Goal: Task Accomplishment & Management: Use online tool/utility

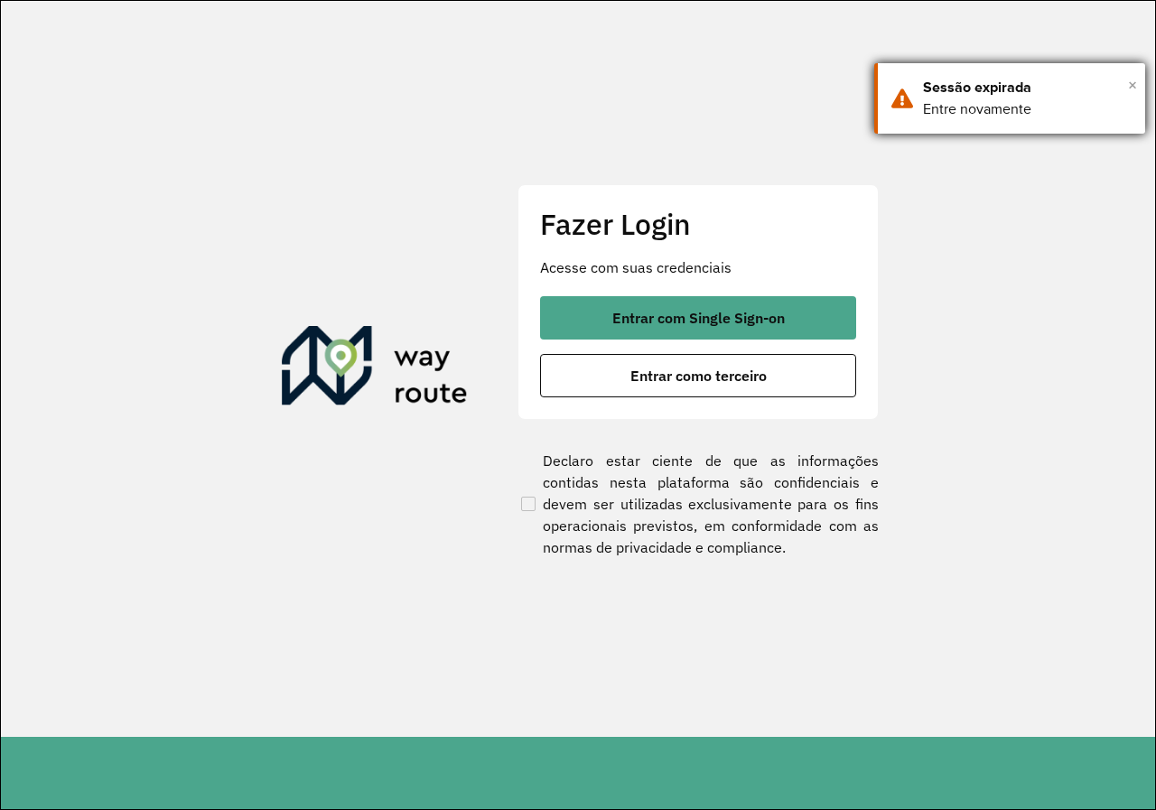
click at [1135, 84] on span "×" at bounding box center [1132, 84] width 9 height 27
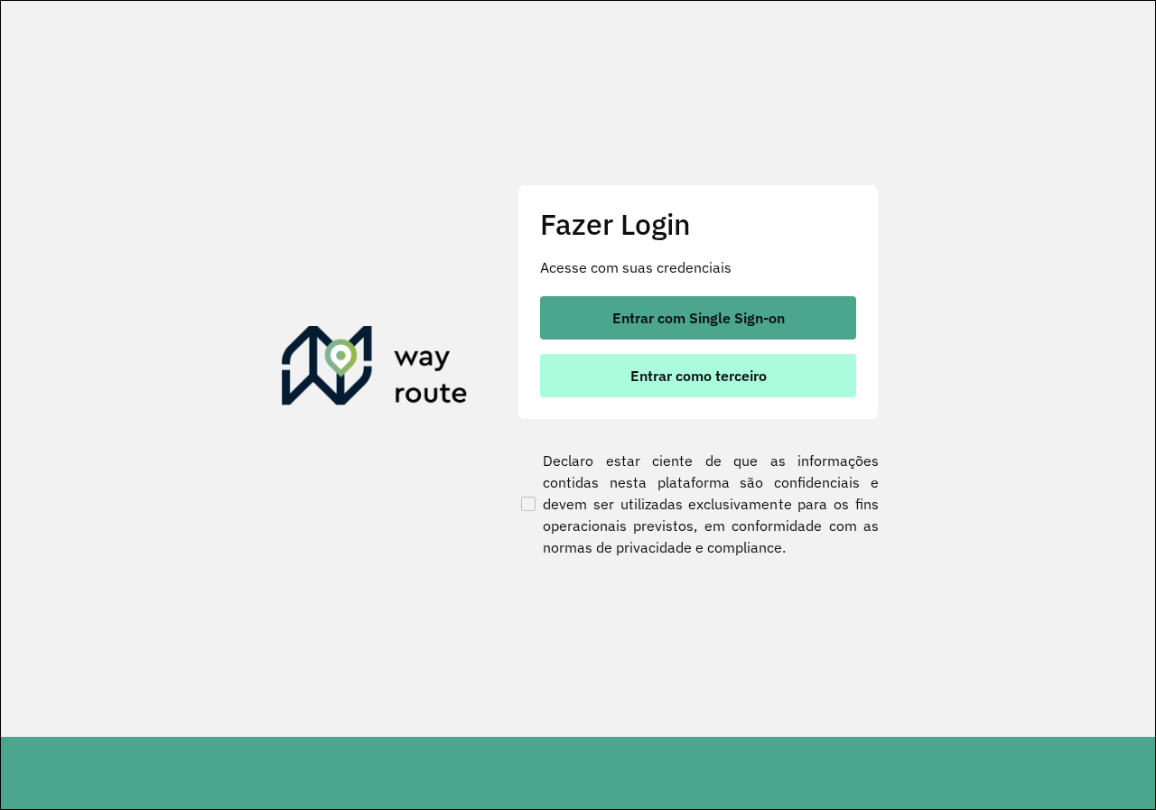
click at [757, 375] on span "Entrar como terceiro" at bounding box center [698, 375] width 136 height 14
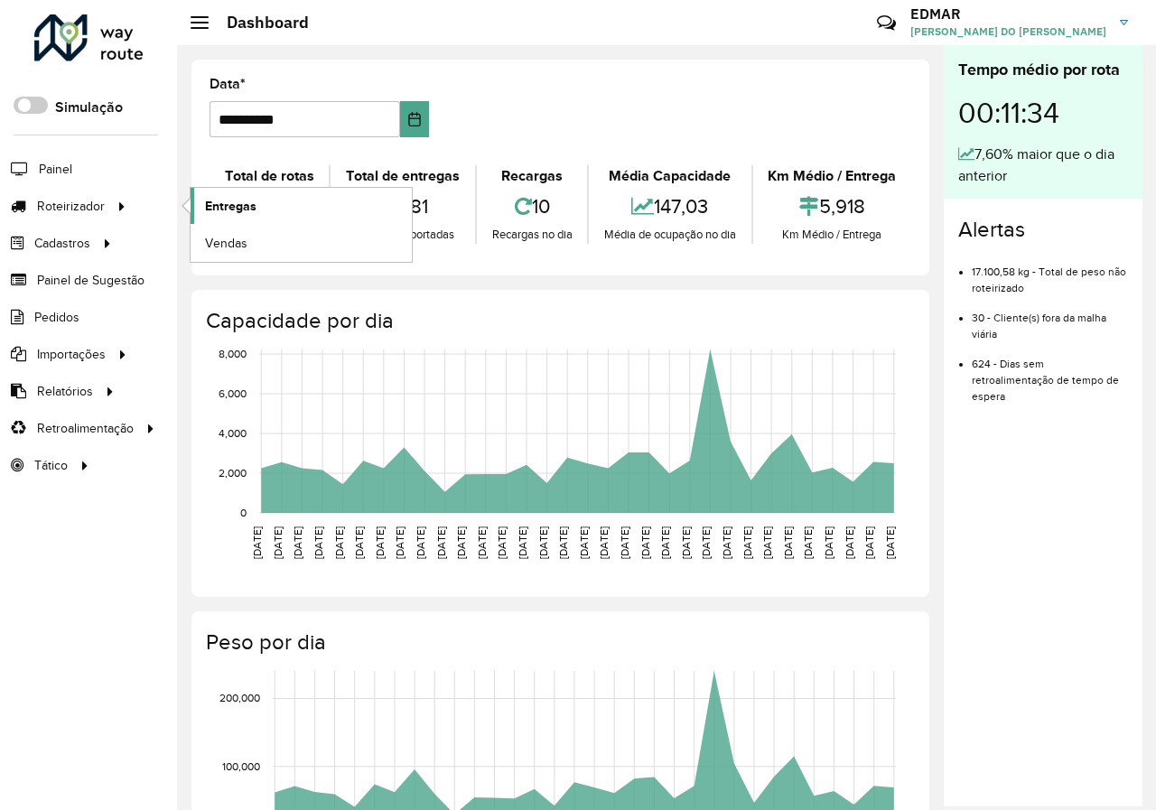
click at [249, 207] on span "Entregas" at bounding box center [230, 206] width 51 height 19
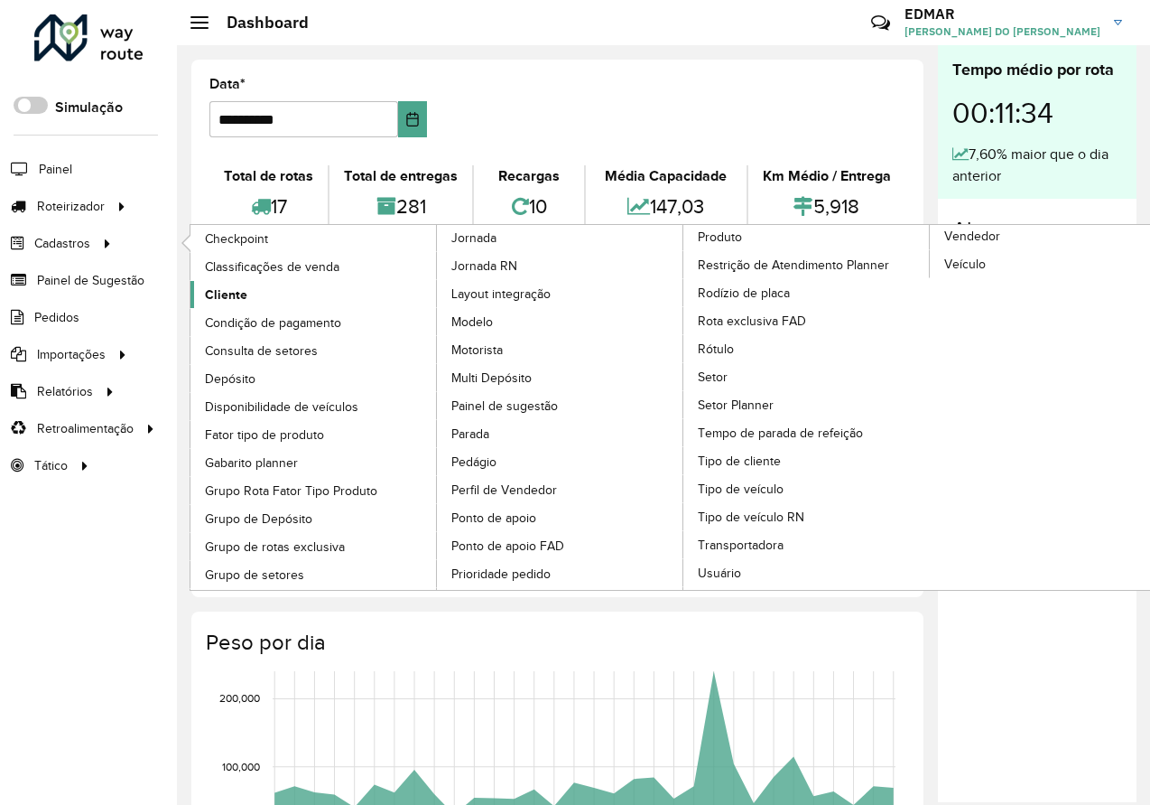
click at [273, 294] on link "Cliente" at bounding box center [314, 294] width 247 height 27
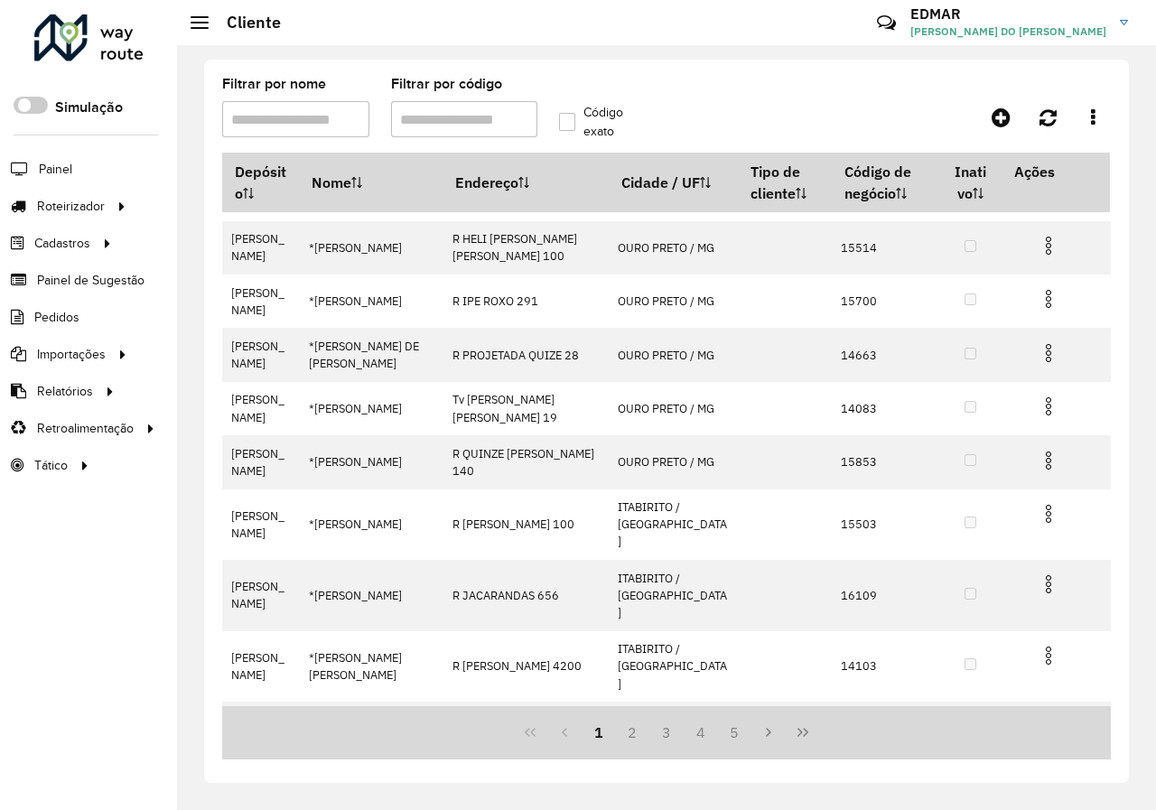
scroll to position [60, 0]
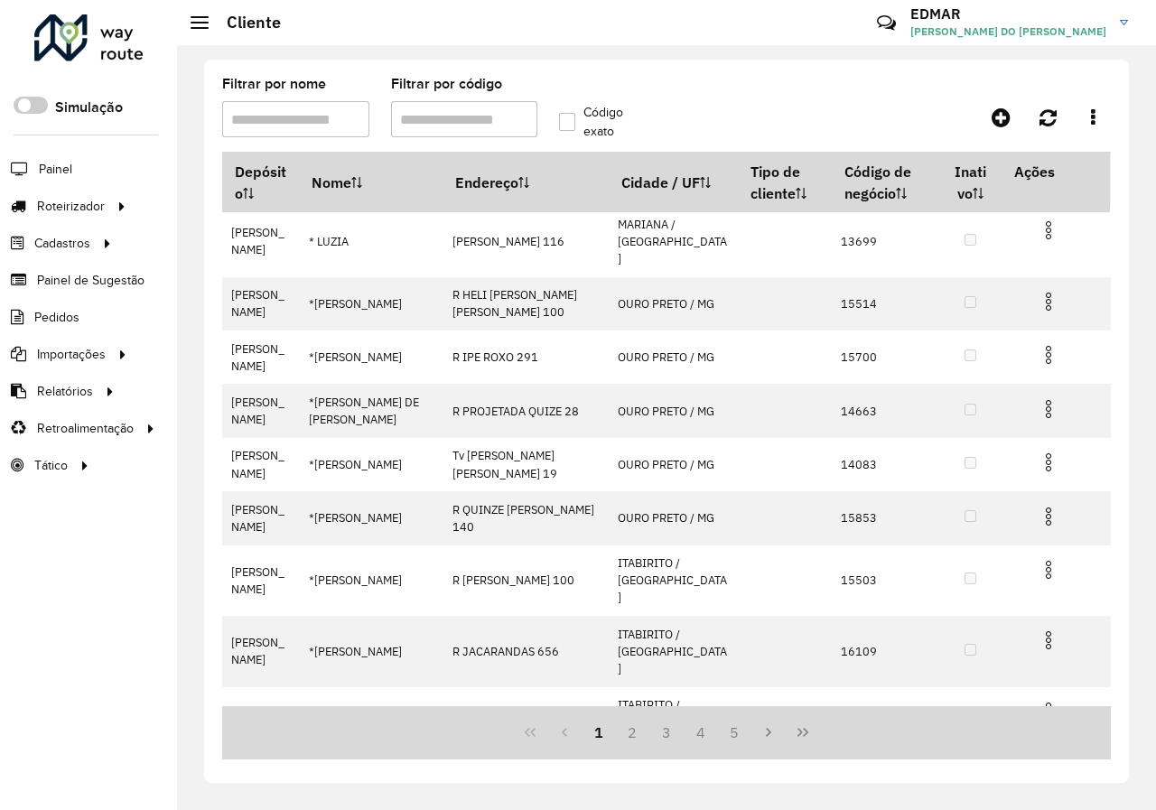
click at [454, 126] on input "Filtrar por código" at bounding box center [464, 119] width 147 height 36
click at [255, 116] on input "Filtrar por nome" at bounding box center [295, 119] width 147 height 36
click at [289, 120] on input "Filtrar por nome" at bounding box center [295, 119] width 147 height 36
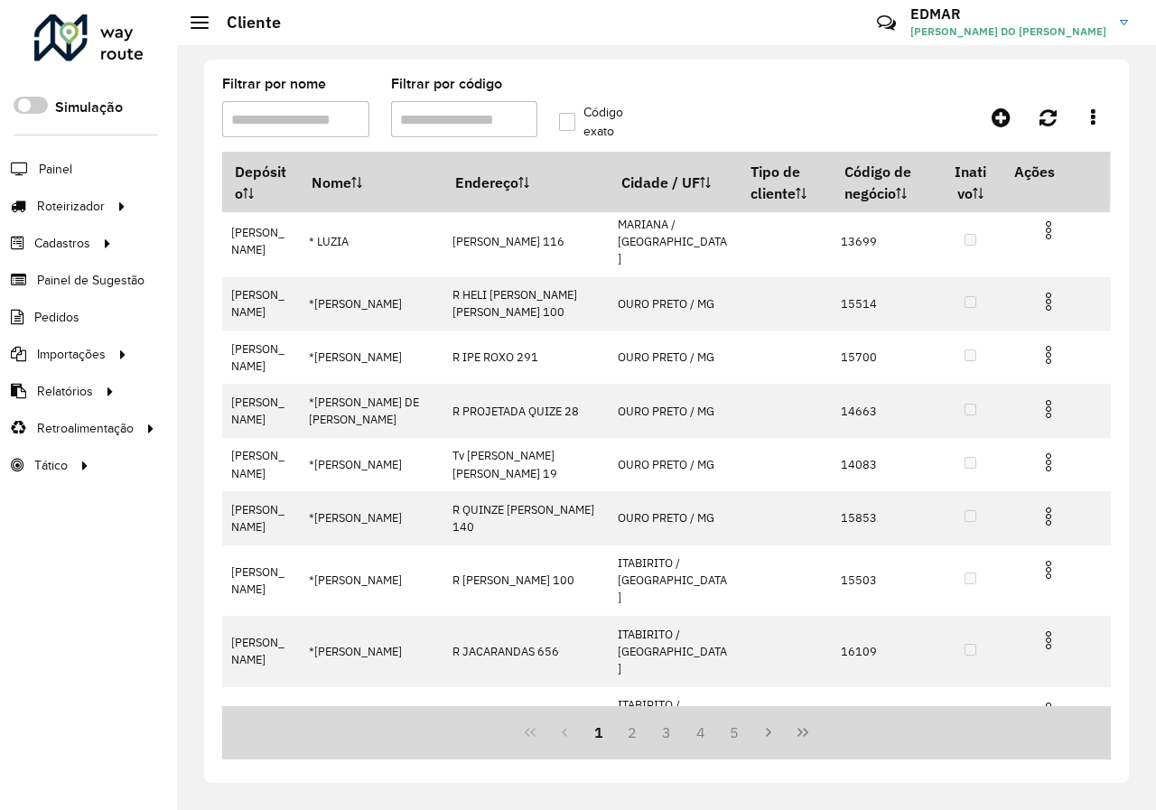
click at [297, 116] on input "Filtrar por nome" at bounding box center [295, 119] width 147 height 36
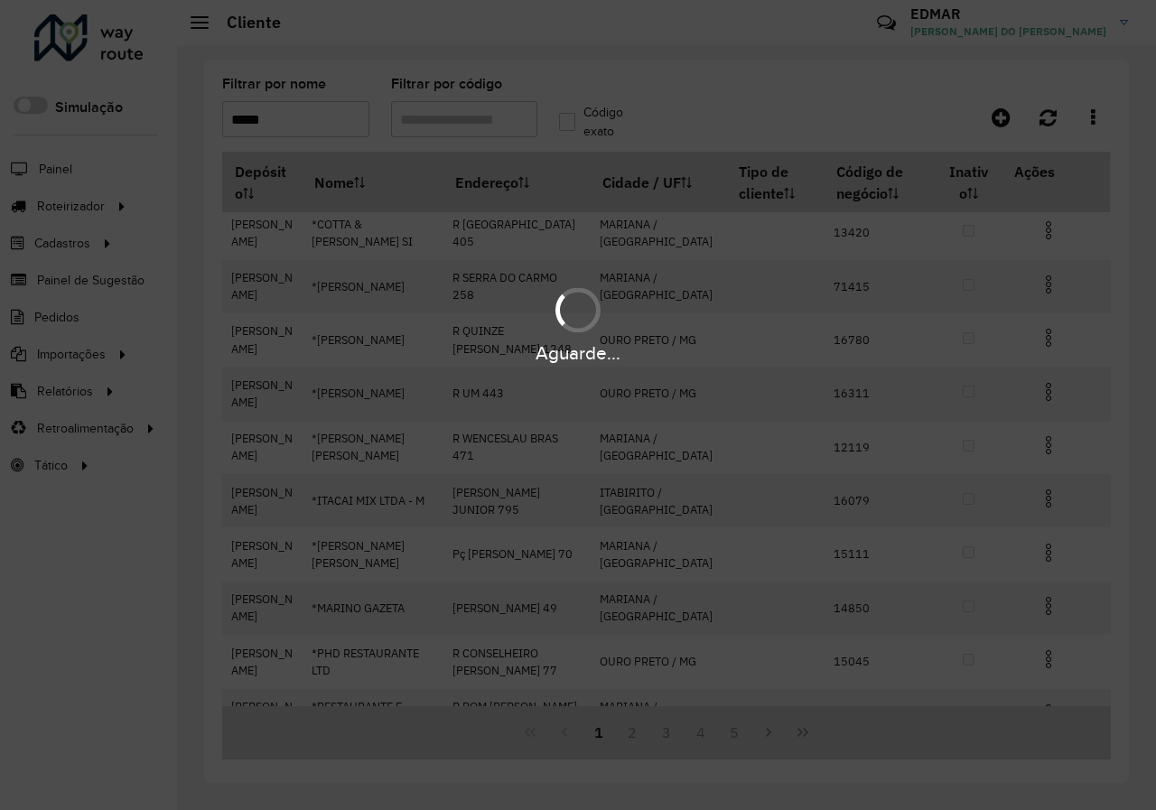
scroll to position [0, 0]
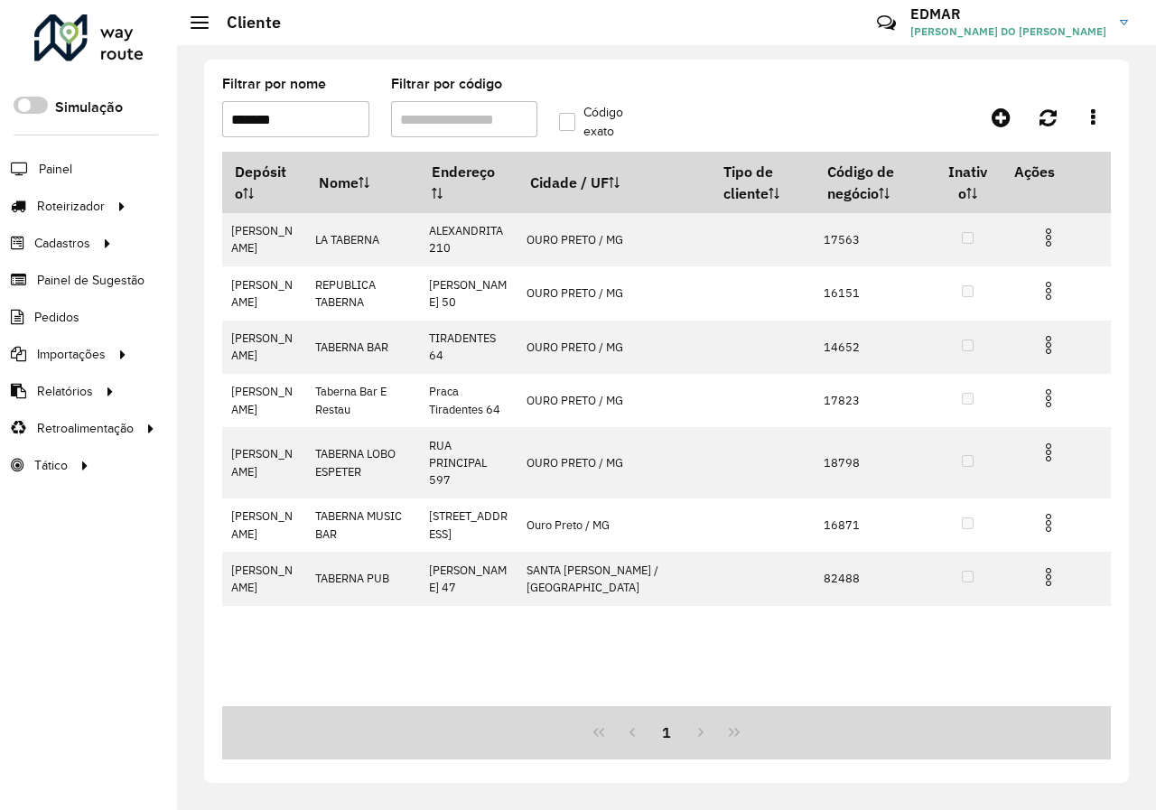
click at [240, 117] on input "*******" at bounding box center [295, 119] width 147 height 36
click at [303, 122] on input "*******" at bounding box center [295, 119] width 147 height 36
type input "*"
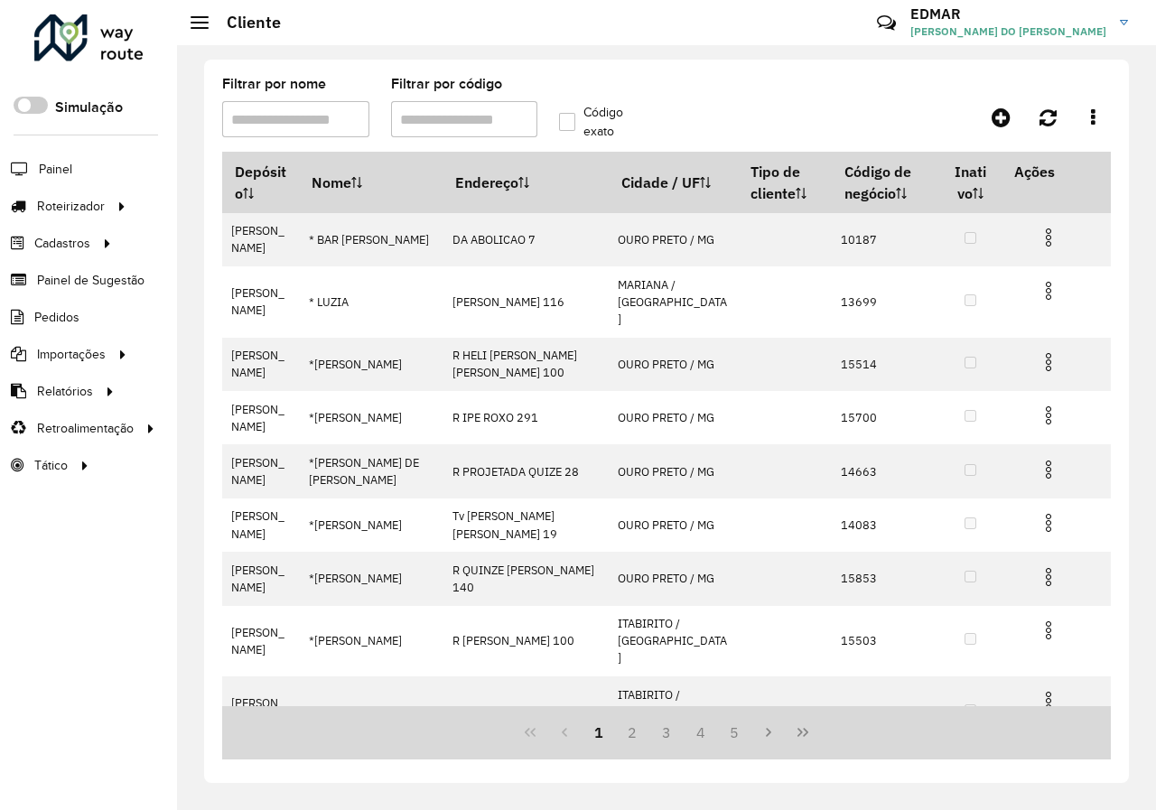
click at [293, 124] on input "Filtrar por nome" at bounding box center [295, 119] width 147 height 36
click at [359, 56] on div "Filtrar por nome Filtrar por código Código exato Depósito Nome Endereço Cidade …" at bounding box center [666, 427] width 979 height 765
click at [335, 118] on input "Filtrar por nome" at bounding box center [295, 119] width 147 height 36
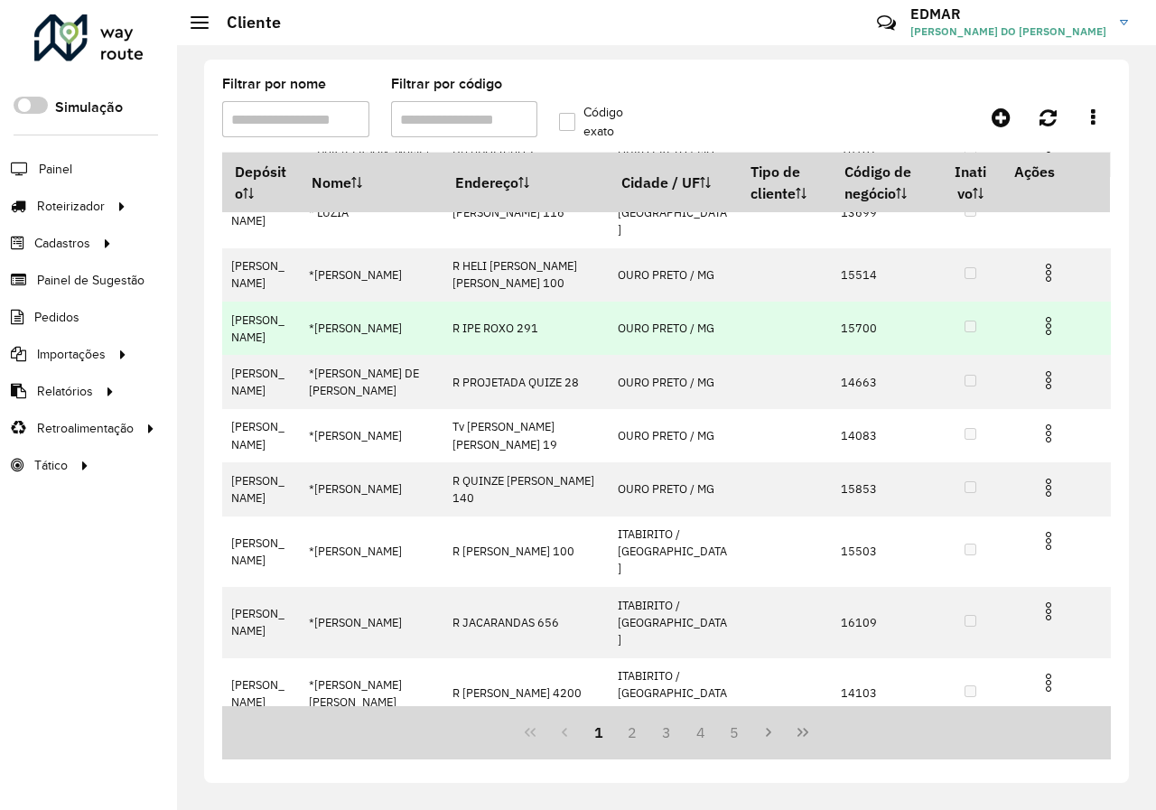
scroll to position [151, 0]
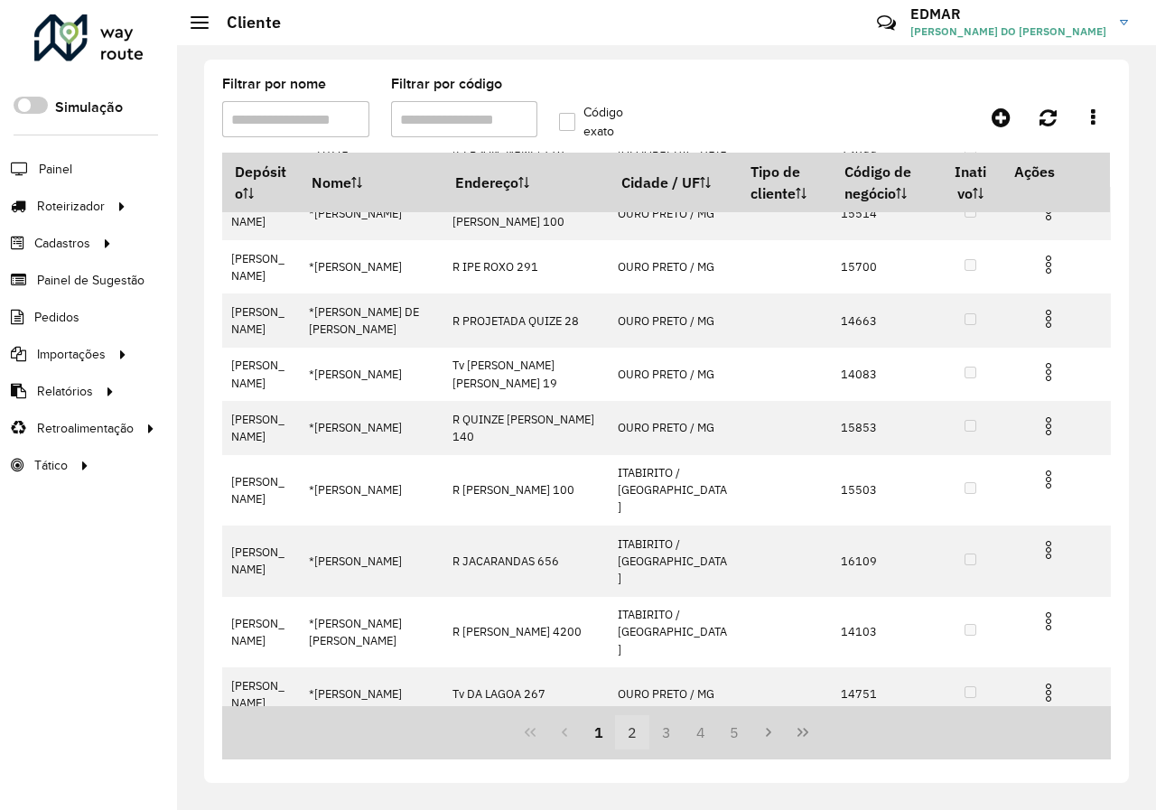
click at [628, 733] on button "2" at bounding box center [632, 732] width 34 height 34
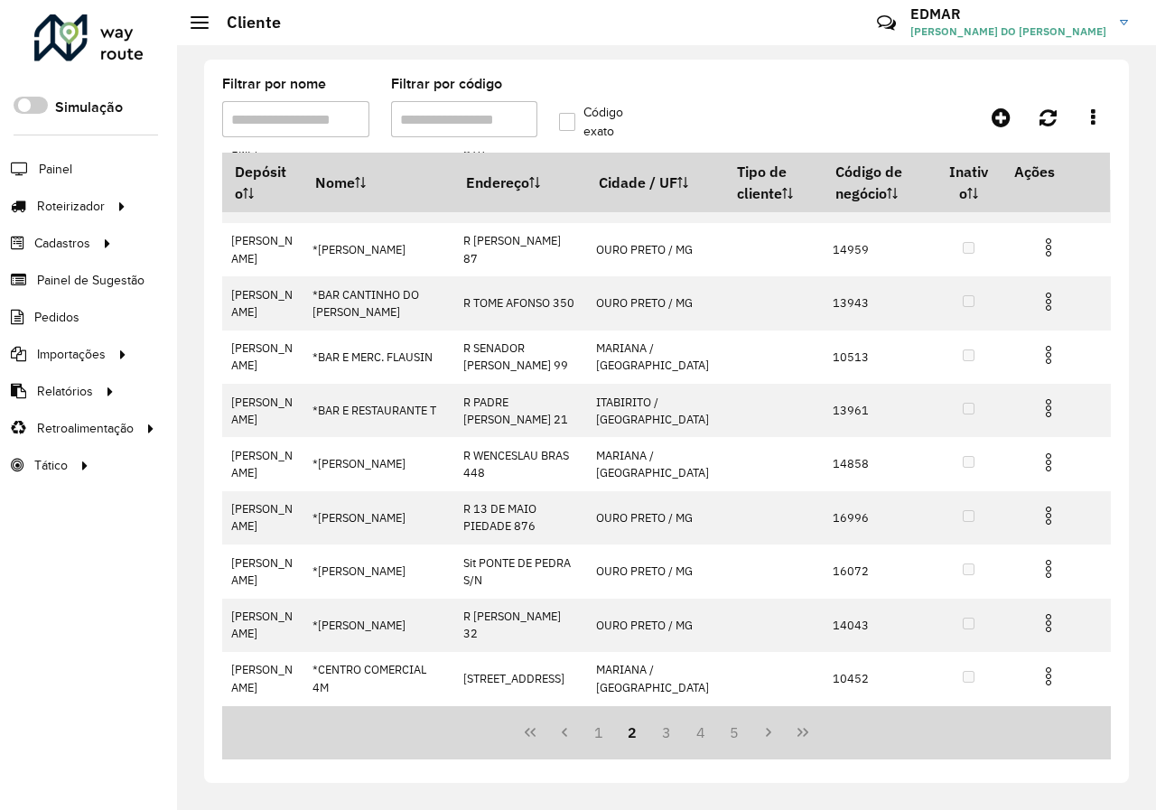
scroll to position [0, 0]
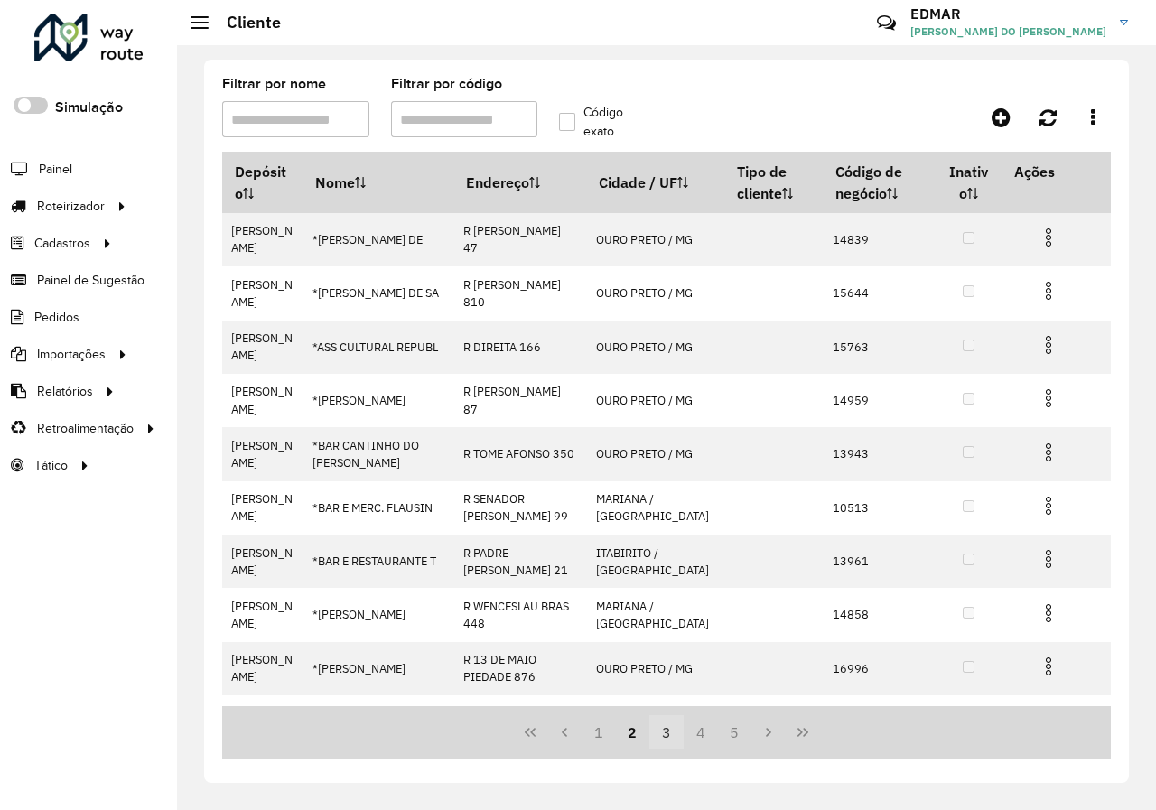
click at [666, 733] on button "3" at bounding box center [666, 732] width 34 height 34
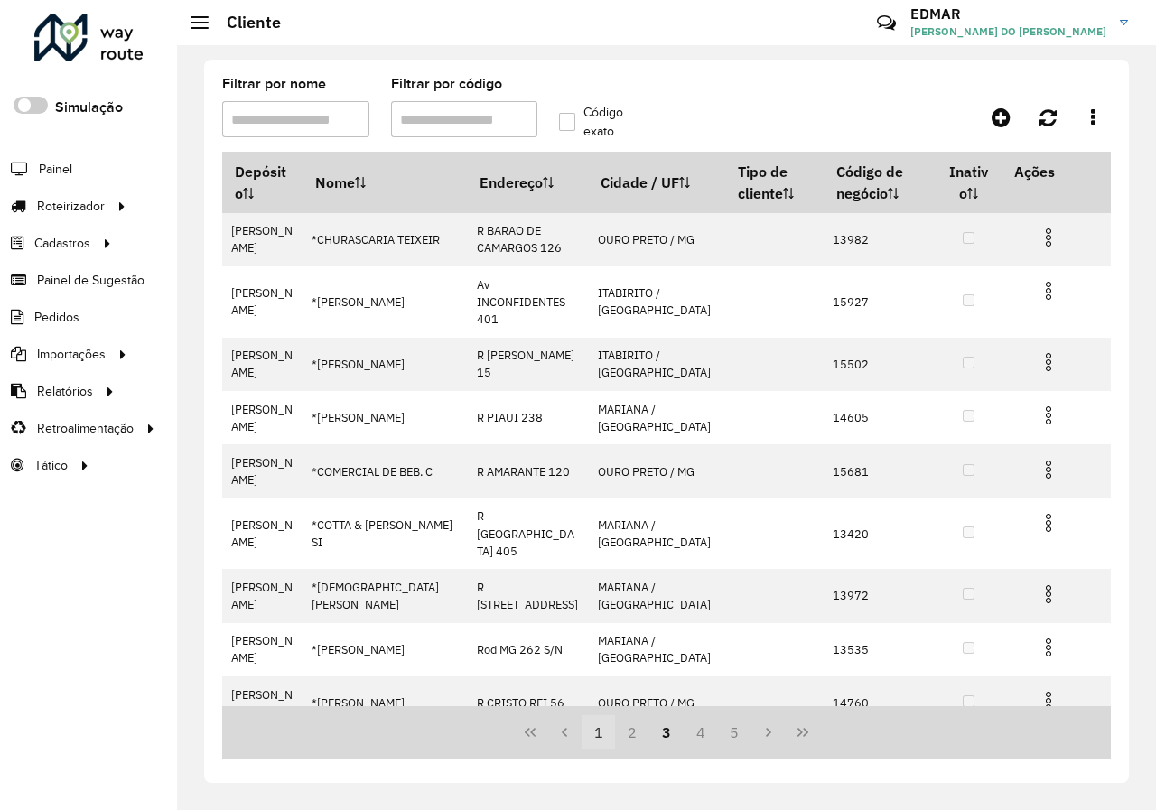
click at [605, 734] on button "1" at bounding box center [598, 732] width 34 height 34
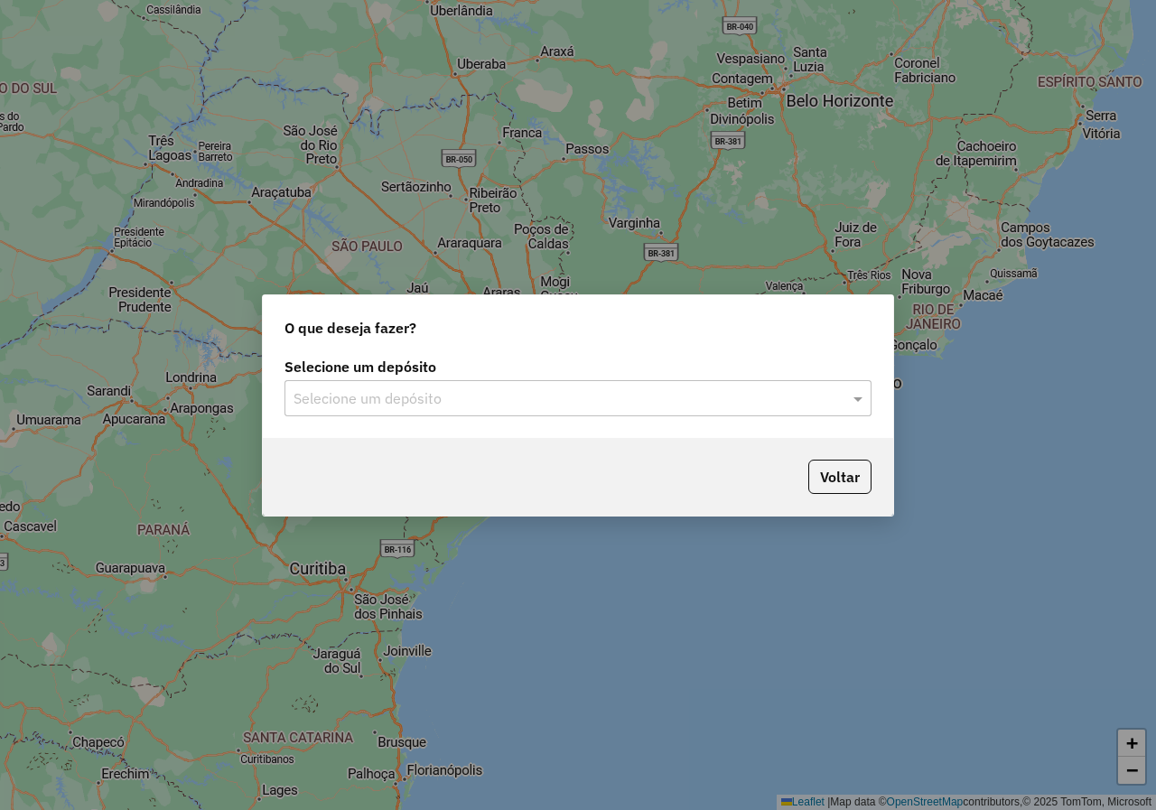
click at [539, 386] on div "Selecione um depósito" at bounding box center [577, 398] width 587 height 36
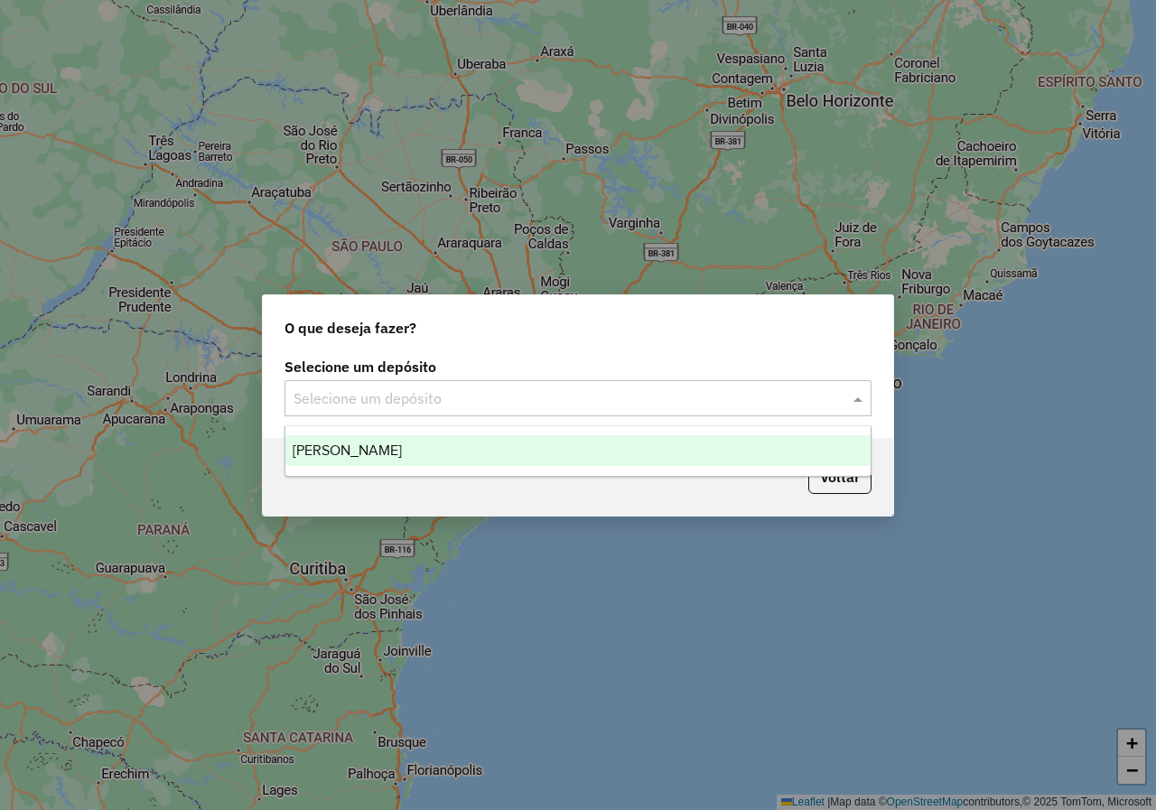
click at [498, 456] on div "Farid - Mariana" at bounding box center [577, 450] width 585 height 31
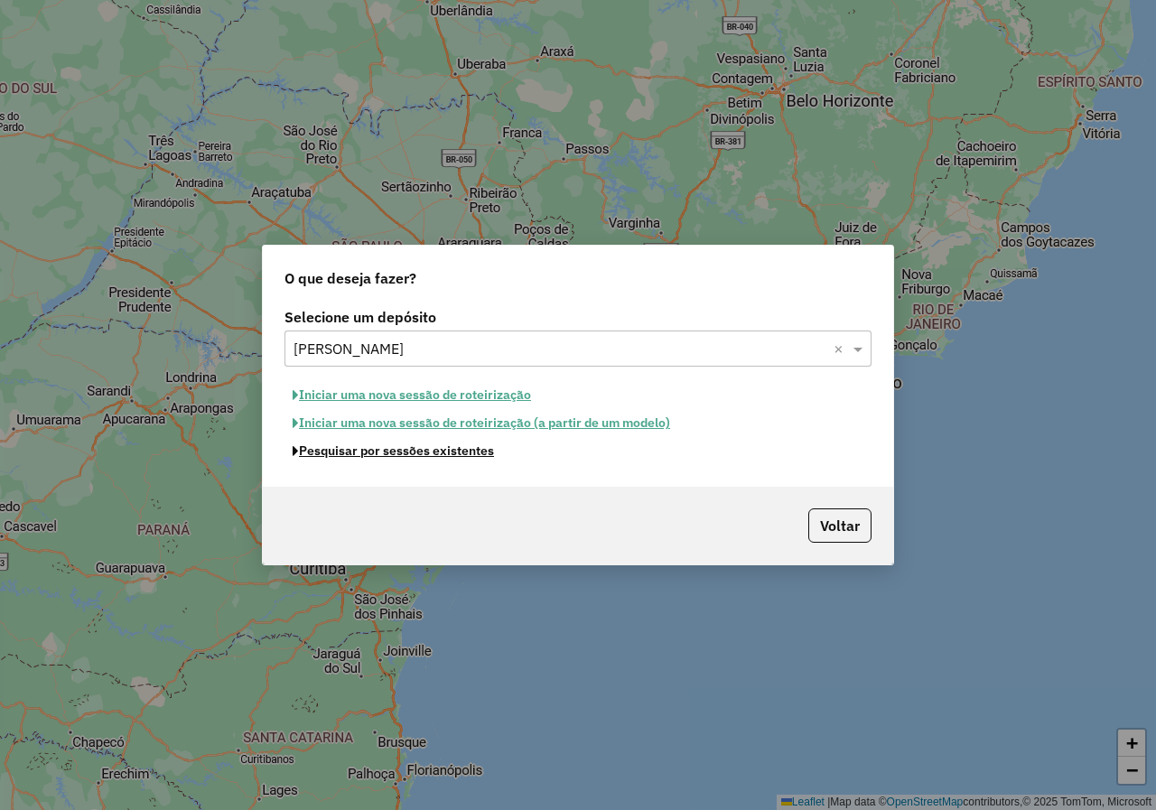
click at [482, 451] on button "Pesquisar por sessões existentes" at bounding box center [393, 451] width 218 height 28
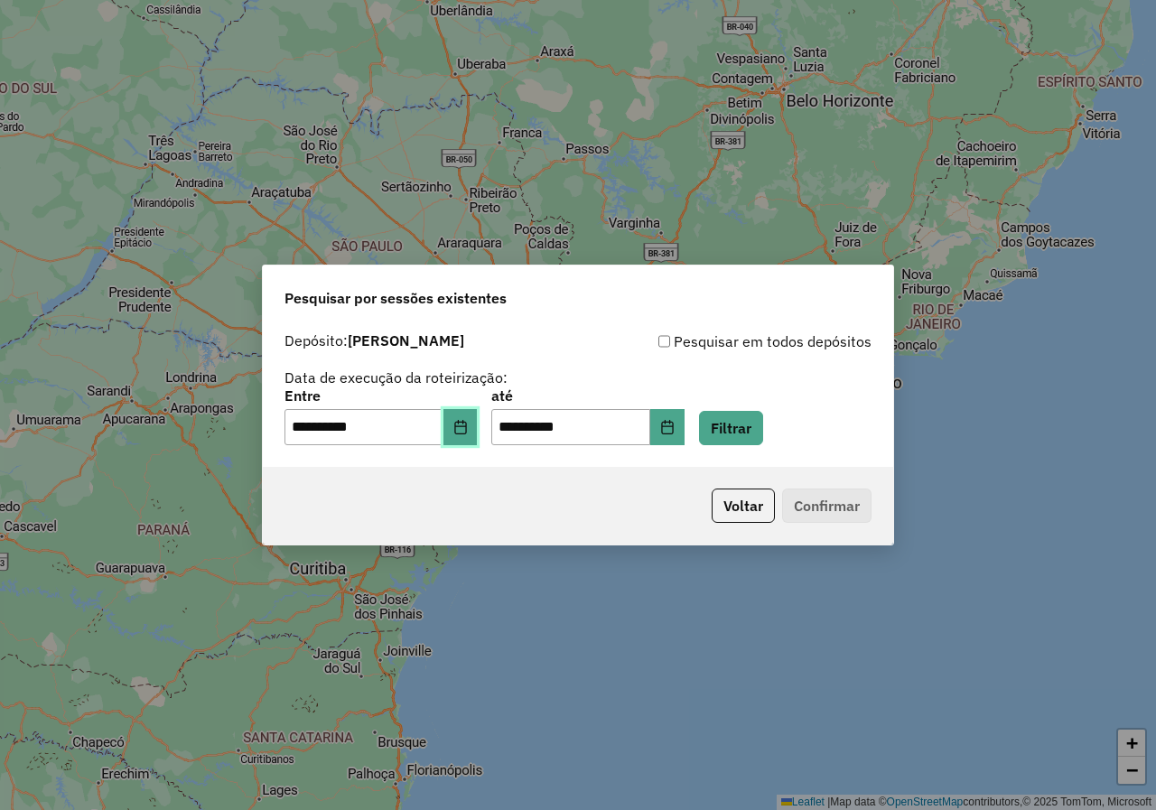
click at [469, 436] on button "Choose Date" at bounding box center [460, 427] width 34 height 36
click at [763, 432] on button "Filtrar" at bounding box center [731, 428] width 64 height 34
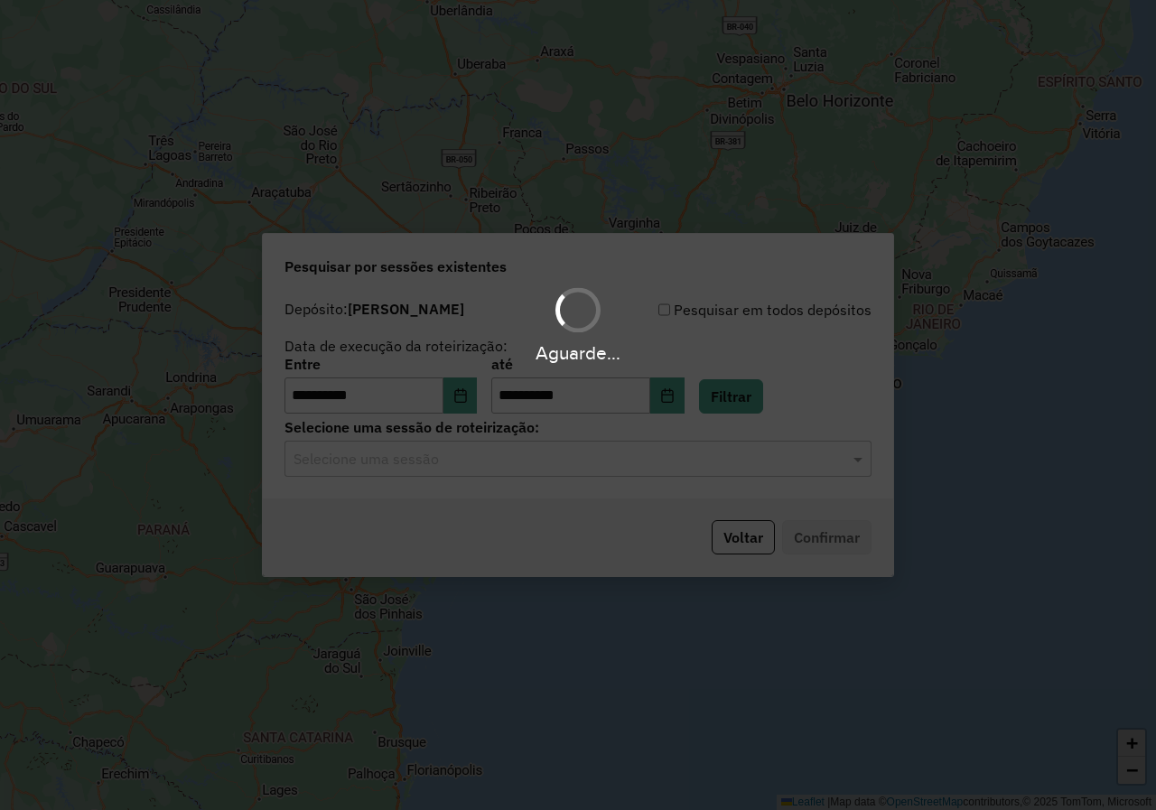
click at [468, 462] on div "Aguarde..." at bounding box center [578, 405] width 1156 height 810
click at [468, 462] on input "text" at bounding box center [559, 460] width 533 height 22
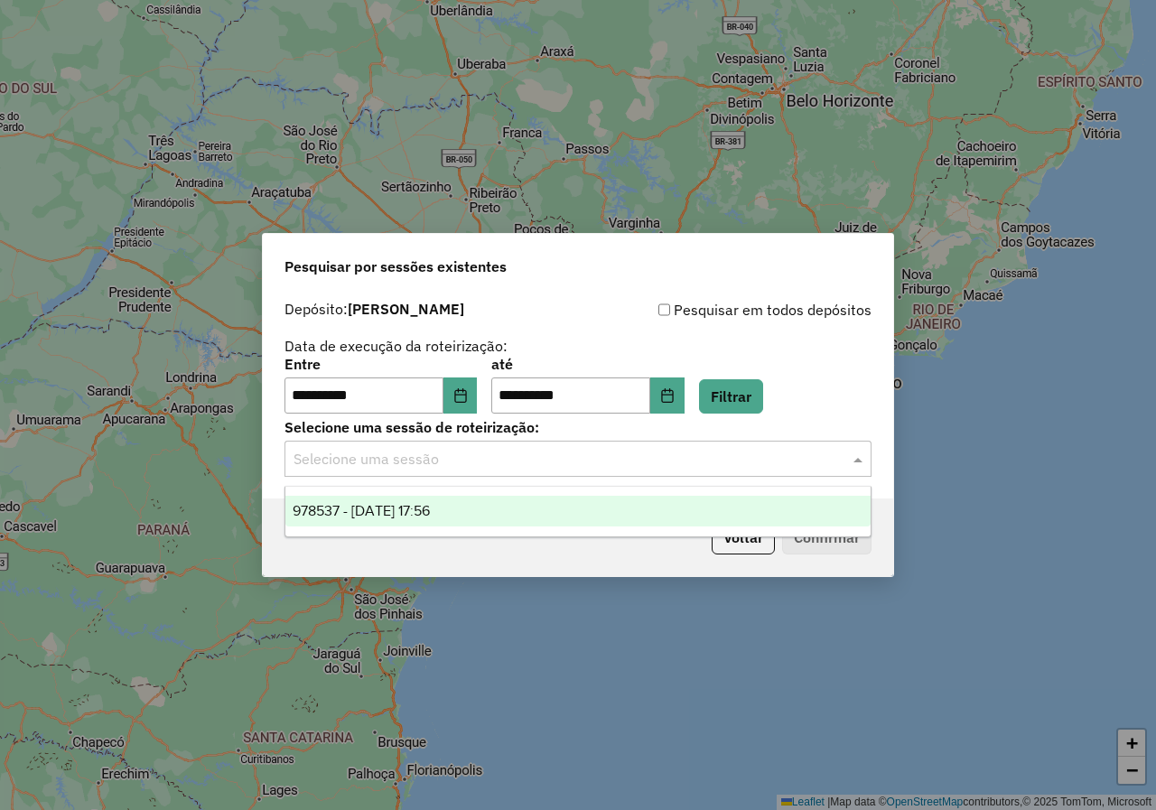
click at [455, 520] on div "978537 - 13/08/2025 17:56" at bounding box center [577, 511] width 585 height 31
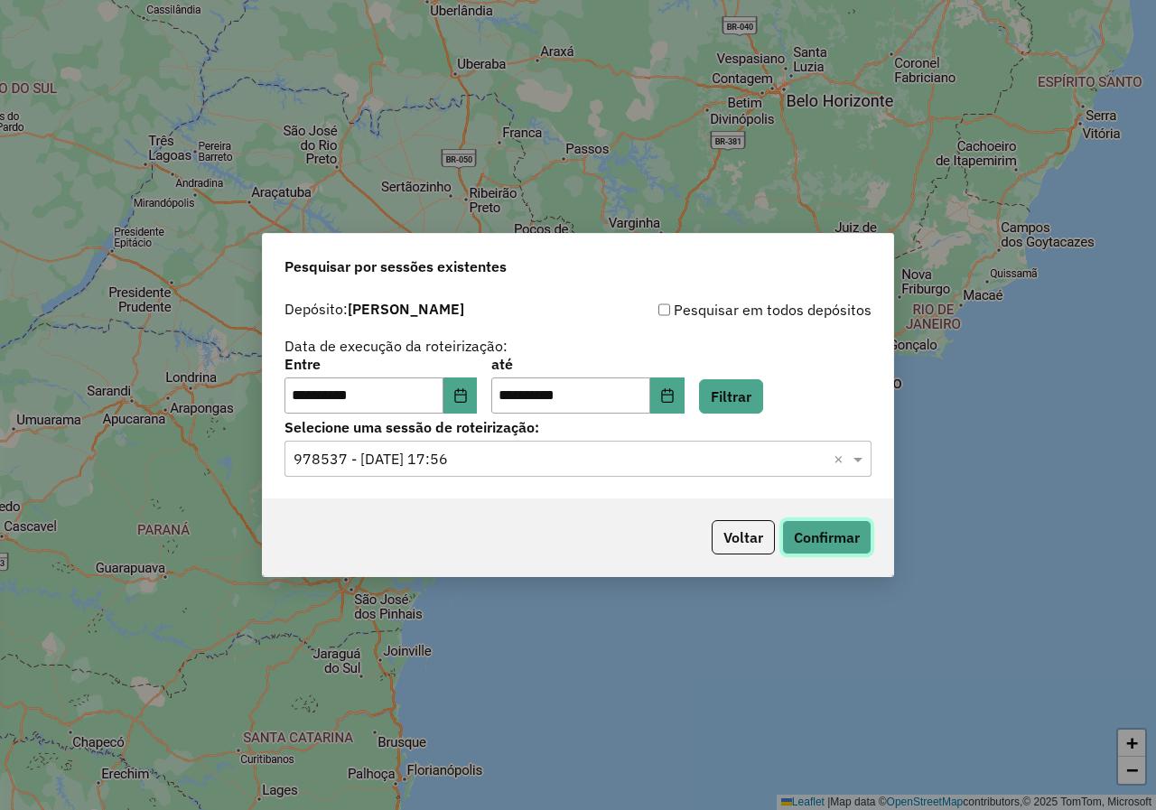
click at [821, 545] on button "Confirmar" at bounding box center [826, 537] width 89 height 34
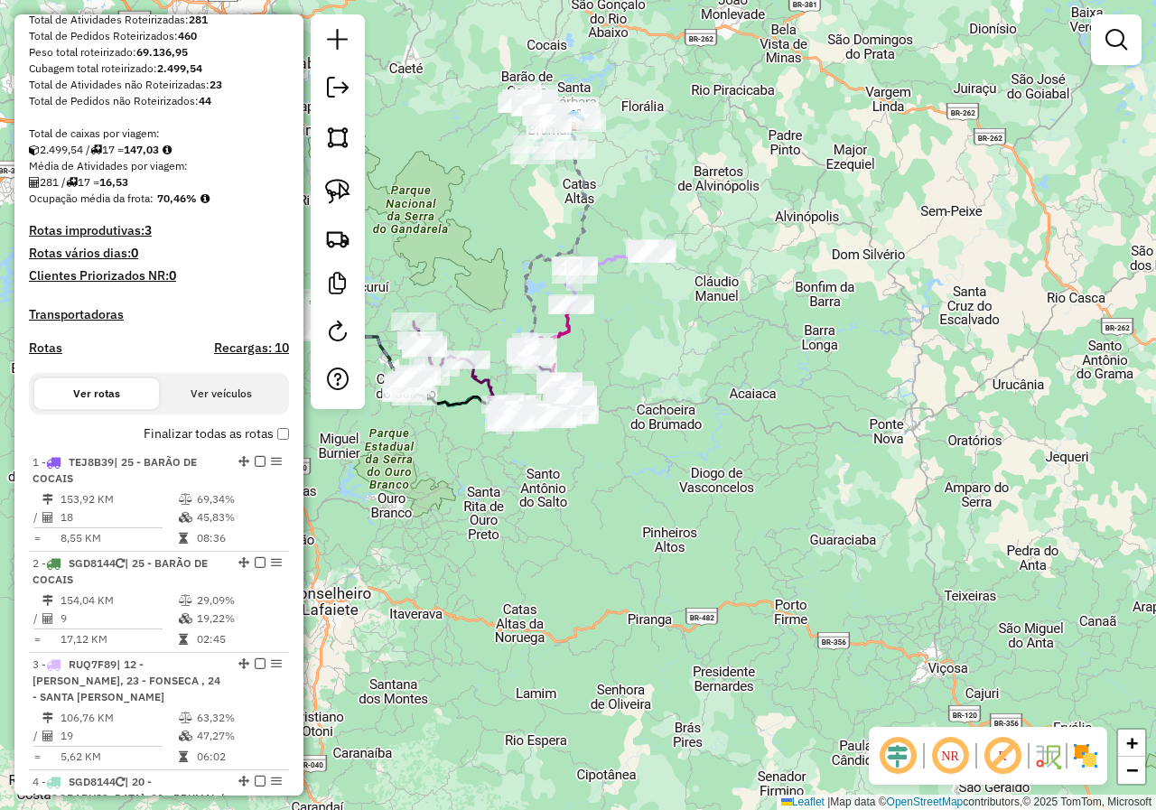
scroll to position [271, 0]
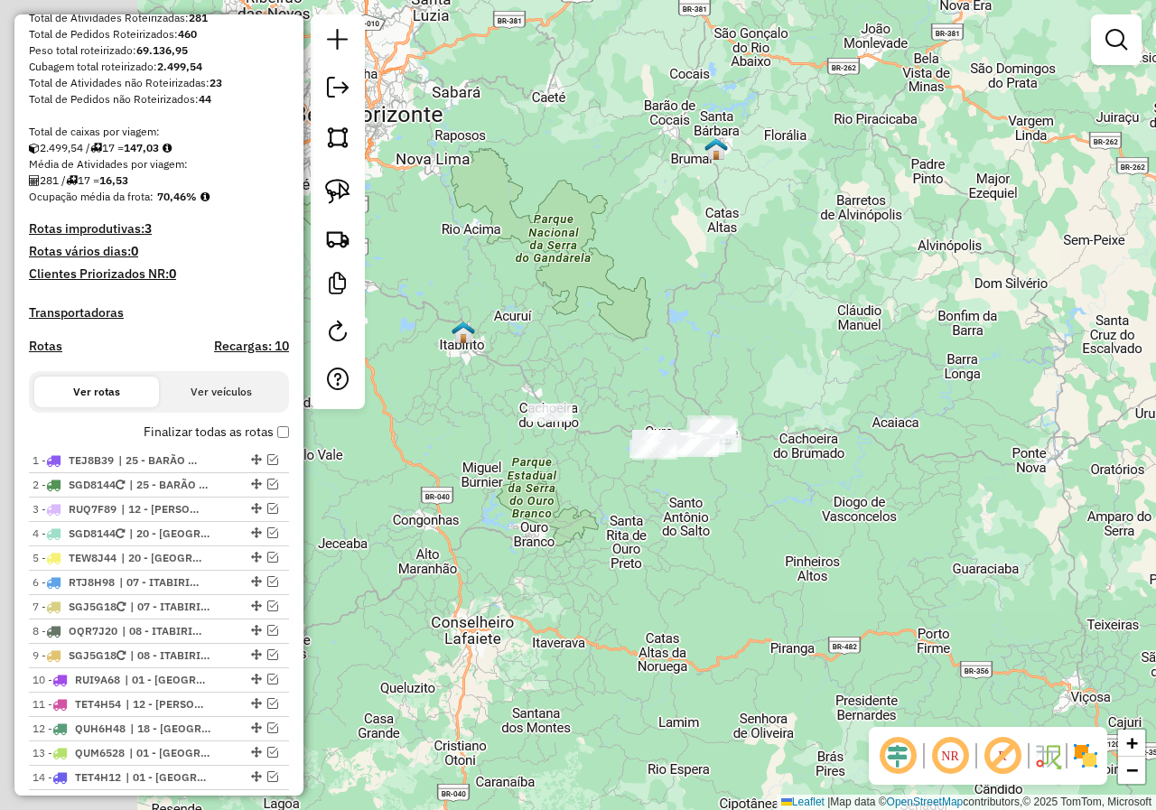
drag, startPoint x: 678, startPoint y: 475, endPoint x: 700, endPoint y: 477, distance: 21.7
click at [699, 477] on div "Janela de atendimento Grade de atendimento Capacidade Transportadoras Veículos …" at bounding box center [578, 405] width 1156 height 810
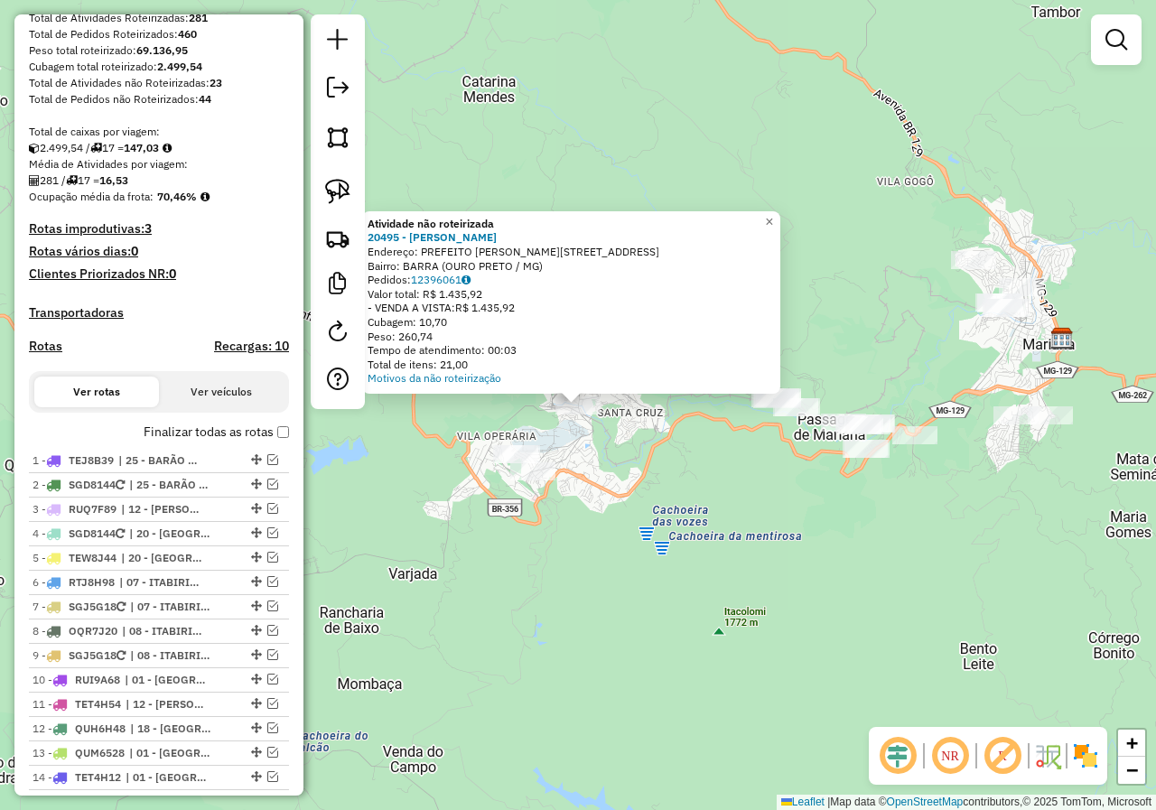
click at [587, 448] on div "Atividade não roteirizada 20495 - ARILDO ROBINSON Endereço: PREFEITO AMADEU BAR…" at bounding box center [578, 405] width 1156 height 810
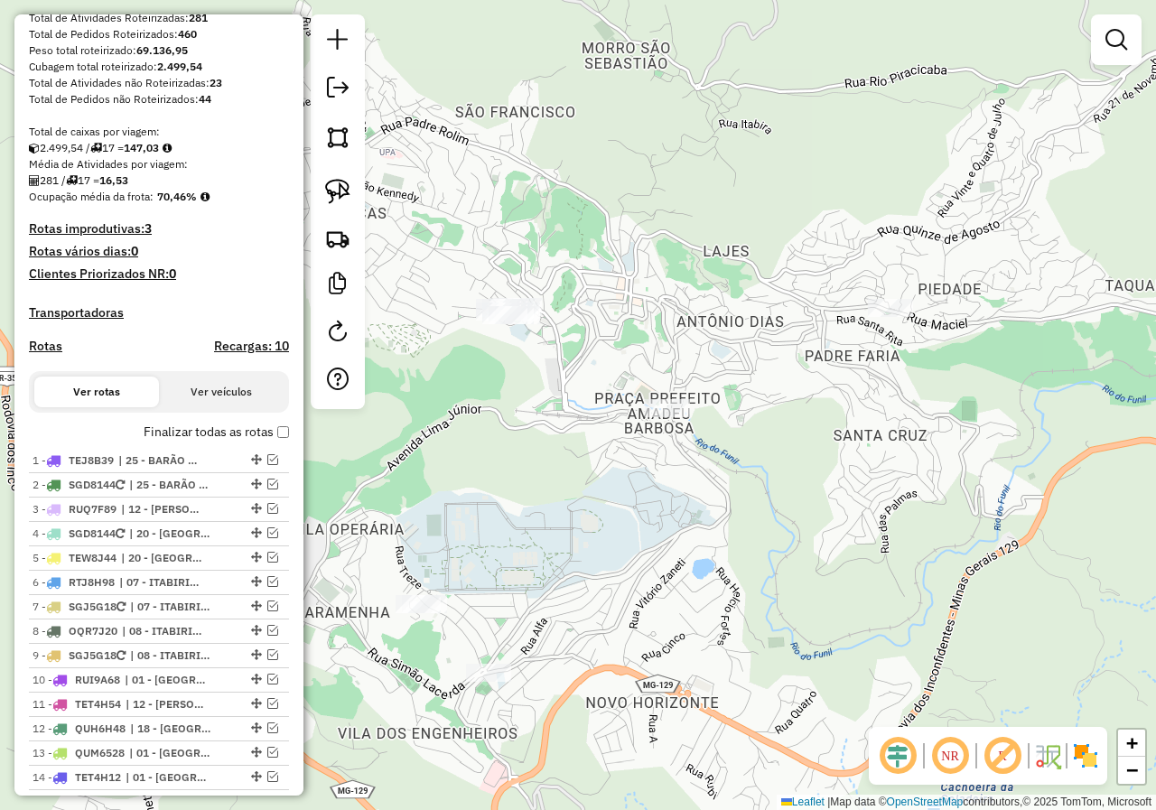
drag, startPoint x: 553, startPoint y: 439, endPoint x: 567, endPoint y: 405, distance: 37.2
click at [567, 406] on div "Janela de atendimento Grade de atendimento Capacidade Transportadoras Veículos …" at bounding box center [578, 405] width 1156 height 810
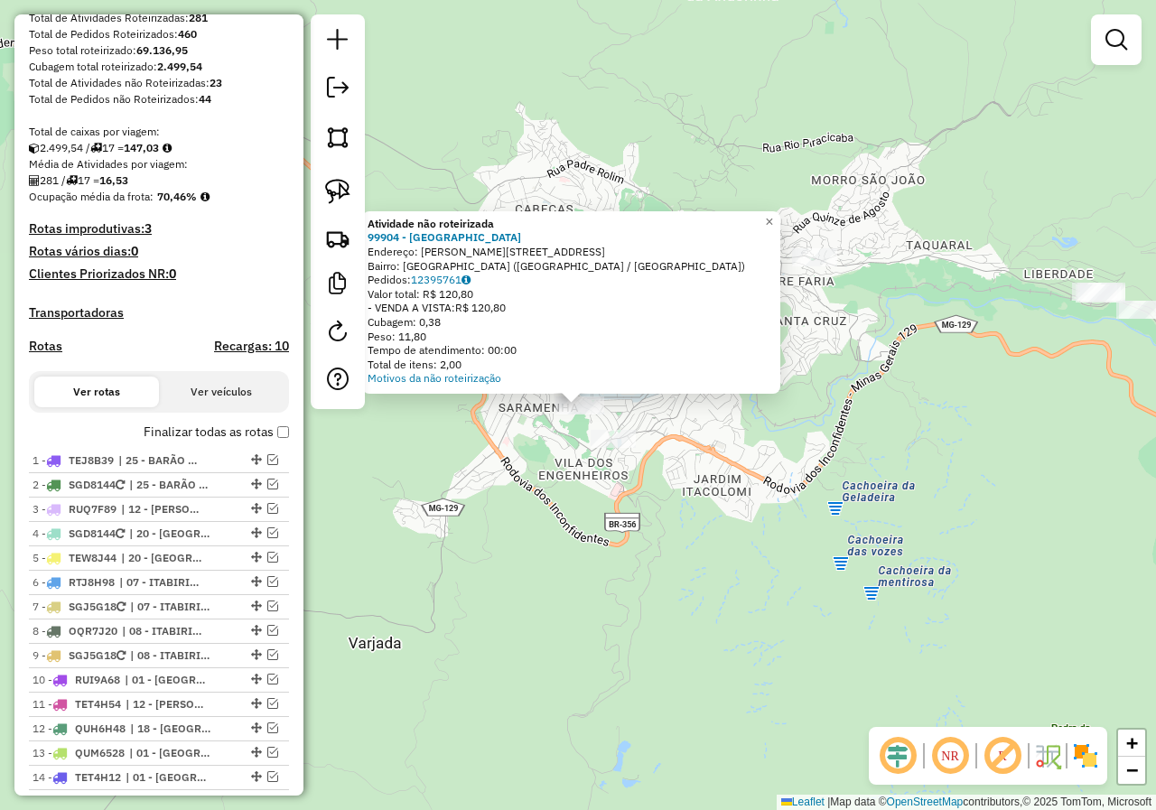
click at [514, 484] on div "Atividade não roteirizada 99904 - REPUBLICA DO CHURRAS Endereço: JOAO PEDRO DA …" at bounding box center [578, 405] width 1156 height 810
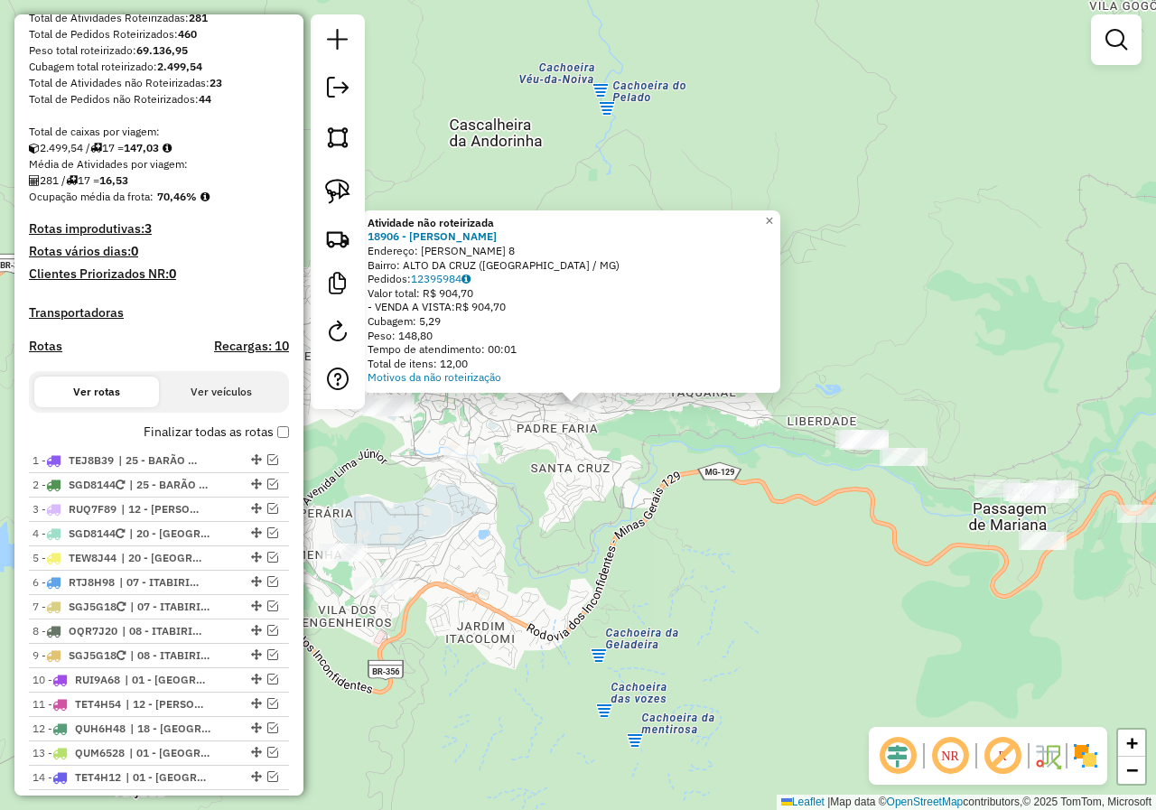
click at [565, 508] on div "Atividade não roteirizada 18906 - RONALDO SILVA Endereço: GERALDO GALDINO 8 Bai…" at bounding box center [578, 405] width 1156 height 810
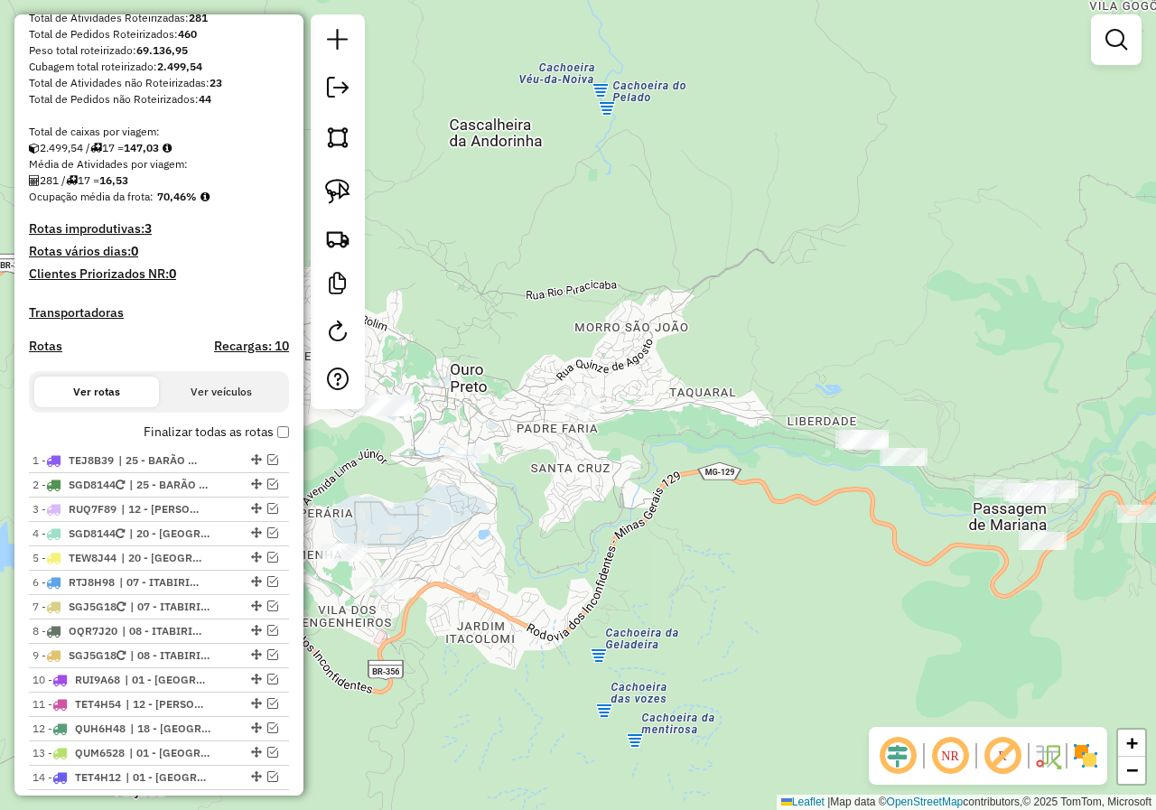
drag, startPoint x: 627, startPoint y: 475, endPoint x: 779, endPoint y: 413, distance: 164.8
click at [776, 414] on div "Janela de atendimento Grade de atendimento Capacidade Transportadoras Veículos …" at bounding box center [578, 405] width 1156 height 810
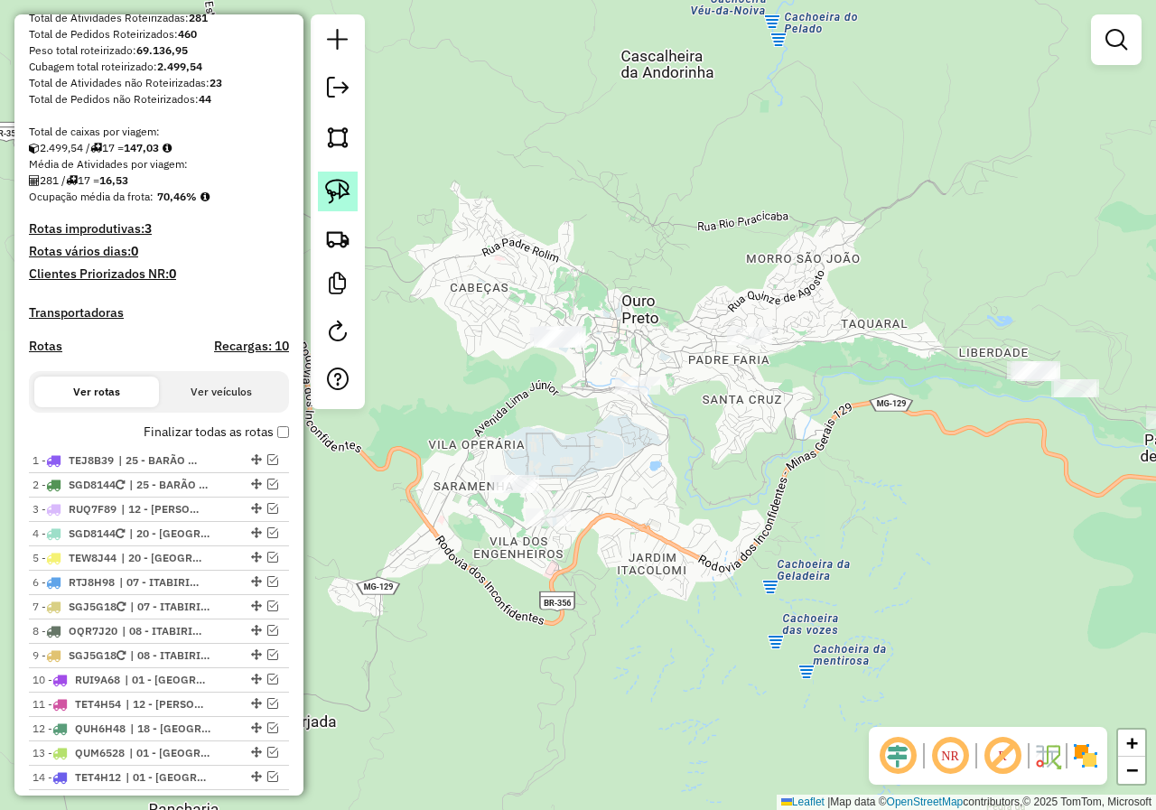
click at [346, 200] on img at bounding box center [337, 191] width 25 height 25
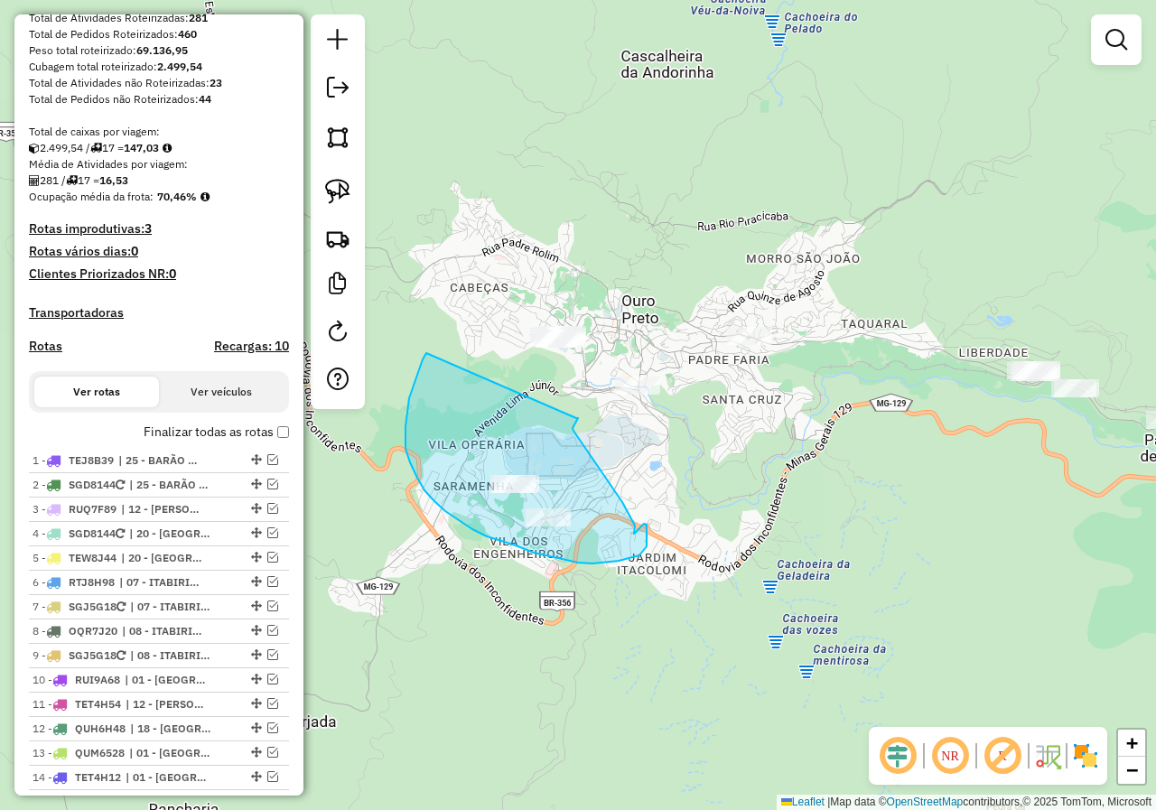
drag, startPoint x: 409, startPoint y: 398, endPoint x: 576, endPoint y: 418, distance: 168.2
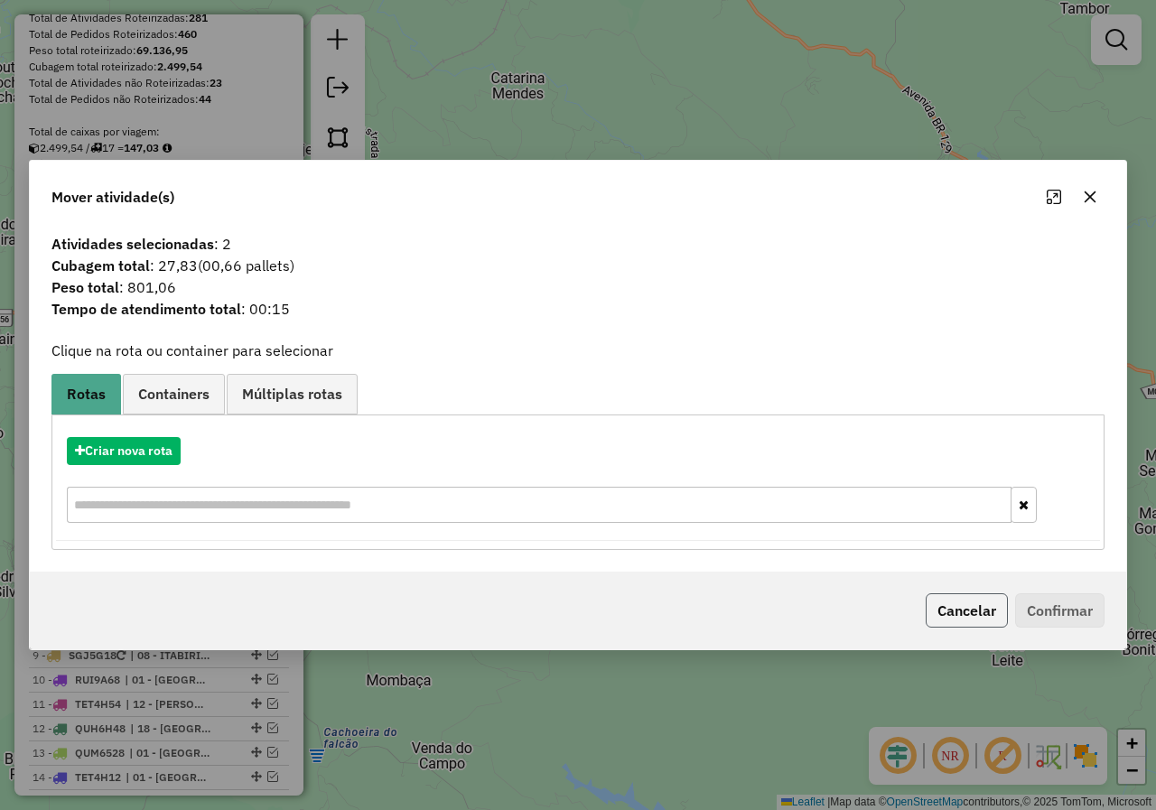
click at [963, 615] on button "Cancelar" at bounding box center [967, 610] width 82 height 34
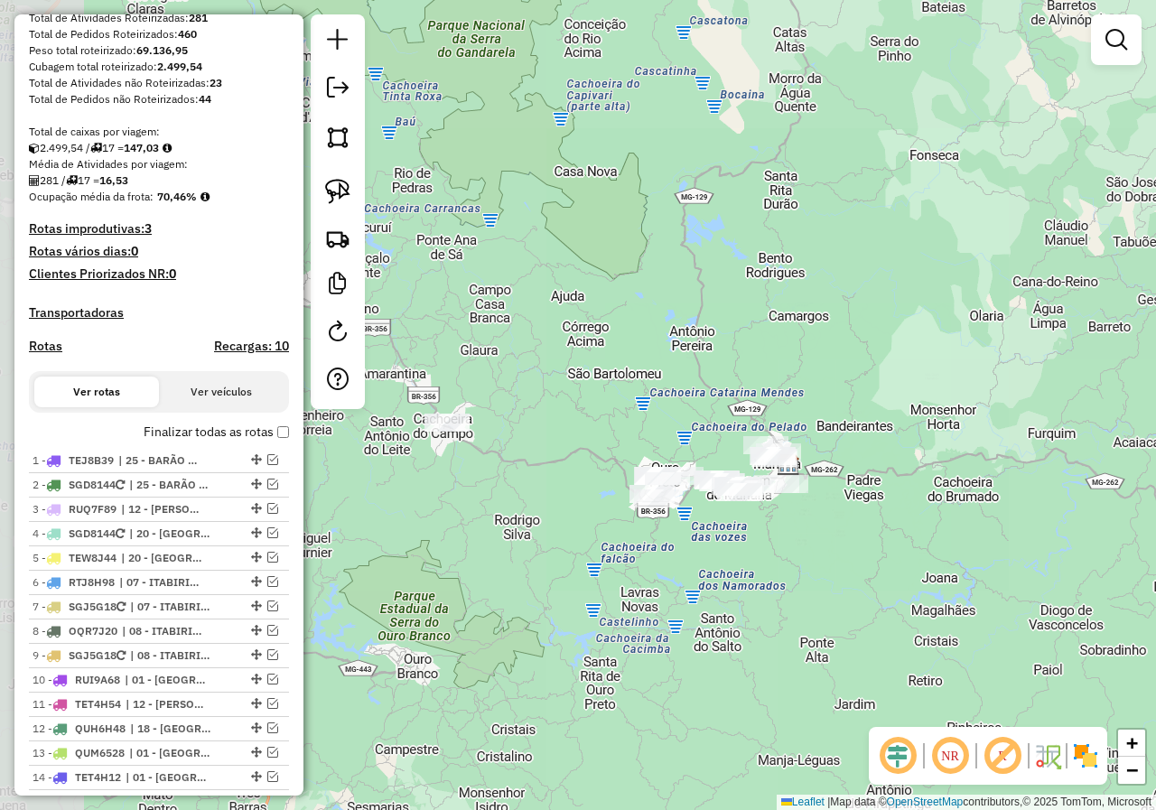
drag, startPoint x: 394, startPoint y: 490, endPoint x: 595, endPoint y: 496, distance: 201.4
click at [611, 521] on div "Janela de atendimento Grade de atendimento Capacidade Transportadoras Veículos …" at bounding box center [578, 405] width 1156 height 810
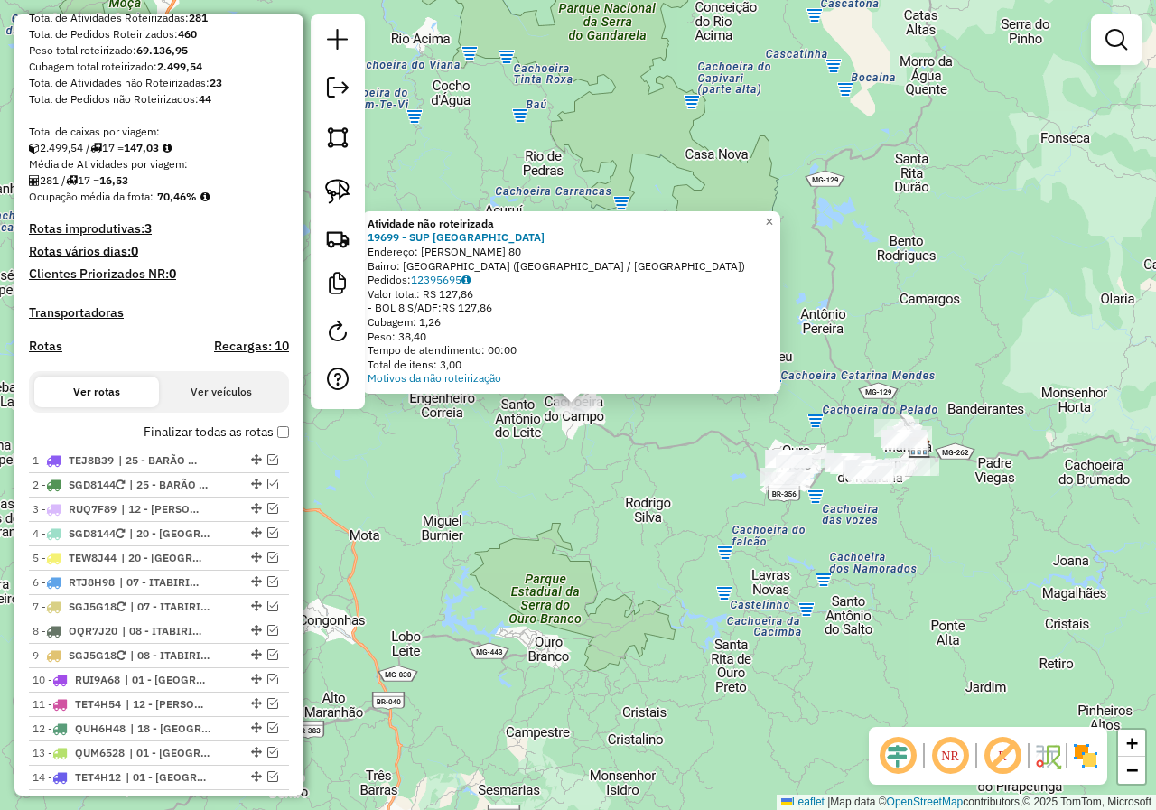
click at [571, 469] on div "Atividade não roteirizada 19699 - SUP VILA IMPERIAL Endereço: JOSE AVELINO MURT…" at bounding box center [578, 405] width 1156 height 810
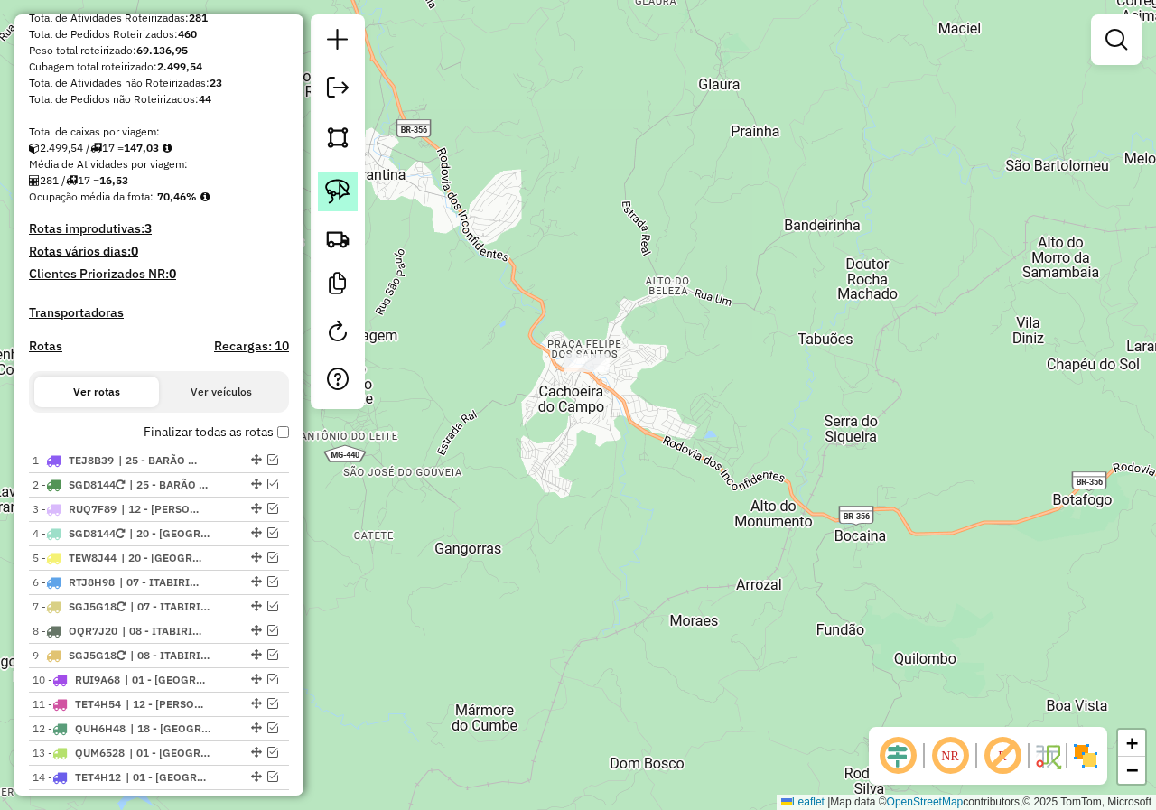
click at [349, 206] on link at bounding box center [338, 192] width 40 height 40
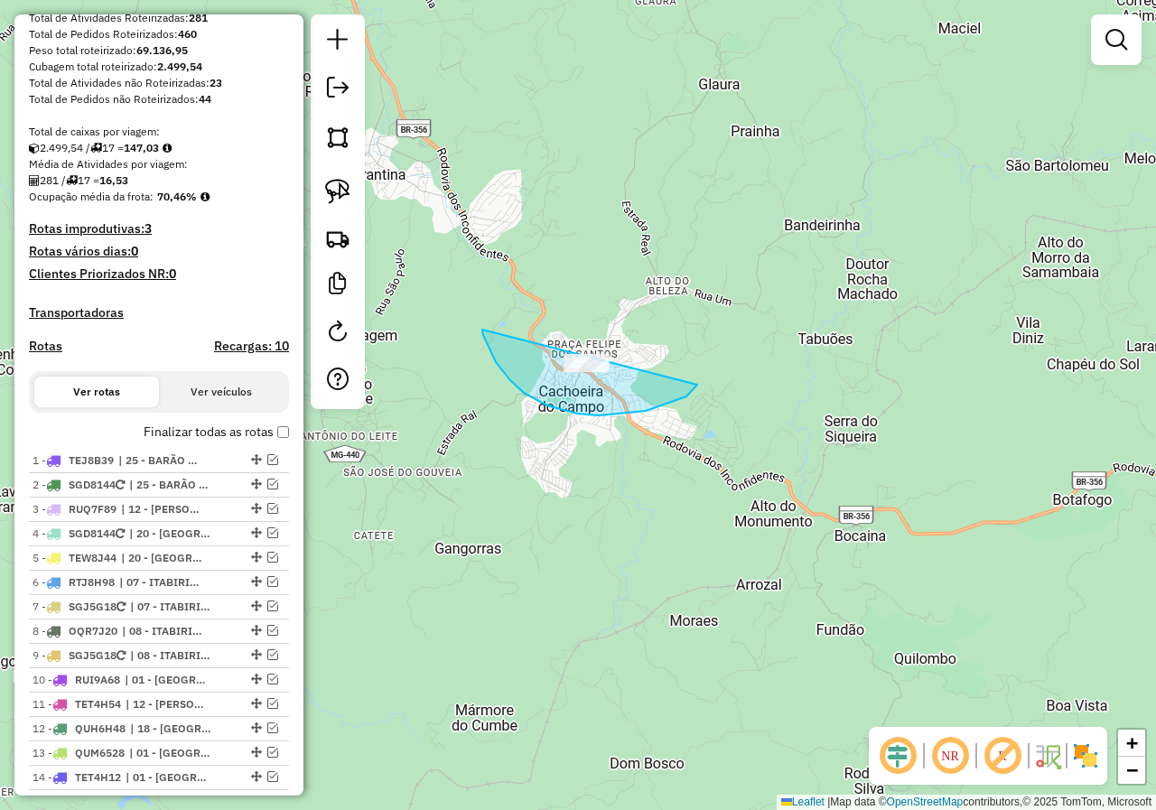
drag, startPoint x: 482, startPoint y: 330, endPoint x: 668, endPoint y: 327, distance: 186.0
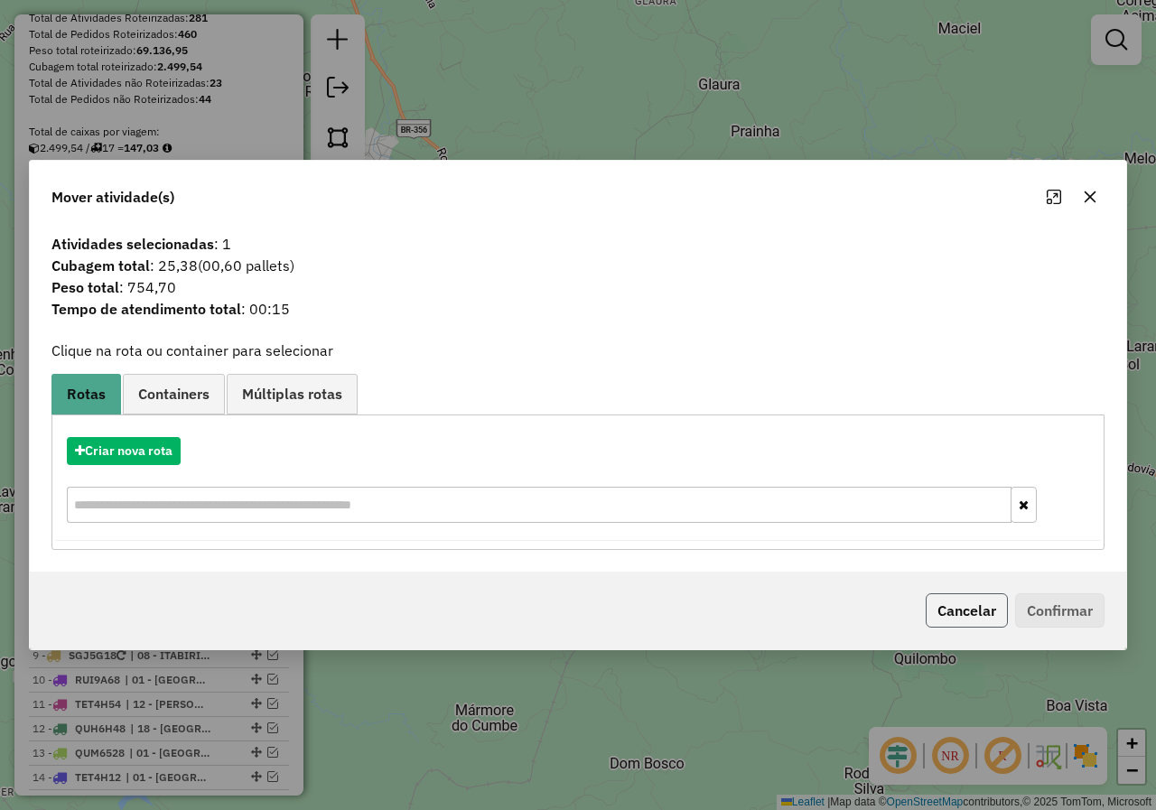
click at [949, 614] on button "Cancelar" at bounding box center [967, 610] width 82 height 34
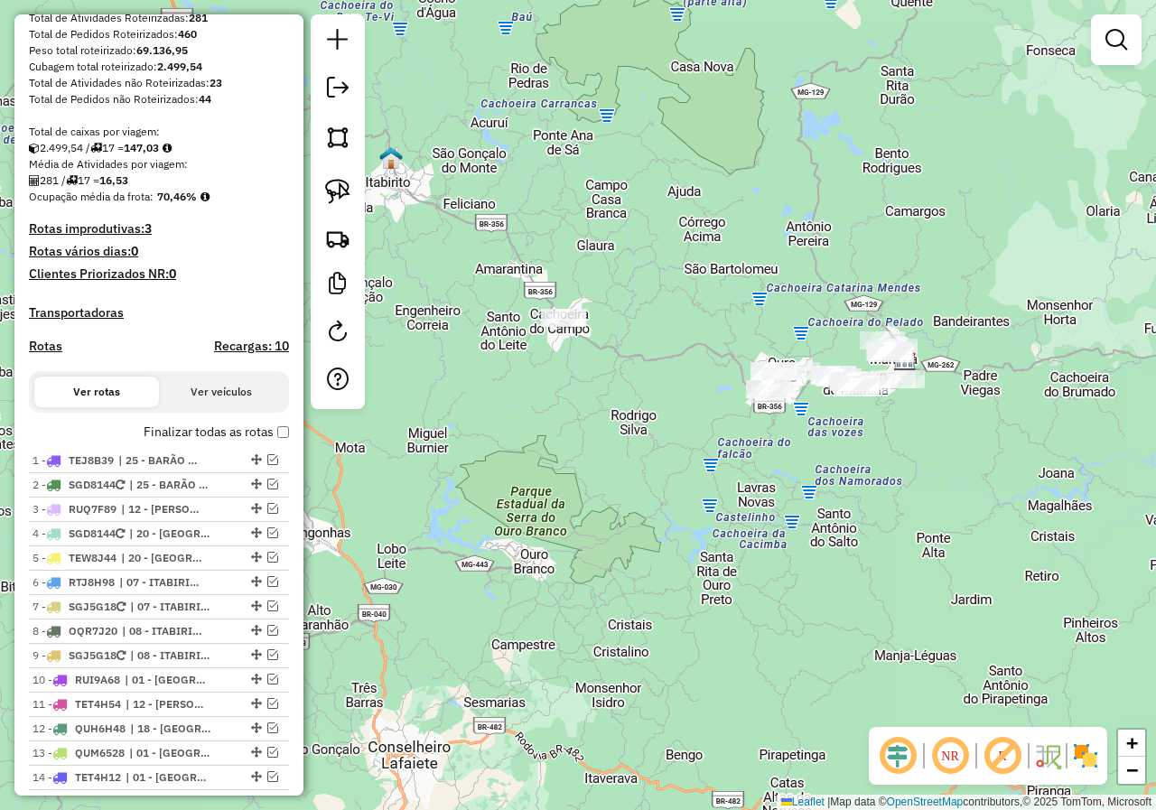
drag, startPoint x: 661, startPoint y: 380, endPoint x: 557, endPoint y: 358, distance: 106.3
click at [557, 358] on div "Janela de atendimento Grade de atendimento Capacidade Transportadoras Veículos …" at bounding box center [578, 405] width 1156 height 810
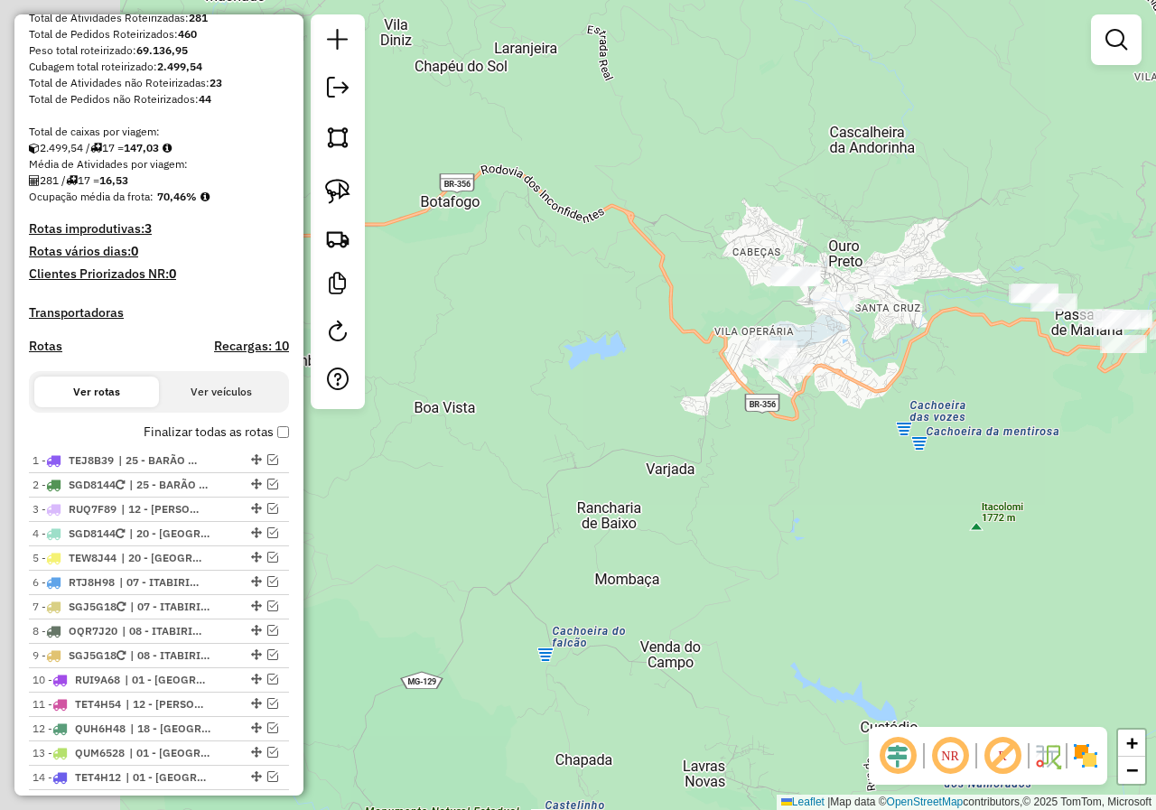
drag, startPoint x: 647, startPoint y: 397, endPoint x: 800, endPoint y: 400, distance: 153.5
click at [797, 401] on div "Janela de atendimento Grade de atendimento Capacidade Transportadoras Veículos …" at bounding box center [578, 405] width 1156 height 810
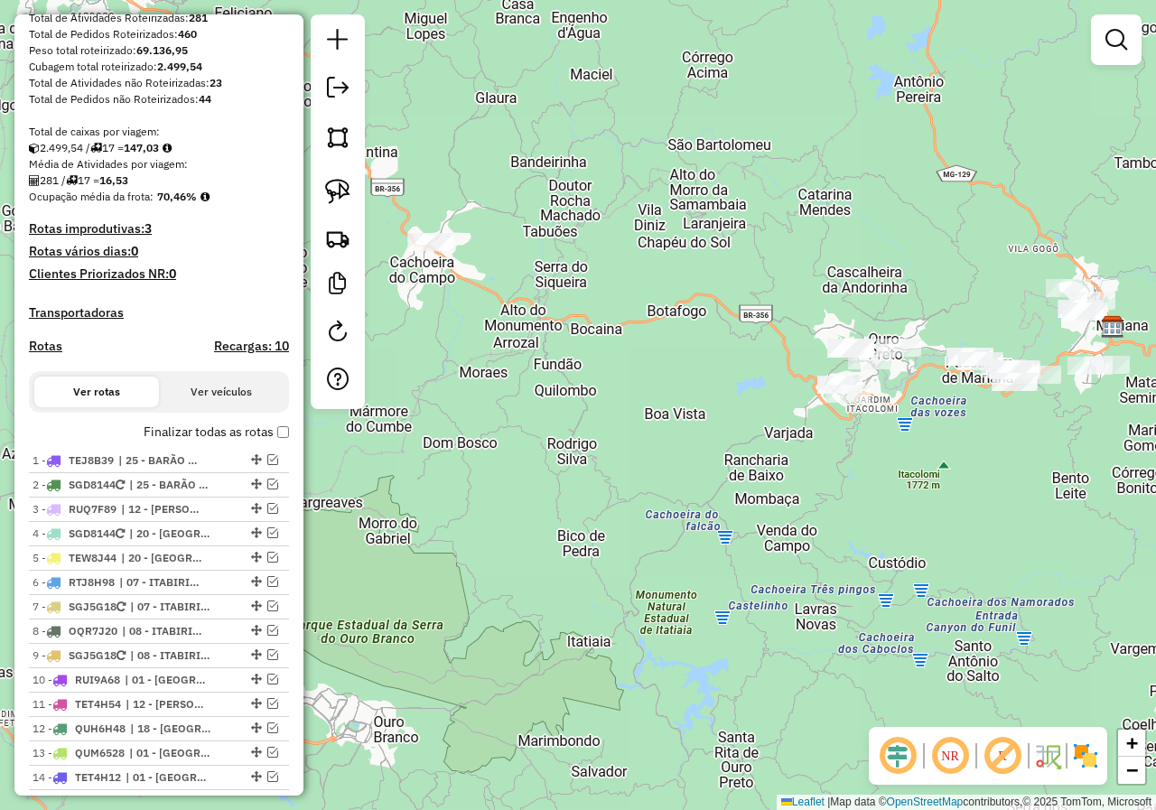
drag, startPoint x: 775, startPoint y: 405, endPoint x: 640, endPoint y: 301, distance: 170.0
click at [869, 422] on div "Janela de atendimento Grade de atendimento Capacidade Transportadoras Veículos …" at bounding box center [578, 405] width 1156 height 810
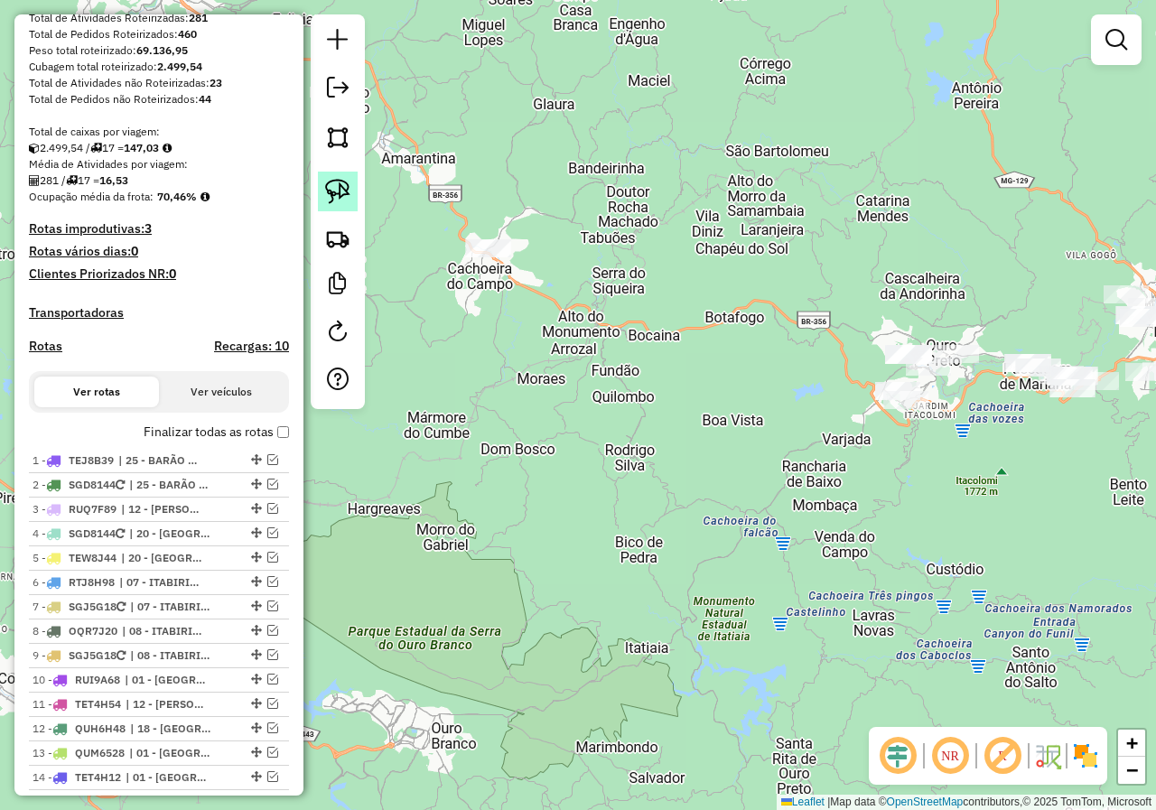
click at [340, 185] on img at bounding box center [337, 191] width 25 height 25
drag, startPoint x: 608, startPoint y: 416, endPoint x: 834, endPoint y: 453, distance: 229.6
click at [350, 192] on link at bounding box center [338, 192] width 40 height 40
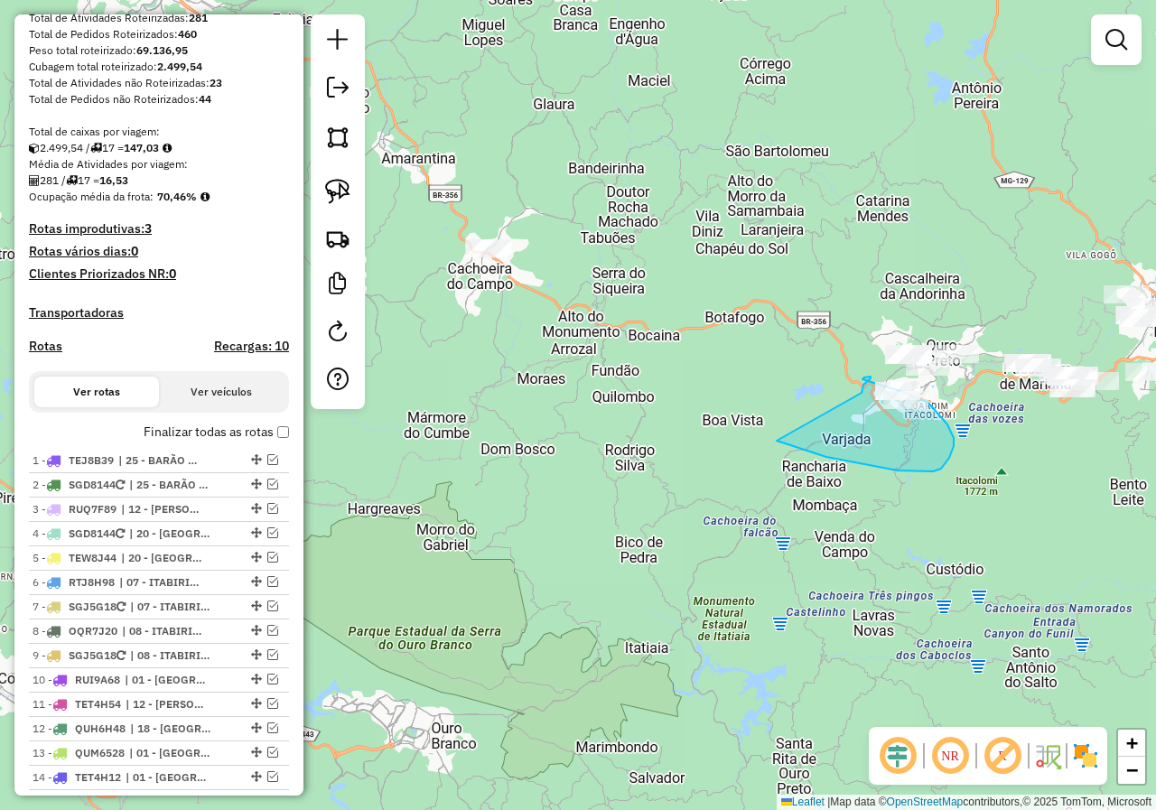
drag, startPoint x: 779, startPoint y: 442, endPoint x: 863, endPoint y: 415, distance: 88.0
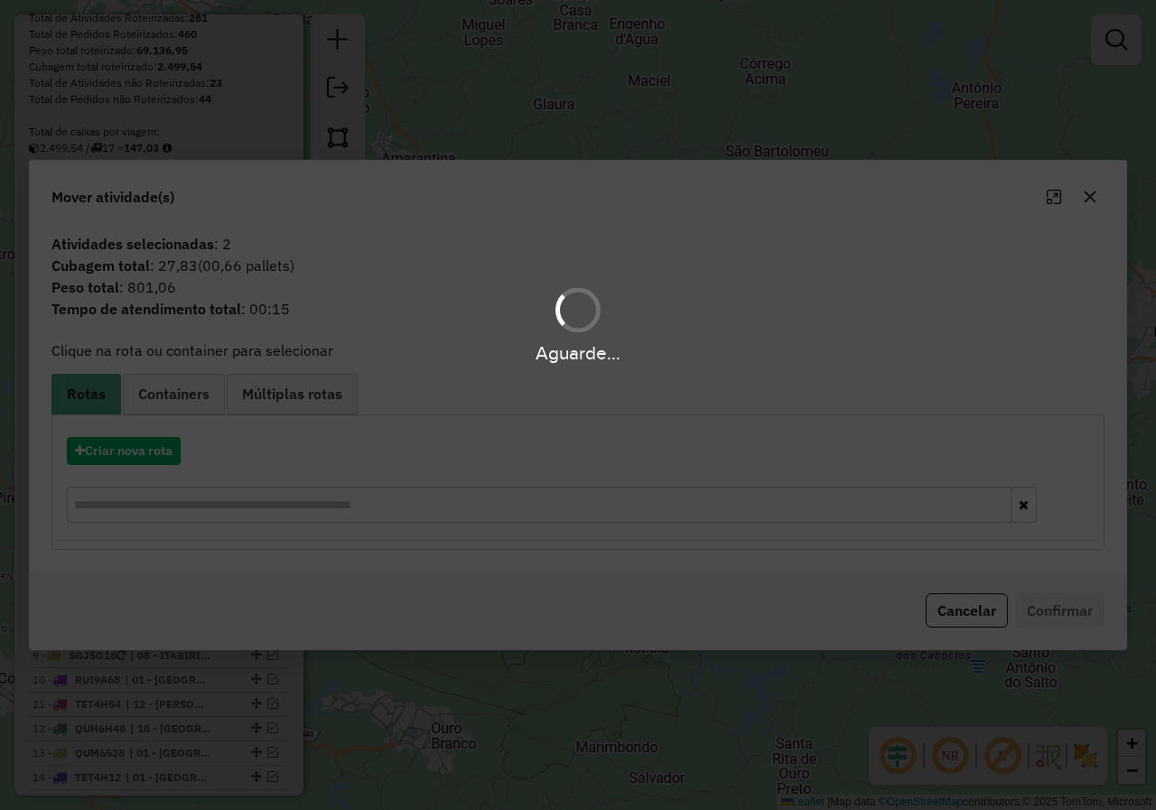
click at [964, 606] on div "Aguarde..." at bounding box center [578, 405] width 1156 height 810
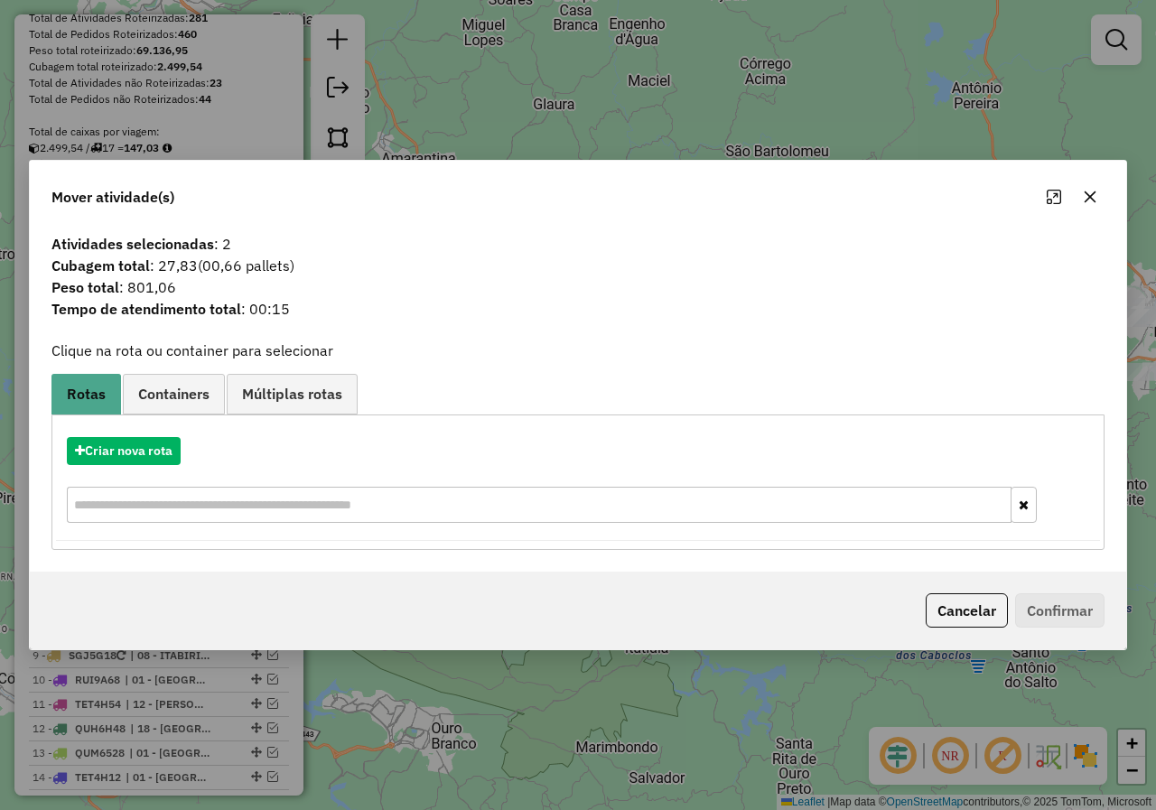
click at [963, 606] on button "Cancelar" at bounding box center [967, 610] width 82 height 34
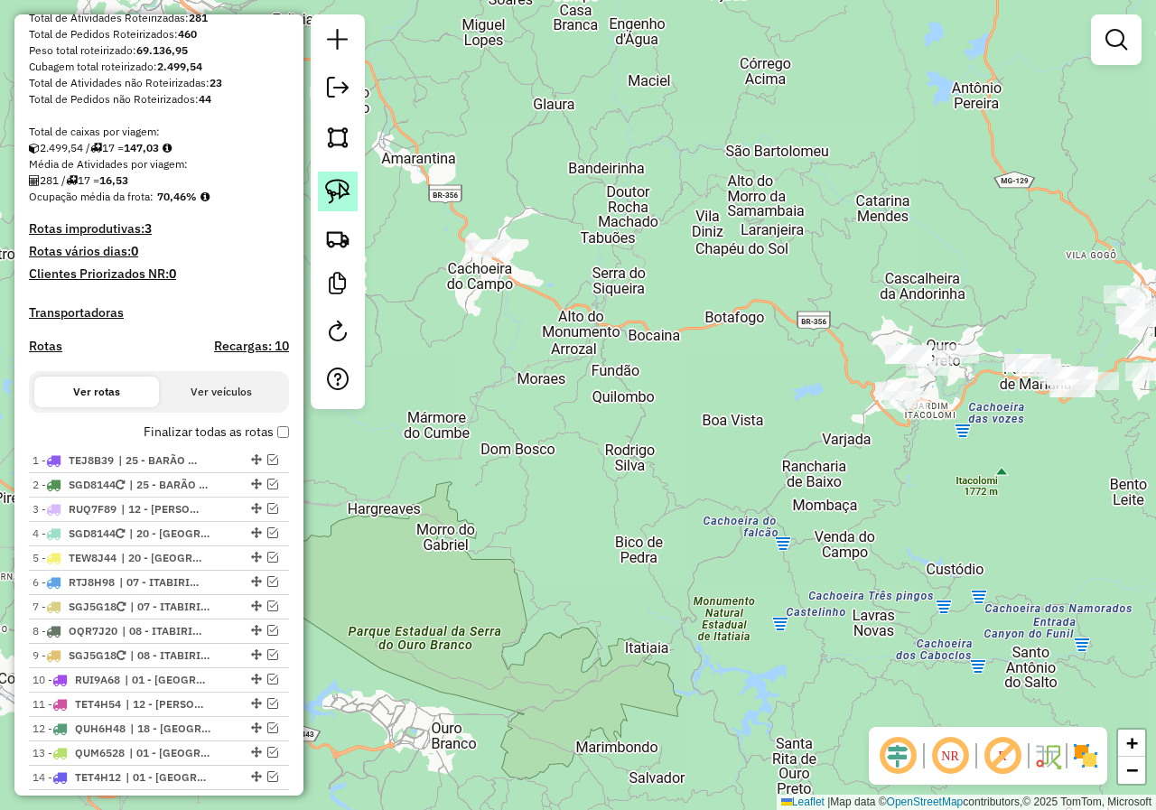
click at [350, 195] on link at bounding box center [338, 192] width 40 height 40
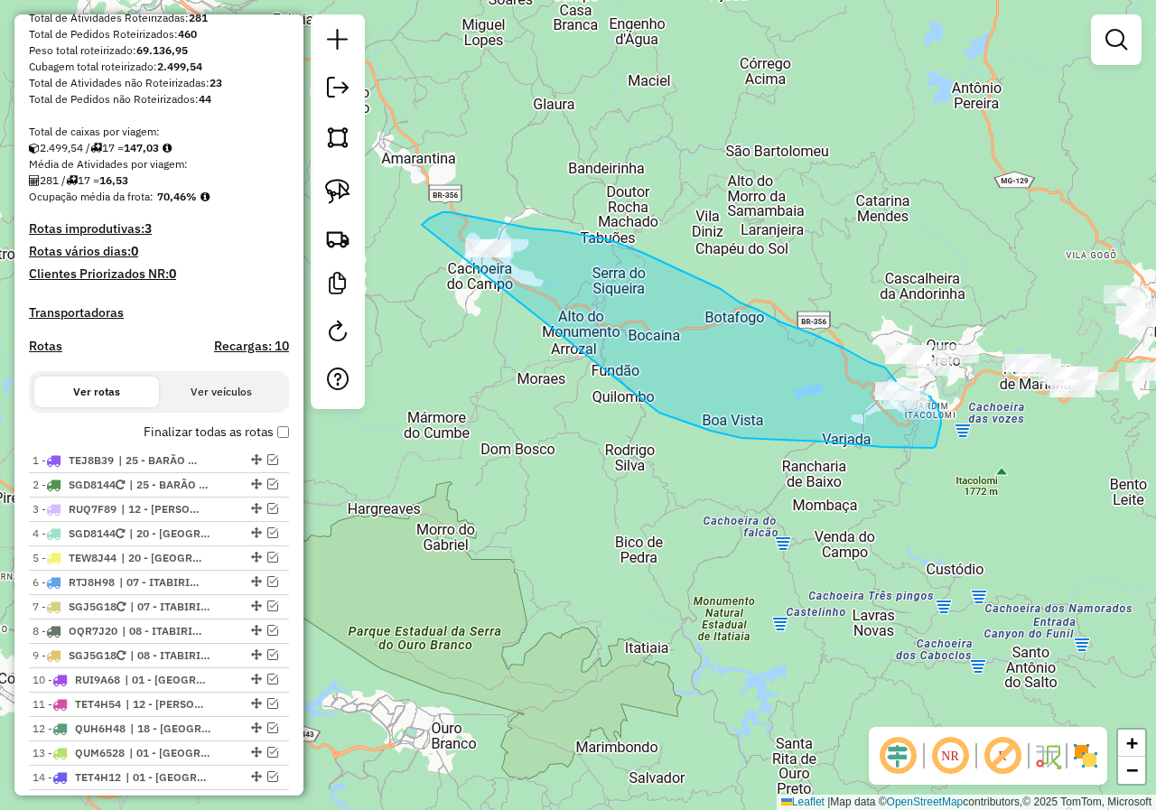
drag, startPoint x: 711, startPoint y: 431, endPoint x: 422, endPoint y: 231, distance: 351.2
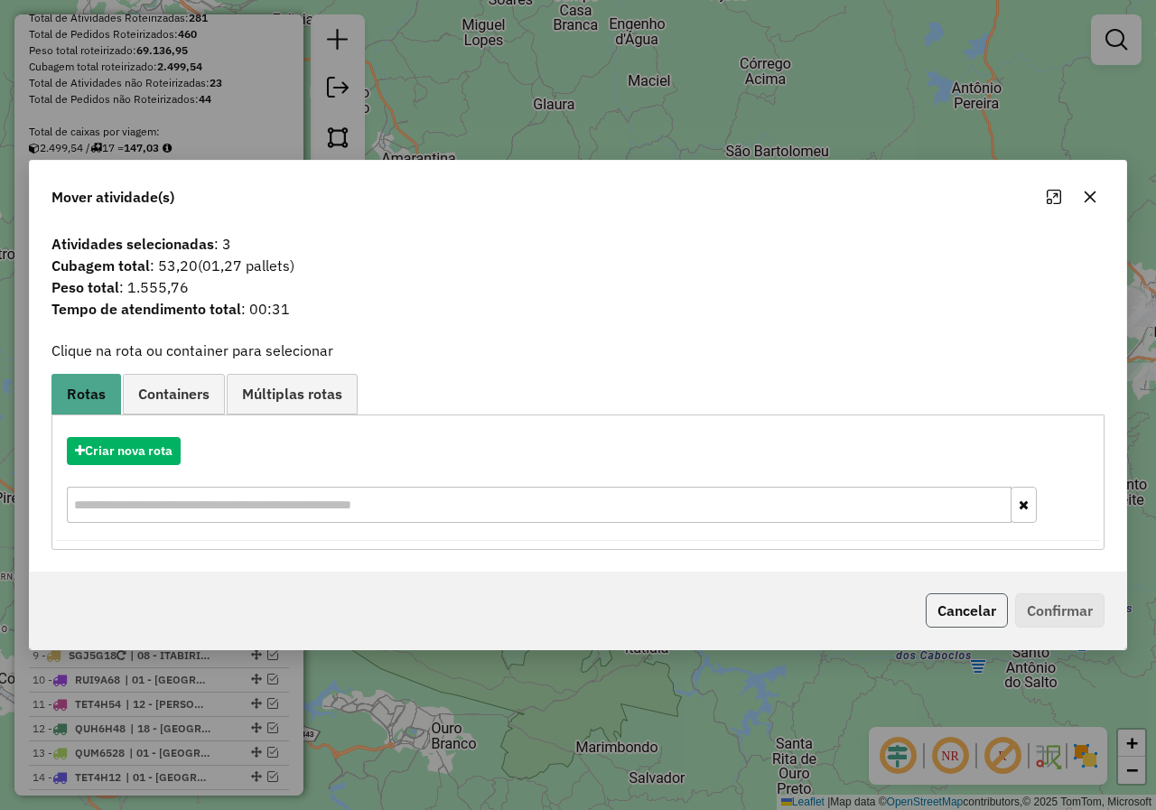
click at [981, 616] on button "Cancelar" at bounding box center [967, 610] width 82 height 34
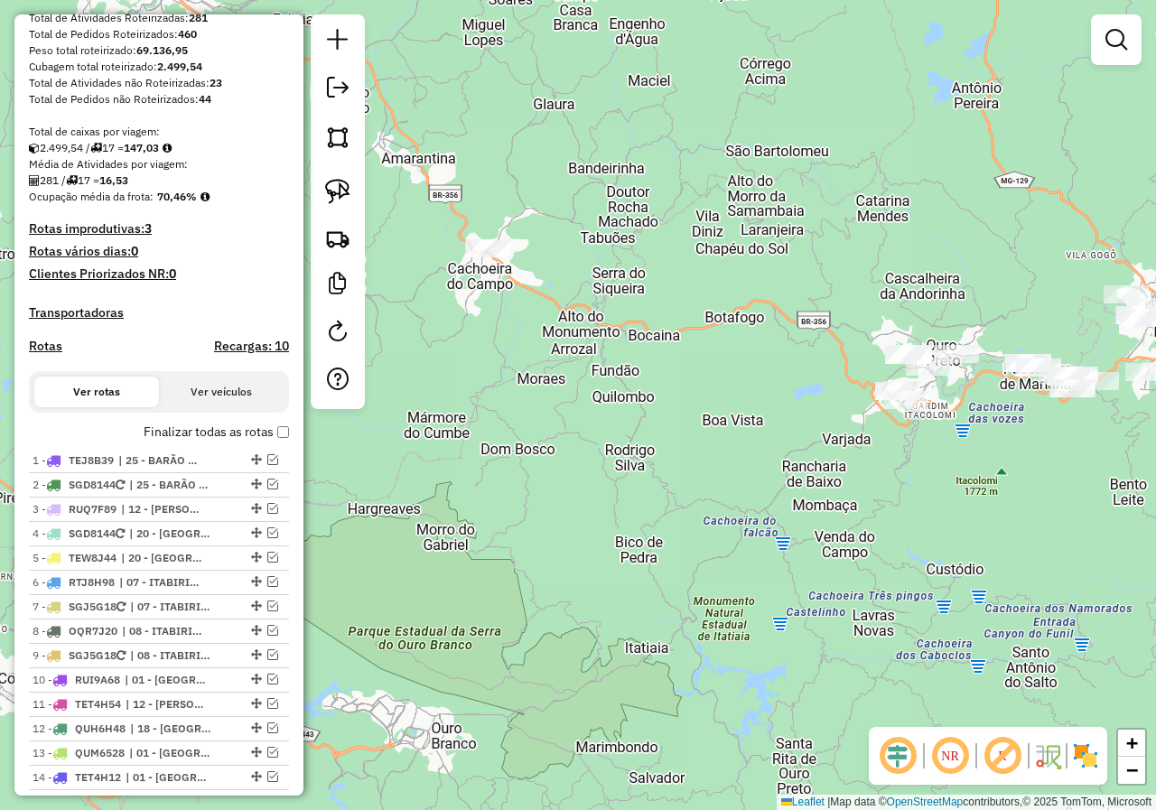
drag, startPoint x: 618, startPoint y: 468, endPoint x: 579, endPoint y: 466, distance: 38.9
click at [580, 466] on div "Janela de atendimento Grade de atendimento Capacidade Transportadoras Veículos …" at bounding box center [578, 405] width 1156 height 810
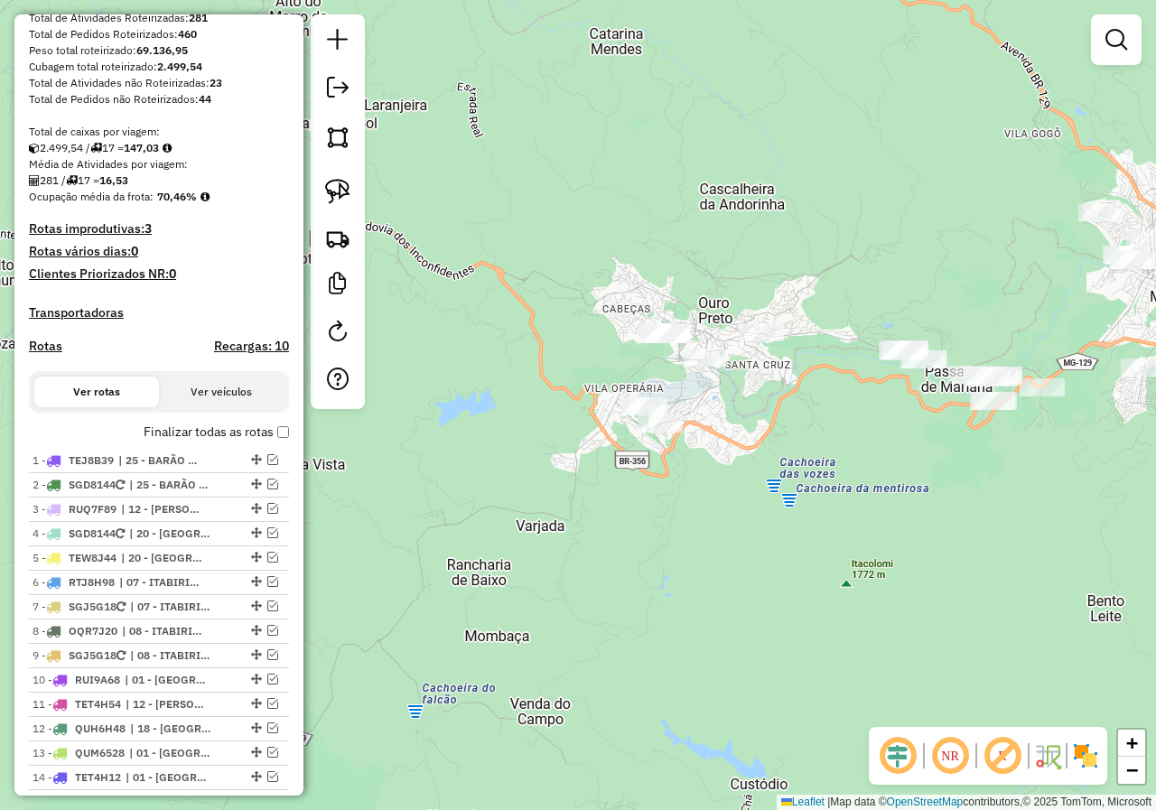
drag, startPoint x: 702, startPoint y: 405, endPoint x: 673, endPoint y: 409, distance: 29.1
click at [690, 443] on div "Janela de atendimento Grade de atendimento Capacidade Transportadoras Veículos …" at bounding box center [578, 405] width 1156 height 810
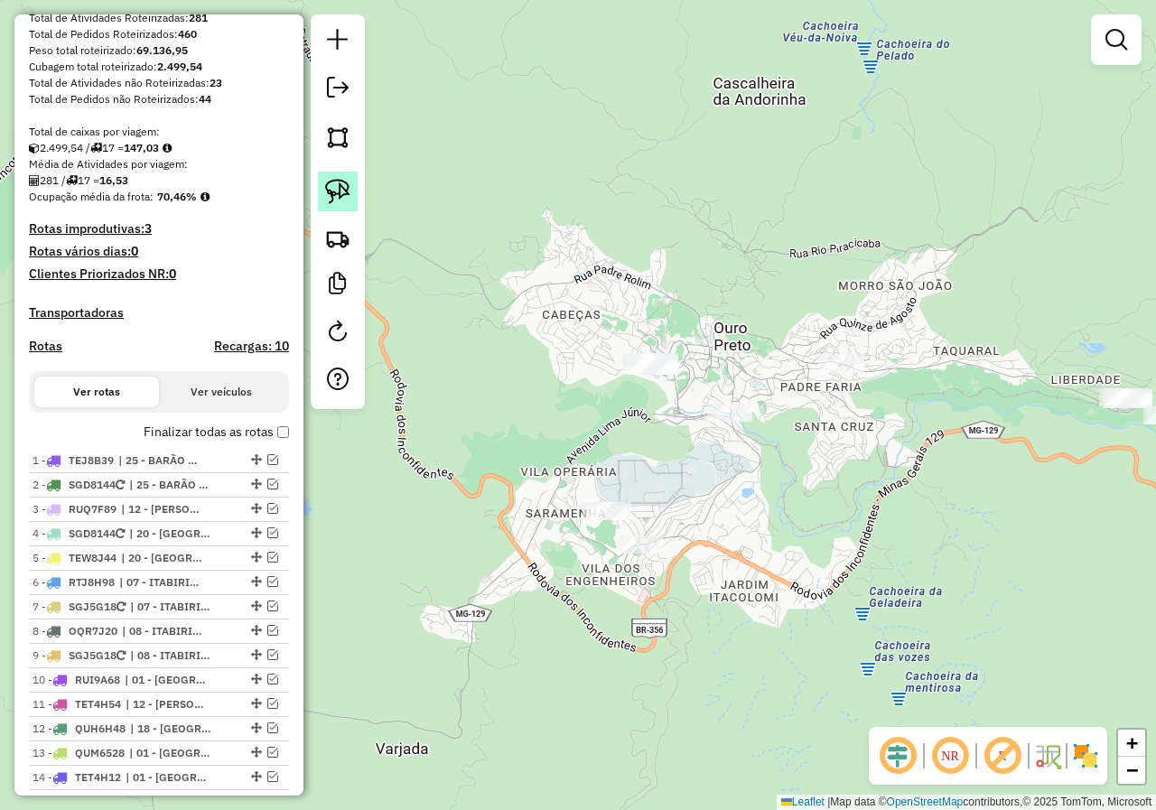
drag, startPoint x: 340, startPoint y: 188, endPoint x: 373, endPoint y: 209, distance: 38.6
click at [340, 189] on img at bounding box center [337, 191] width 25 height 25
drag, startPoint x: 612, startPoint y: 400, endPoint x: 662, endPoint y: 296, distance: 115.1
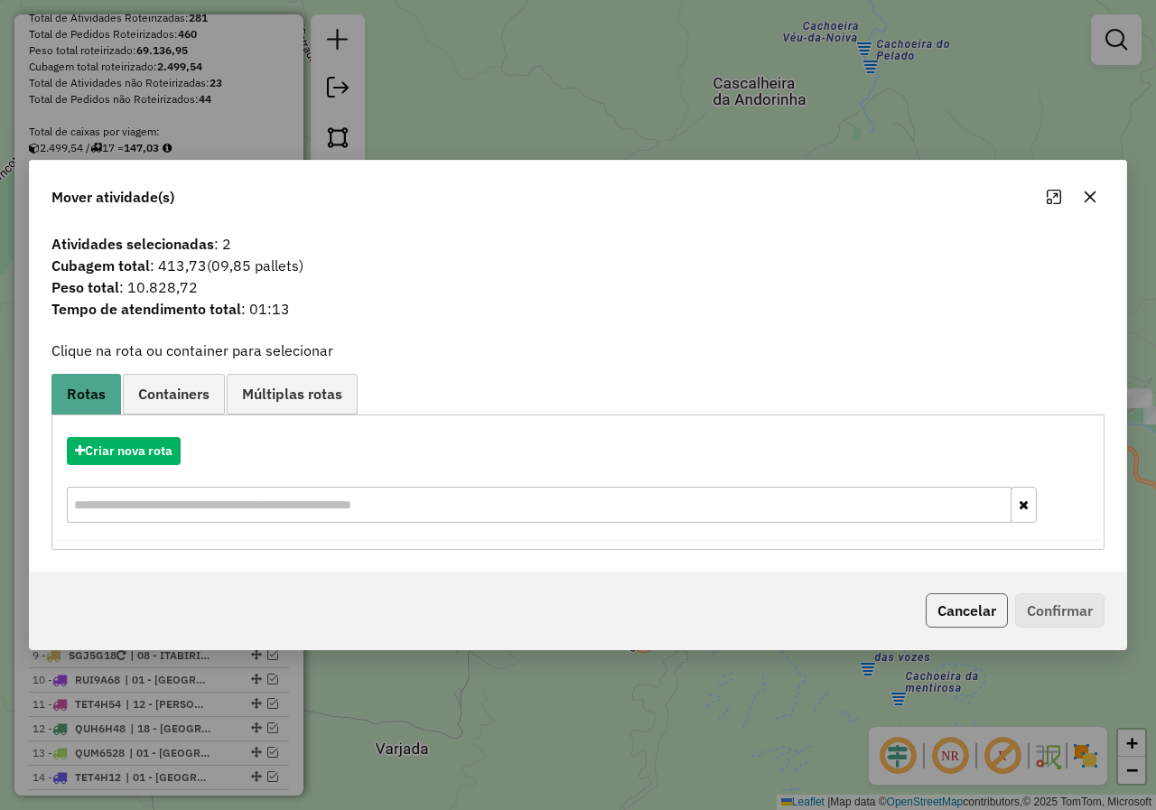
click at [973, 619] on button "Cancelar" at bounding box center [967, 610] width 82 height 34
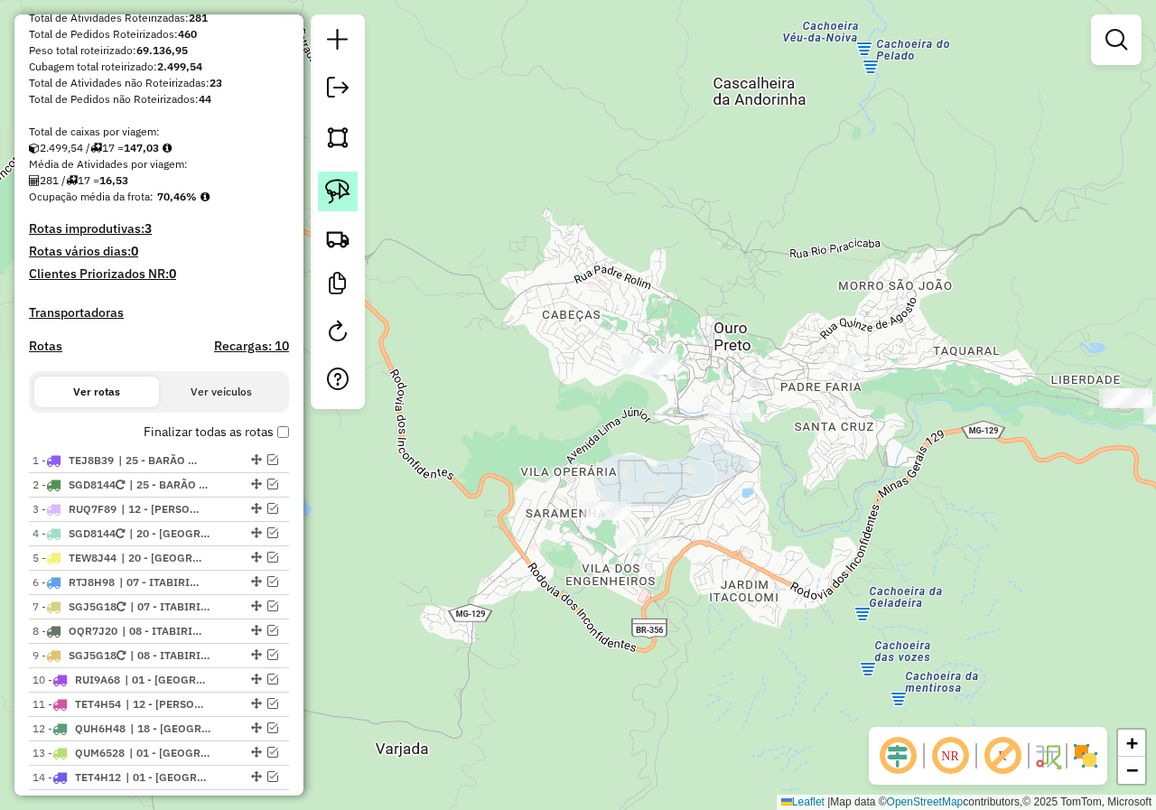
click at [339, 200] on img at bounding box center [337, 191] width 25 height 25
drag, startPoint x: 605, startPoint y: 401, endPoint x: 675, endPoint y: 306, distance: 118.1
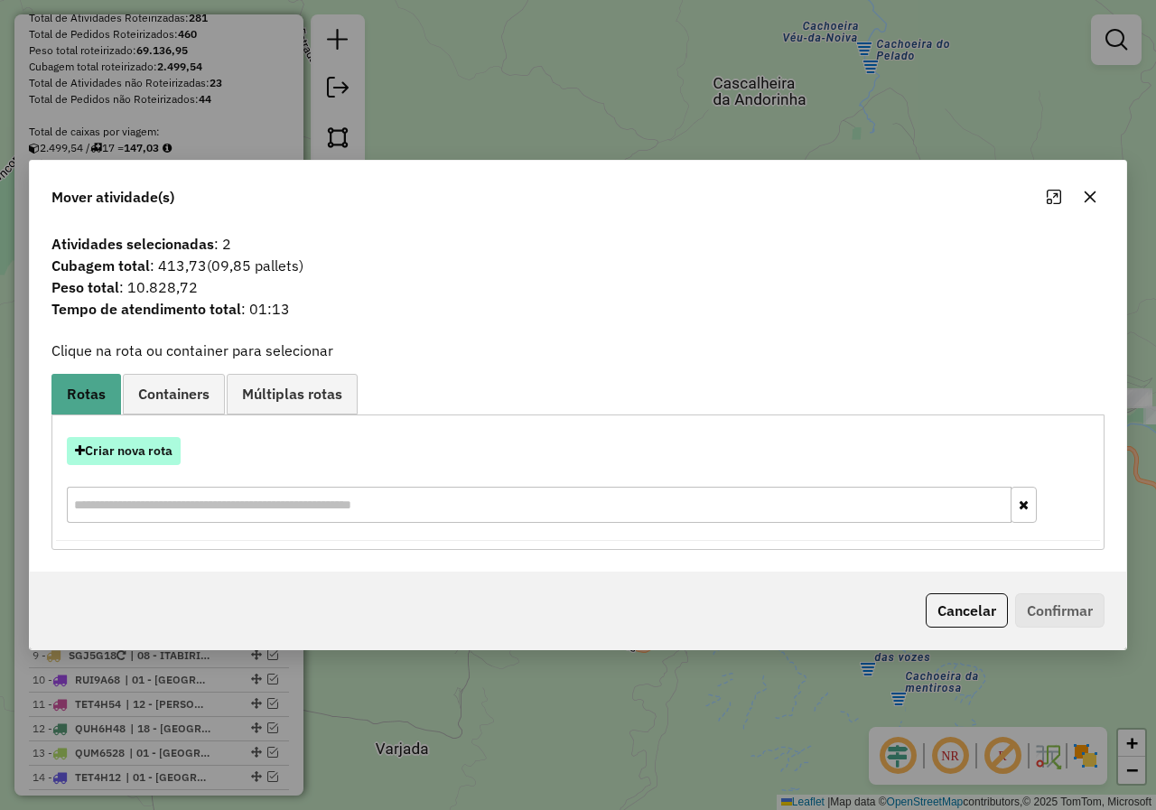
click at [133, 447] on button "Criar nova rota" at bounding box center [124, 451] width 114 height 28
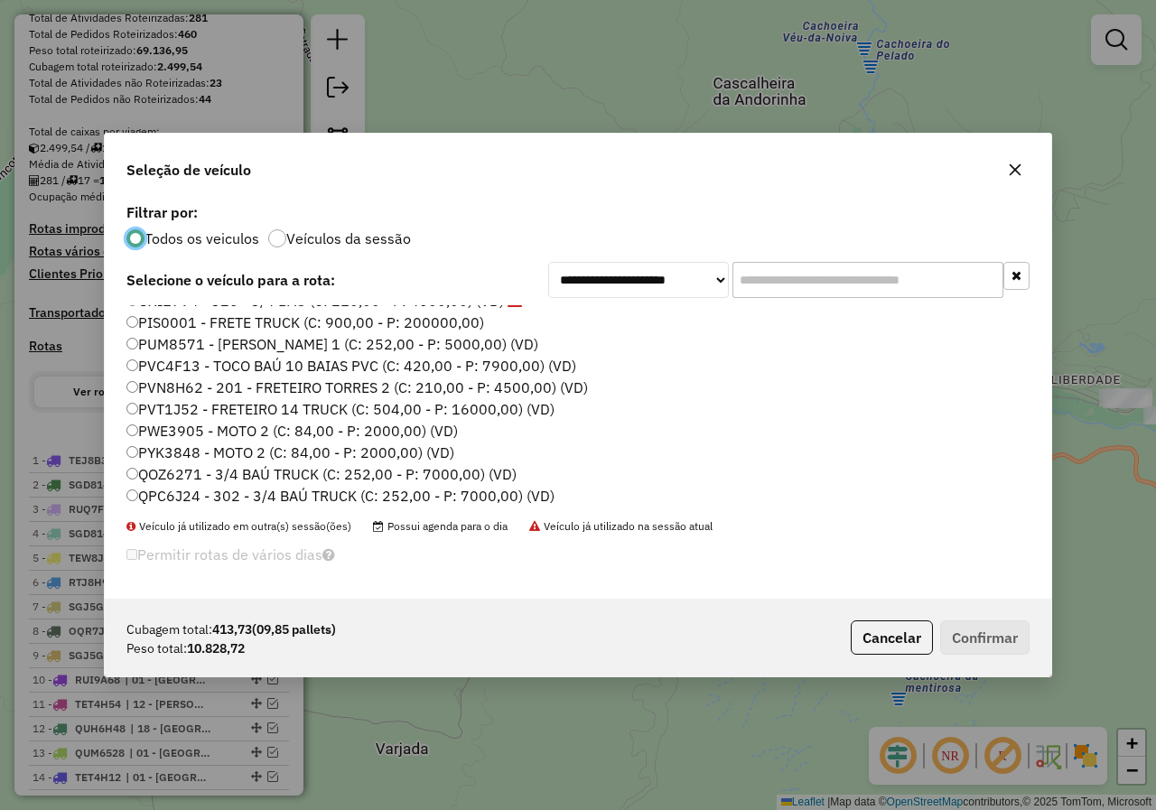
scroll to position [542, 0]
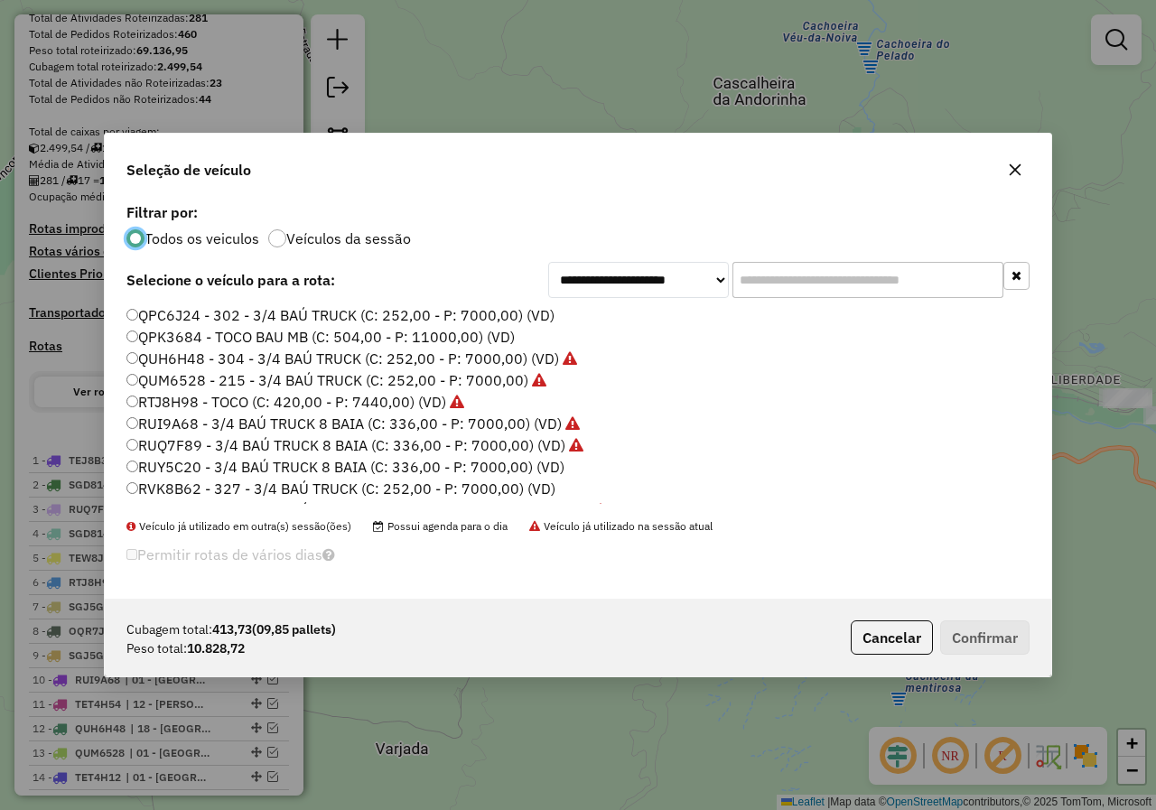
click at [179, 315] on label "QPC6J24 - 302 - 3/4 BAÚ TRUCK (C: 252,00 - P: 7000,00) (VD)" at bounding box center [340, 315] width 428 height 22
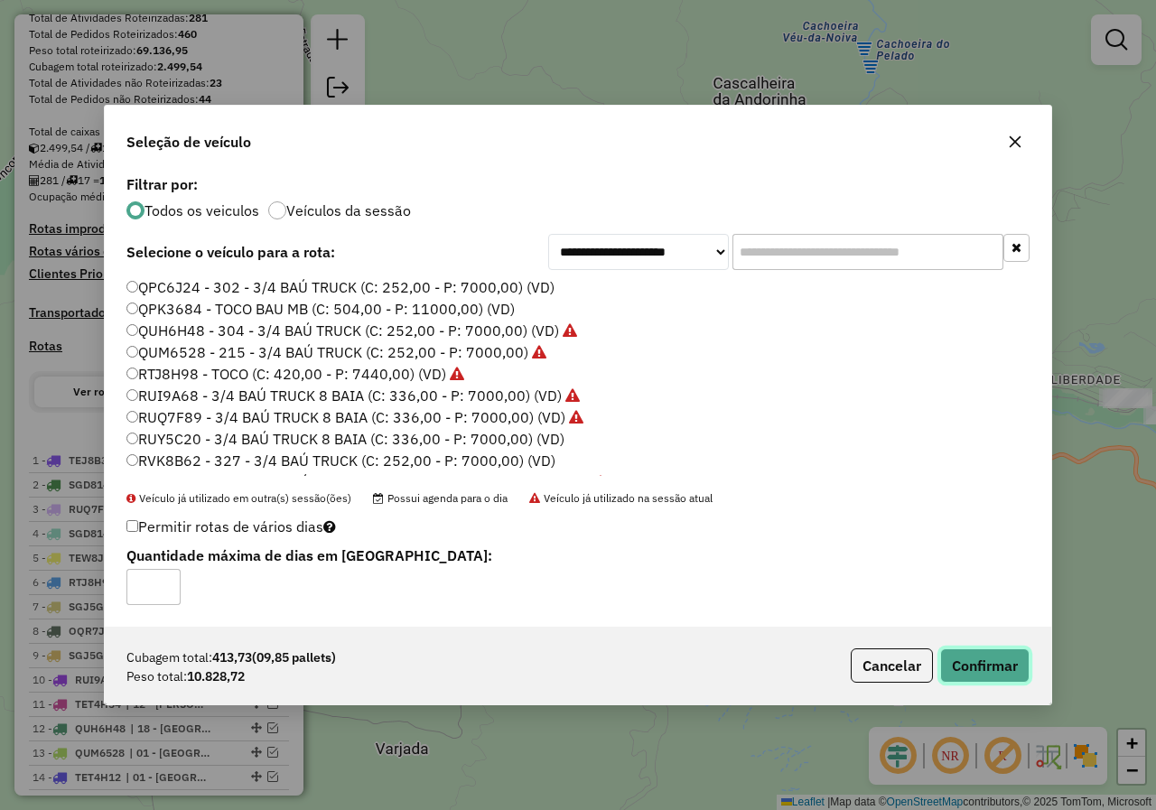
click at [950, 659] on button "Confirmar" at bounding box center [984, 665] width 89 height 34
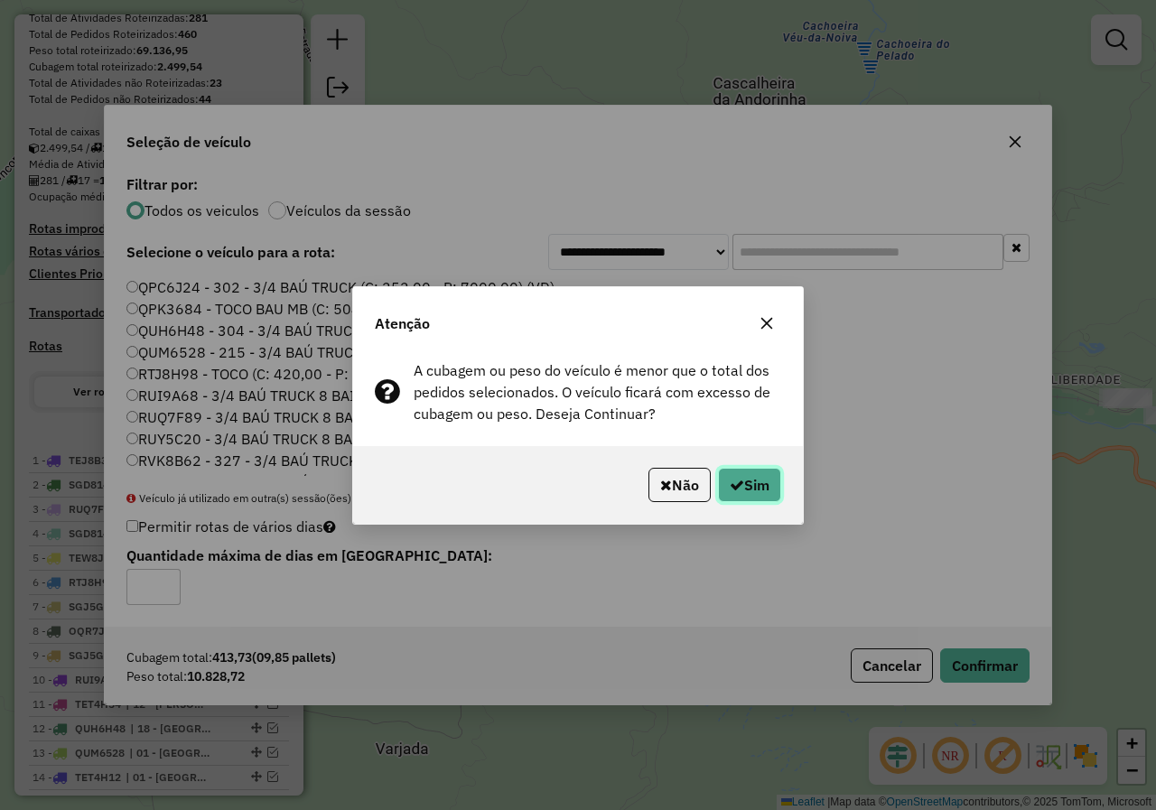
drag, startPoint x: 756, startPoint y: 496, endPoint x: 744, endPoint y: 497, distance: 11.8
click at [756, 497] on button "Sim" at bounding box center [749, 485] width 63 height 34
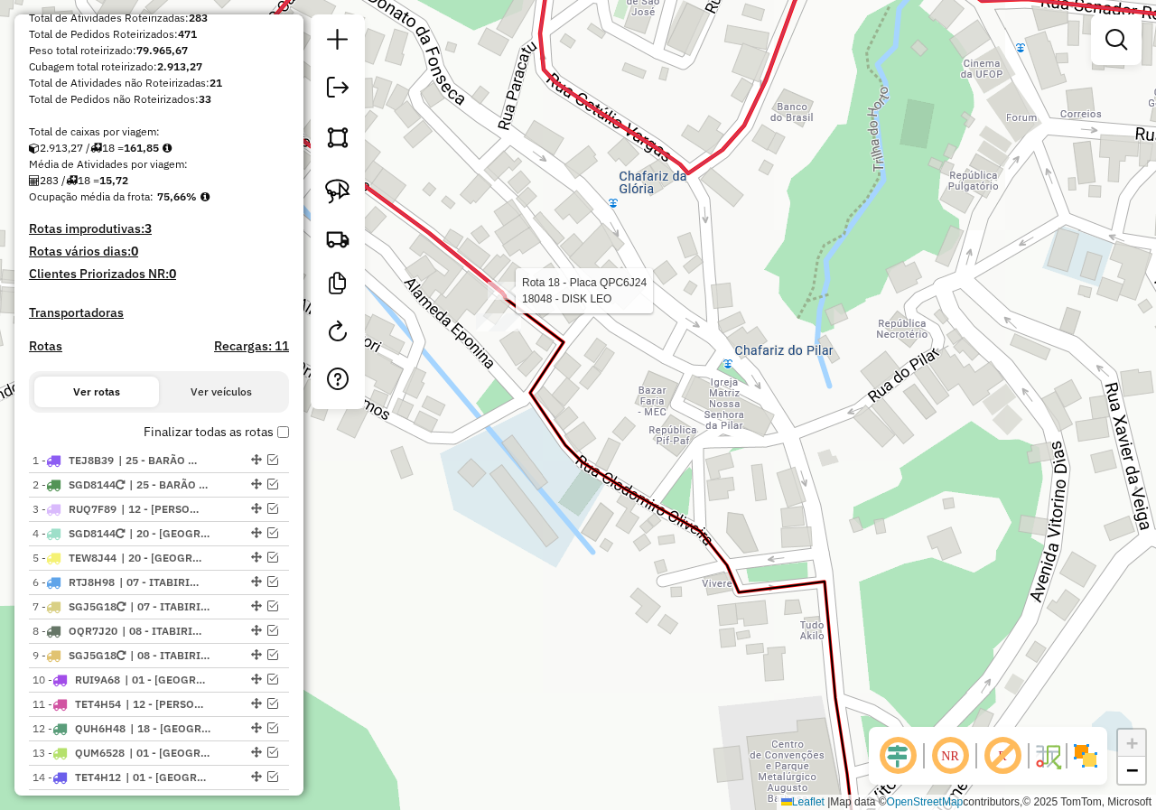
select select "**********"
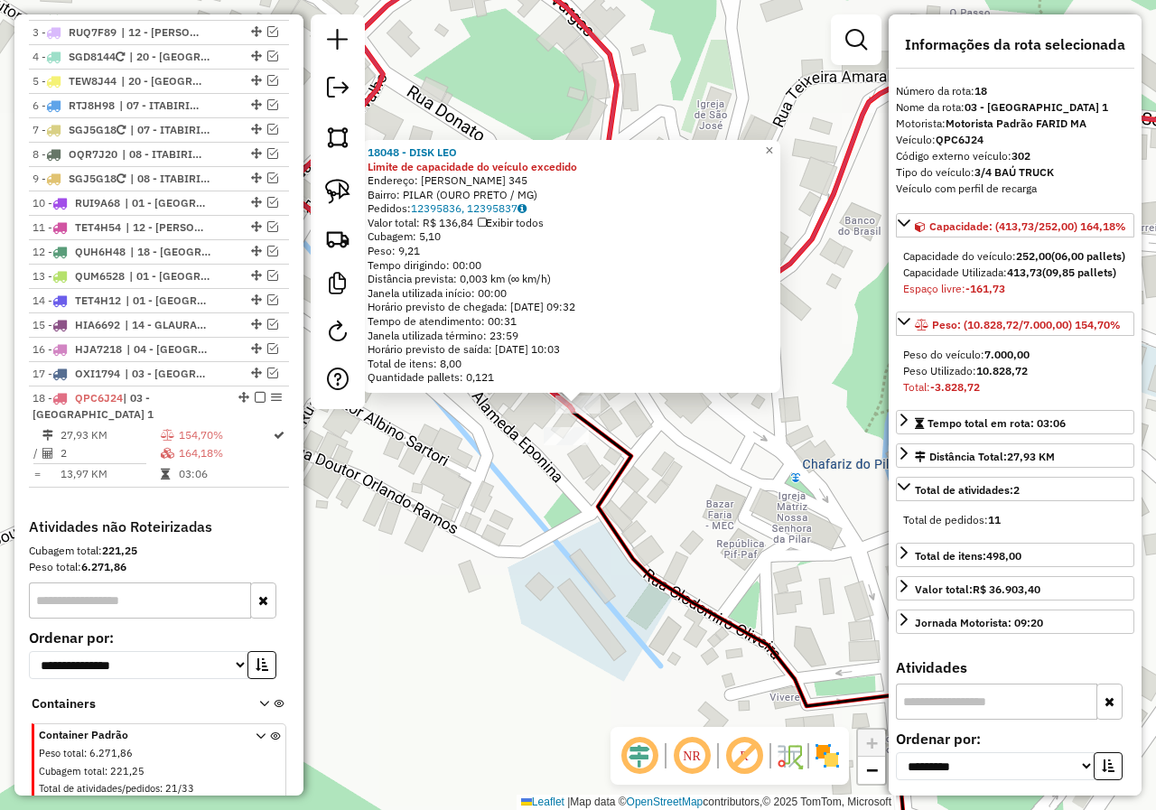
scroll to position [812, 0]
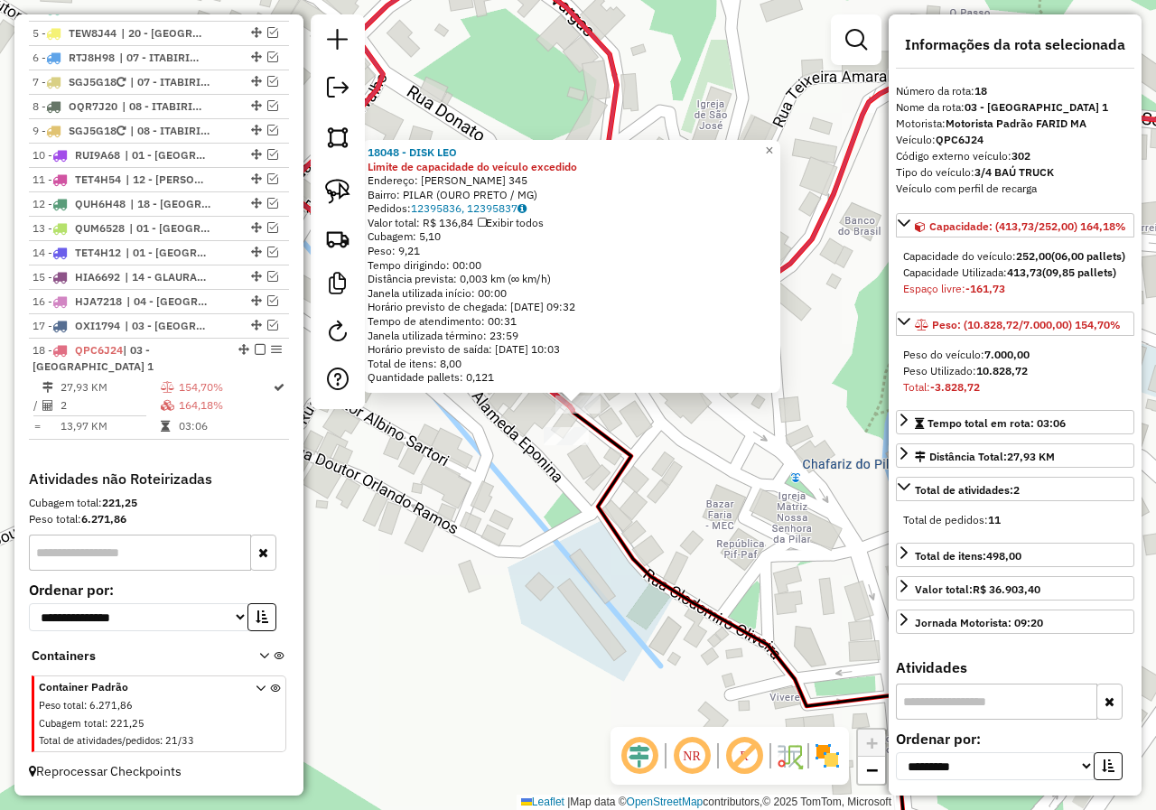
click at [583, 522] on div "18048 - DISK LEO Limite de capacidade do veículo excedido Endereço: BENEDITO VA…" at bounding box center [578, 405] width 1156 height 810
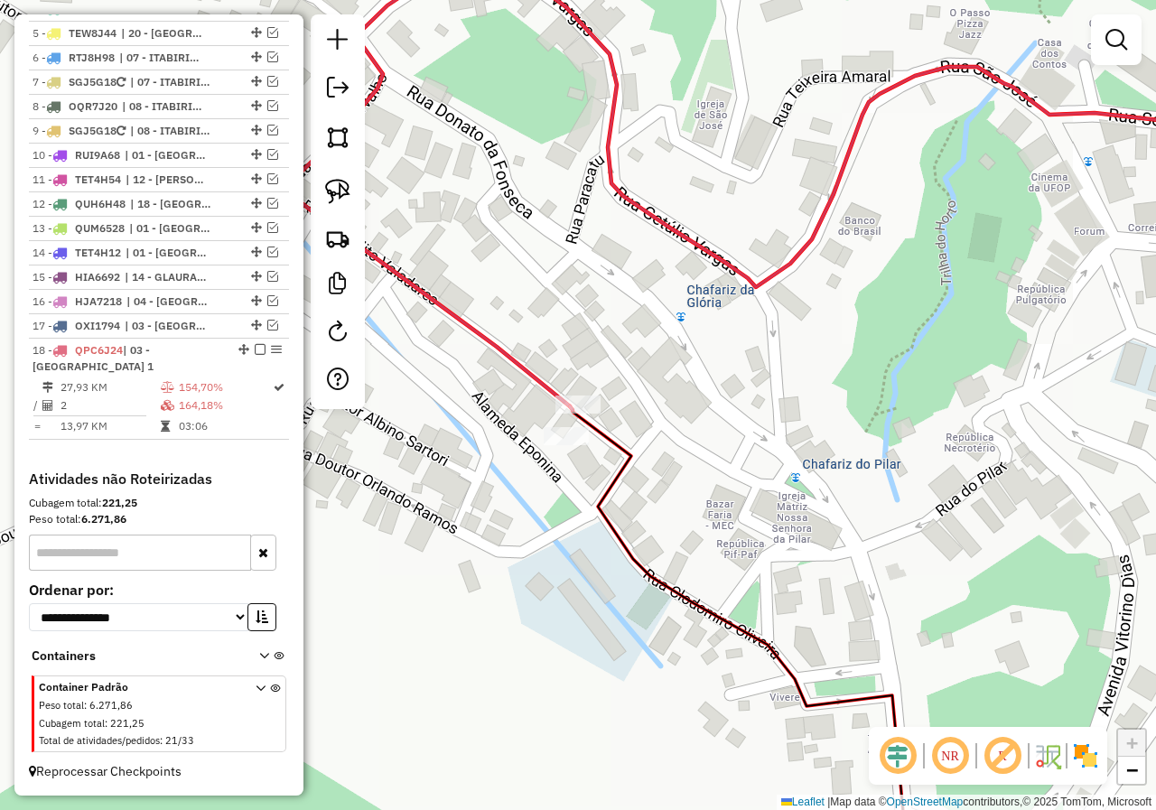
click at [575, 445] on div at bounding box center [566, 436] width 45 height 18
select select "**********"
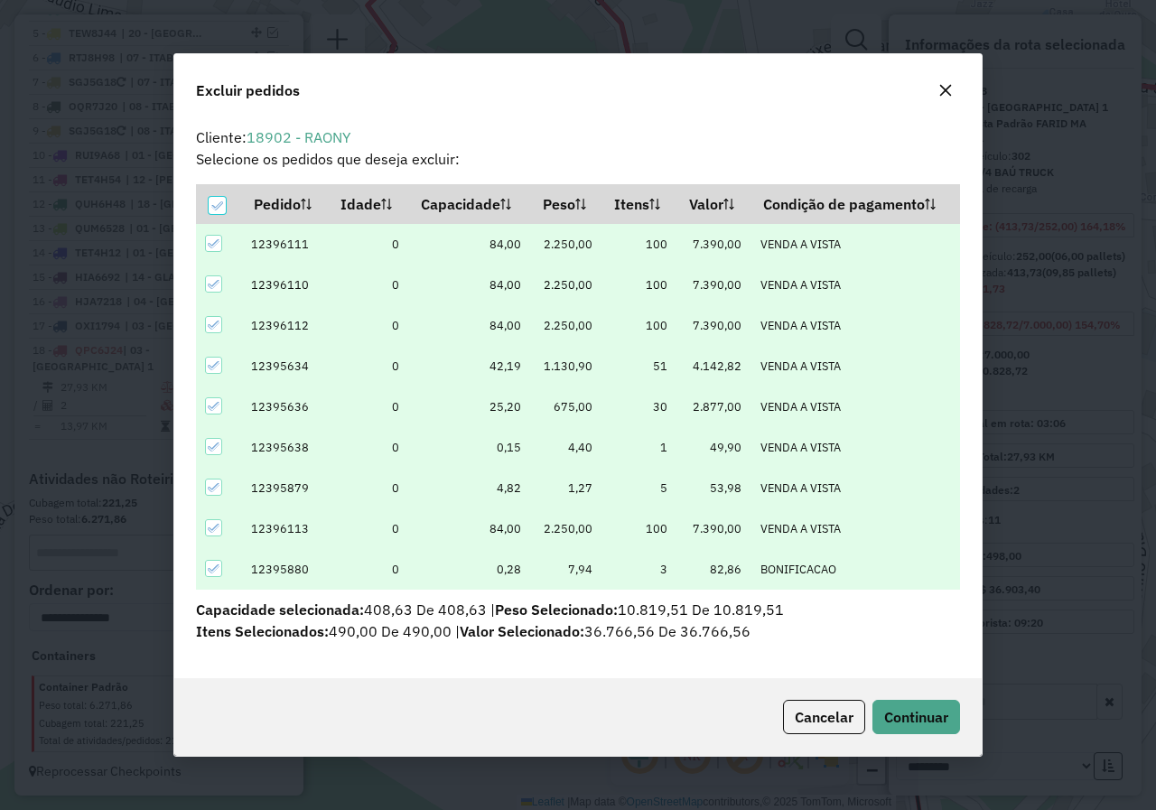
scroll to position [0, 0]
click at [212, 216] on th at bounding box center [218, 203] width 45 height 39
click at [220, 206] on icon at bounding box center [216, 206] width 13 height 13
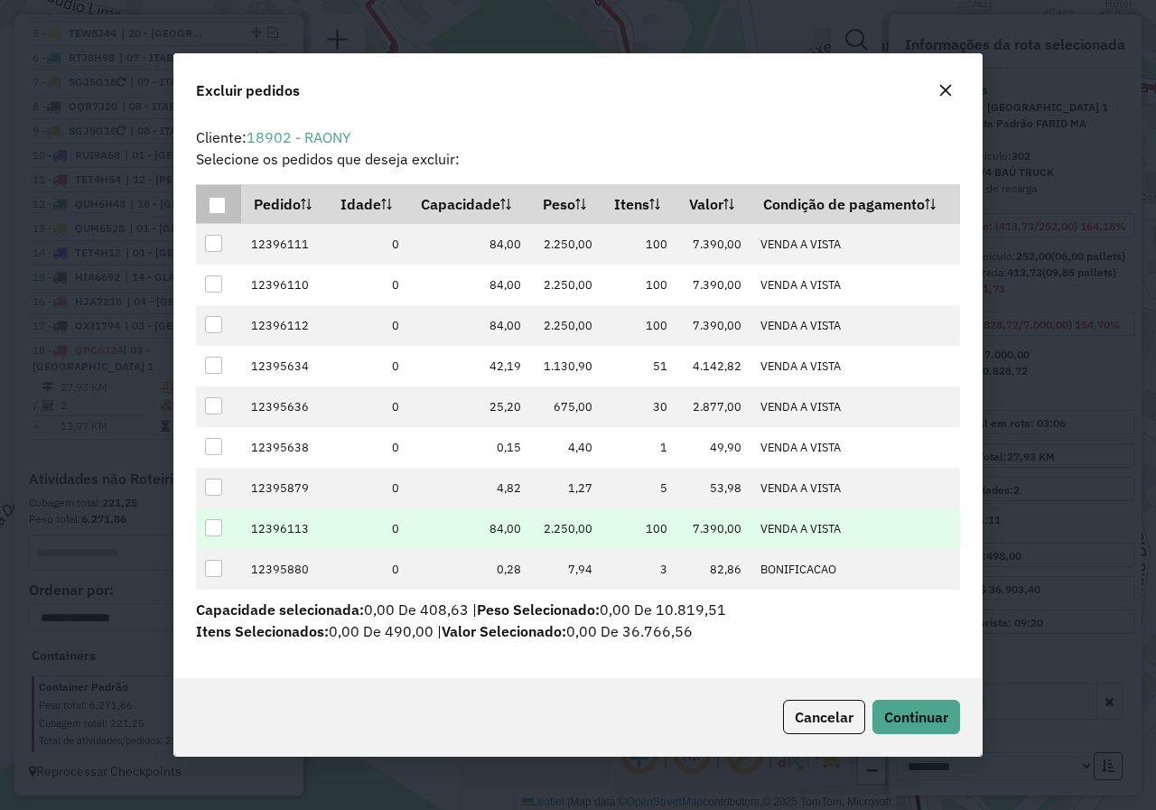
click at [215, 527] on div at bounding box center [213, 527] width 17 height 17
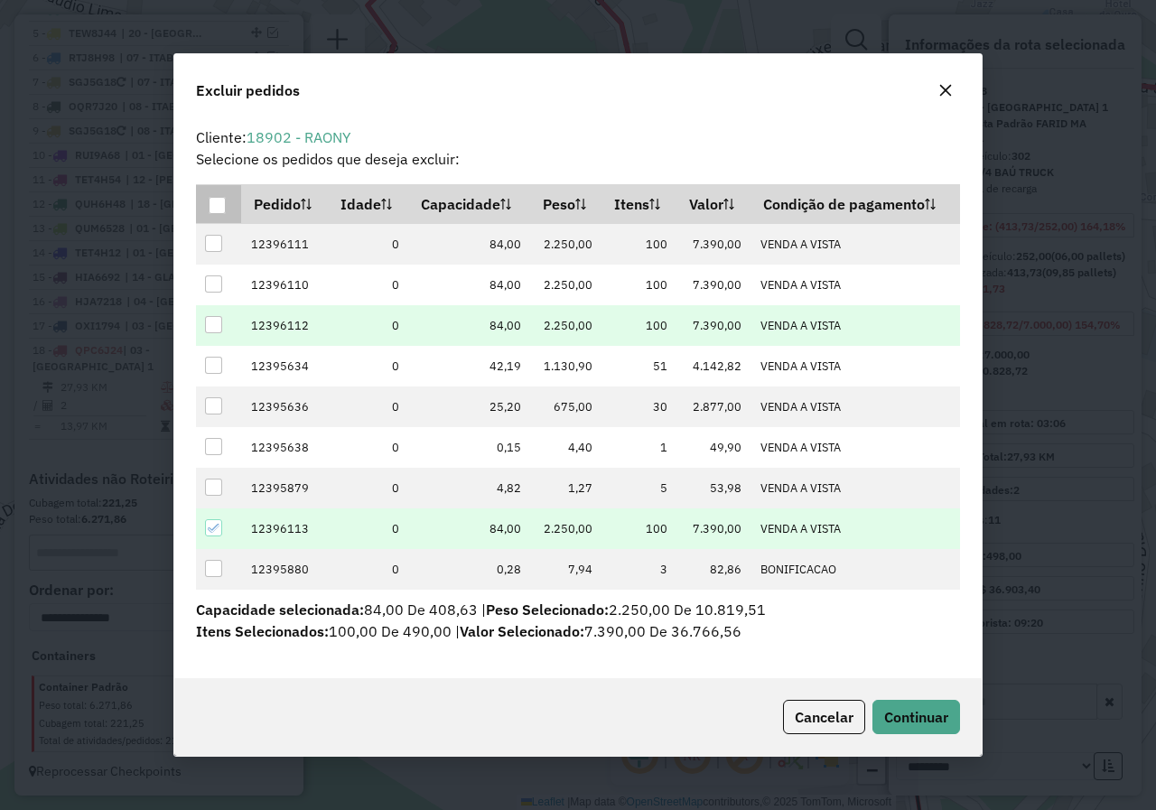
click at [210, 323] on div at bounding box center [213, 324] width 17 height 17
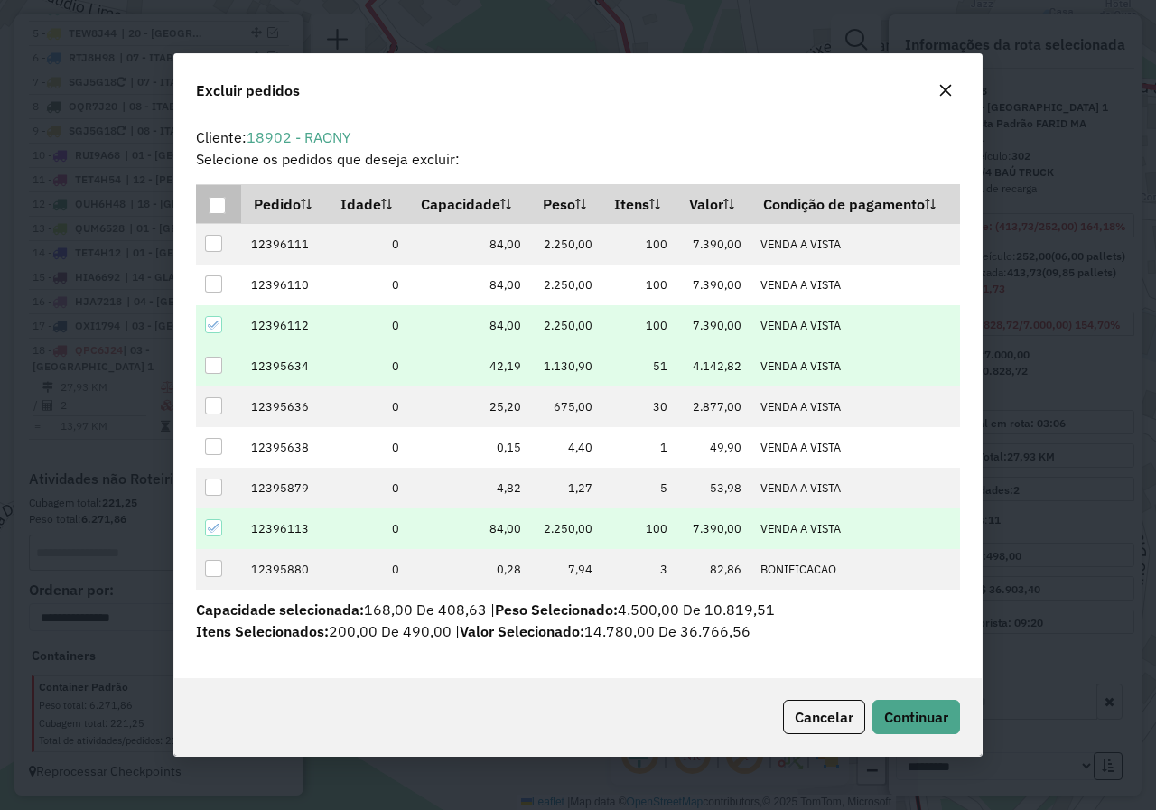
click at [213, 368] on div at bounding box center [213, 365] width 17 height 17
click at [215, 367] on icon at bounding box center [214, 365] width 13 height 13
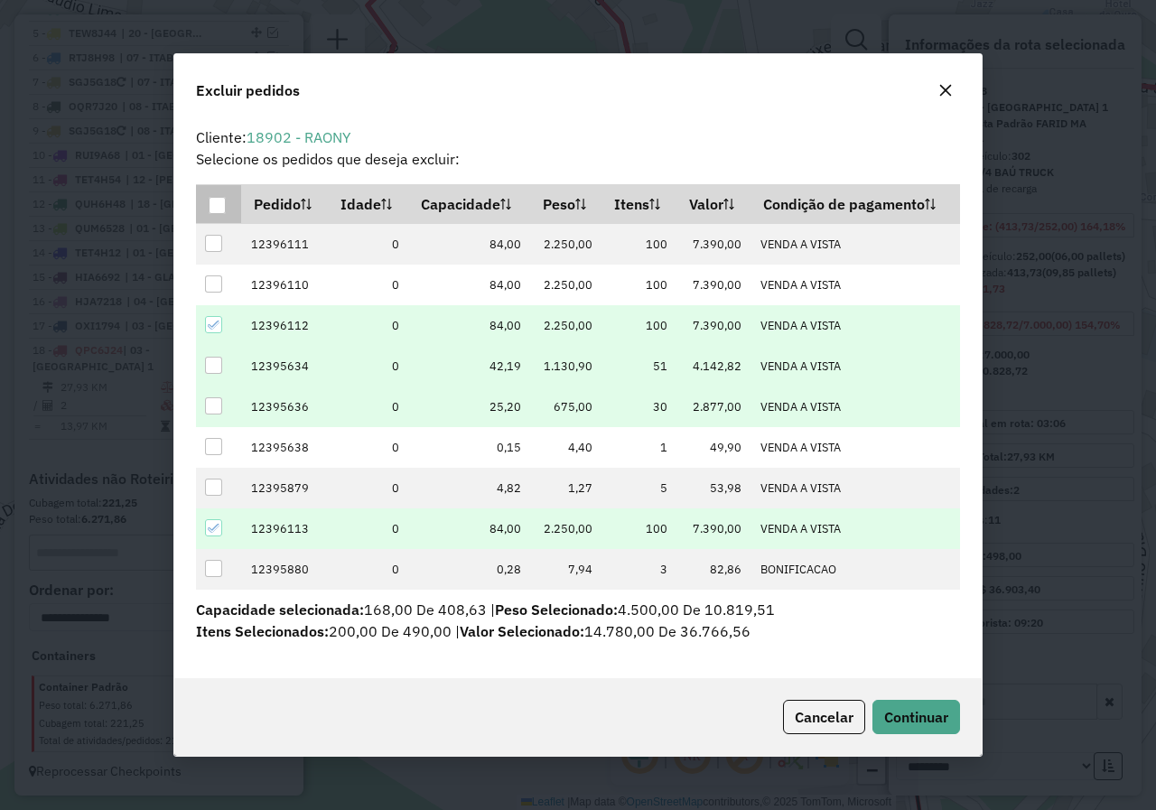
click at [219, 405] on div at bounding box center [213, 405] width 17 height 17
click at [936, 722] on span "Continuar" at bounding box center [916, 717] width 64 height 18
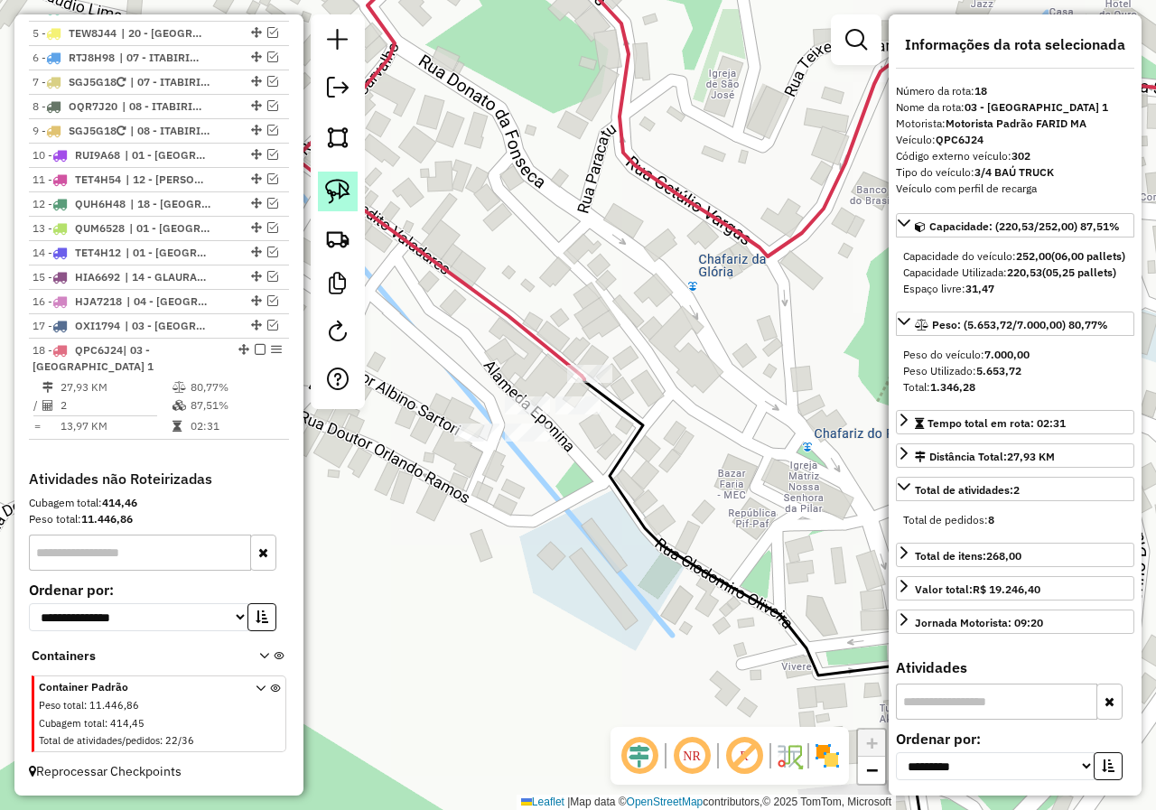
click at [322, 191] on link at bounding box center [338, 192] width 40 height 40
drag, startPoint x: 478, startPoint y: 383, endPoint x: 615, endPoint y: 402, distance: 138.6
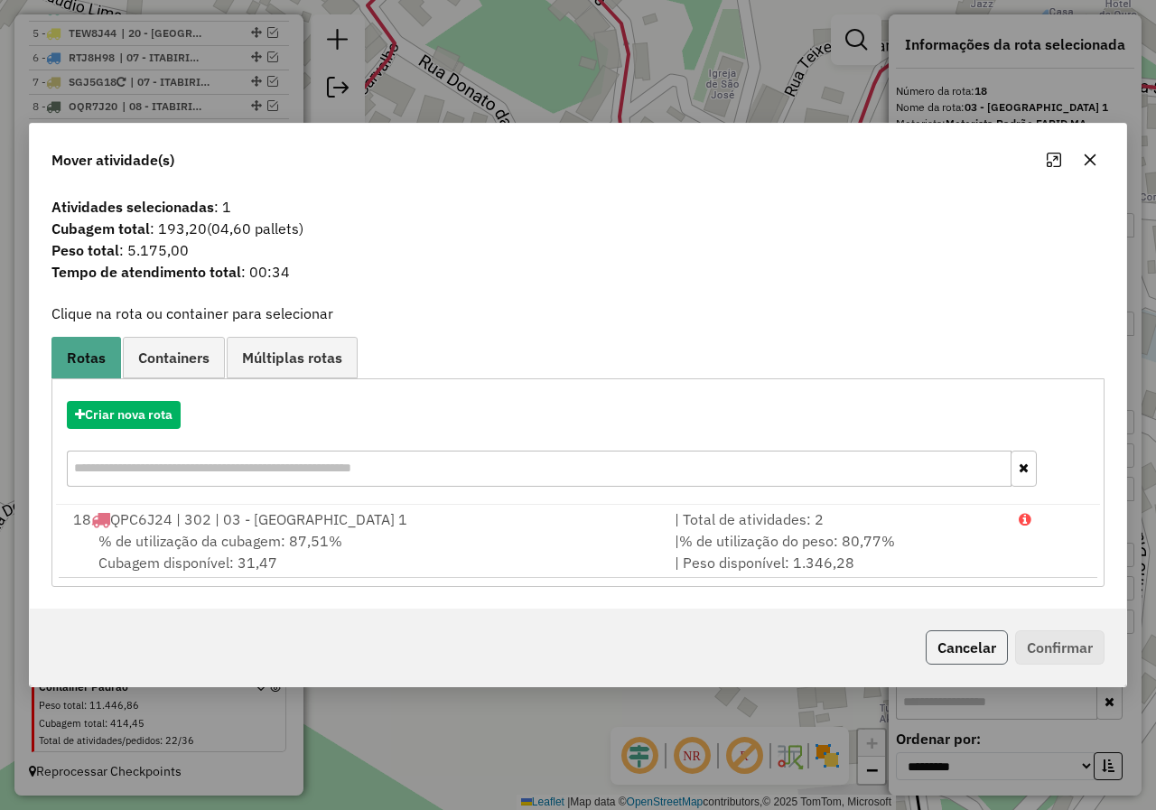
click at [958, 648] on button "Cancelar" at bounding box center [967, 647] width 82 height 34
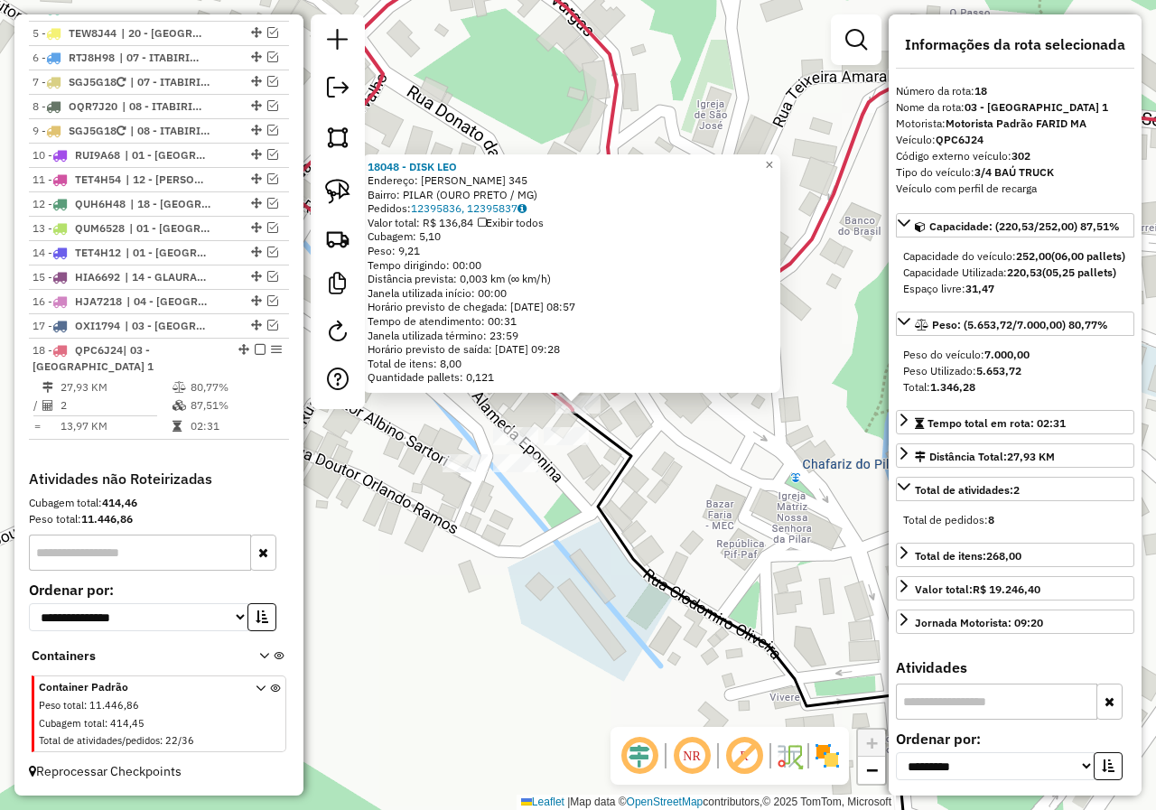
click at [571, 489] on div "18048 - DISK LEO Endereço: BENEDITO VALADARES 345 Bairro: PILAR (OURO PRETO / M…" at bounding box center [578, 405] width 1156 height 810
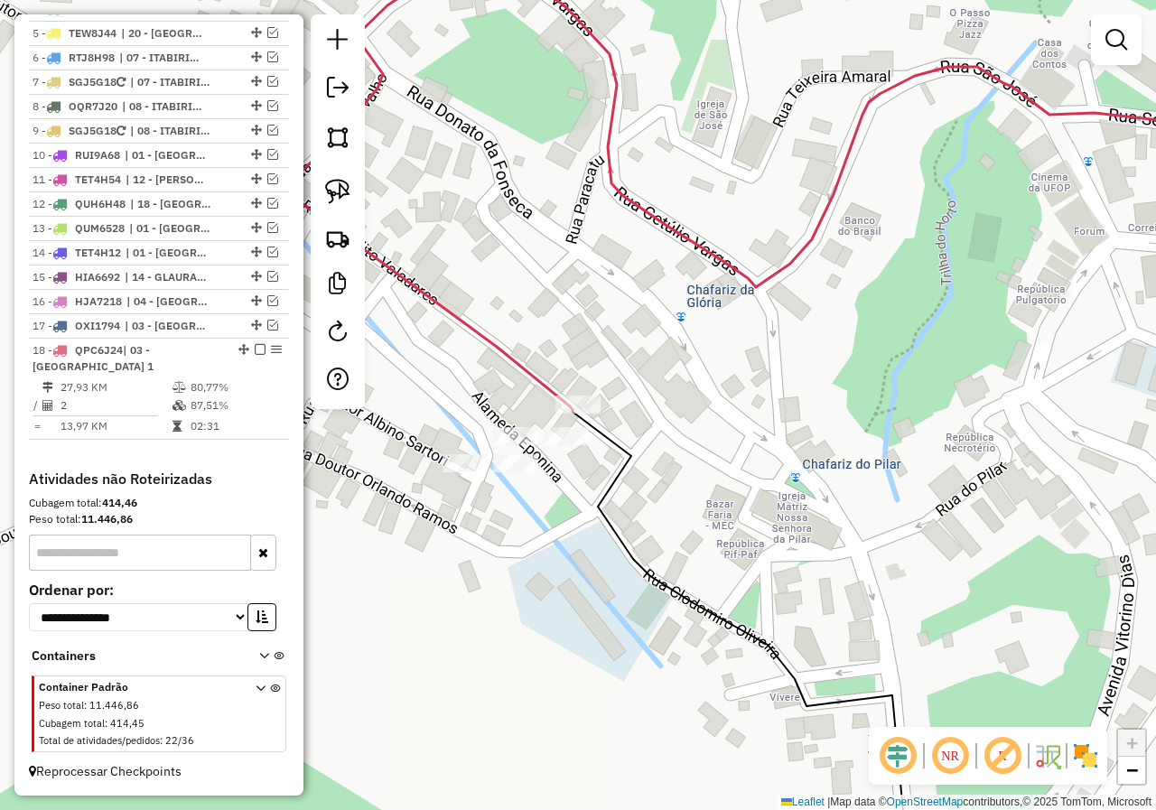
click at [463, 453] on div "Rota 18 - Placa QPC6J24 18902 - RAONY Janela de atendimento Grade de atendiment…" at bounding box center [578, 405] width 1156 height 810
select select "**********"
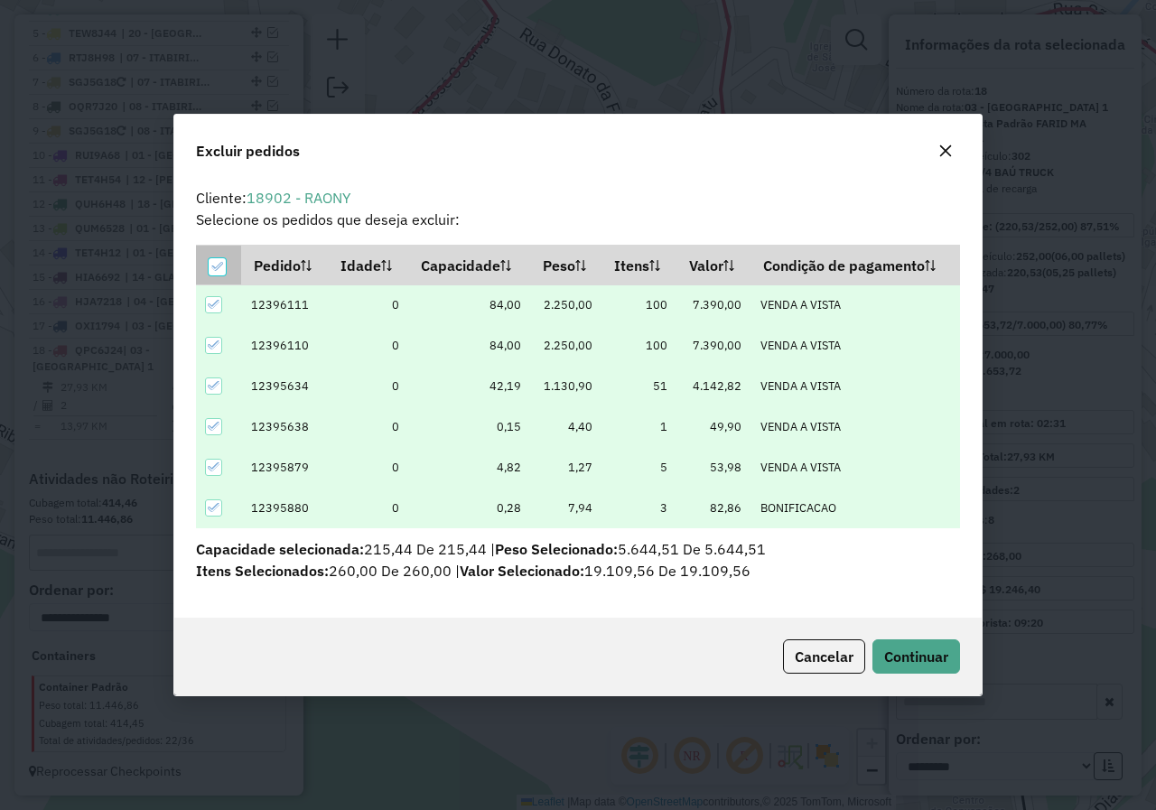
click at [216, 270] on icon at bounding box center [216, 266] width 13 height 13
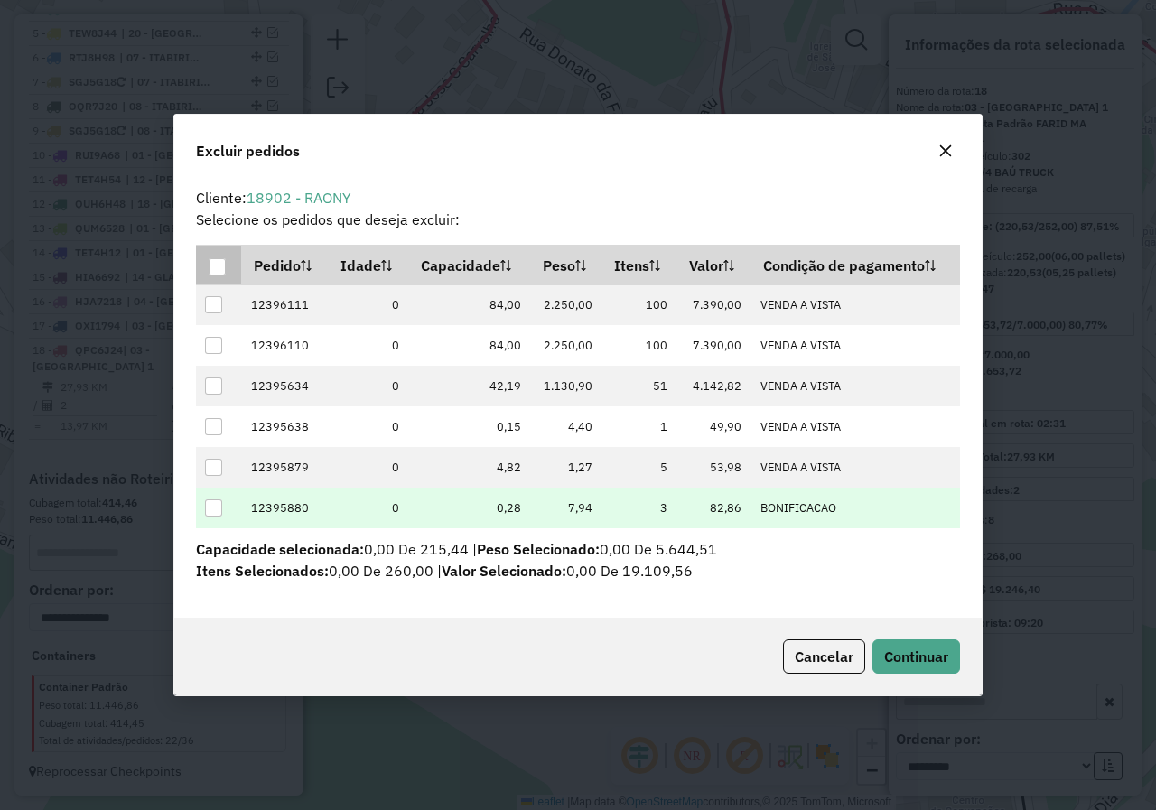
click at [212, 507] on div at bounding box center [213, 507] width 17 height 17
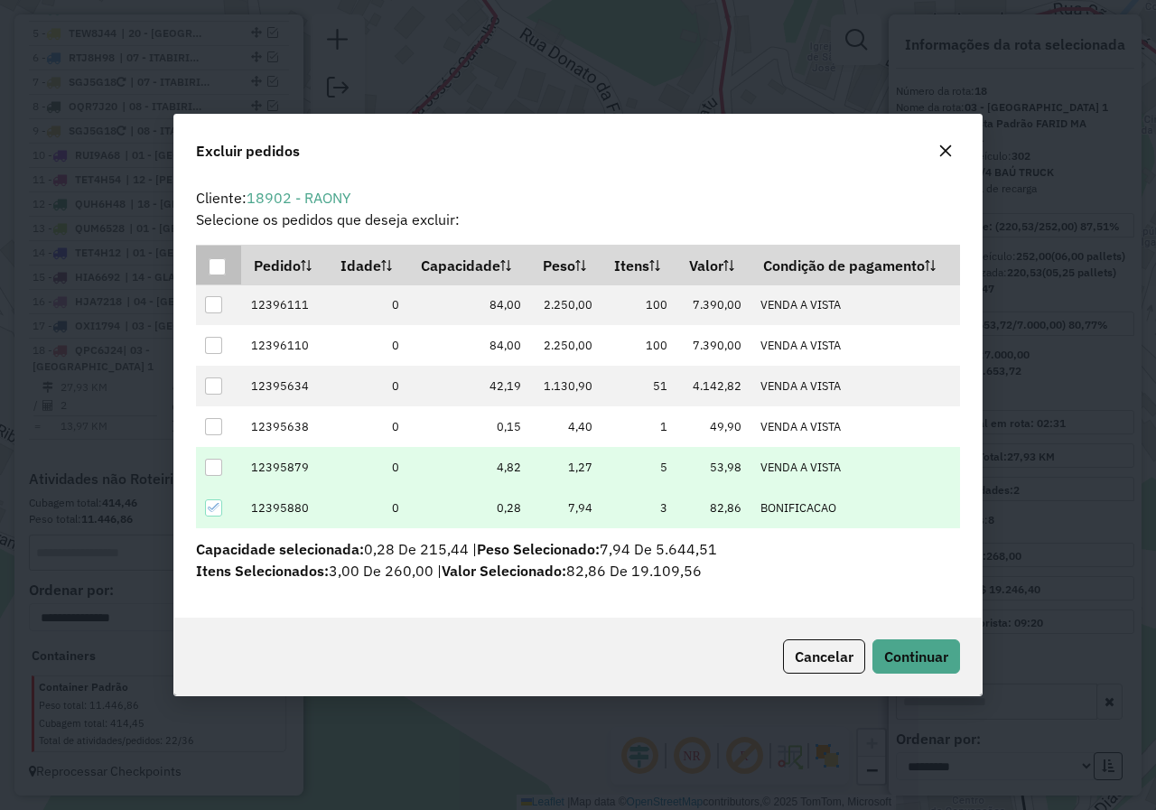
click at [219, 467] on div at bounding box center [213, 467] width 17 height 17
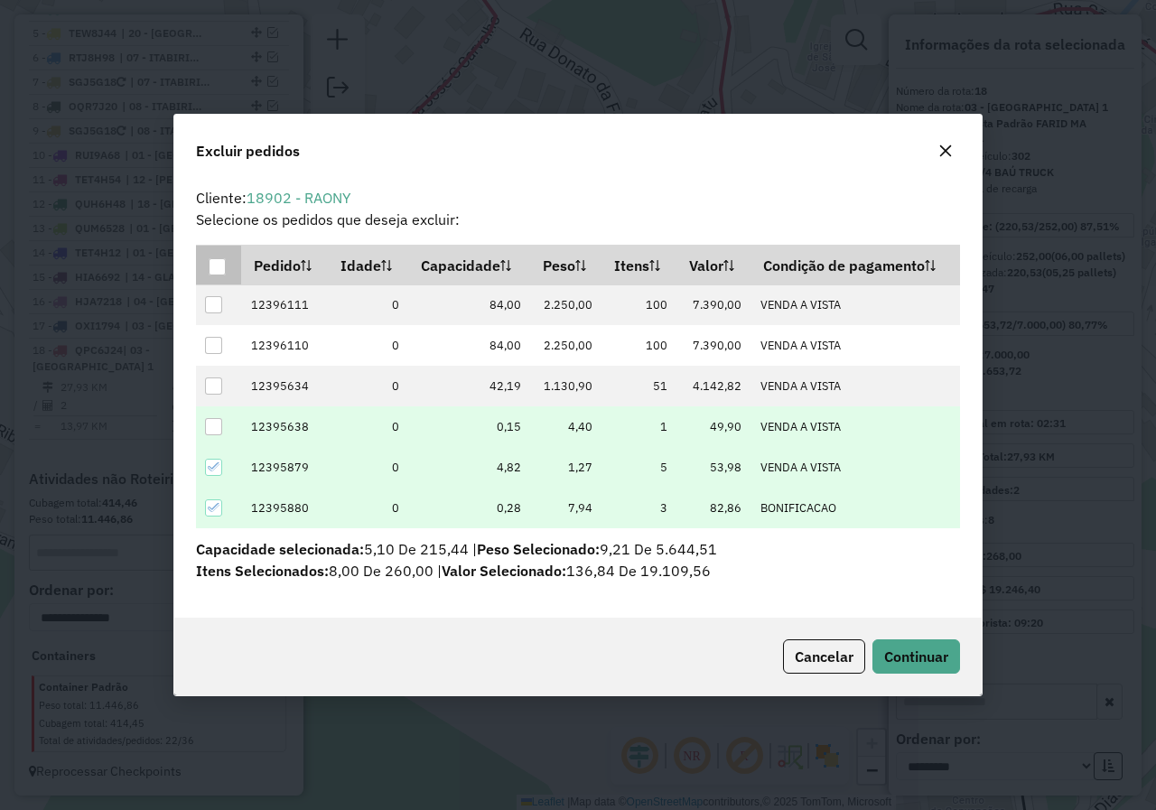
click at [216, 423] on div at bounding box center [213, 426] width 17 height 17
click at [924, 661] on span "Continuar" at bounding box center [916, 656] width 64 height 18
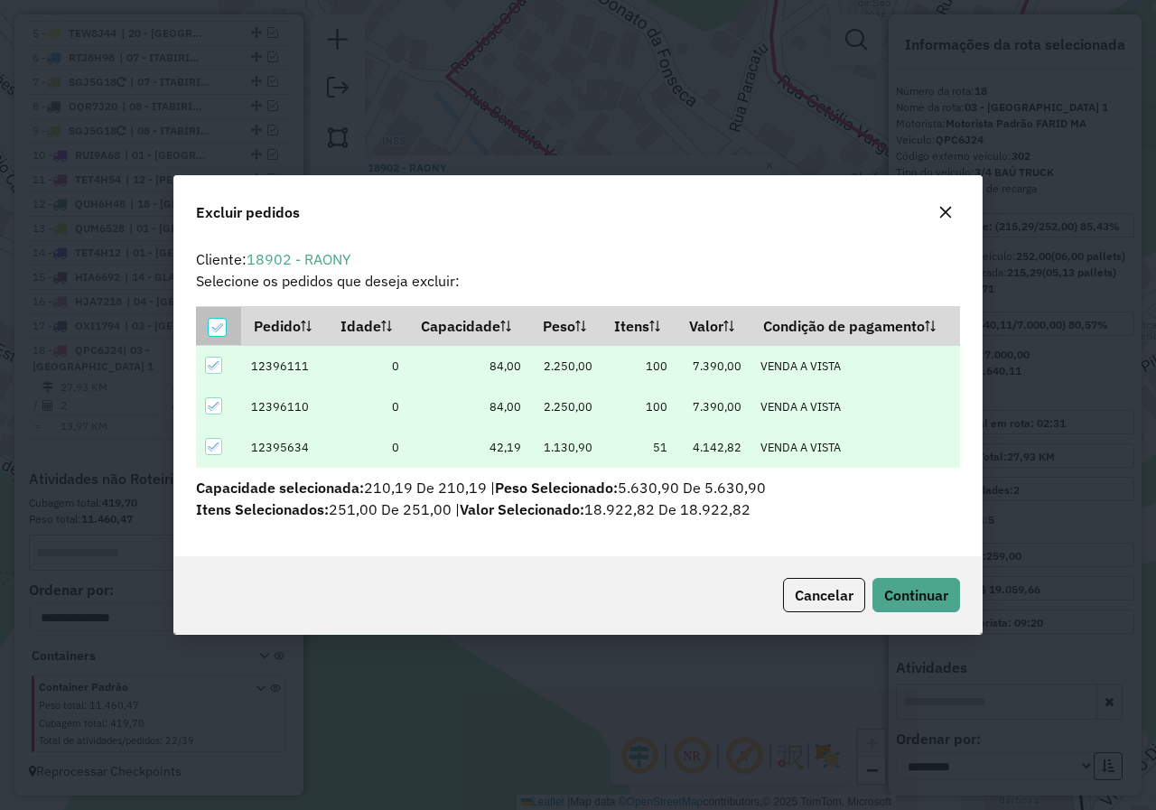
click at [218, 330] on icon at bounding box center [216, 327] width 13 height 13
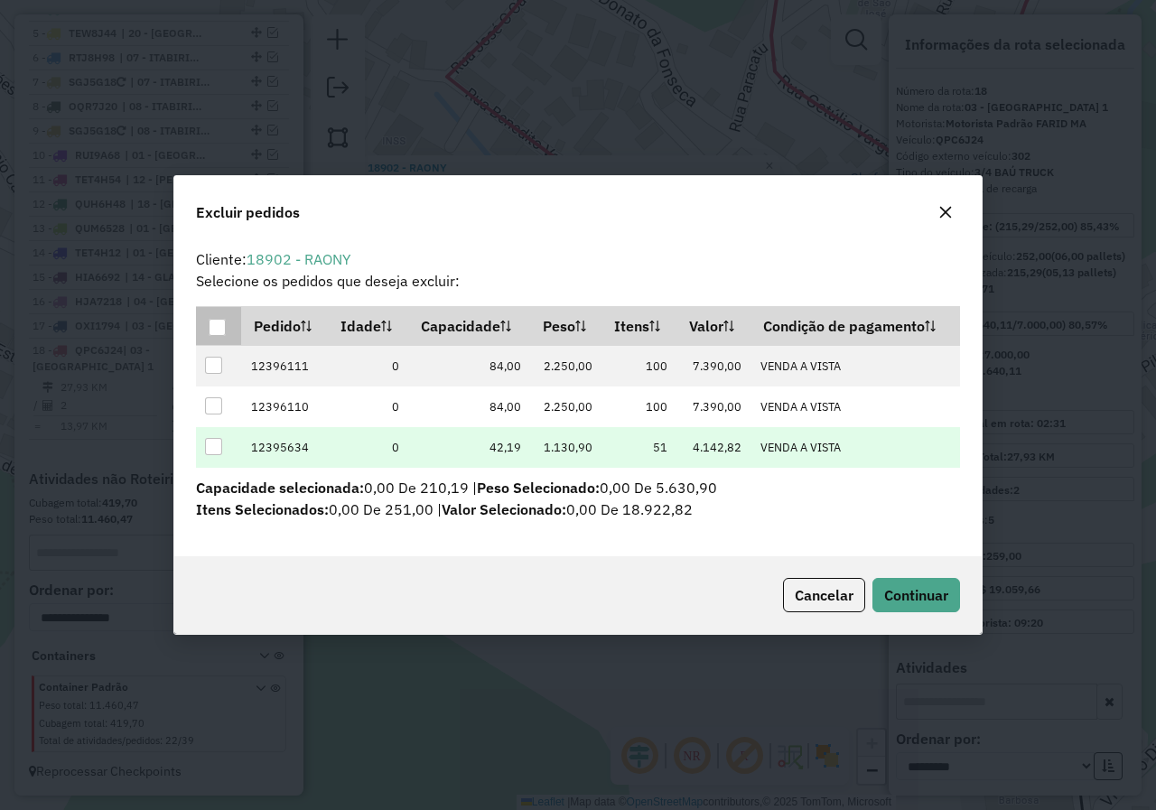
click at [214, 445] on div at bounding box center [213, 446] width 17 height 17
click at [893, 594] on span "Continuar" at bounding box center [916, 595] width 64 height 18
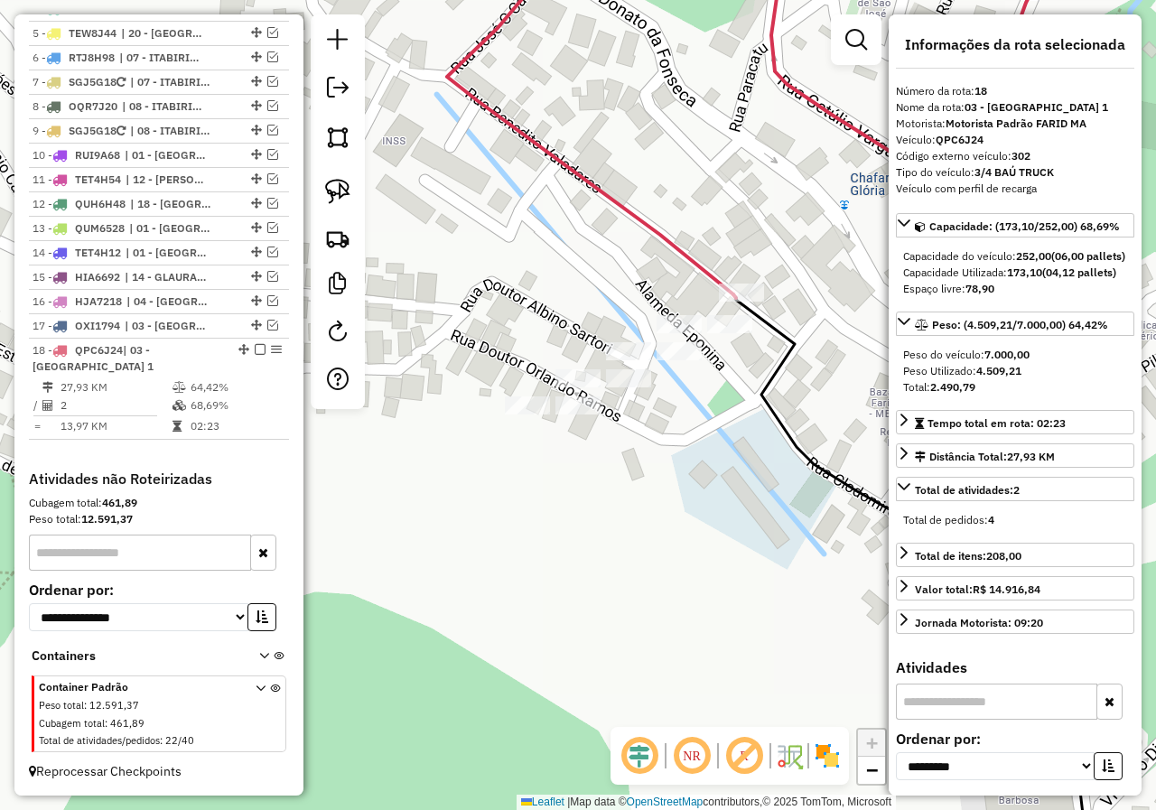
click at [633, 432] on div "Janela de atendimento Grade de atendimento Capacidade Transportadoras Veículos …" at bounding box center [578, 405] width 1156 height 810
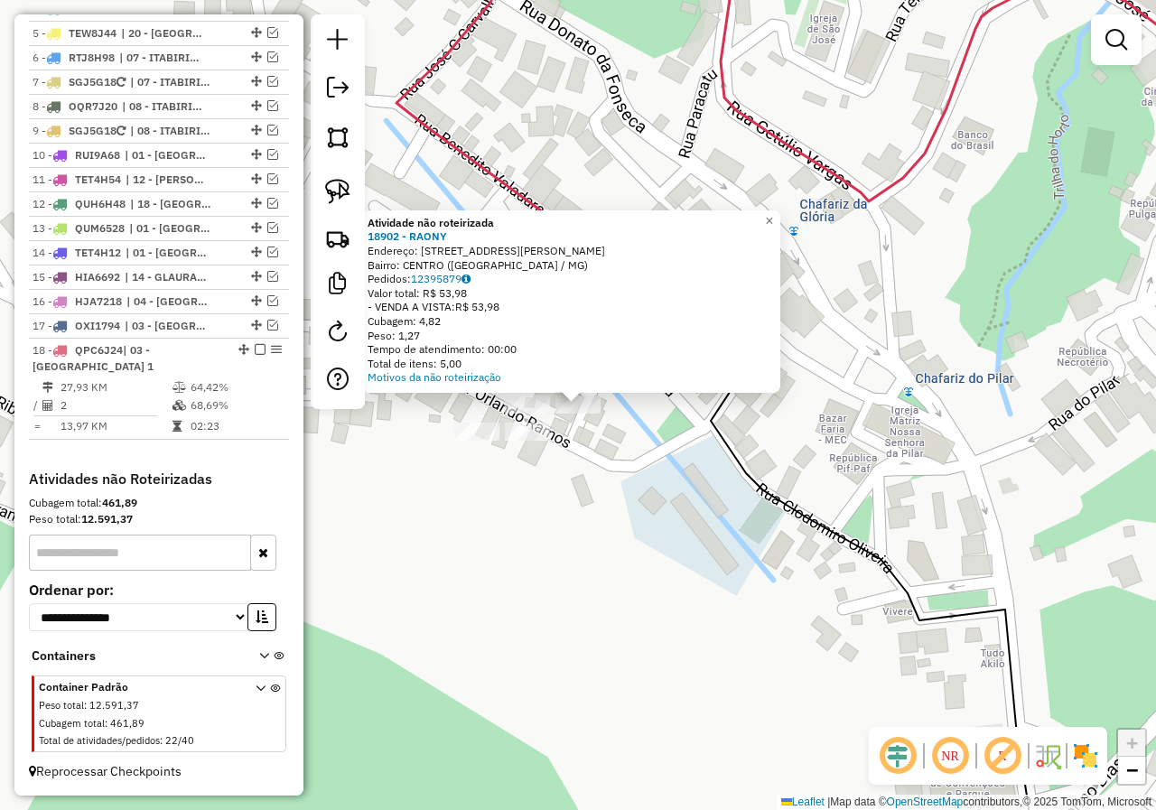
drag, startPoint x: 607, startPoint y: 464, endPoint x: 595, endPoint y: 438, distance: 28.7
click at [608, 464] on div "Atividade não roteirizada 18902 - RAONY Endereço: RUA BENEDITO VALADARES 345 Ba…" at bounding box center [578, 405] width 1156 height 810
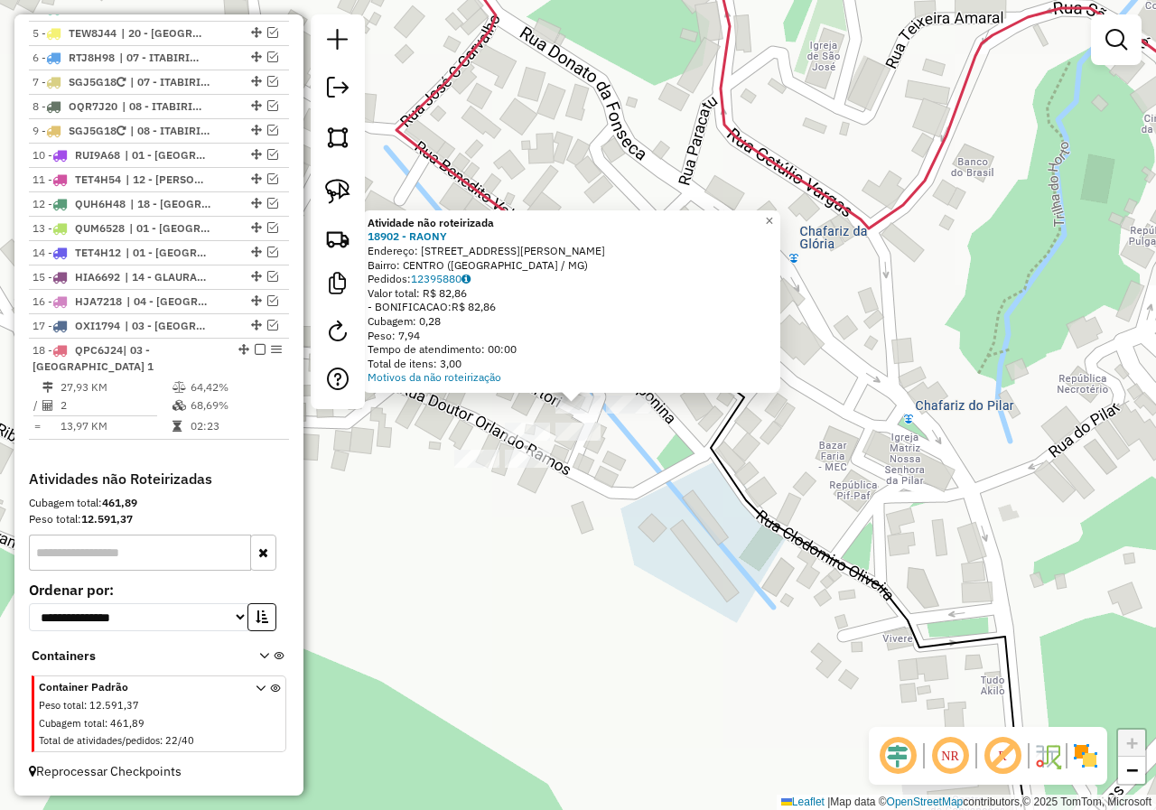
click at [617, 474] on div "Atividade não roteirizada 18902 - RAONY Endereço: RUA BENEDITO VALADARES 345 Ba…" at bounding box center [578, 405] width 1156 height 810
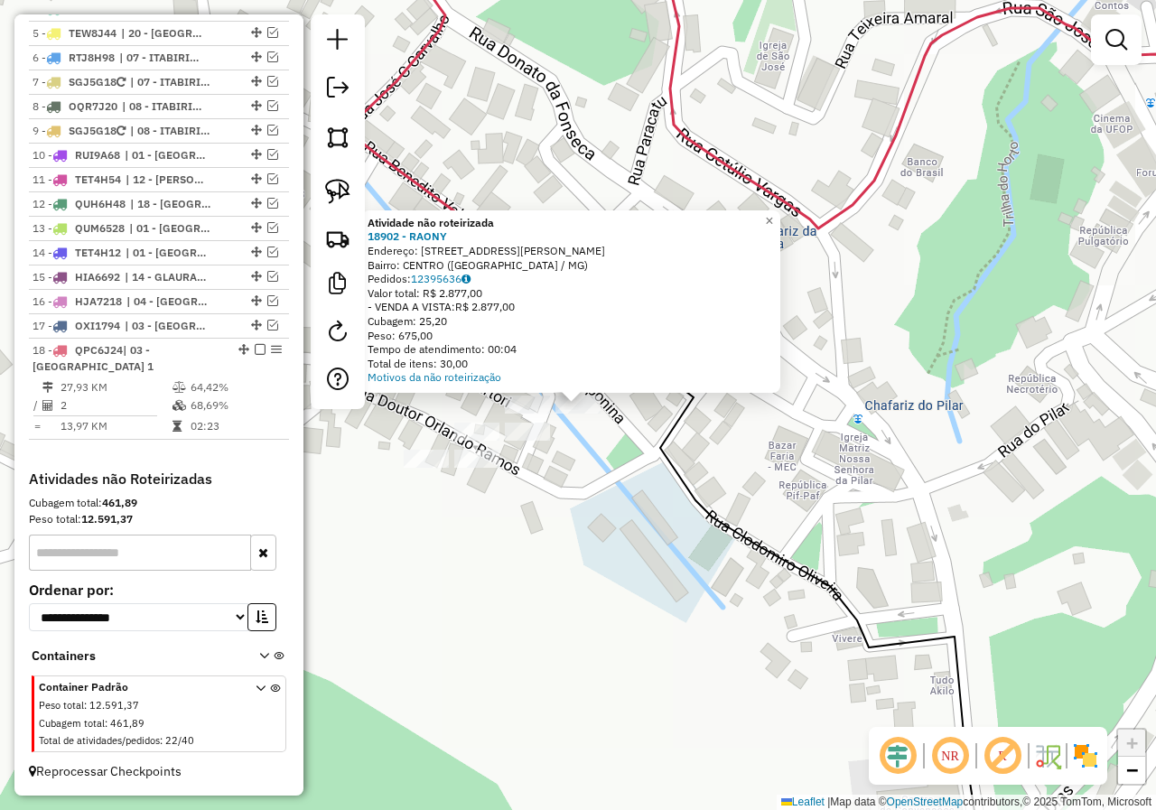
click at [584, 471] on div "Atividade não roteirizada 18902 - RAONY Endereço: RUA BENEDITO VALADARES 345 Ba…" at bounding box center [578, 405] width 1156 height 810
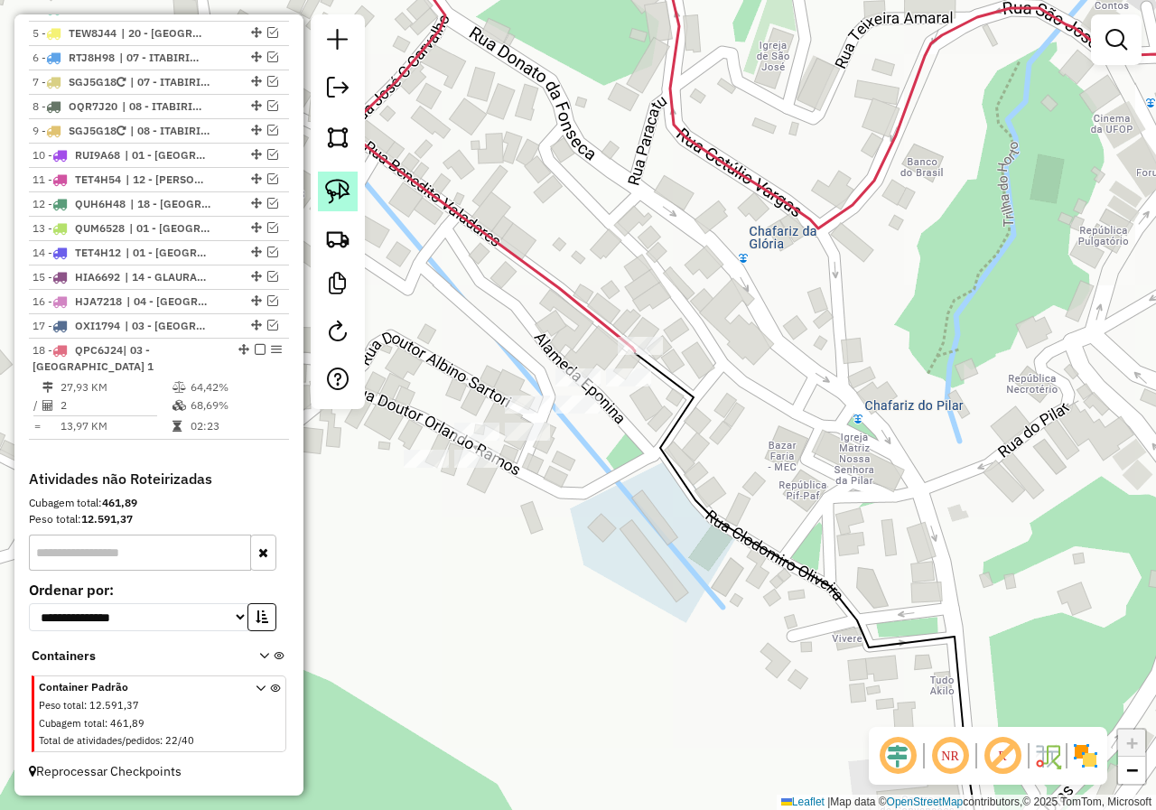
click at [352, 191] on link at bounding box center [338, 192] width 40 height 40
drag, startPoint x: 604, startPoint y: 404, endPoint x: 577, endPoint y: 416, distance: 29.9
click at [577, 416] on div "Janela de atendimento Grade de atendimento Capacidade Transportadoras Veículos …" at bounding box center [578, 405] width 1156 height 810
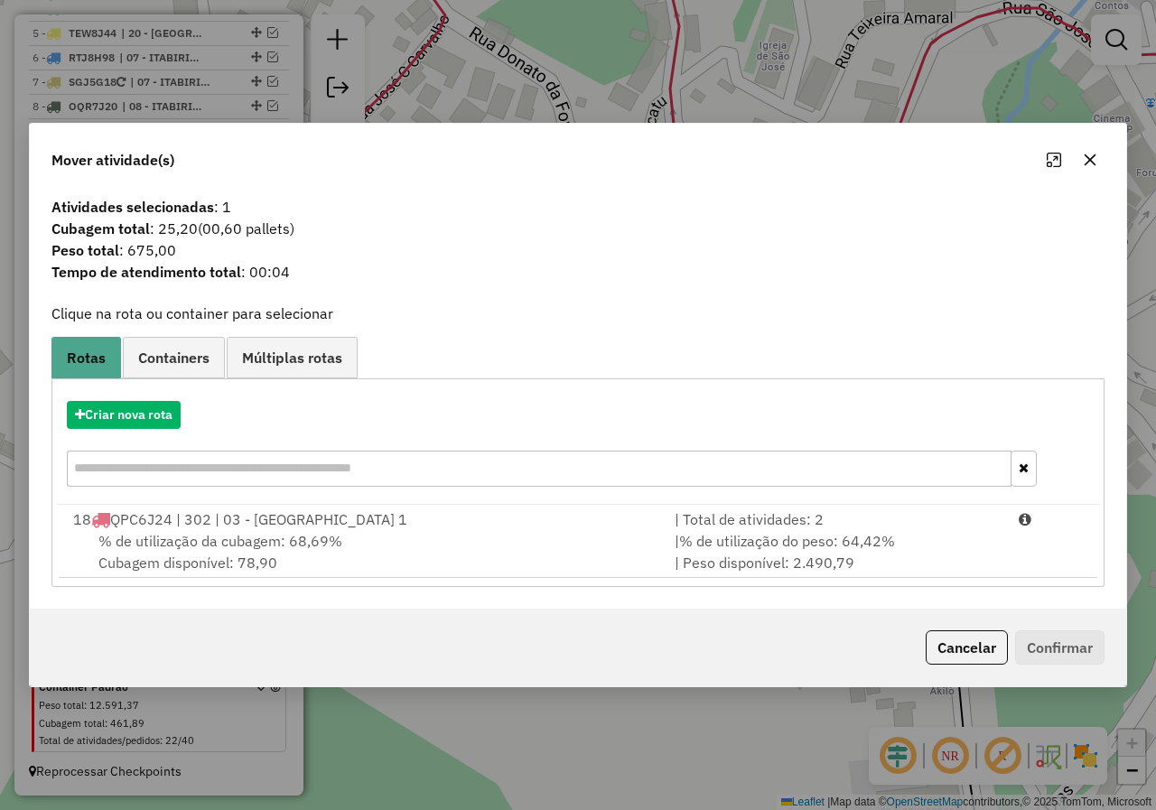
click at [465, 556] on div "% de utilização da cubagem: 68,69% Cubagem disponível: 78,90" at bounding box center [362, 551] width 601 height 43
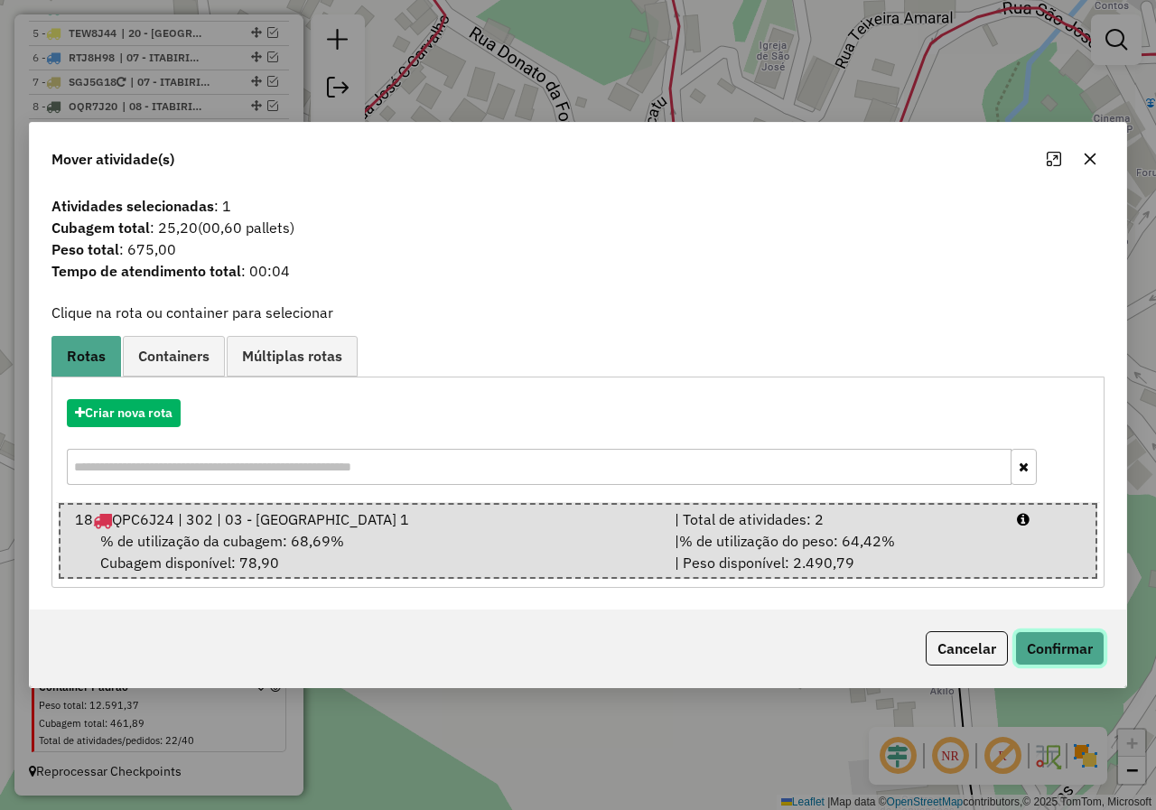
click at [1058, 656] on button "Confirmar" at bounding box center [1059, 648] width 89 height 34
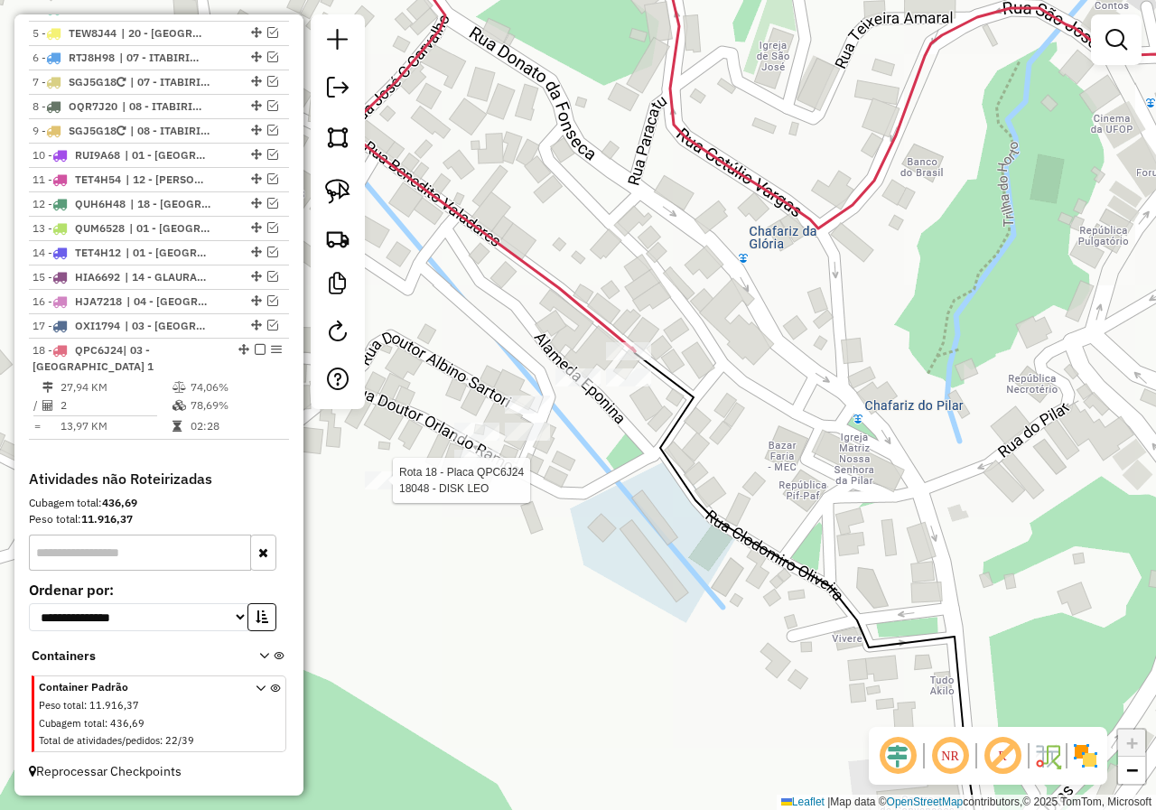
select select "**********"
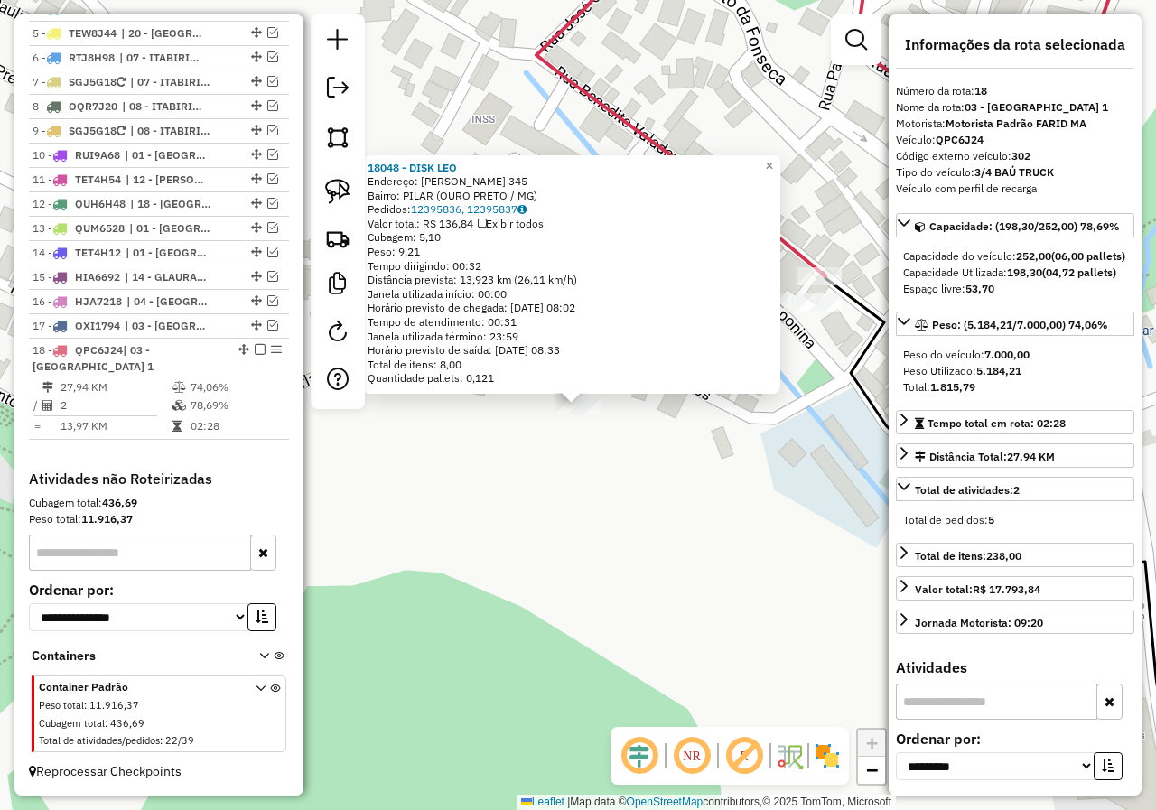
click at [560, 461] on div "18048 - DISK LEO Endereço: BENEDITO VALADARES 345 Bairro: PILAR (OURO PRETO / M…" at bounding box center [578, 405] width 1156 height 810
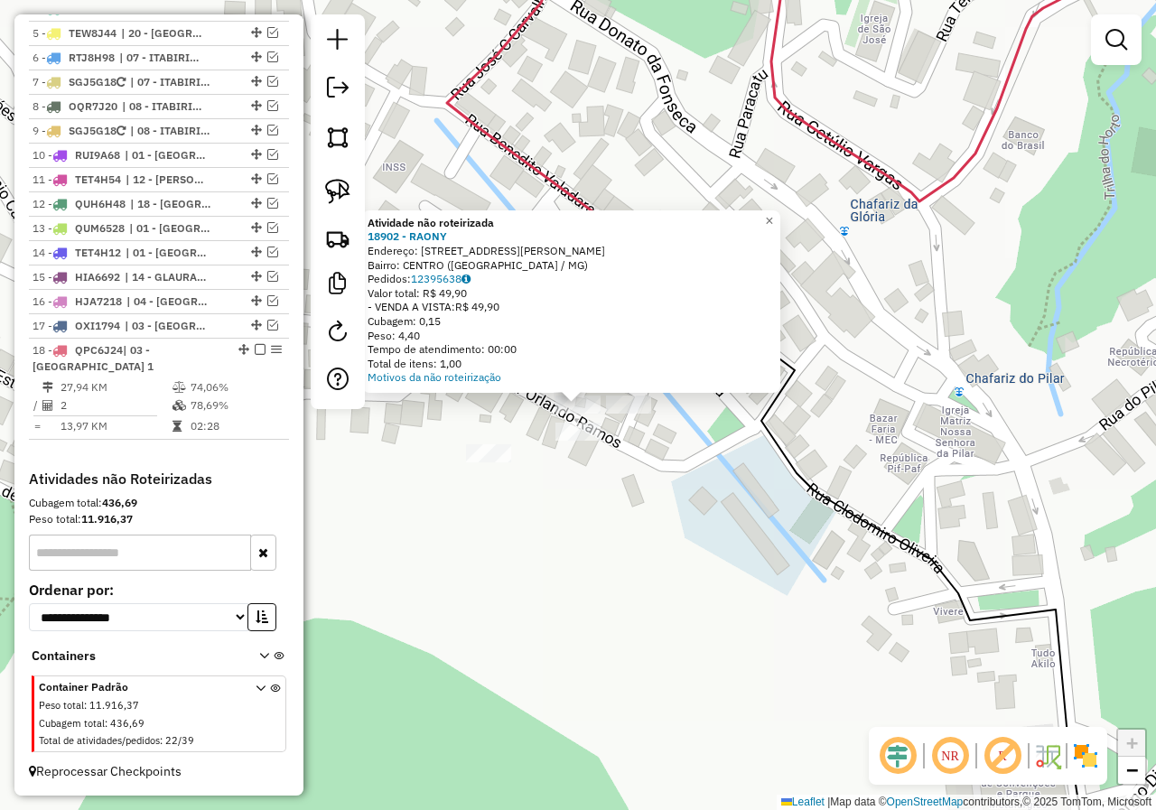
click at [689, 469] on div "Atividade não roteirizada 18902 - RAONY Endereço: RUA BENEDITO VALADARES 345 Ba…" at bounding box center [578, 405] width 1156 height 810
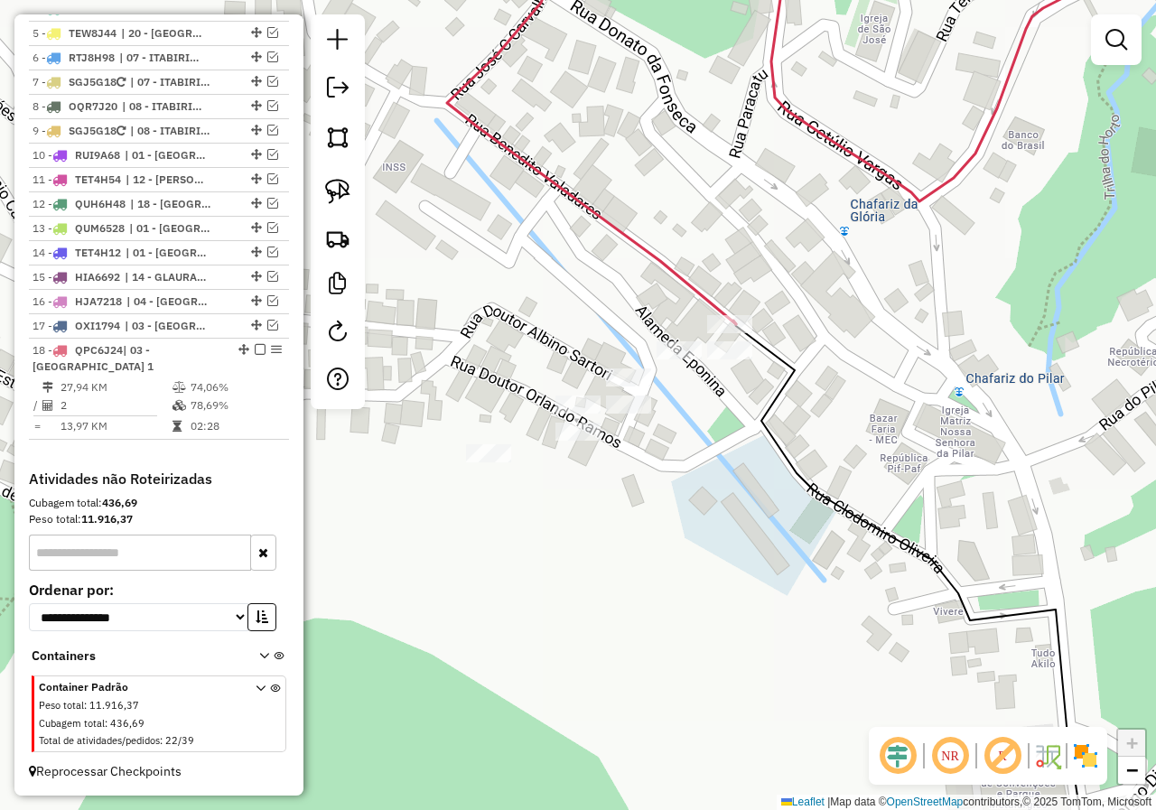
click at [628, 419] on div "Janela de atendimento Grade de atendimento Capacidade Transportadoras Veículos …" at bounding box center [578, 405] width 1156 height 810
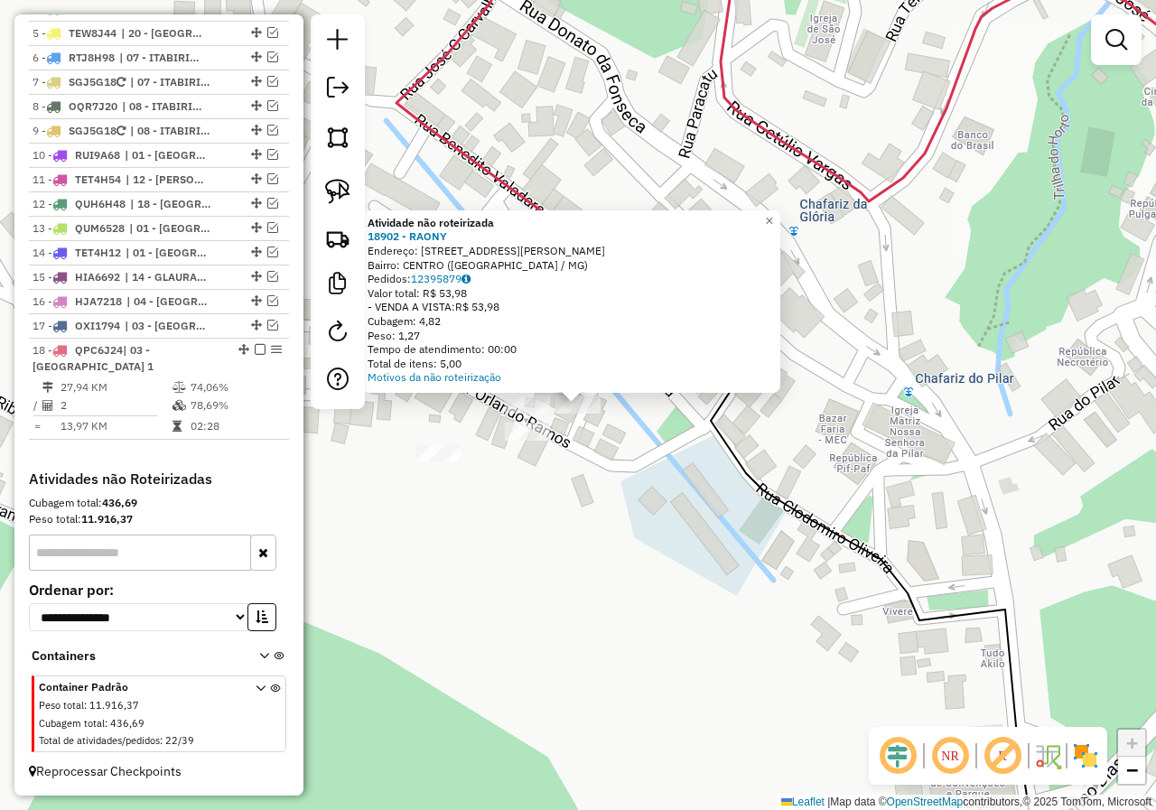
click at [617, 446] on div "Atividade não roteirizada 18902 - RAONY Endereço: RUA BENEDITO VALADARES 345 Ba…" at bounding box center [578, 405] width 1156 height 810
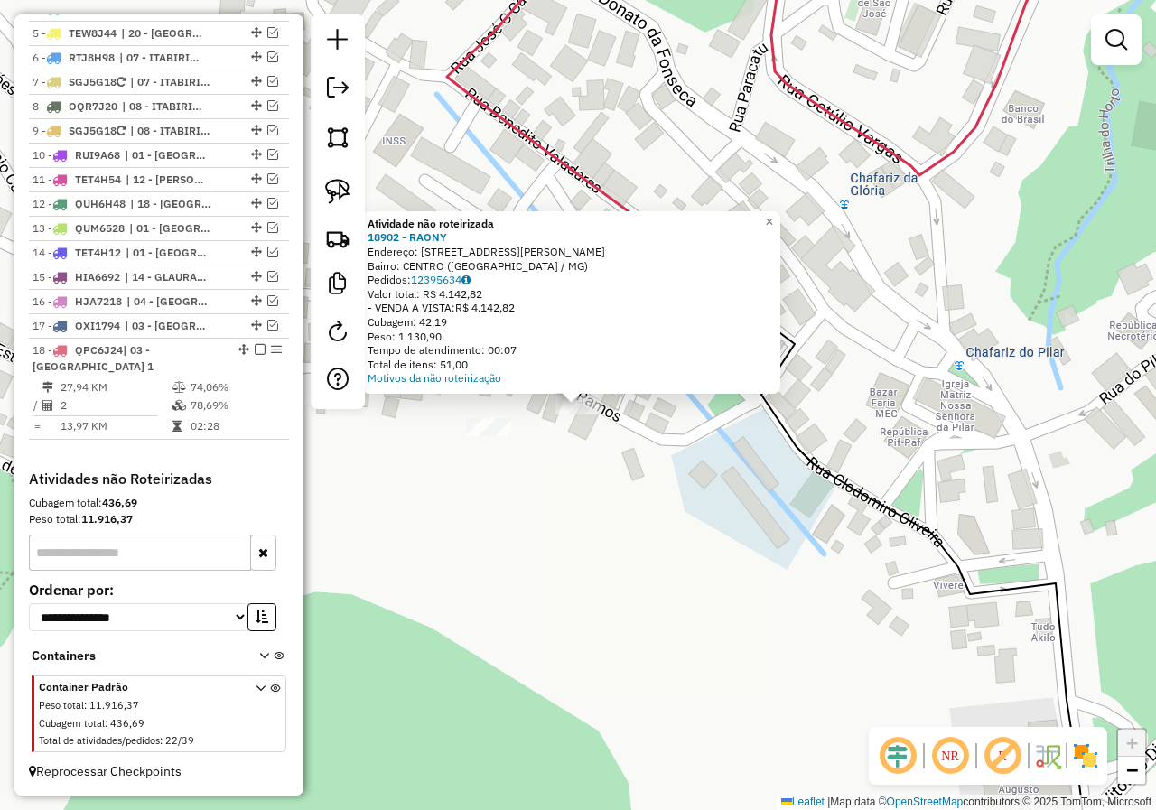
click at [552, 456] on div "Atividade não roteirizada 18902 - RAONY Endereço: RUA BENEDITO VALADARES 345 Ba…" at bounding box center [578, 405] width 1156 height 810
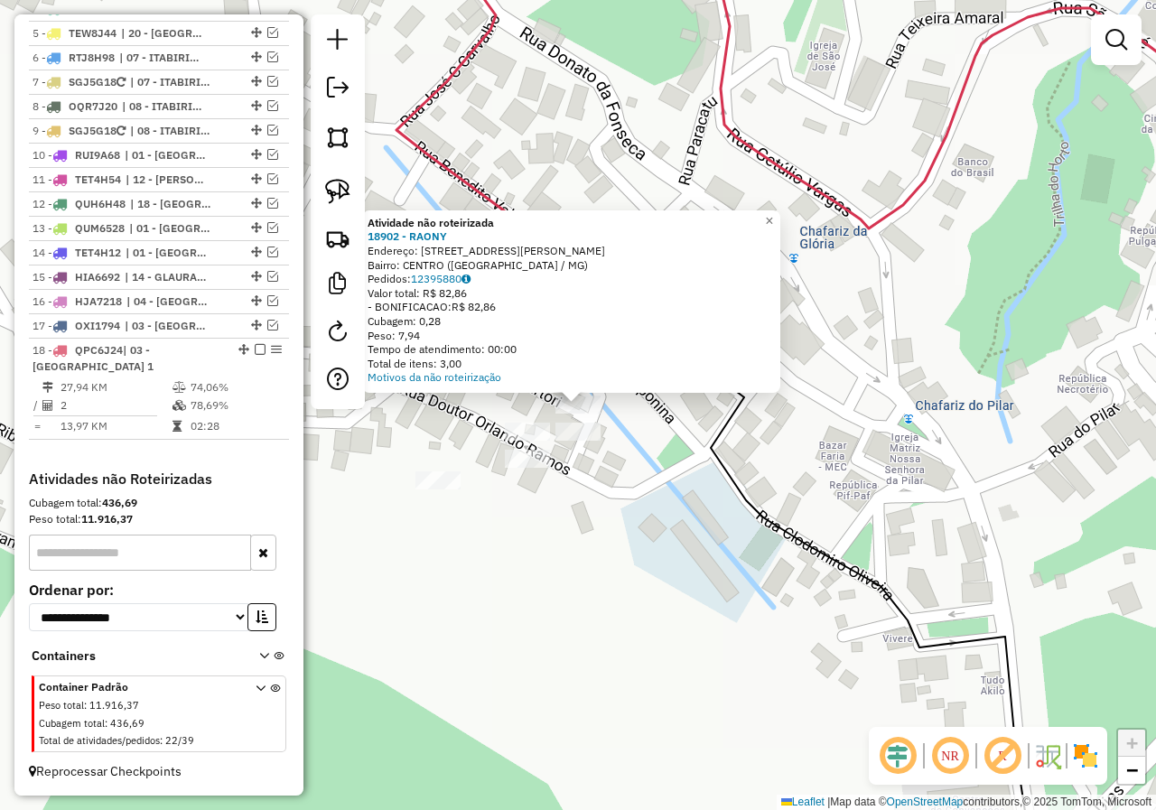
click at [585, 483] on div "Atividade não roteirizada 18902 - RAONY Endereço: RUA BENEDITO VALADARES 345 Ba…" at bounding box center [578, 405] width 1156 height 810
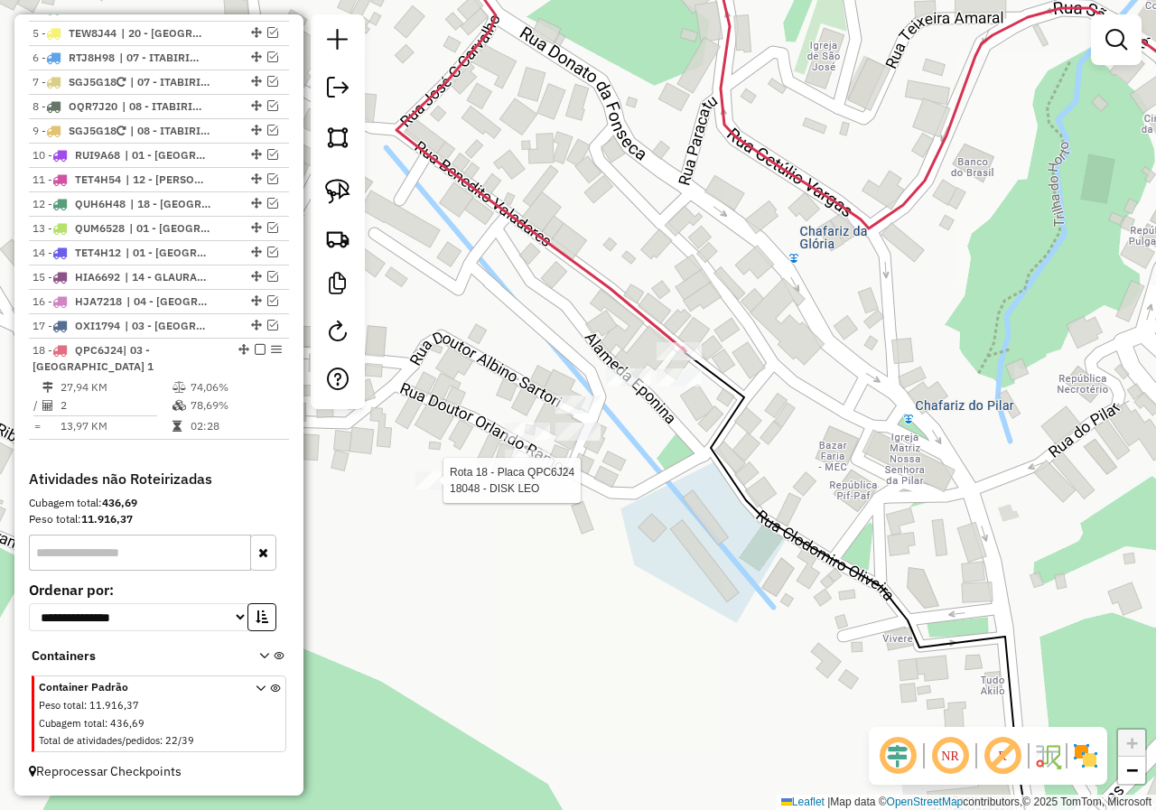
select select "**********"
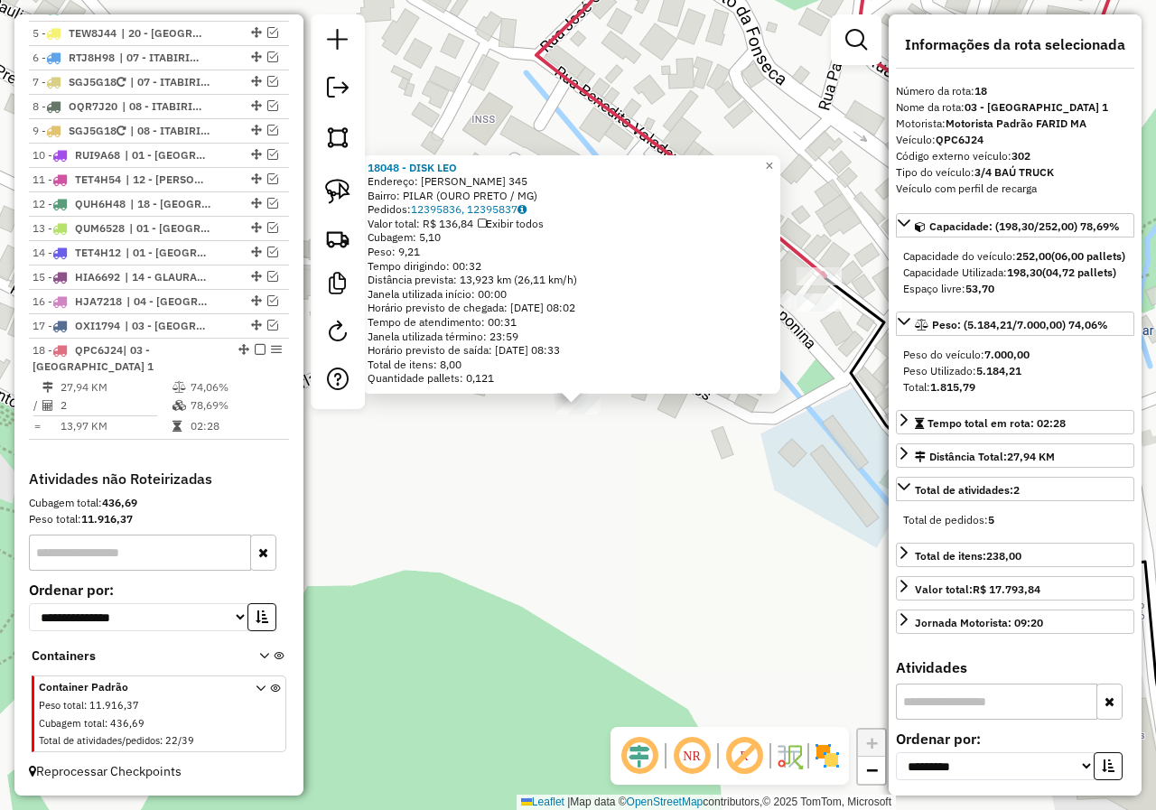
click at [628, 448] on div "18048 - DISK LEO Endereço: BENEDITO VALADARES 345 Bairro: PILAR (OURO PRETO / M…" at bounding box center [578, 405] width 1156 height 810
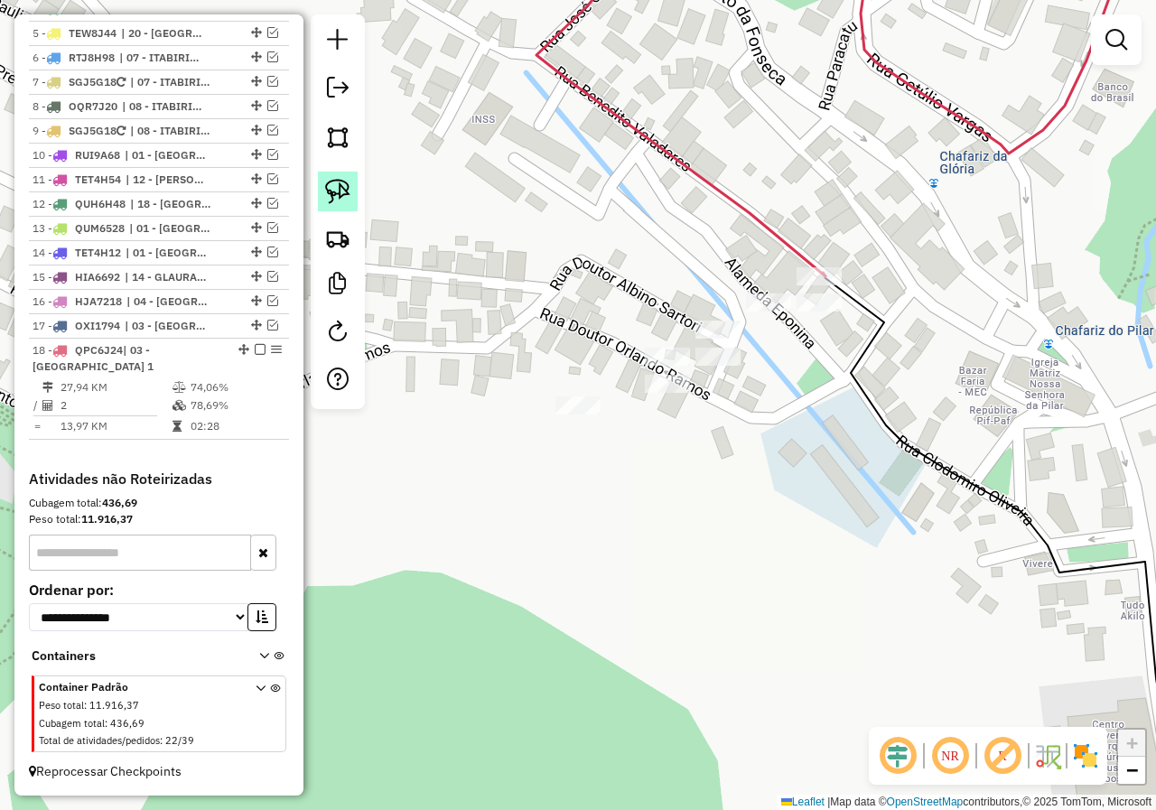
click at [334, 185] on img at bounding box center [337, 191] width 25 height 25
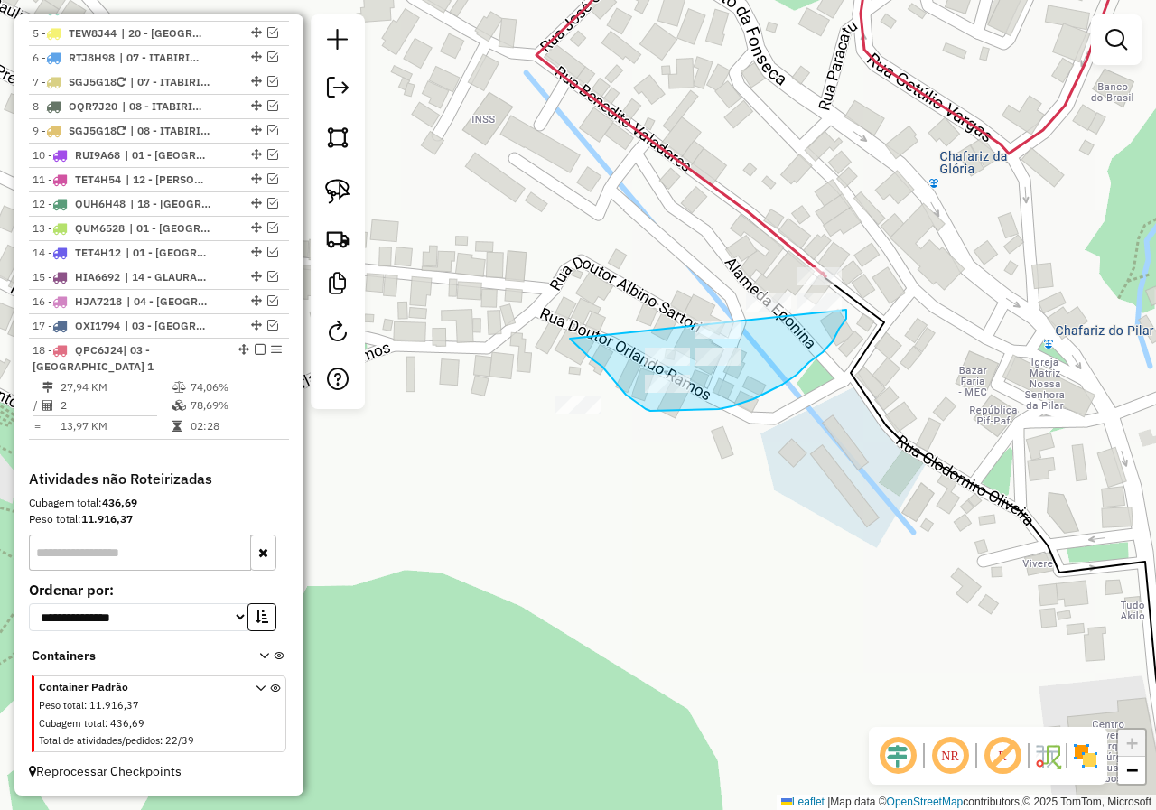
drag, startPoint x: 589, startPoint y: 357, endPoint x: 843, endPoint y: 306, distance: 259.6
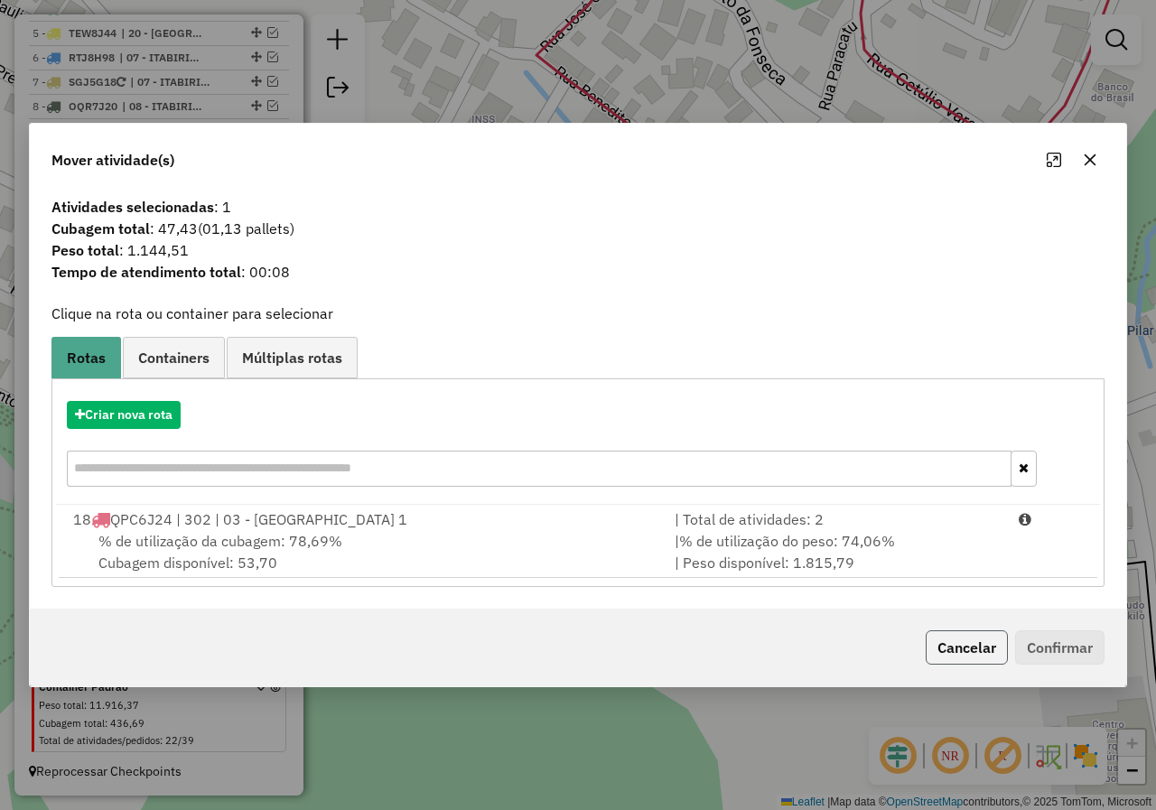
click at [952, 650] on button "Cancelar" at bounding box center [967, 647] width 82 height 34
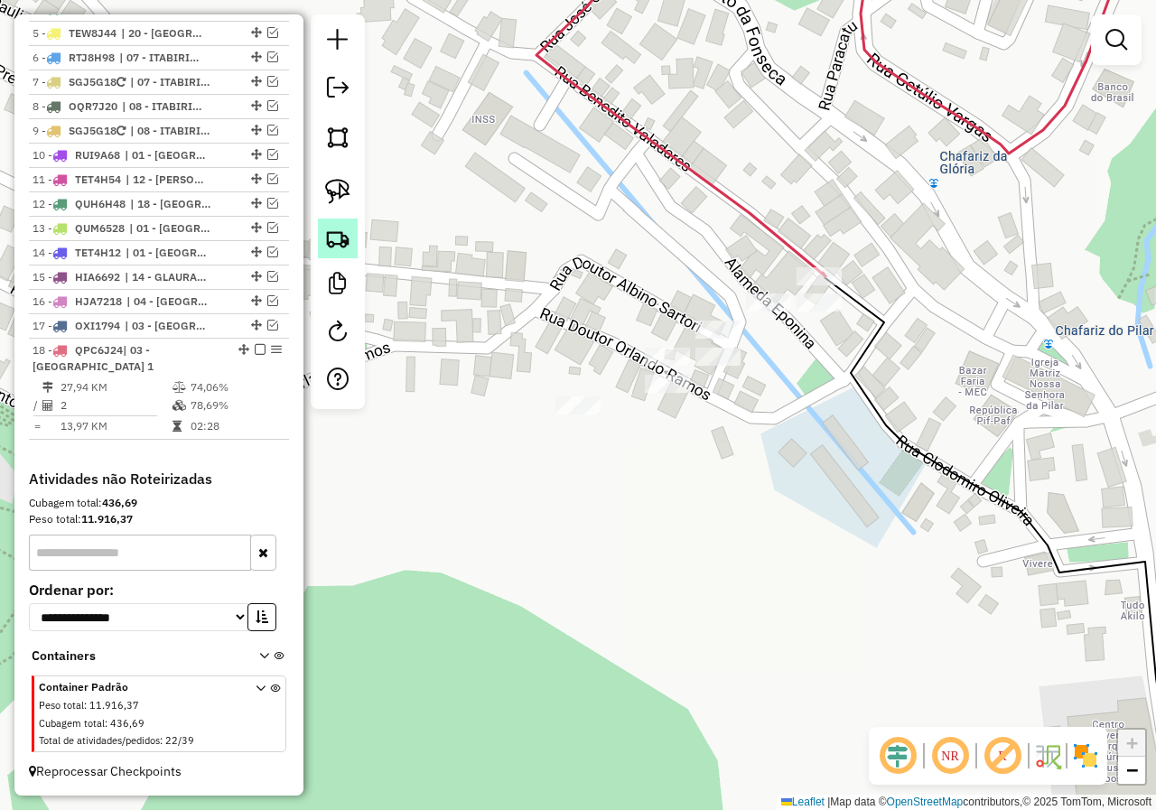
click at [346, 219] on link at bounding box center [338, 239] width 40 height 40
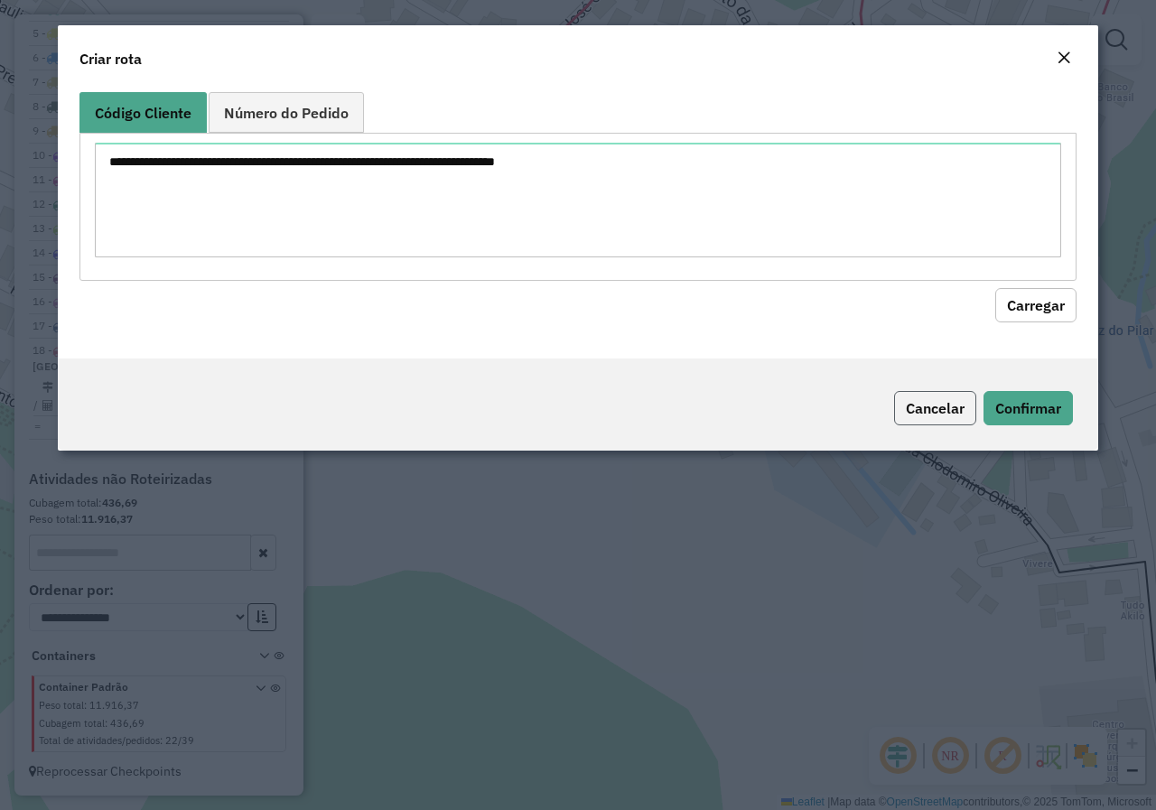
click at [915, 414] on button "Cancelar" at bounding box center [935, 408] width 82 height 34
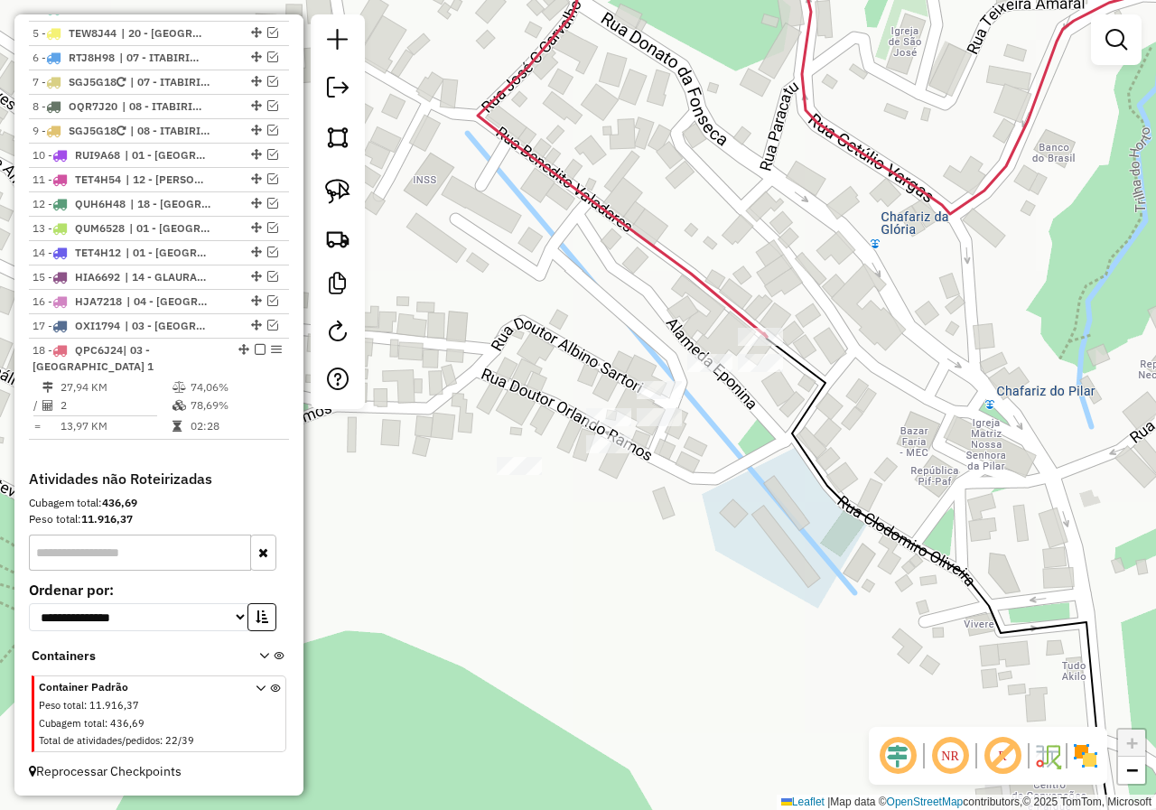
click at [668, 465] on div "Janela de atendimento Grade de atendimento Capacidade Transportadoras Veículos …" at bounding box center [578, 405] width 1156 height 810
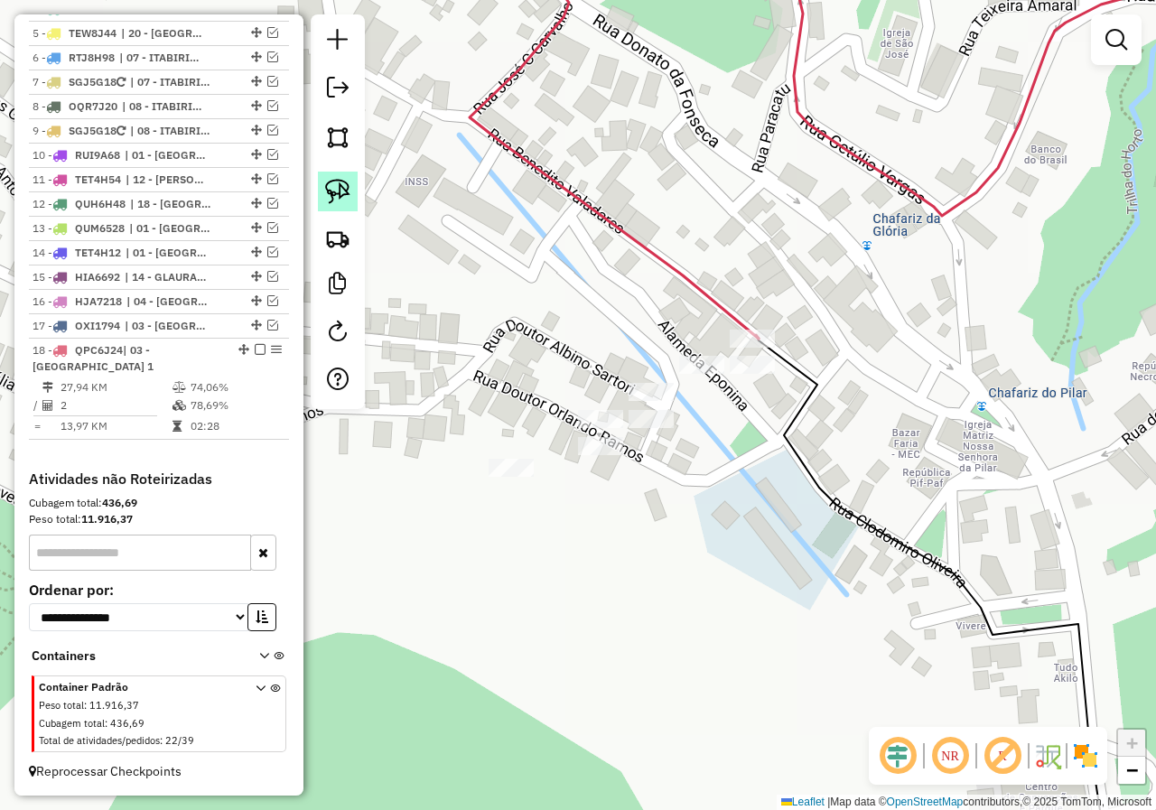
click at [339, 182] on img at bounding box center [337, 191] width 25 height 25
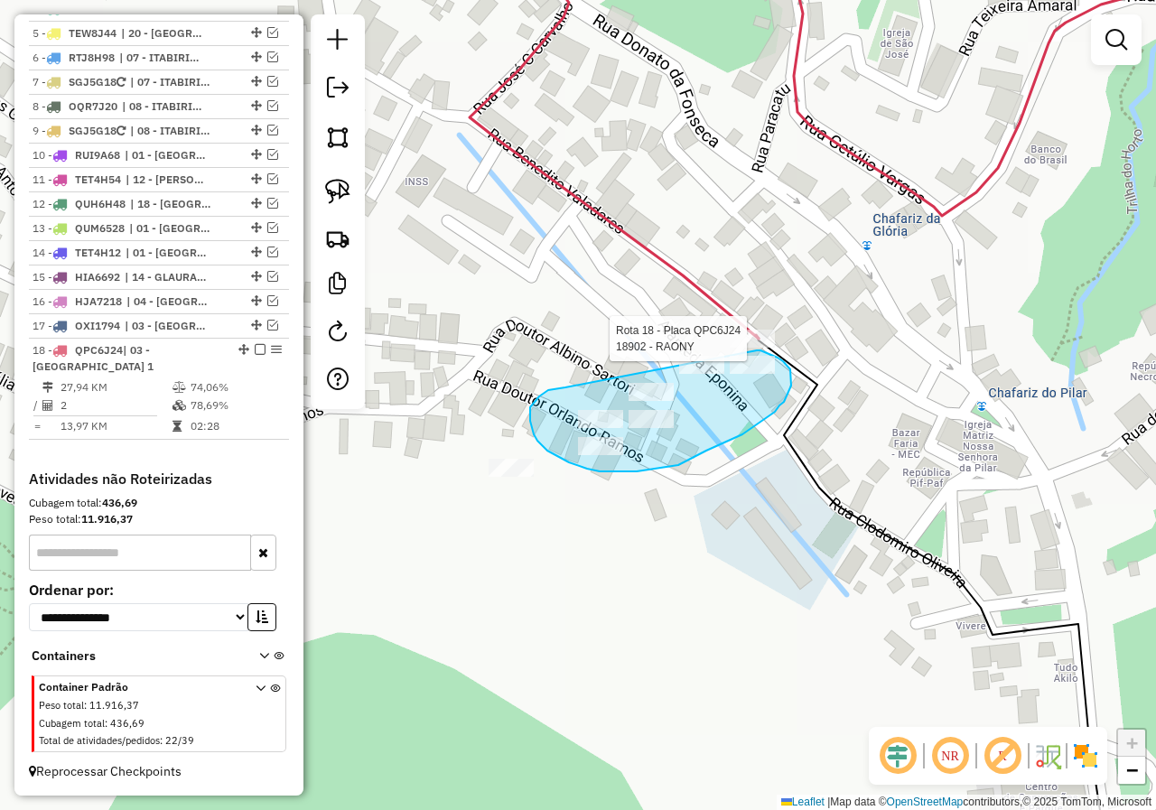
drag, startPoint x: 548, startPoint y: 390, endPoint x: 643, endPoint y: 334, distance: 110.1
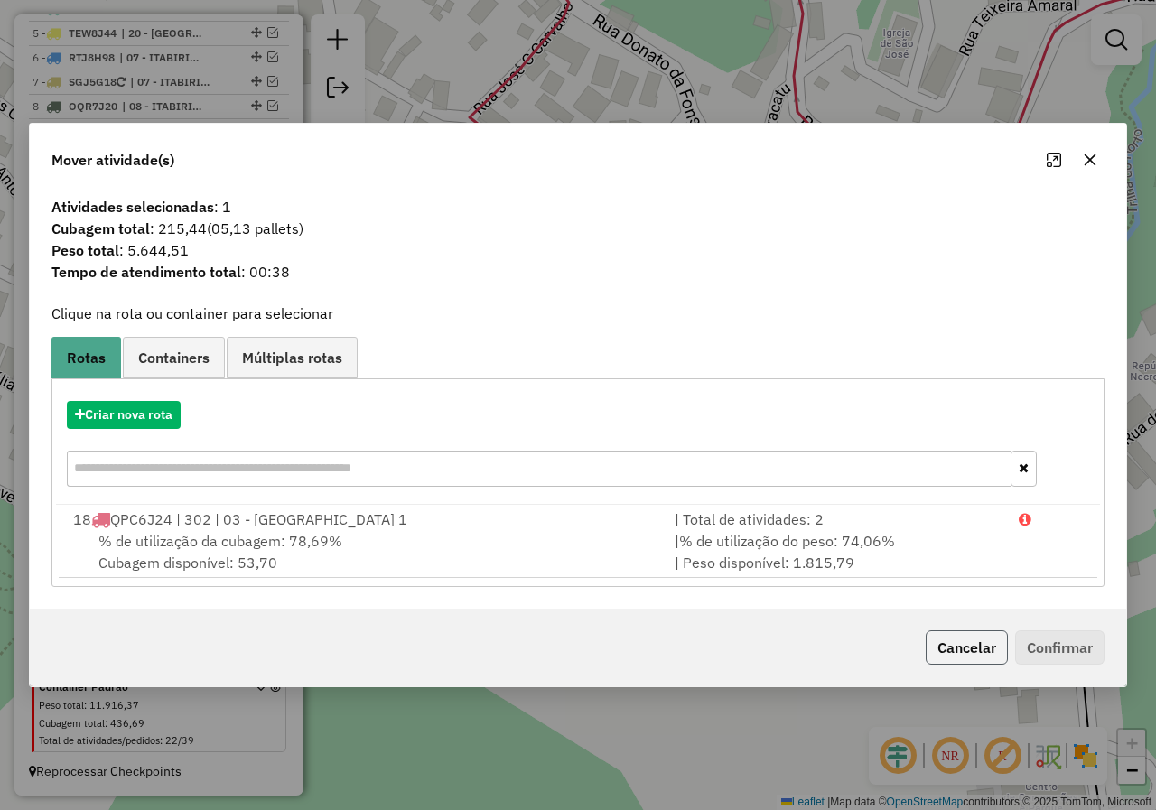
click at [956, 645] on button "Cancelar" at bounding box center [967, 647] width 82 height 34
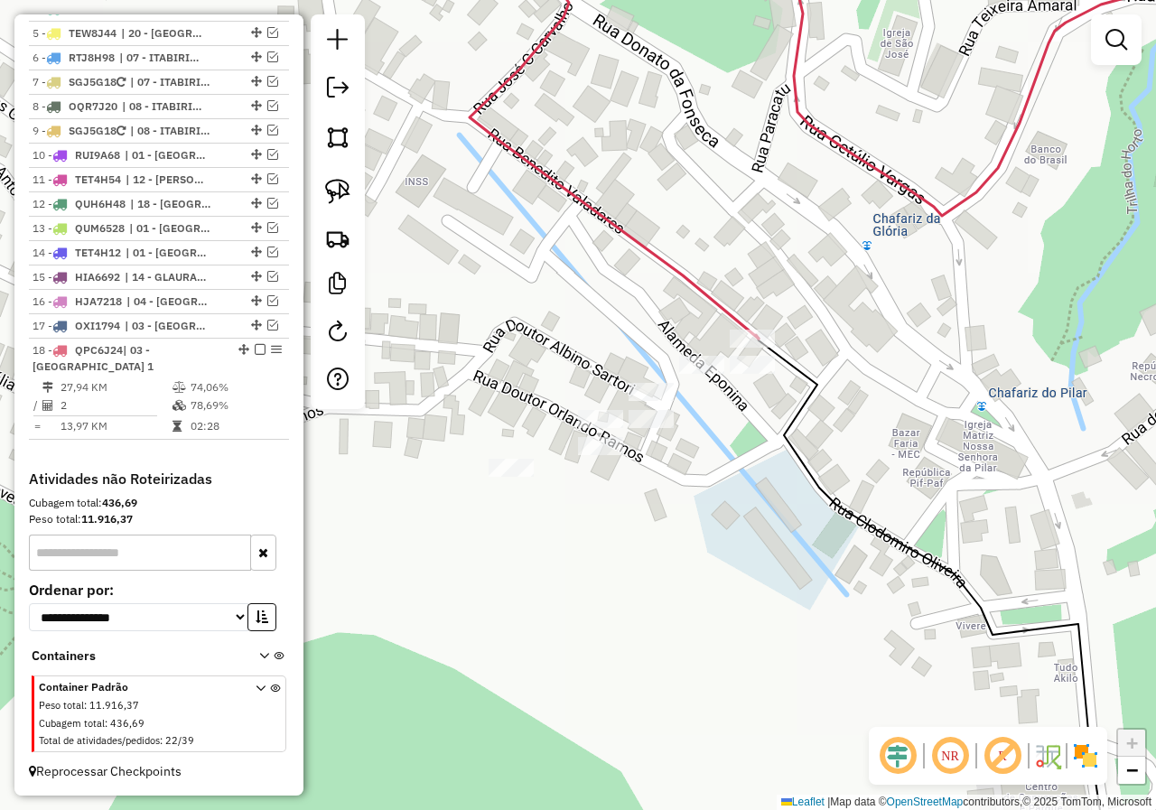
select select "**********"
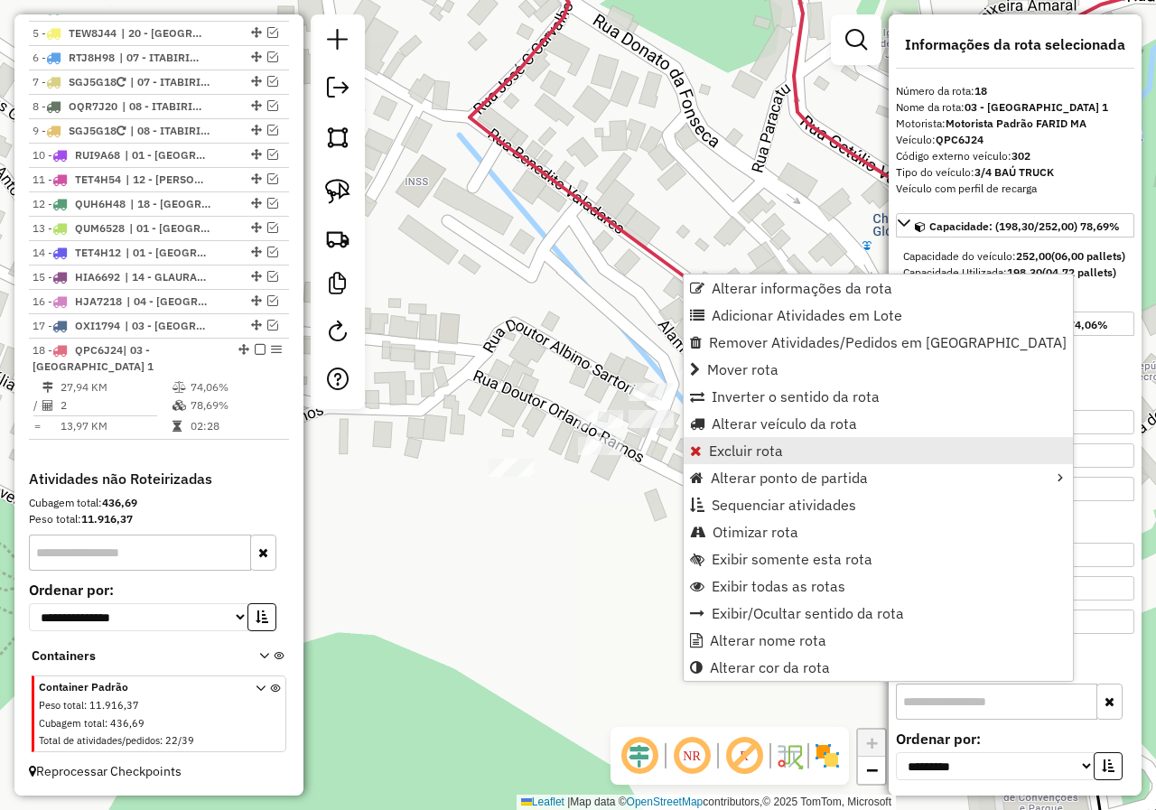
click at [733, 455] on span "Excluir rota" at bounding box center [746, 450] width 74 height 14
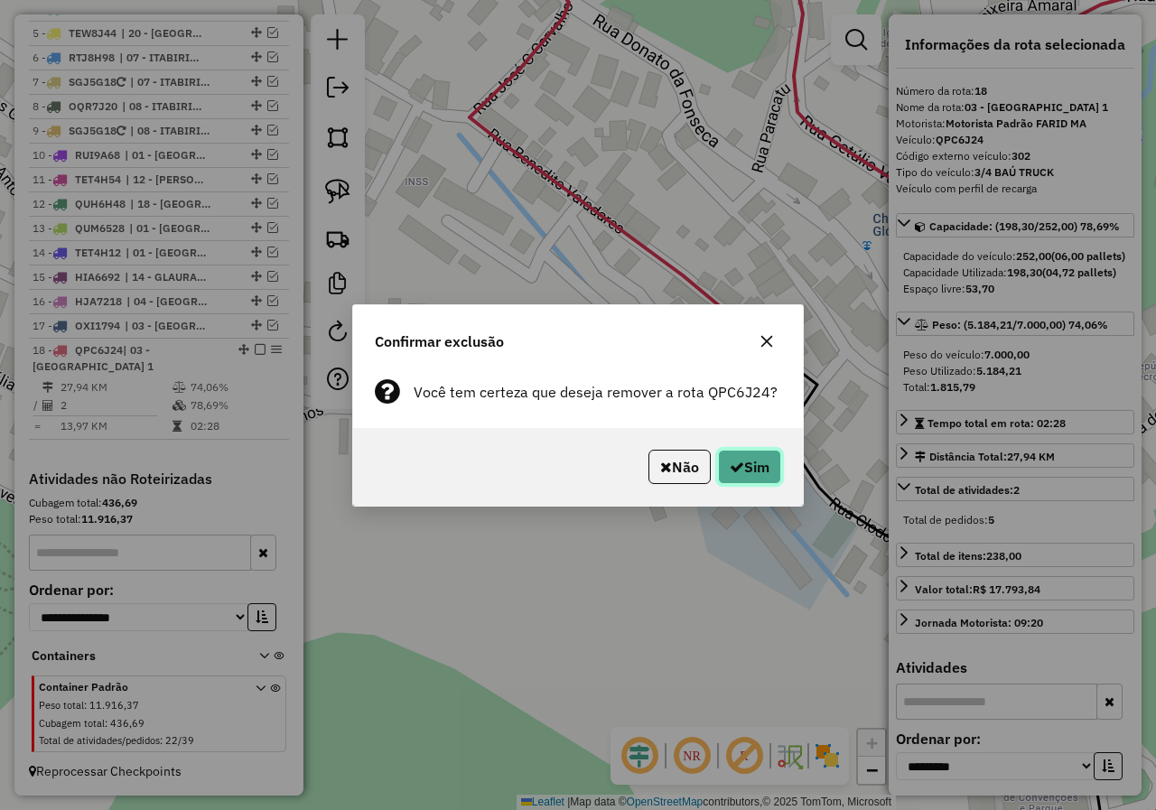
click at [758, 466] on button "Sim" at bounding box center [749, 467] width 63 height 34
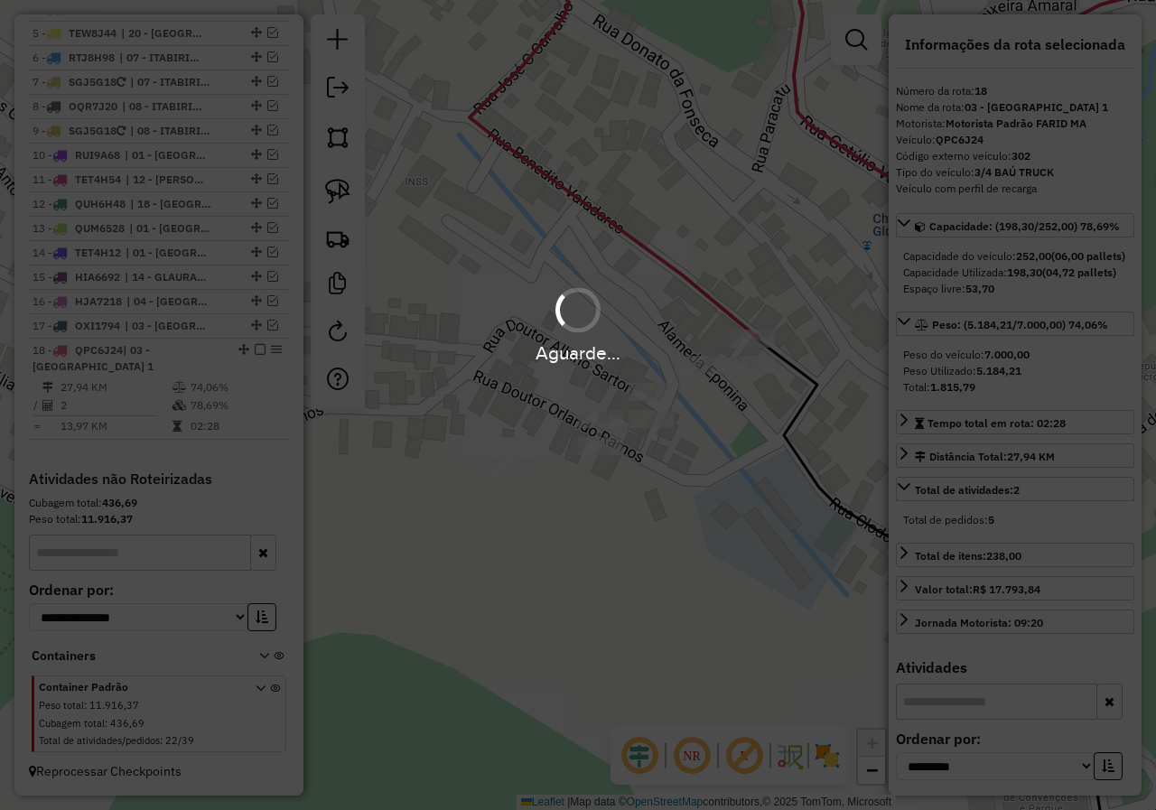
scroll to position [711, 0]
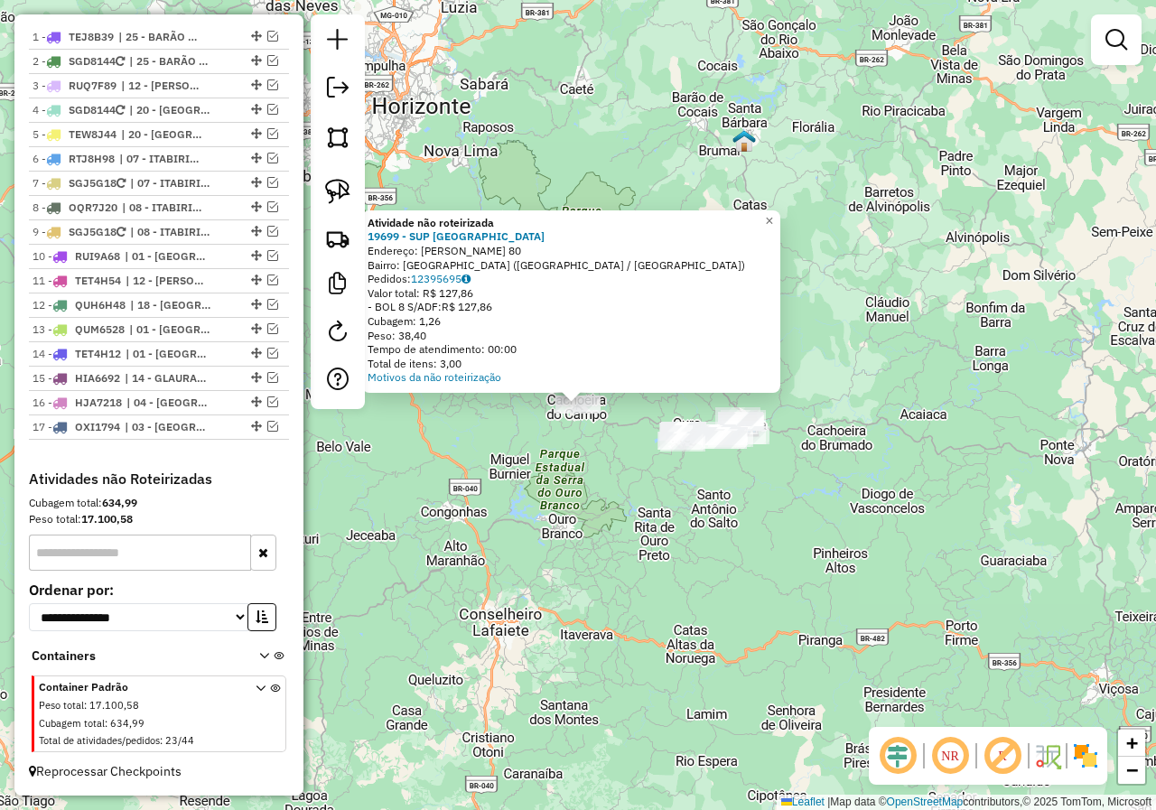
click at [609, 444] on div "Atividade não roteirizada 19699 - SUP VILA IMPERIAL Endereço: JOSE AVELINO MURT…" at bounding box center [578, 405] width 1156 height 810
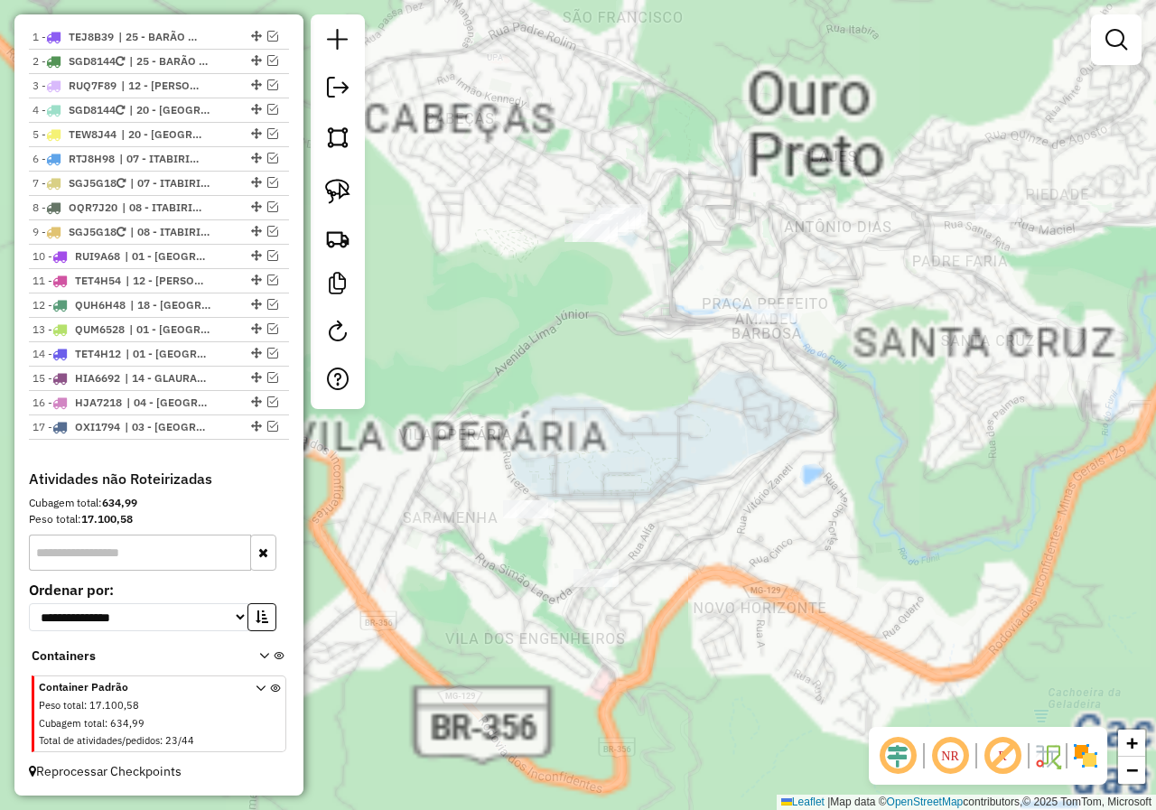
drag, startPoint x: 781, startPoint y: 378, endPoint x: 581, endPoint y: 370, distance: 200.6
click at [582, 371] on div "Janela de atendimento Grade de atendimento Capacidade Transportadoras Veículos …" at bounding box center [578, 405] width 1156 height 810
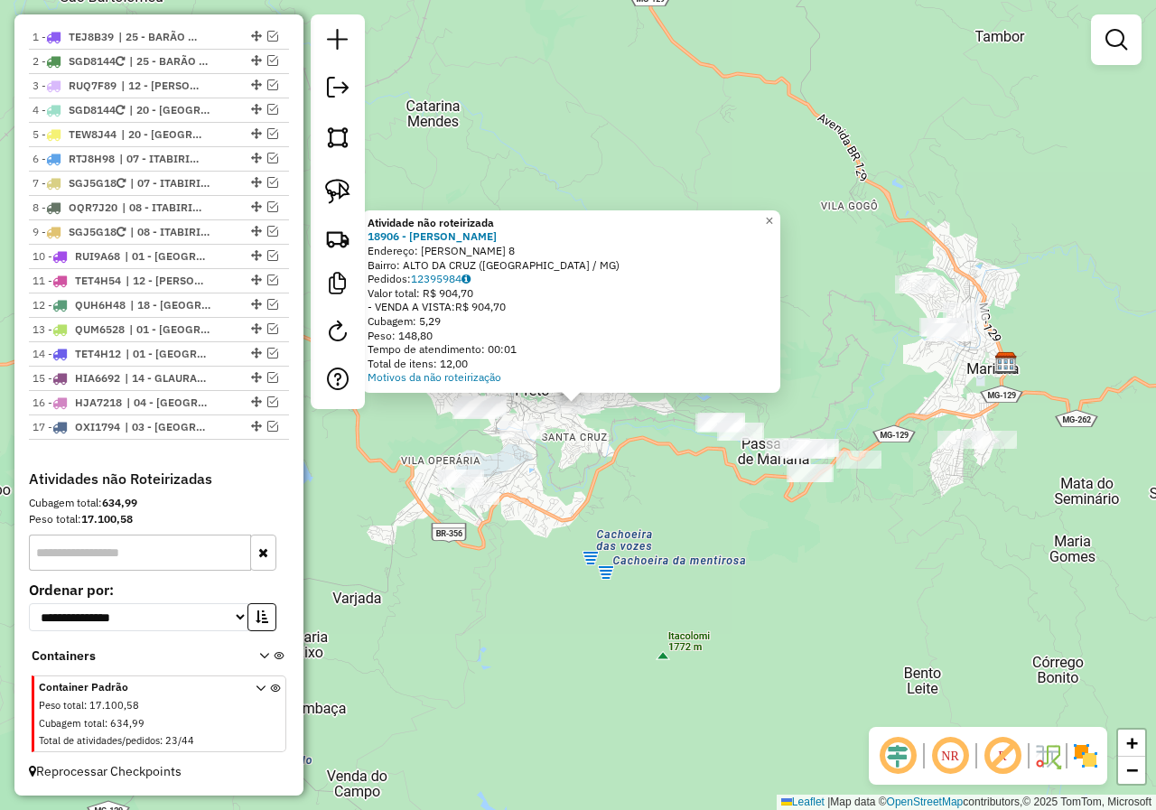
click at [574, 439] on div "Atividade não roteirizada 18906 - RONALDO SILVA Endereço: GERALDO GALDINO 8 Bai…" at bounding box center [578, 405] width 1156 height 810
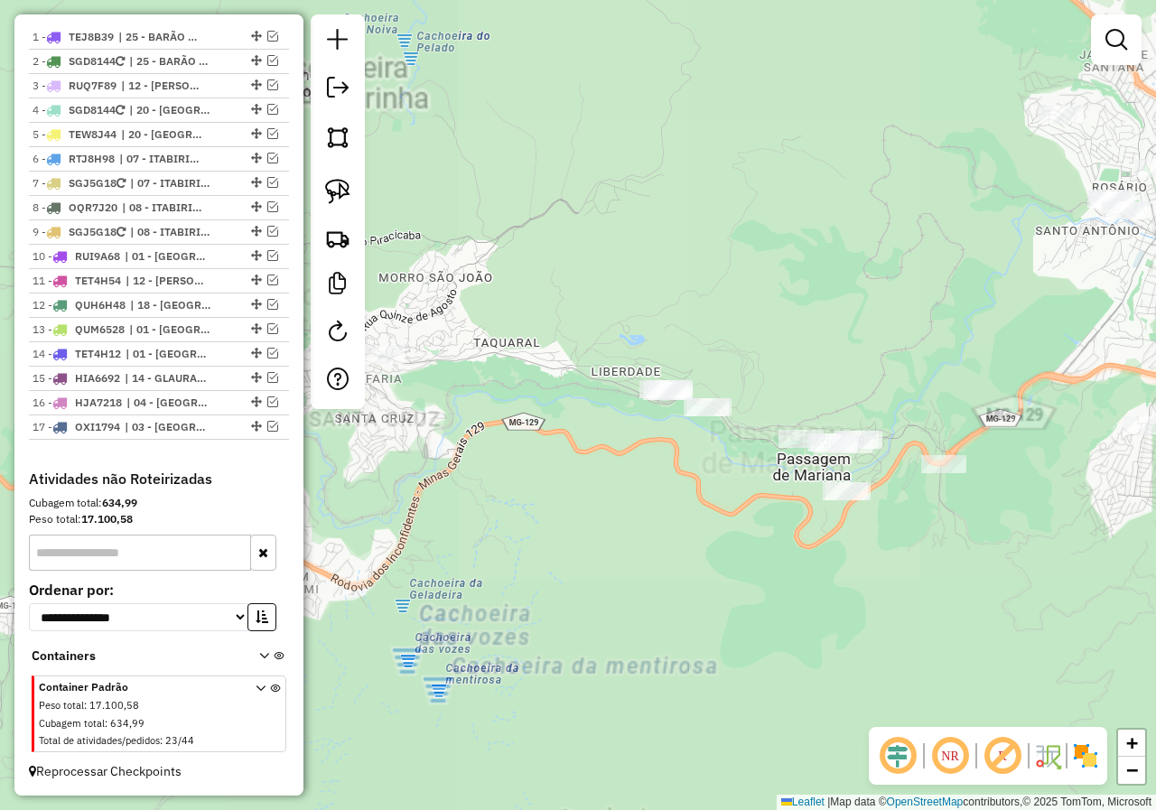
click at [638, 442] on div "Janela de atendimento Grade de atendimento Capacidade Transportadoras Veículos …" at bounding box center [578, 405] width 1156 height 810
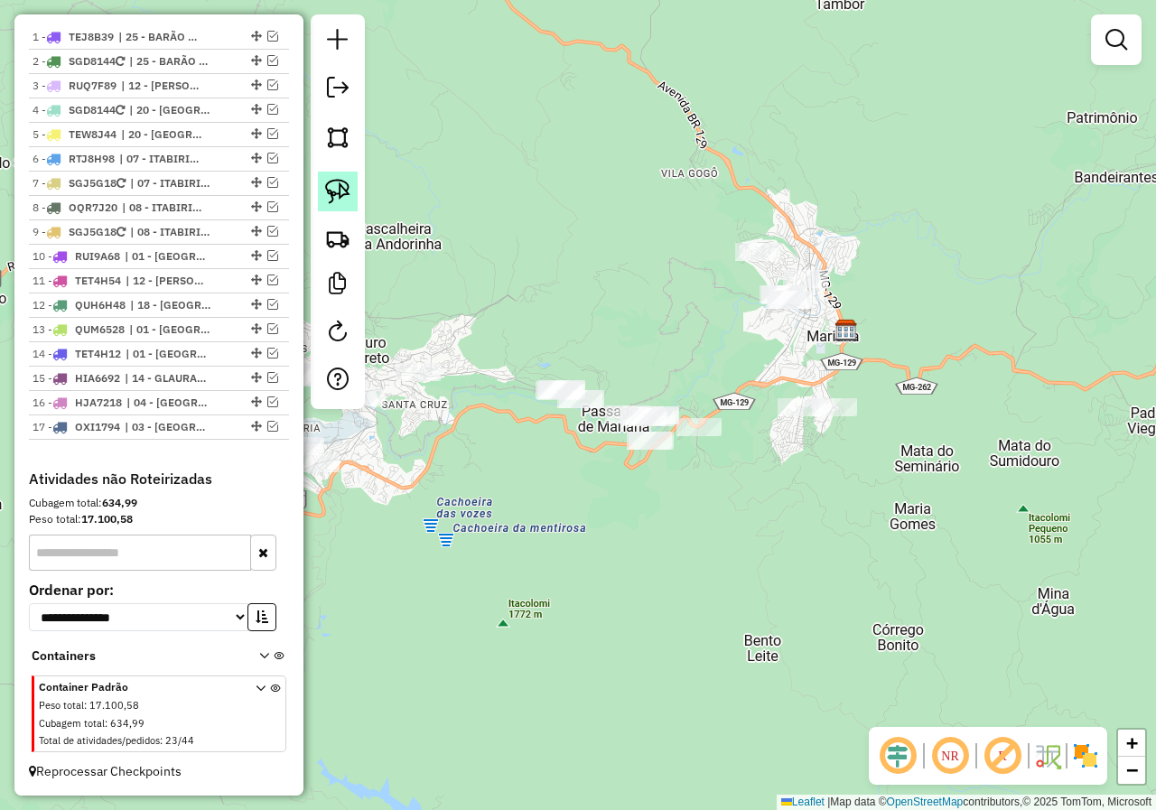
click at [342, 188] on img at bounding box center [337, 191] width 25 height 25
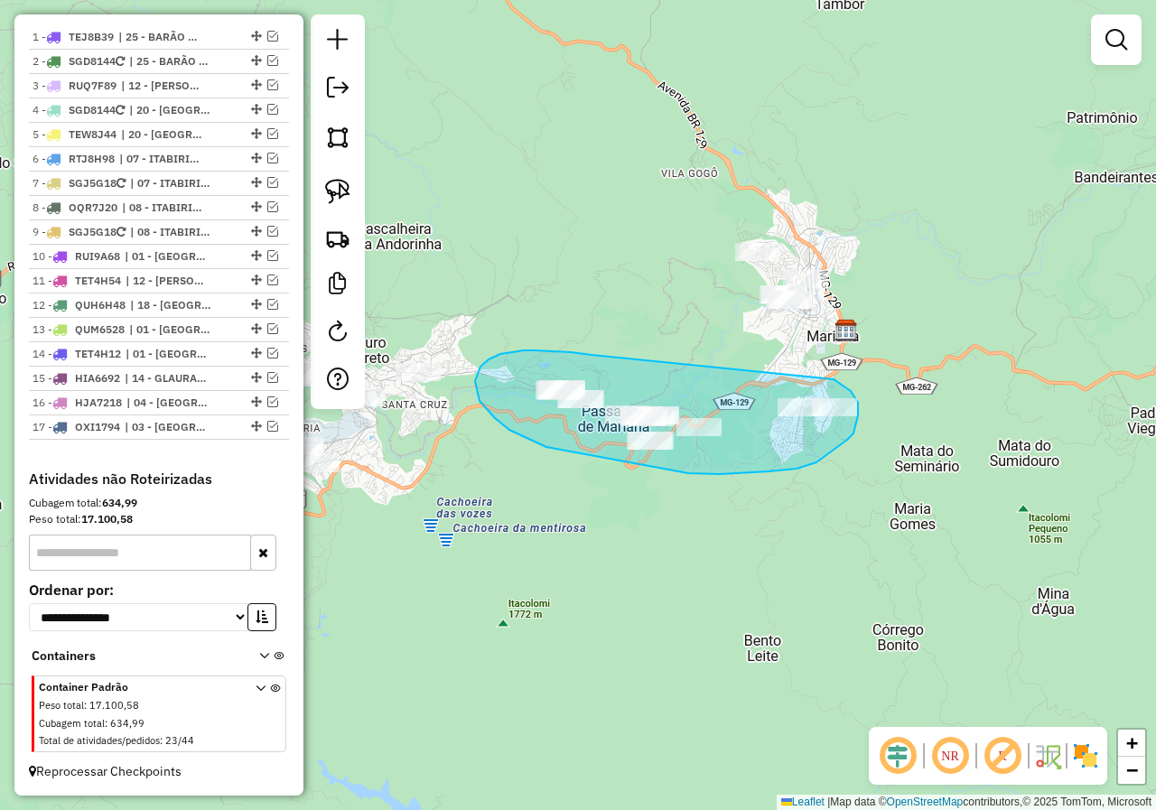
drag, startPoint x: 571, startPoint y: 352, endPoint x: 726, endPoint y: 357, distance: 155.4
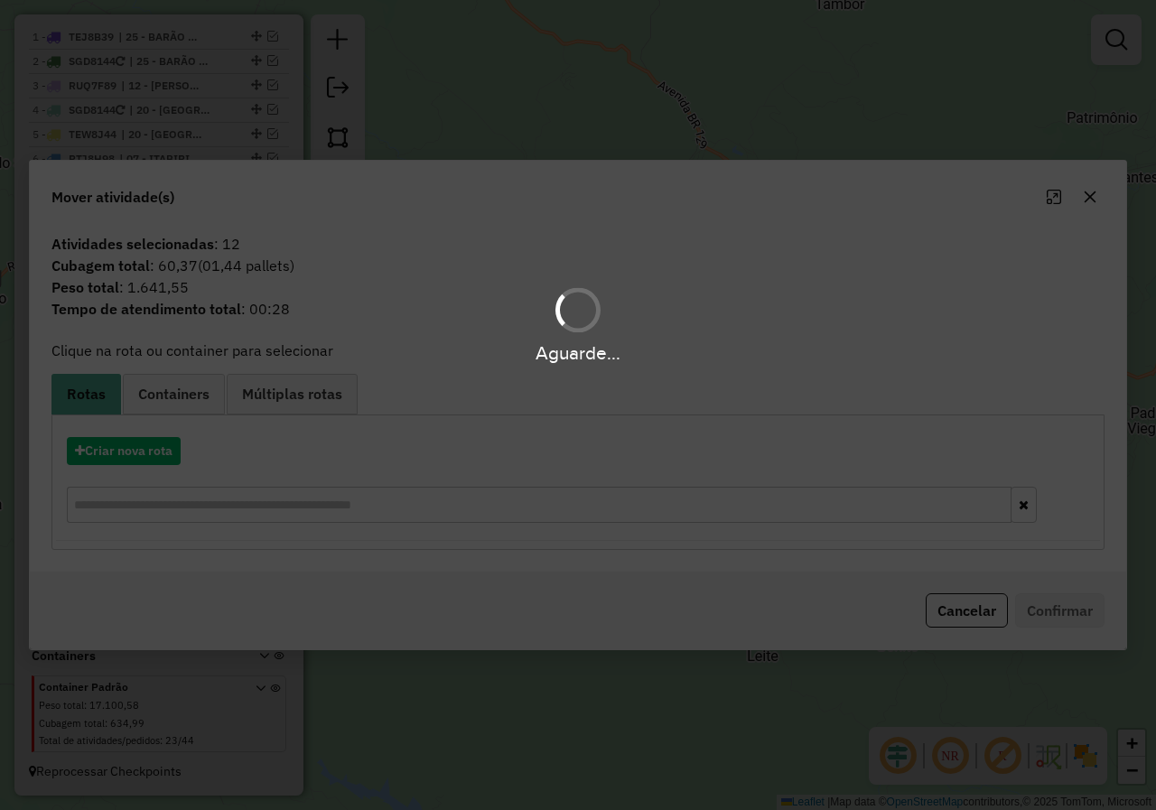
click at [983, 609] on div "Aguarde..." at bounding box center [578, 405] width 1156 height 810
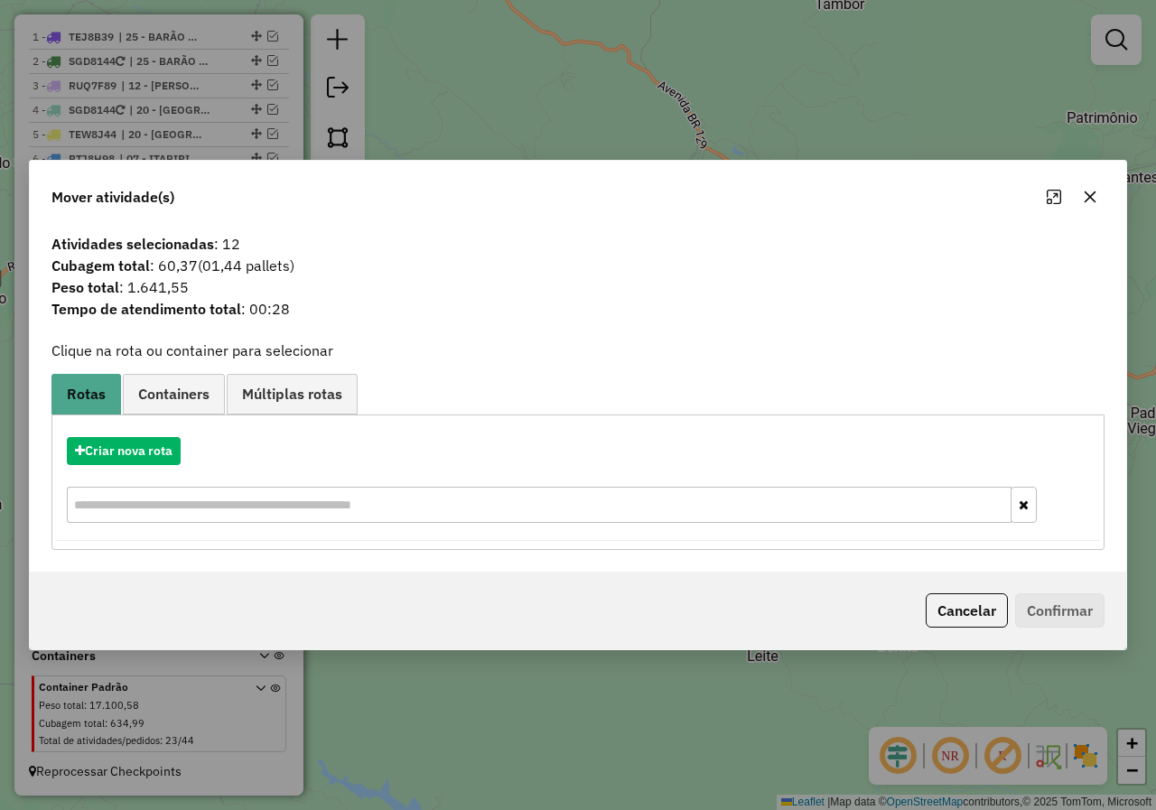
click at [983, 609] on button "Cancelar" at bounding box center [967, 610] width 82 height 34
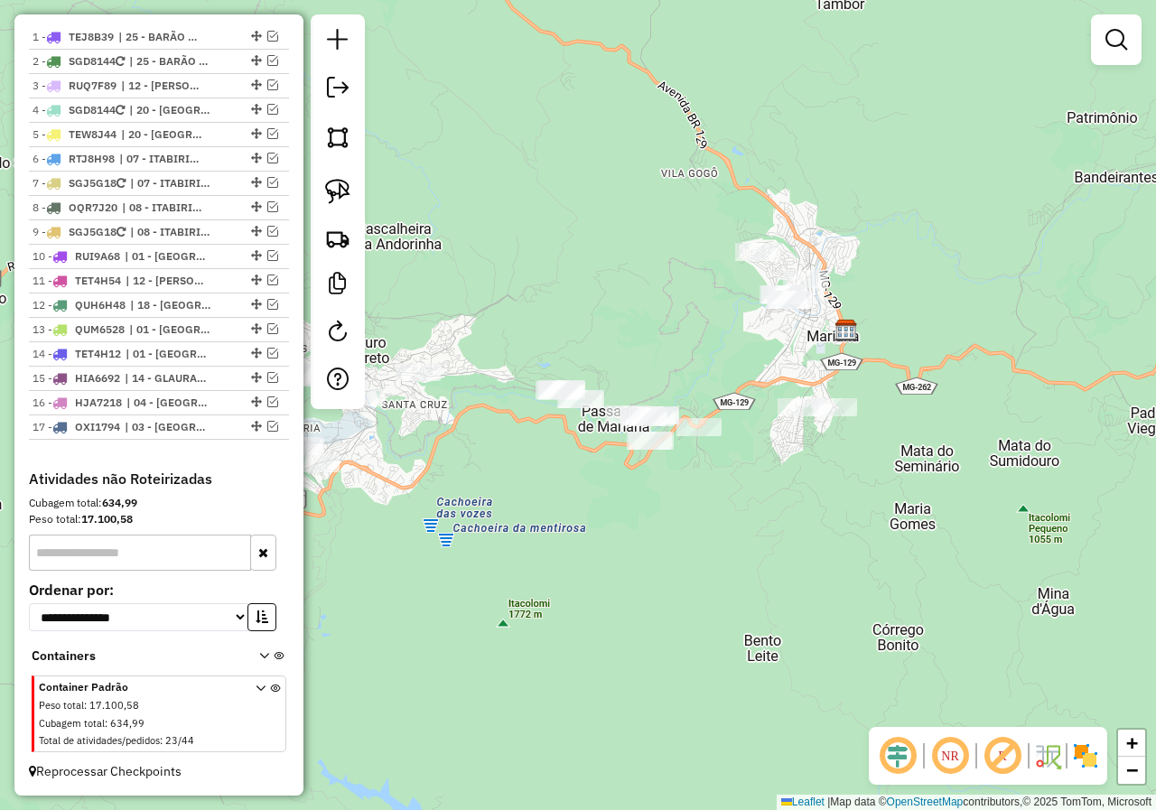
click at [821, 428] on div "Janela de atendimento Grade de atendimento Capacidade Transportadoras Veículos …" at bounding box center [578, 405] width 1156 height 810
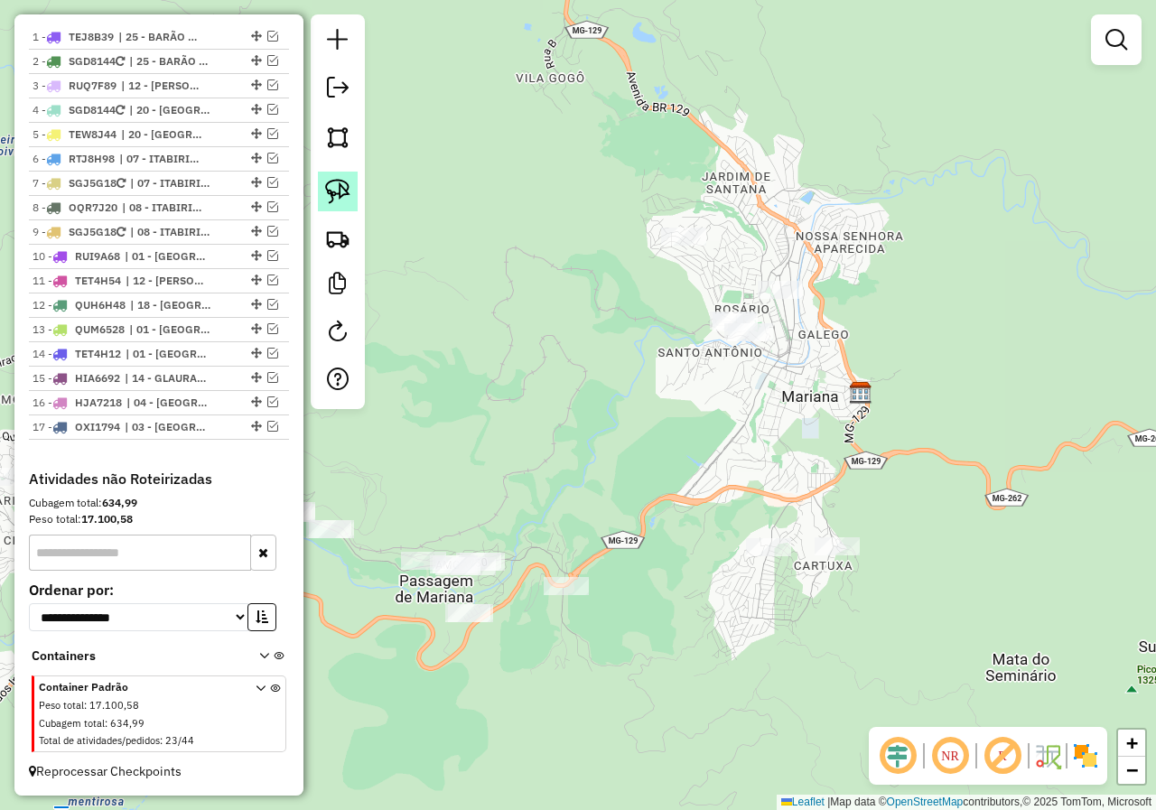
click at [344, 179] on img at bounding box center [337, 191] width 25 height 25
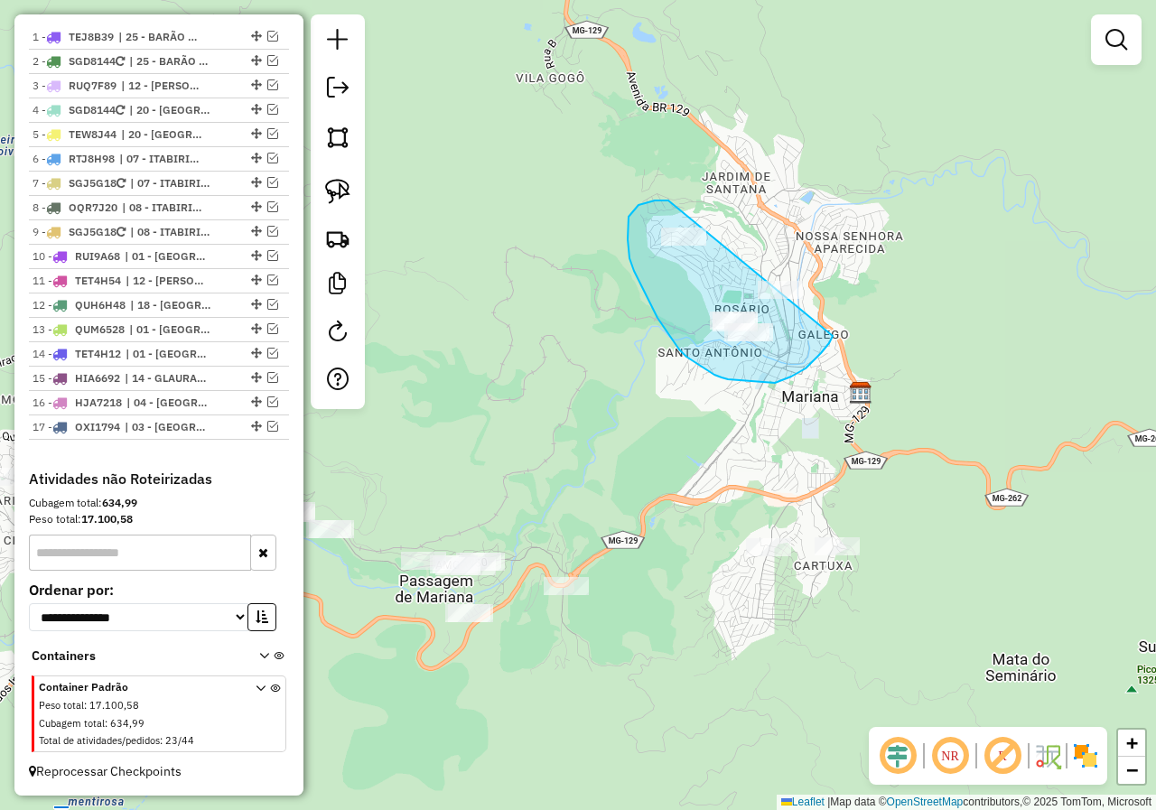
drag, startPoint x: 655, startPoint y: 200, endPoint x: 822, endPoint y: 260, distance: 177.4
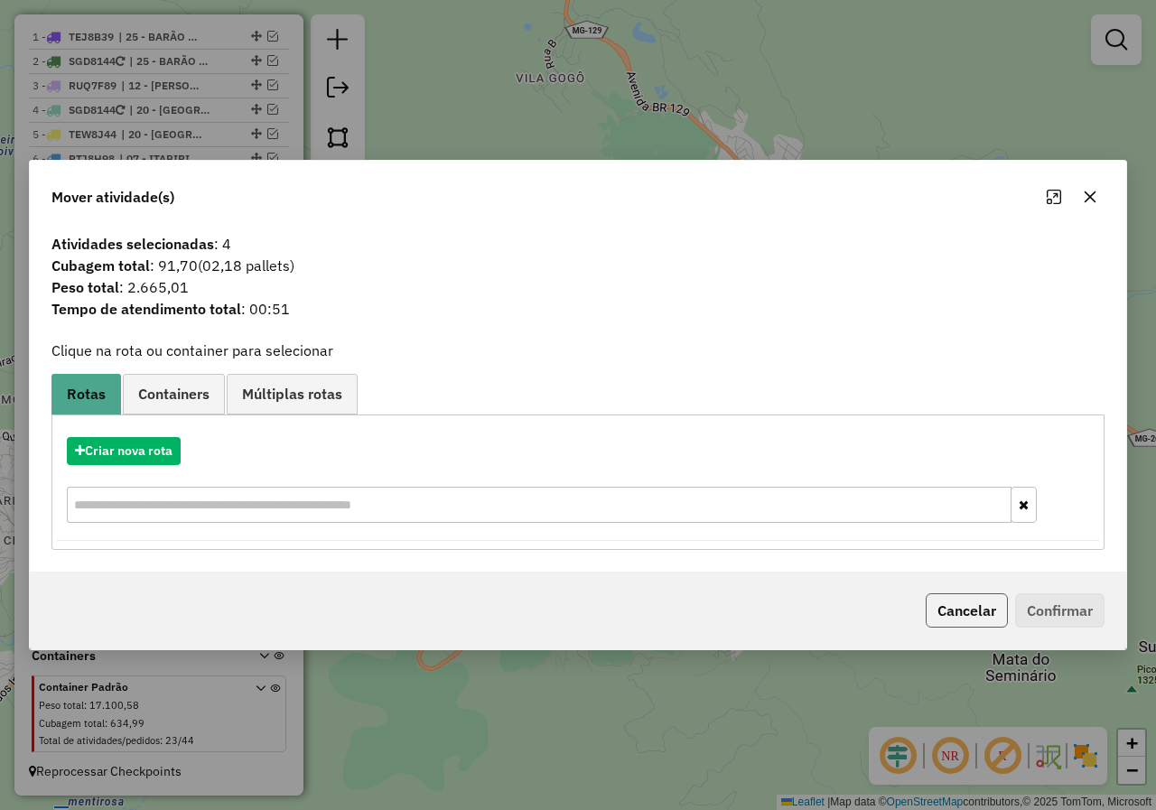
click at [982, 616] on button "Cancelar" at bounding box center [967, 610] width 82 height 34
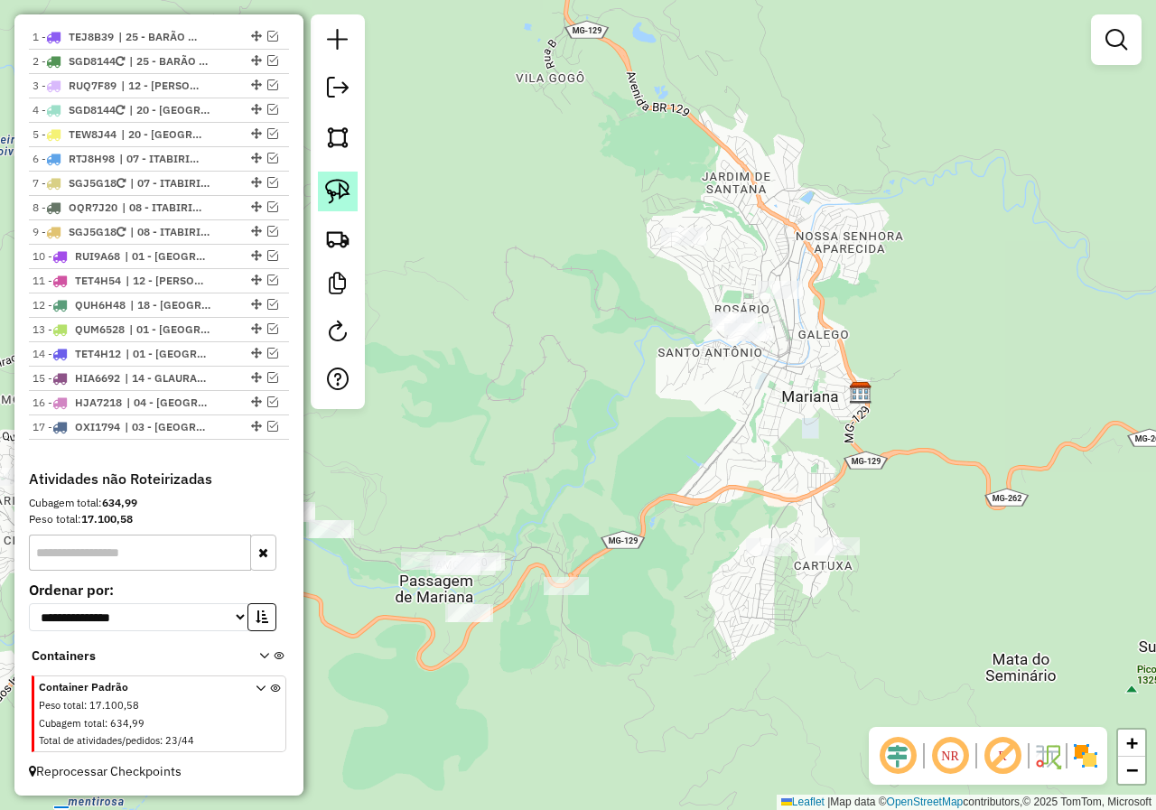
click at [347, 196] on img at bounding box center [337, 191] width 25 height 25
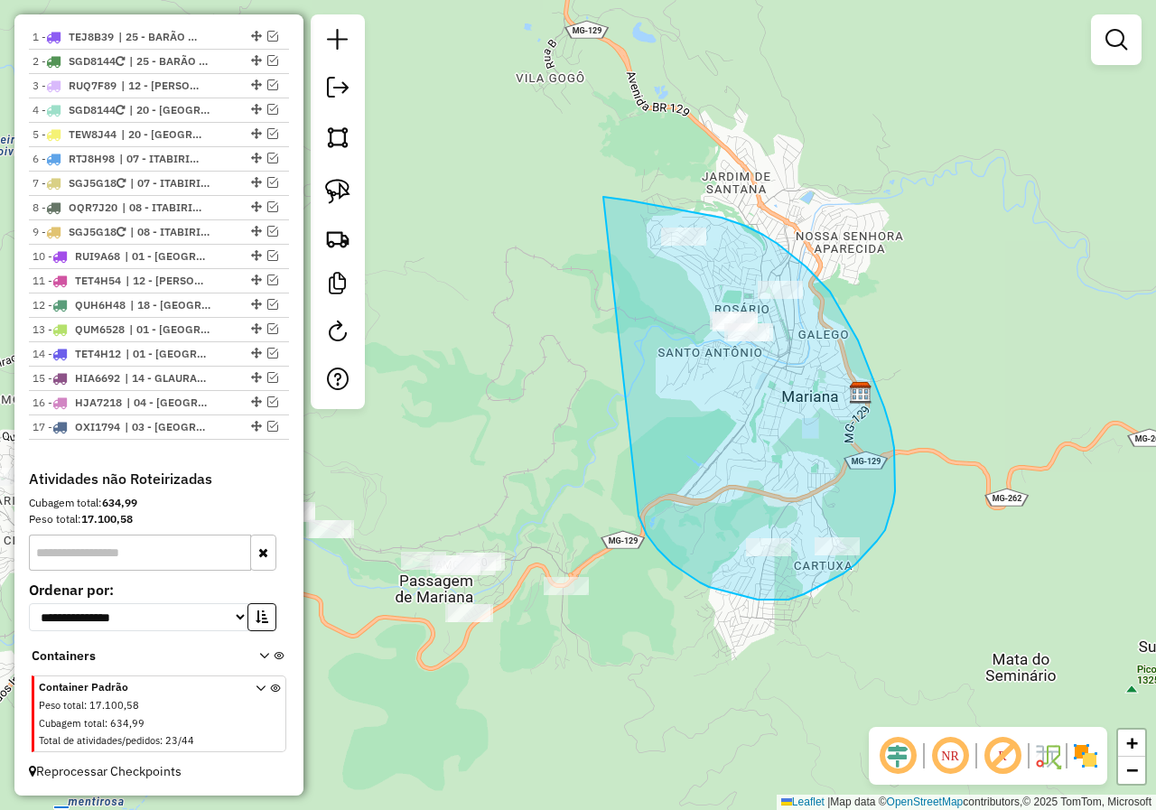
drag, startPoint x: 647, startPoint y: 535, endPoint x: 553, endPoint y: 200, distance: 347.9
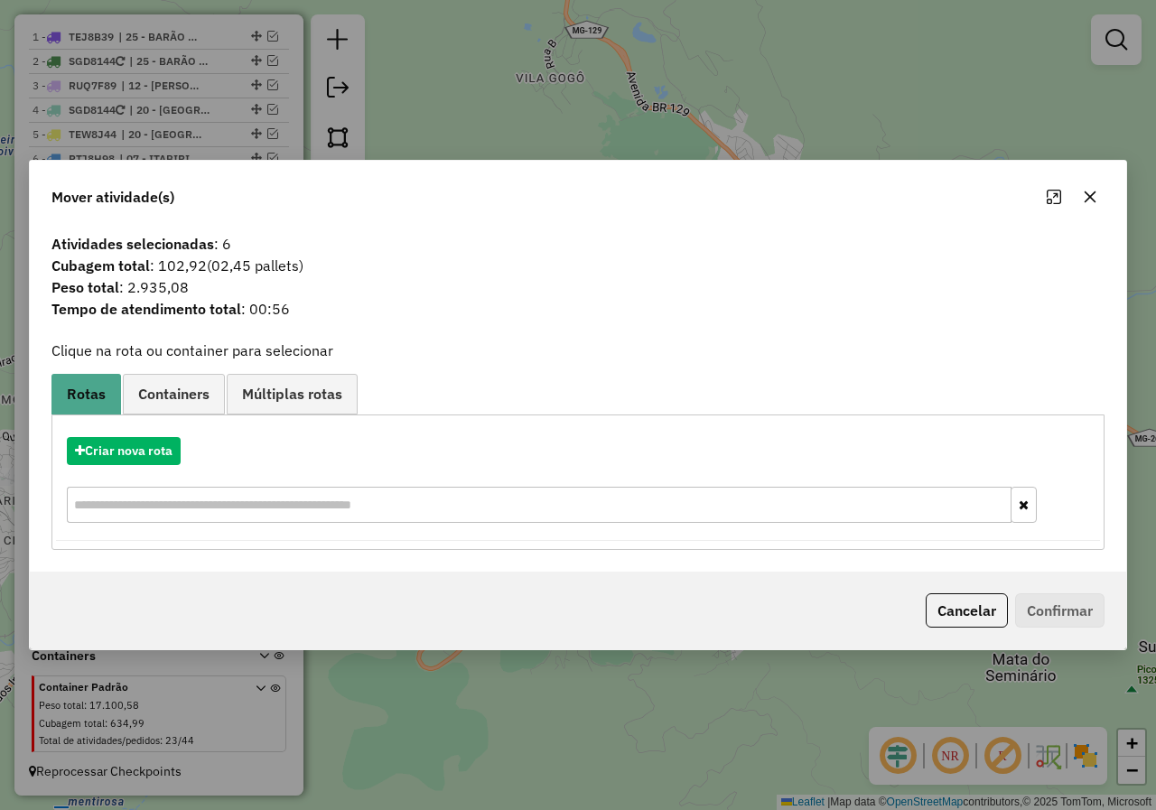
click at [986, 615] on button "Cancelar" at bounding box center [967, 610] width 82 height 34
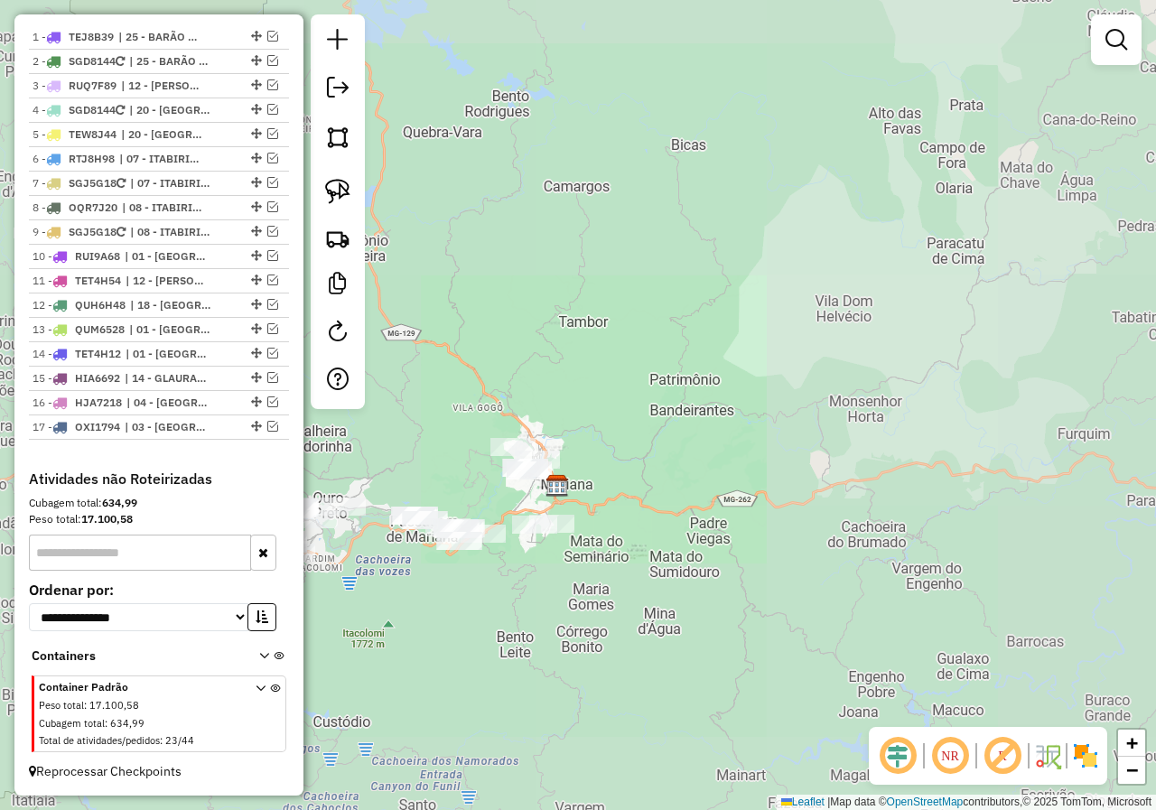
drag, startPoint x: 454, startPoint y: 596, endPoint x: 626, endPoint y: 600, distance: 171.6
click at [600, 600] on div "Janela de atendimento Grade de atendimento Capacidade Transportadoras Veículos …" at bounding box center [578, 405] width 1156 height 810
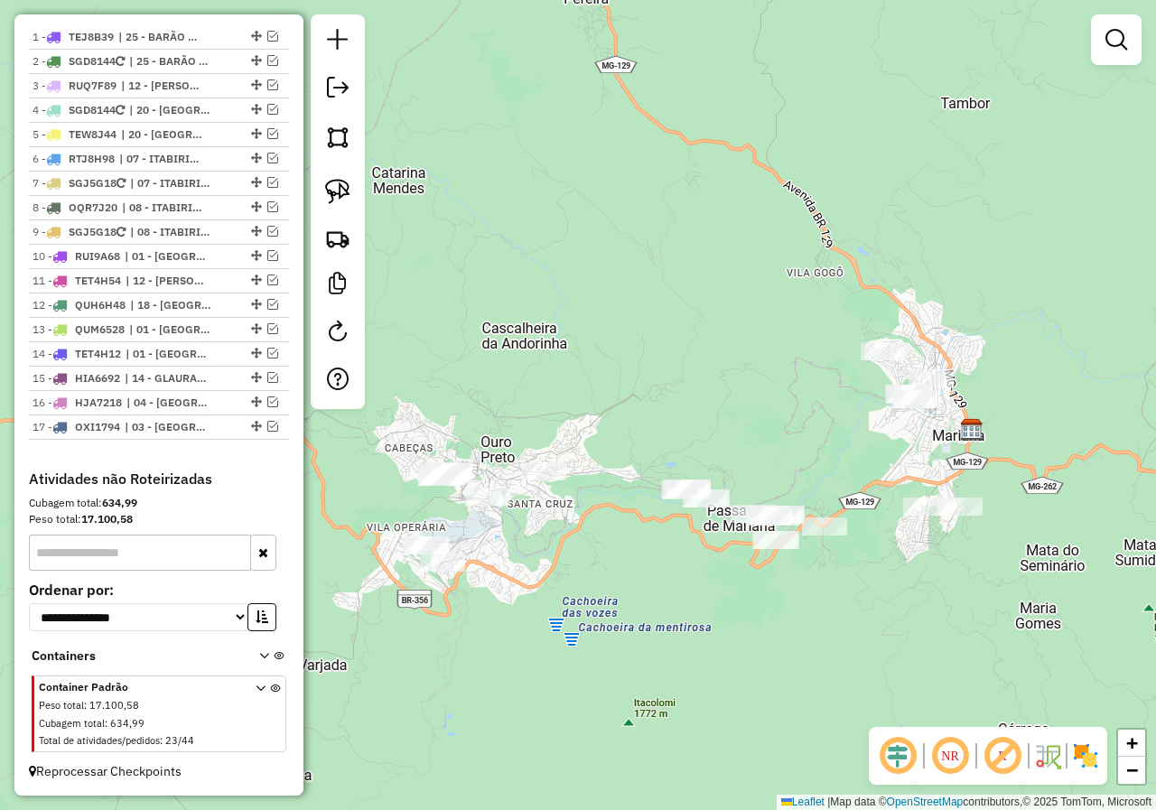
drag, startPoint x: 598, startPoint y: 530, endPoint x: 527, endPoint y: 514, distance: 72.3
click at [527, 514] on div "Janela de atendimento Grade de atendimento Capacidade Transportadoras Veículos …" at bounding box center [578, 405] width 1156 height 810
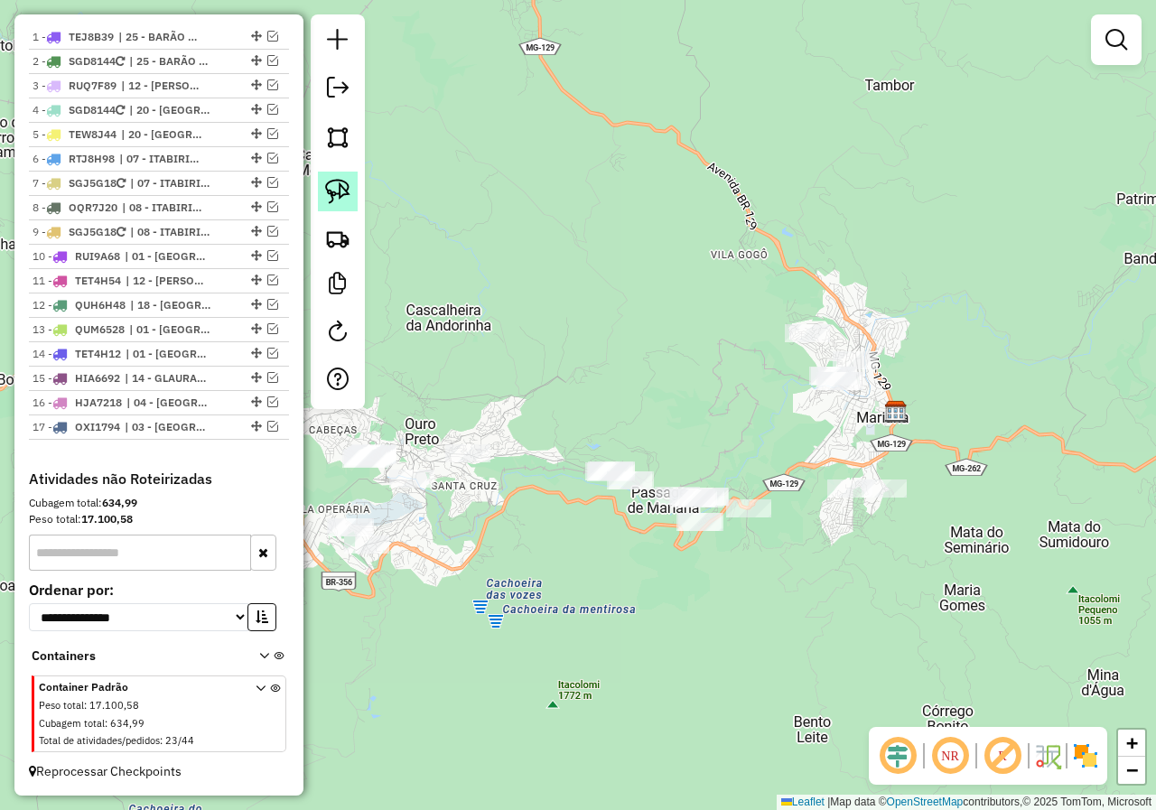
click at [348, 195] on img at bounding box center [337, 191] width 25 height 25
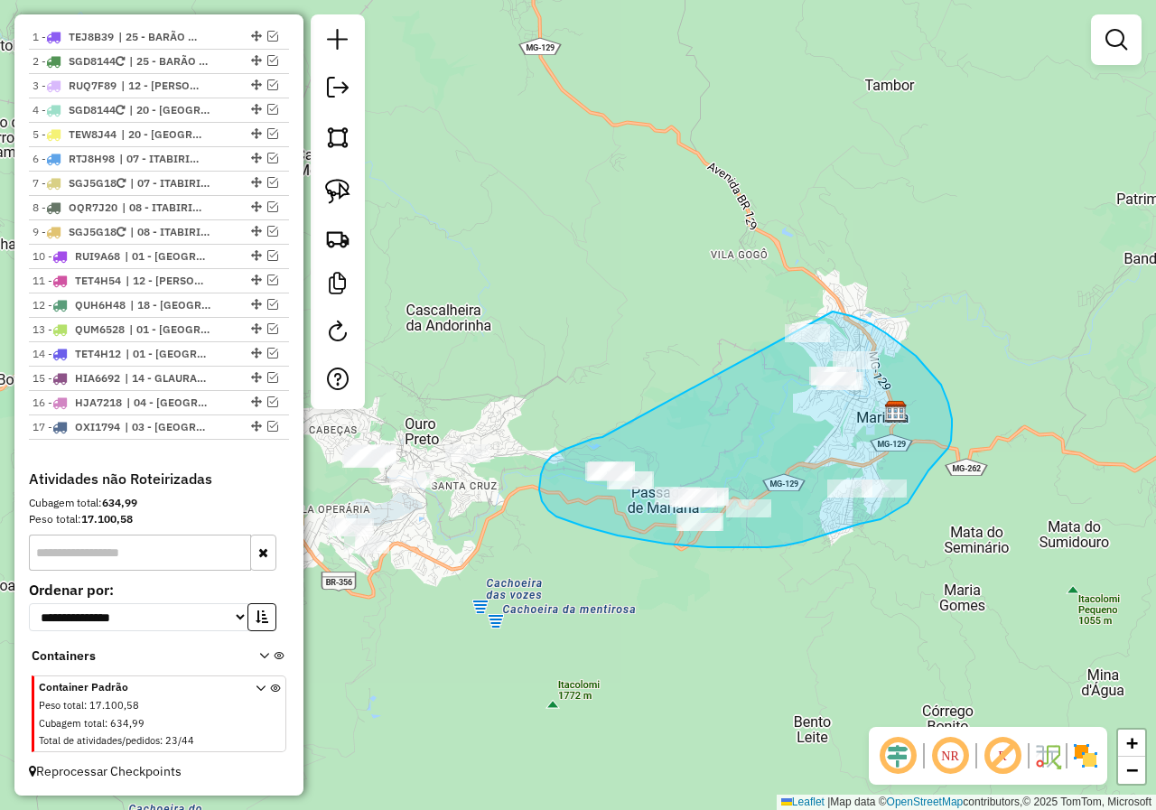
drag, startPoint x: 543, startPoint y: 468, endPoint x: 805, endPoint y: 309, distance: 307.1
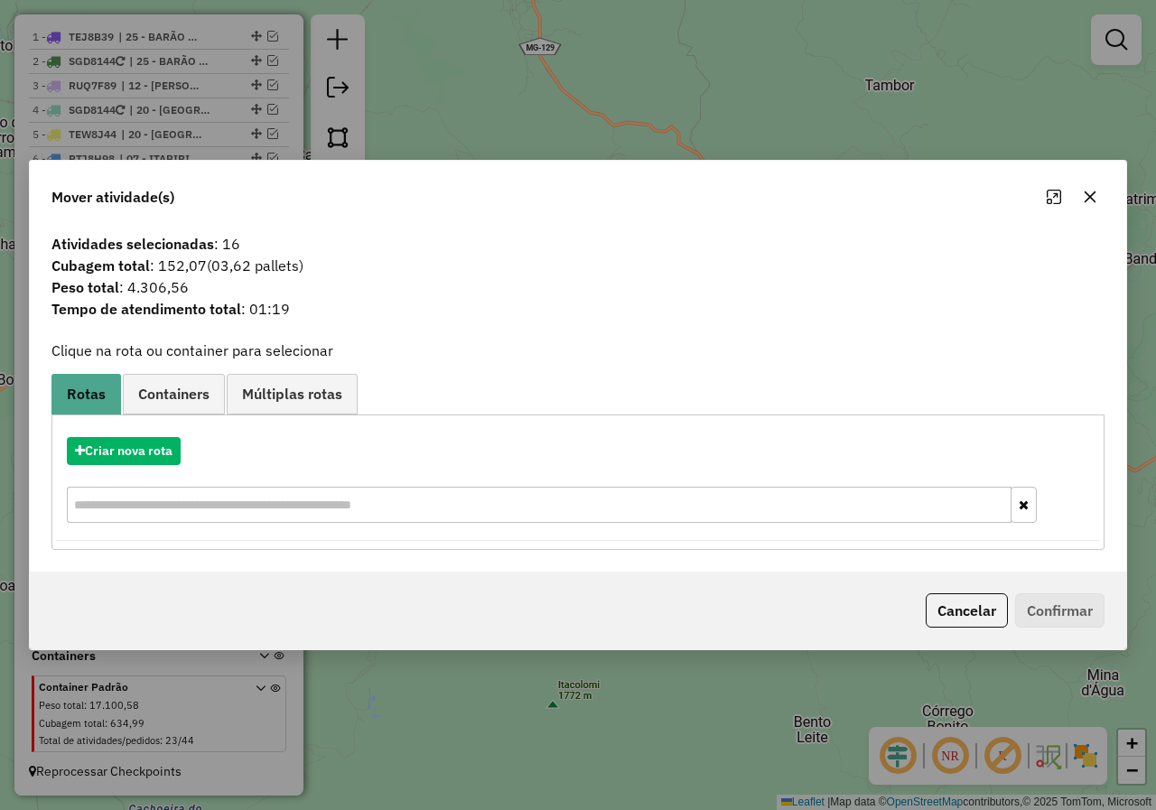
drag, startPoint x: 966, startPoint y: 618, endPoint x: 754, endPoint y: 571, distance: 217.3
click at [963, 618] on button "Cancelar" at bounding box center [967, 610] width 82 height 34
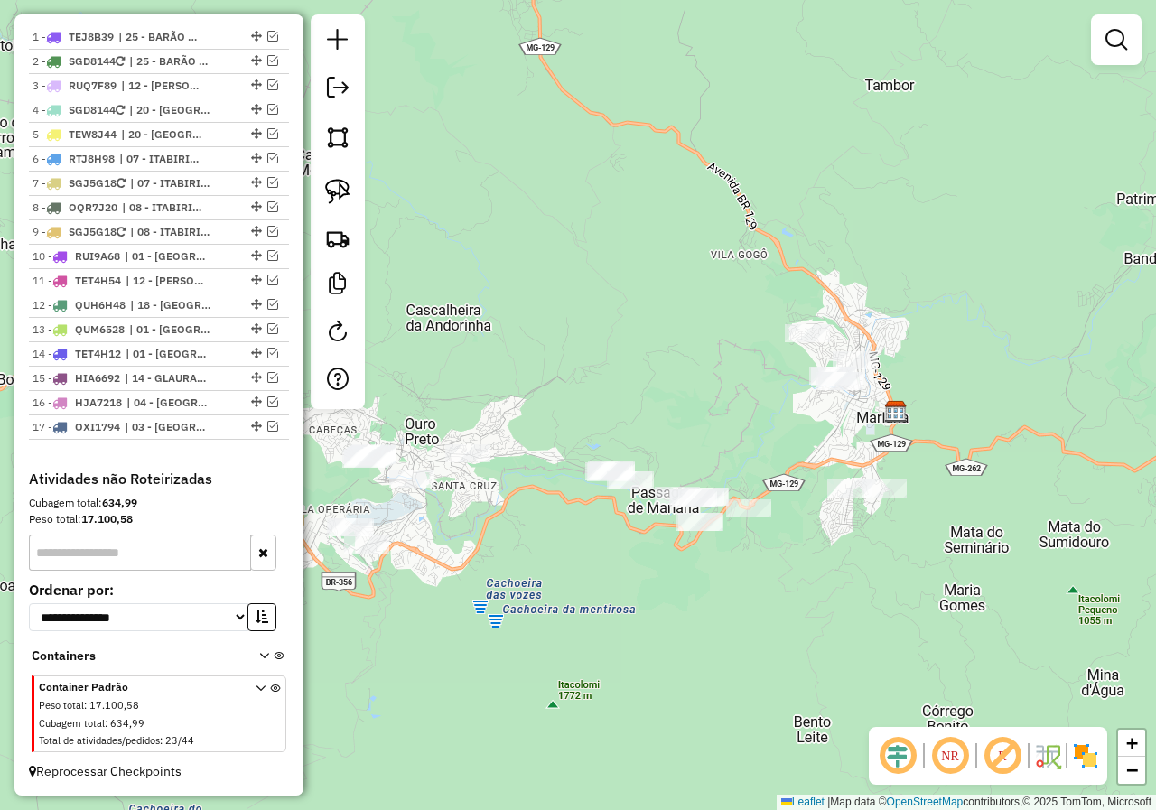
drag, startPoint x: 631, startPoint y: 570, endPoint x: 780, endPoint y: 562, distance: 149.2
click at [781, 563] on div "Janela de atendimento Grade de atendimento Capacidade Transportadoras Veículos …" at bounding box center [578, 405] width 1156 height 810
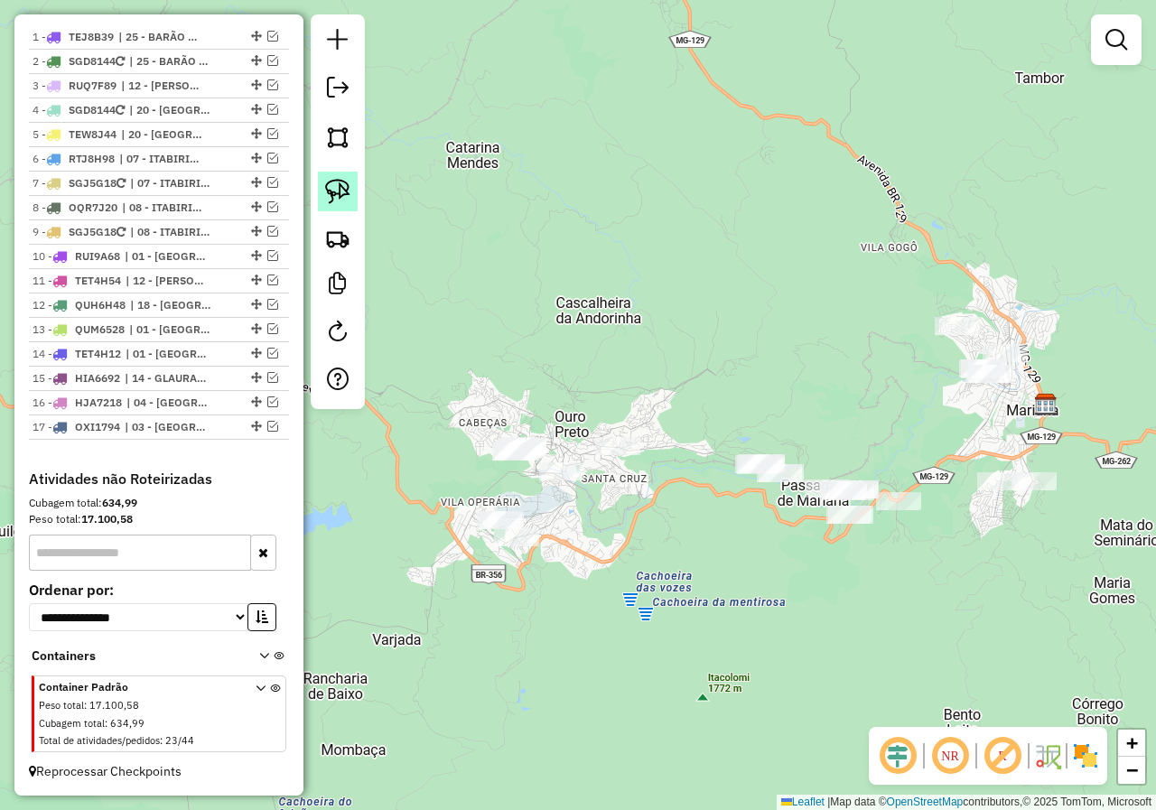
click at [348, 200] on img at bounding box center [337, 191] width 25 height 25
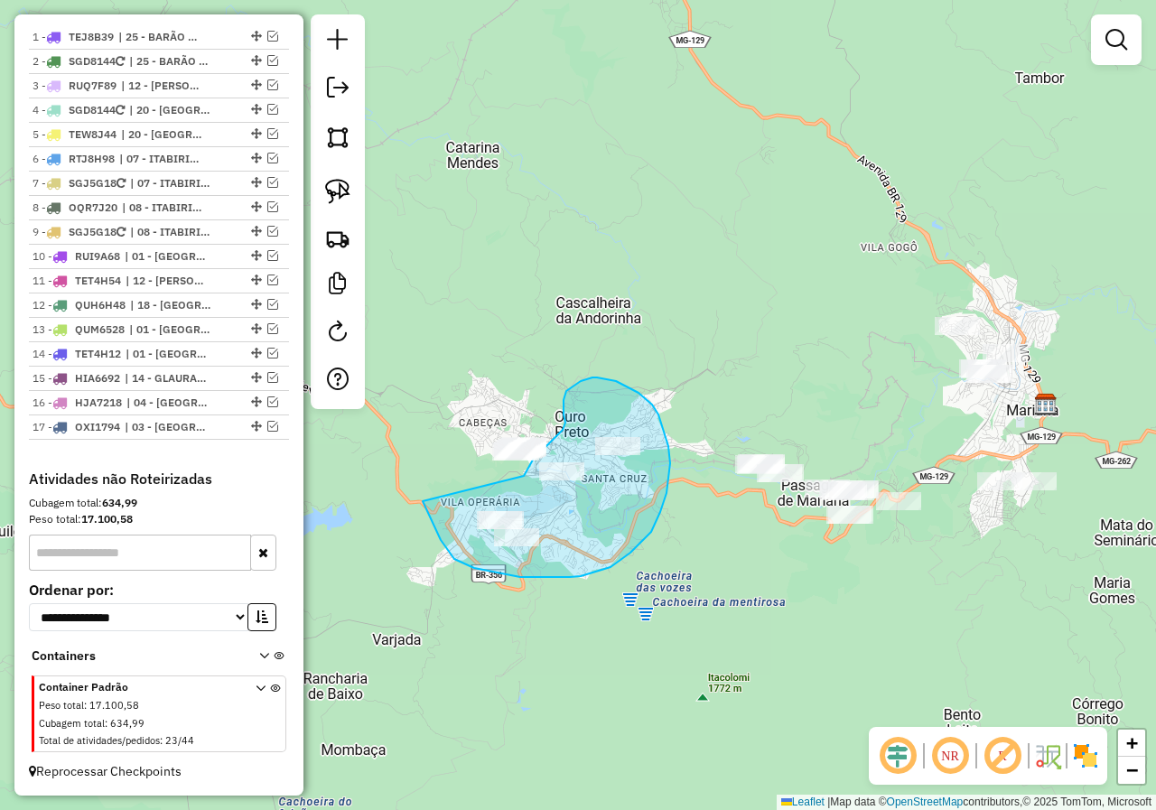
drag, startPoint x: 454, startPoint y: 559, endPoint x: 517, endPoint y: 486, distance: 96.7
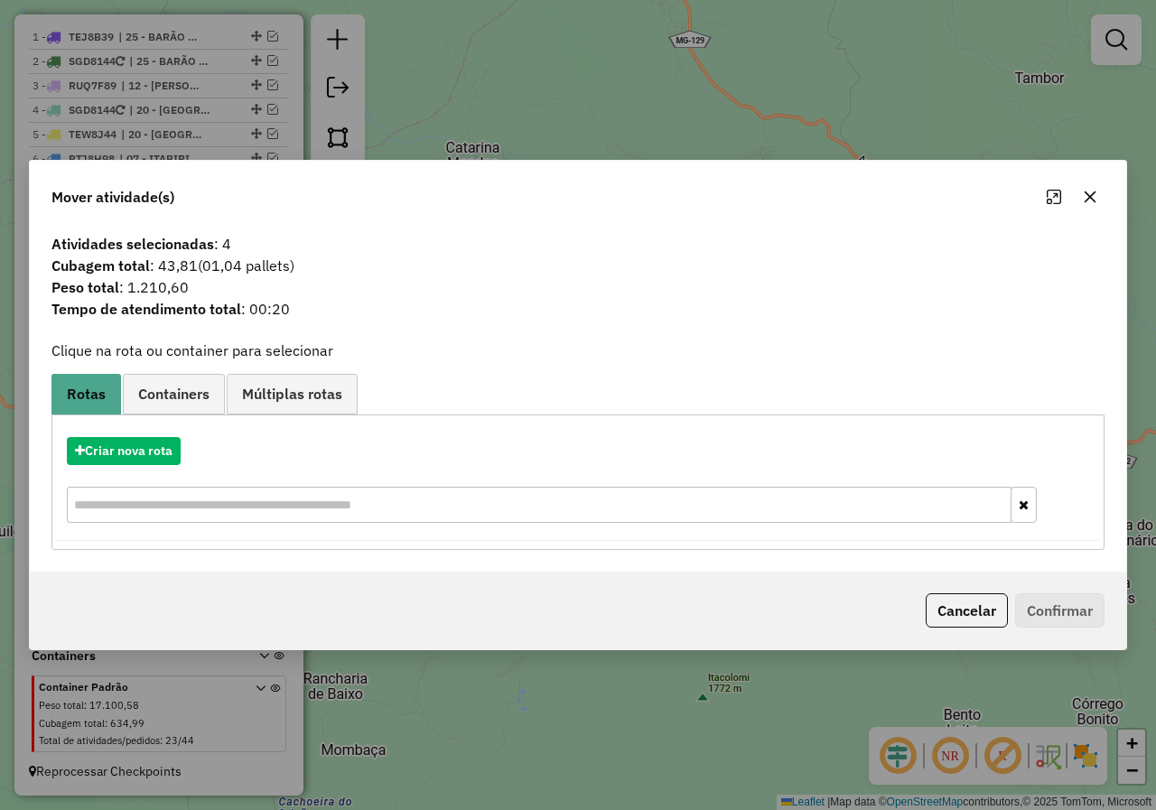
click at [971, 611] on button "Cancelar" at bounding box center [967, 610] width 82 height 34
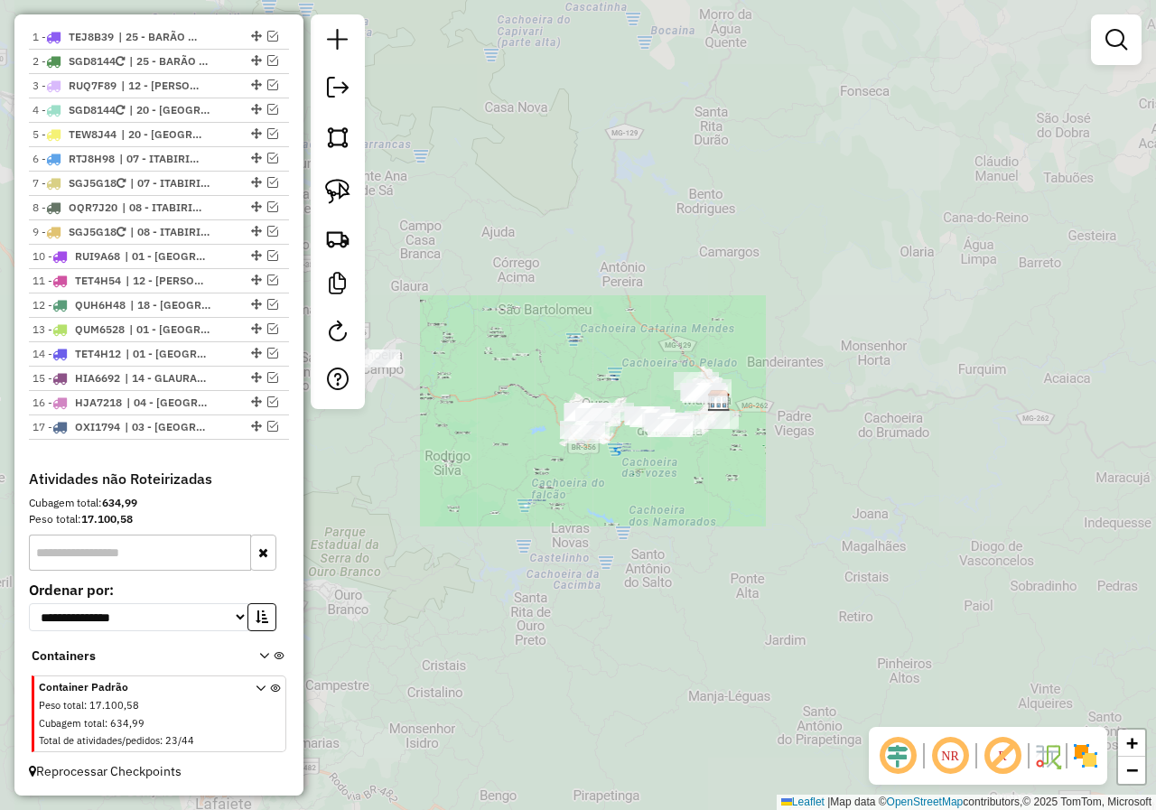
drag, startPoint x: 475, startPoint y: 442, endPoint x: 631, endPoint y: 466, distance: 158.0
click at [631, 466] on div "Janela de atendimento Grade de atendimento Capacidade Transportadoras Veículos …" at bounding box center [578, 405] width 1156 height 810
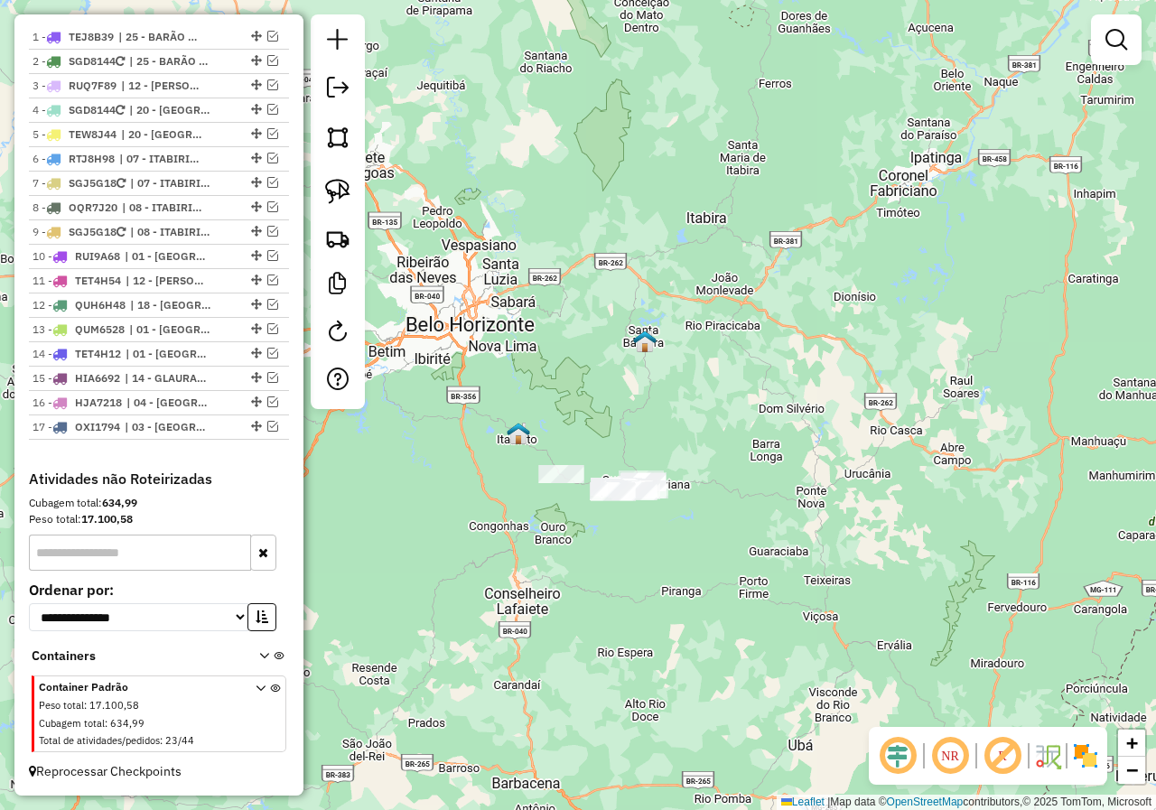
drag, startPoint x: 718, startPoint y: 596, endPoint x: 471, endPoint y: 96, distance: 557.7
click at [718, 596] on div "Janela de atendimento Grade de atendimento Capacidade Transportadoras Veículos …" at bounding box center [578, 405] width 1156 height 810
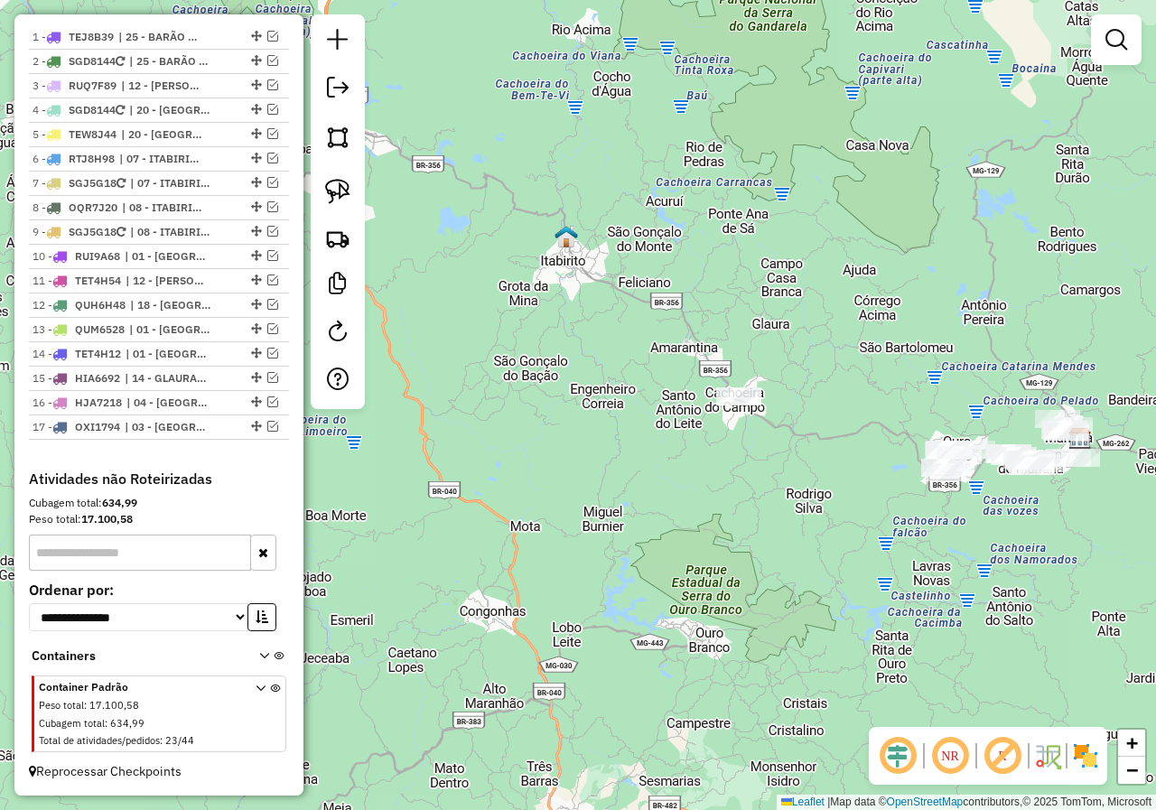
click at [734, 405] on div at bounding box center [738, 396] width 45 height 18
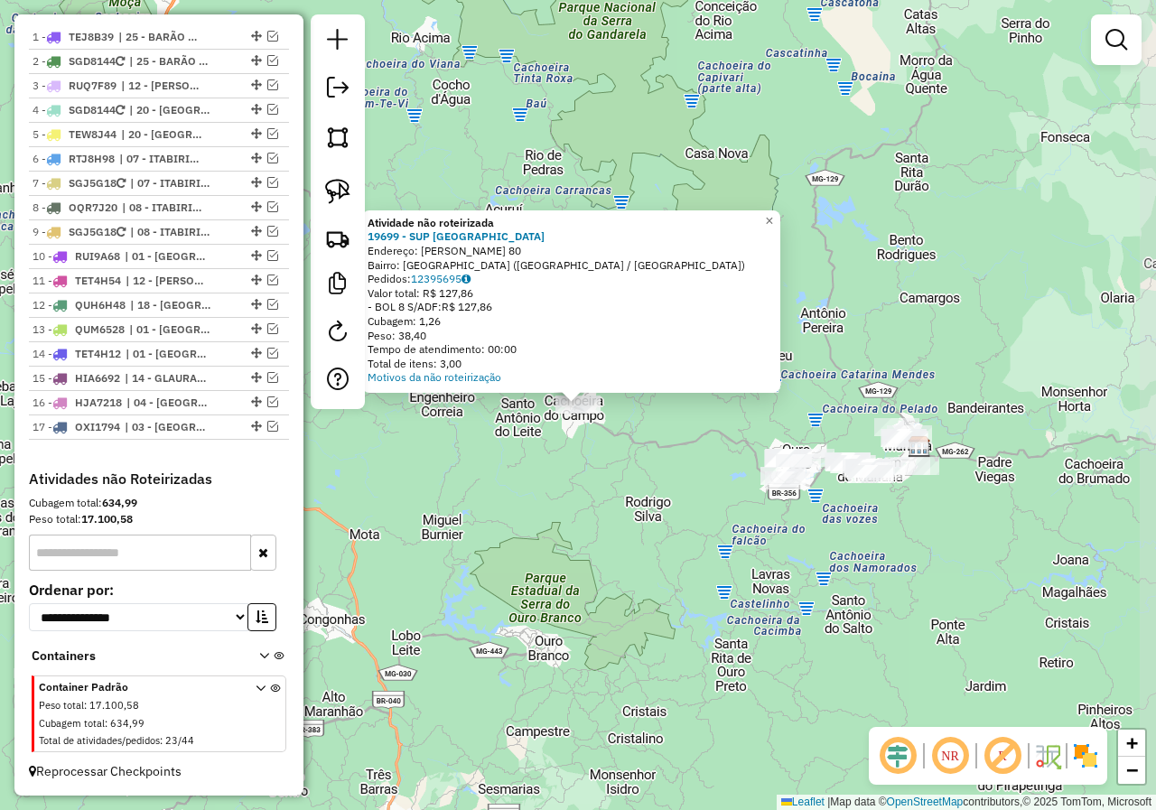
click at [747, 481] on div "Atividade não roteirizada 19699 - SUP VILA IMPERIAL Endereço: JOSE AVELINO MURT…" at bounding box center [578, 405] width 1156 height 810
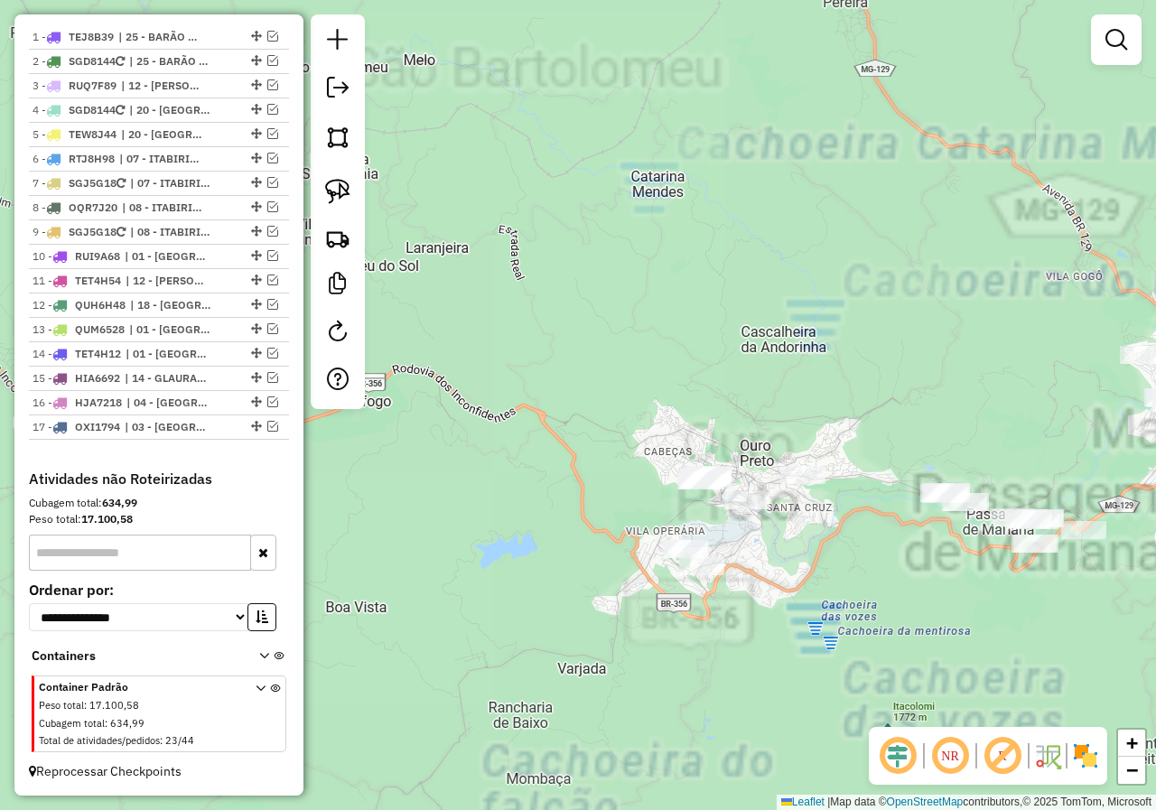
click at [531, 452] on div "Janela de atendimento Grade de atendimento Capacidade Transportadoras Veículos …" at bounding box center [578, 405] width 1156 height 810
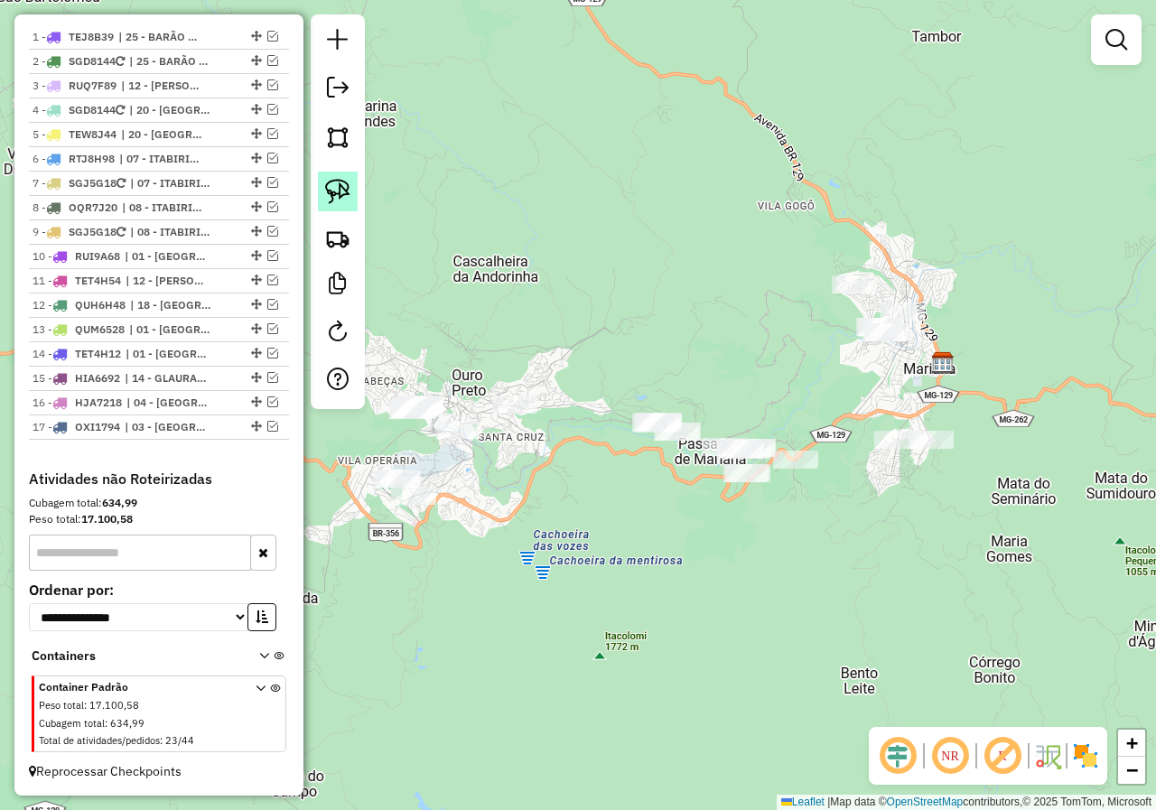
click at [346, 195] on img at bounding box center [337, 191] width 25 height 25
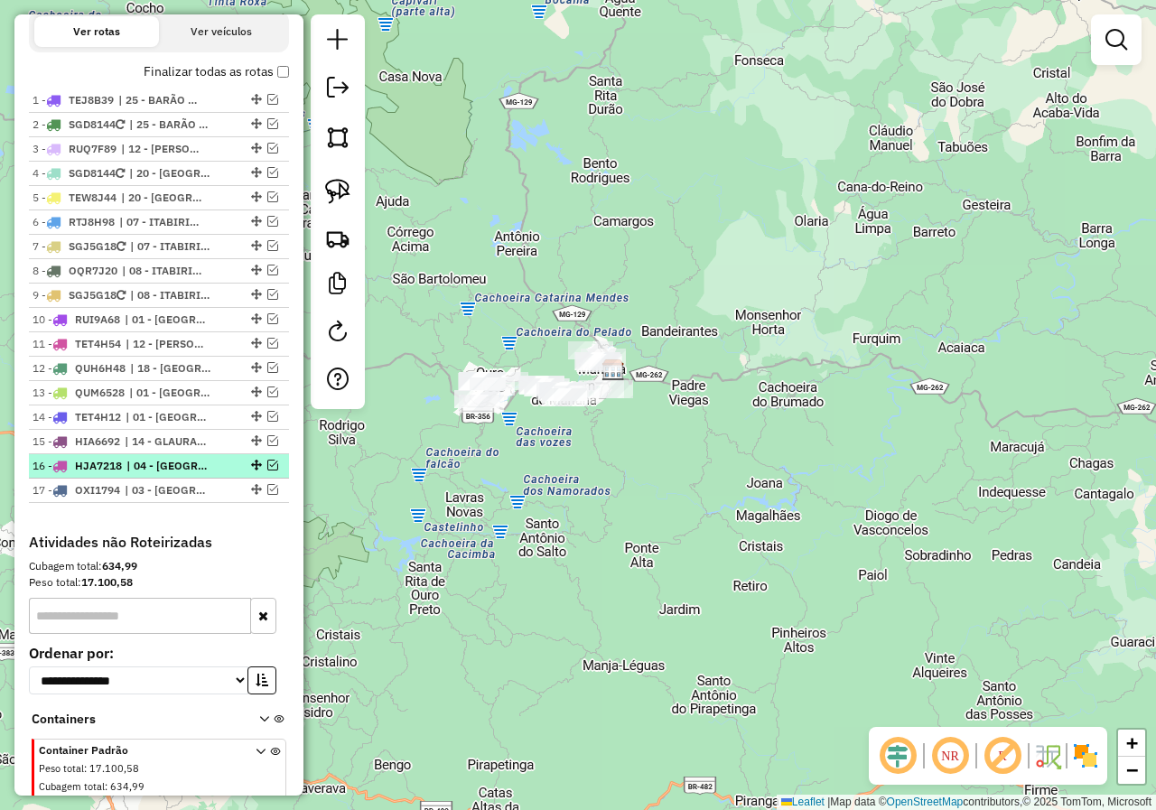
scroll to position [530, 0]
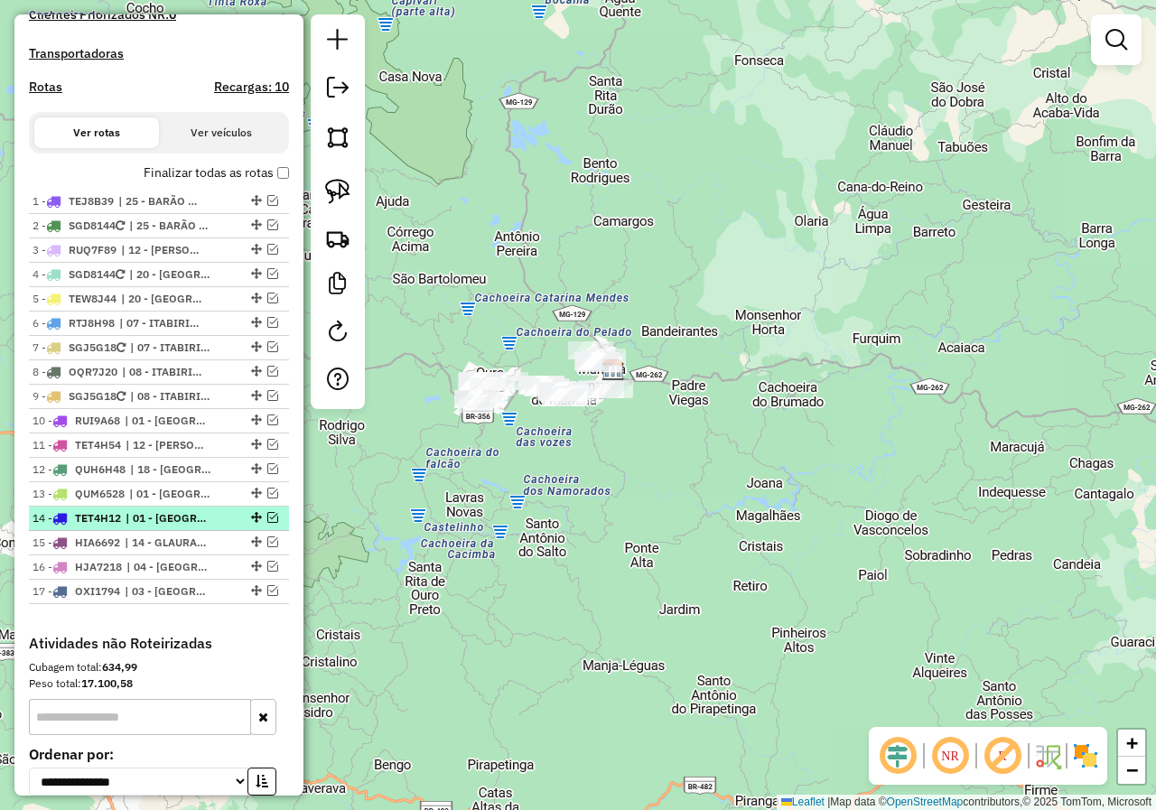
click at [267, 523] on em at bounding box center [272, 517] width 11 height 11
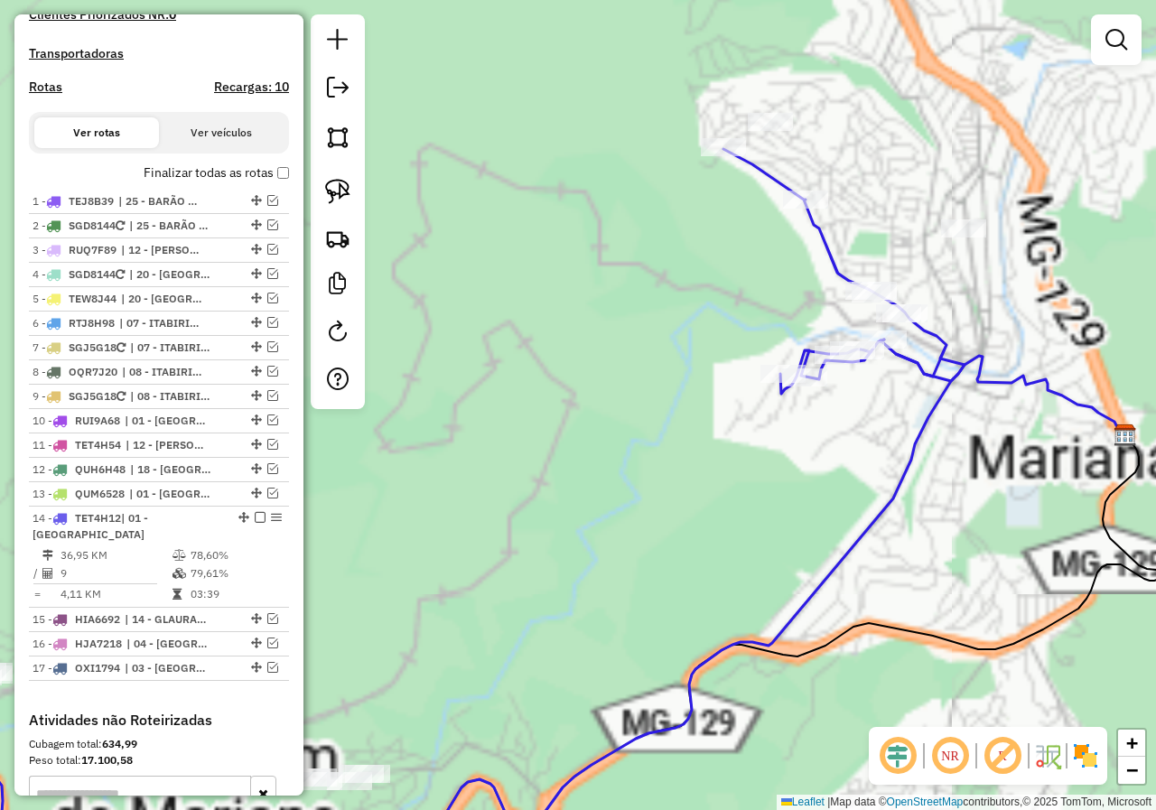
drag, startPoint x: 441, startPoint y: 361, endPoint x: 422, endPoint y: 361, distance: 19.0
click at [422, 361] on div "Janela de atendimento Grade de atendimento Capacidade Transportadoras Veículos …" at bounding box center [578, 405] width 1156 height 810
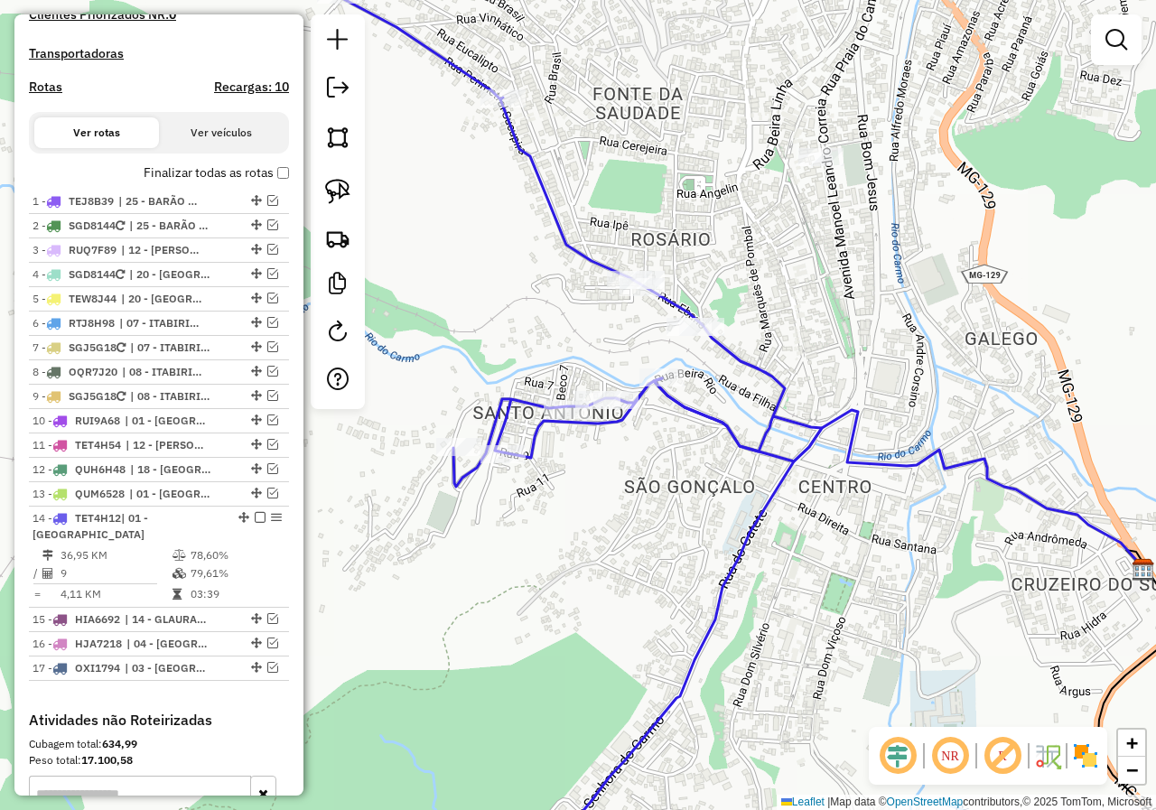
drag, startPoint x: 605, startPoint y: 349, endPoint x: 608, endPoint y: 373, distance: 24.5
click at [624, 382] on div "Janela de atendimento Grade de atendimento Capacidade Transportadoras Veículos …" at bounding box center [578, 405] width 1156 height 810
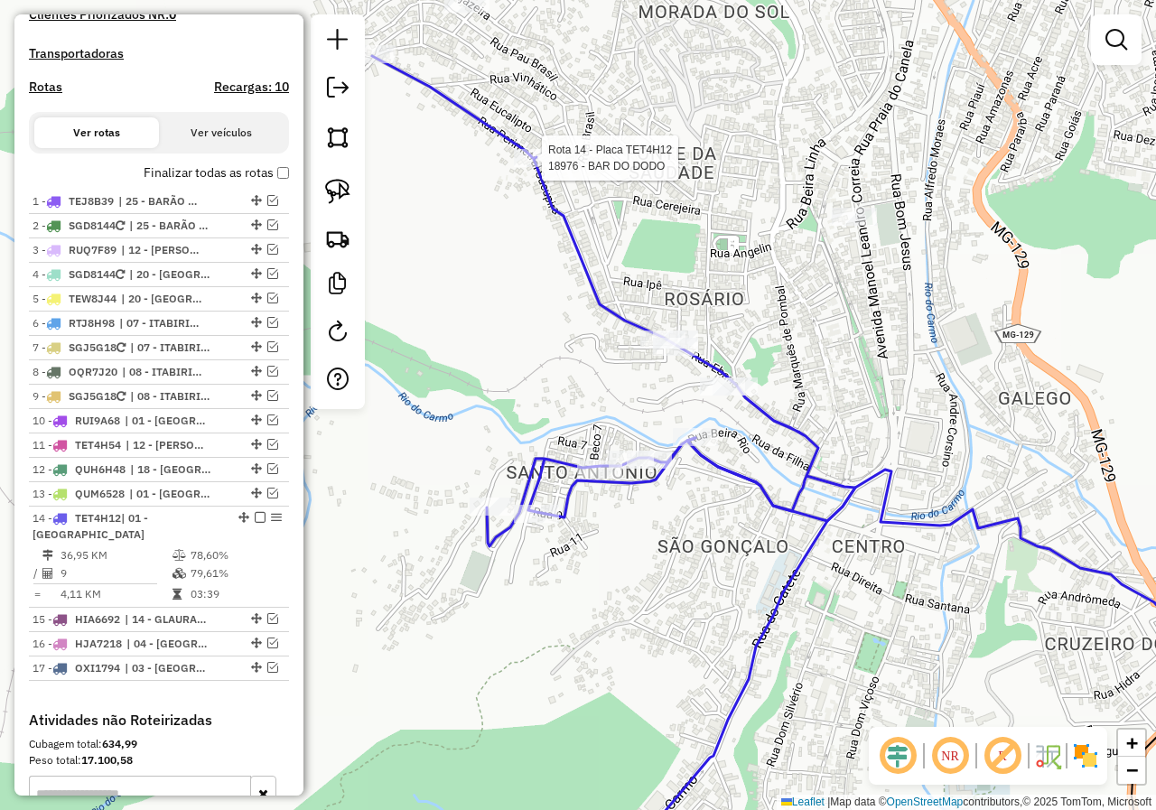
click at [534, 167] on div at bounding box center [536, 158] width 45 height 18
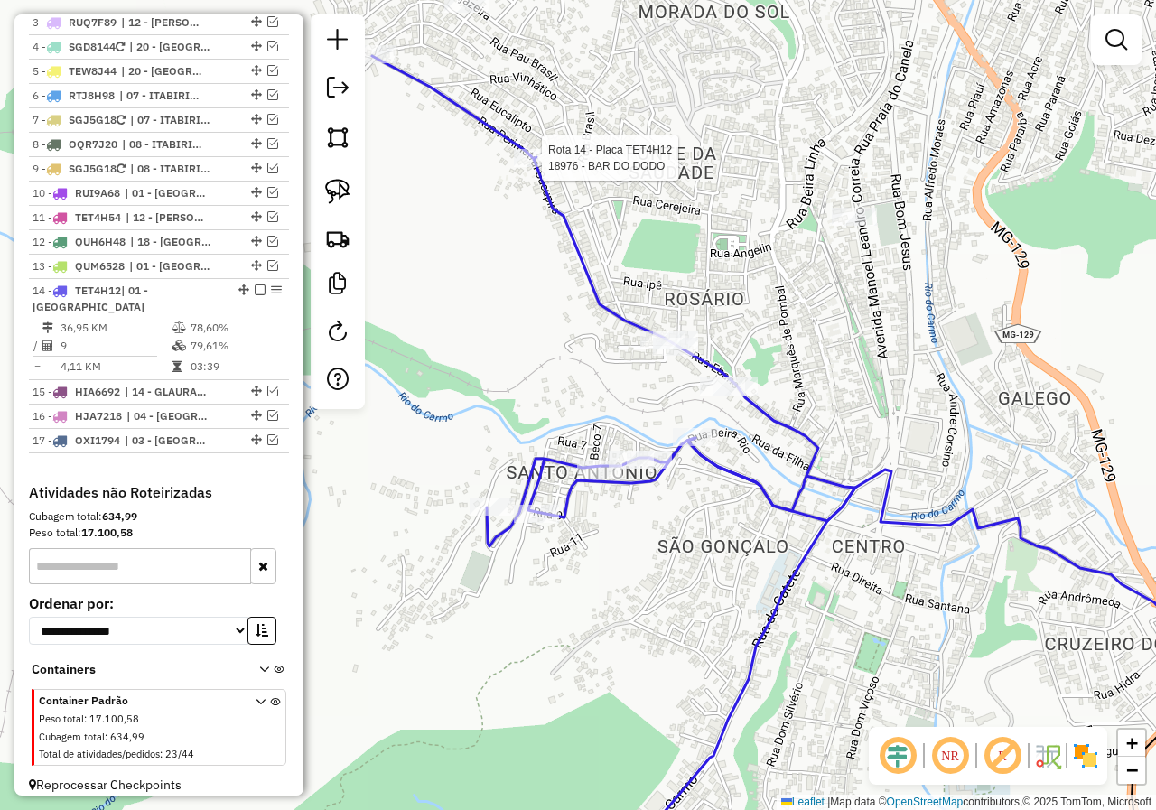
select select "**********"
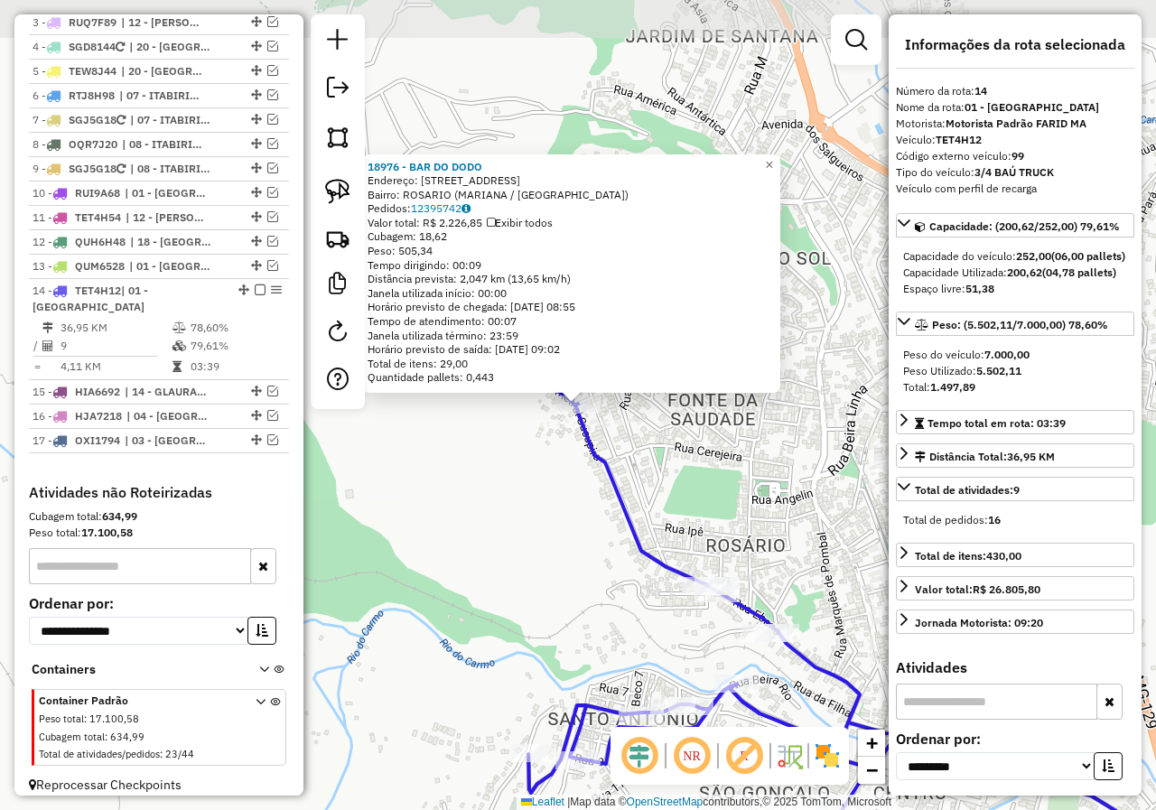
scroll to position [787, 0]
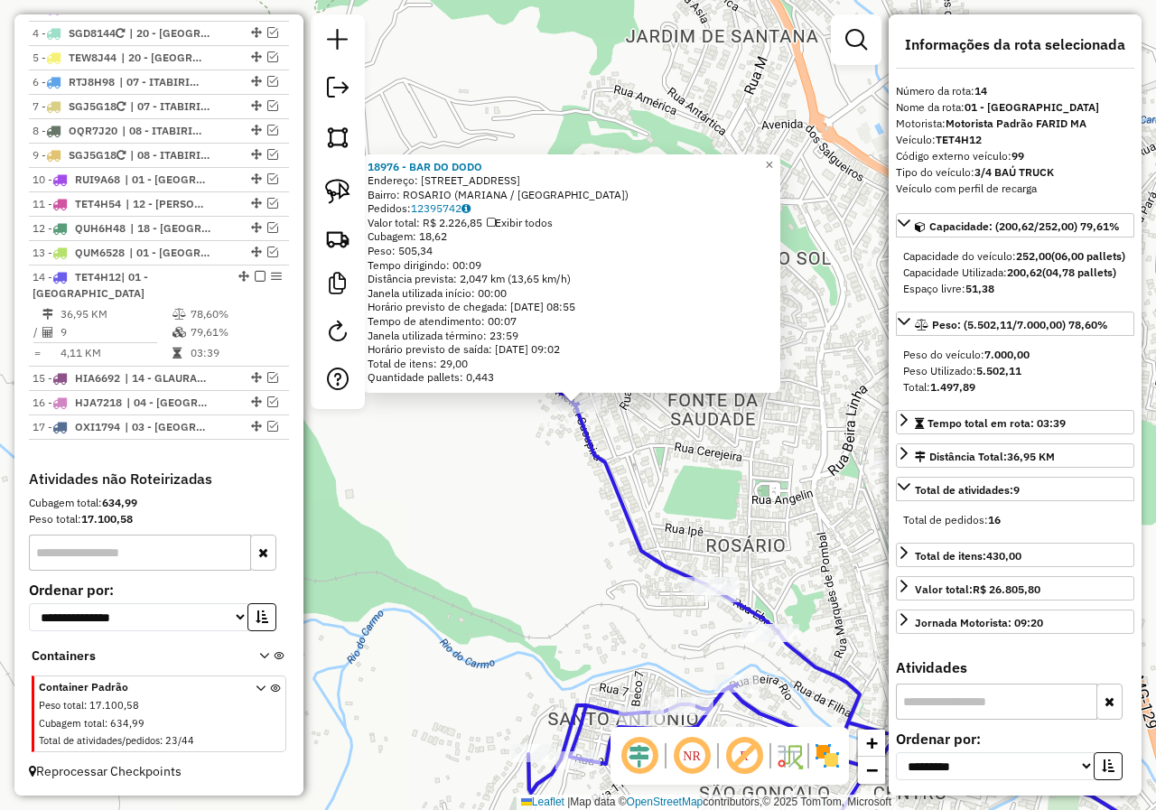
click at [498, 526] on div "18976 - BAR DO DODO Endereço: Rua Perimetral Sucupira 440 Bairro: ROSARIO (MARI…" at bounding box center [578, 405] width 1156 height 810
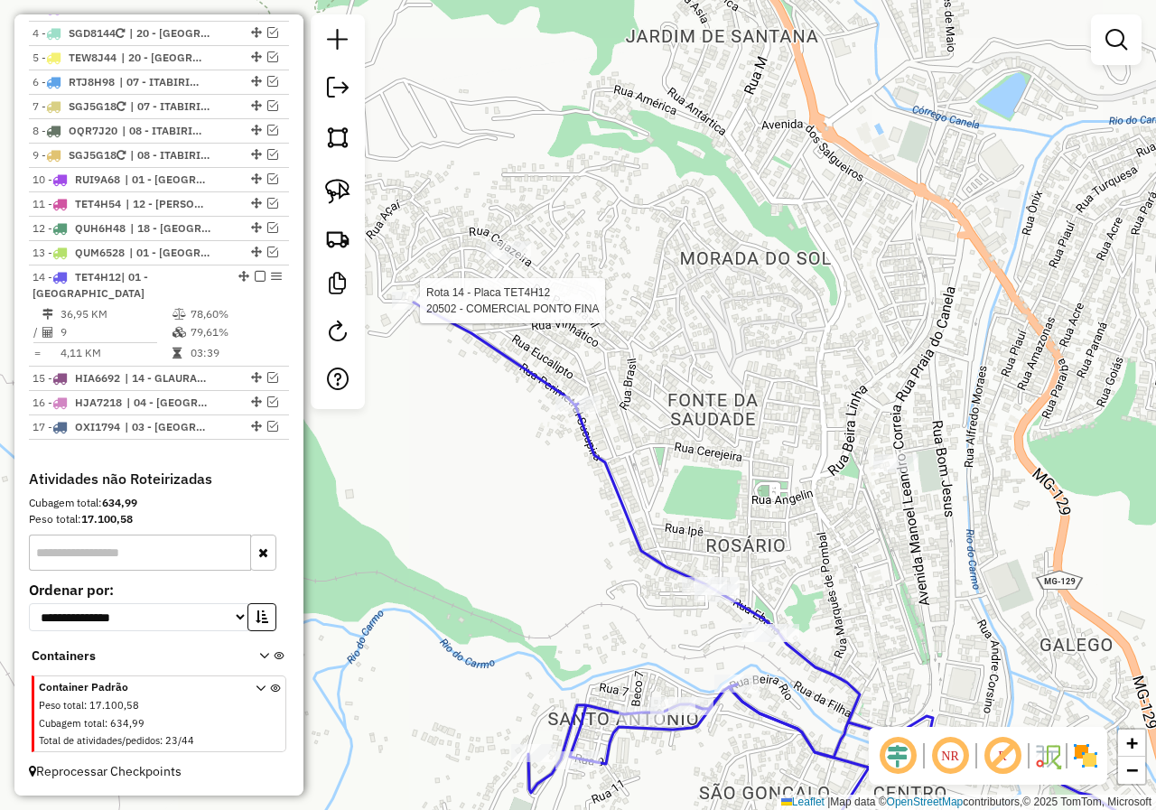
select select "**********"
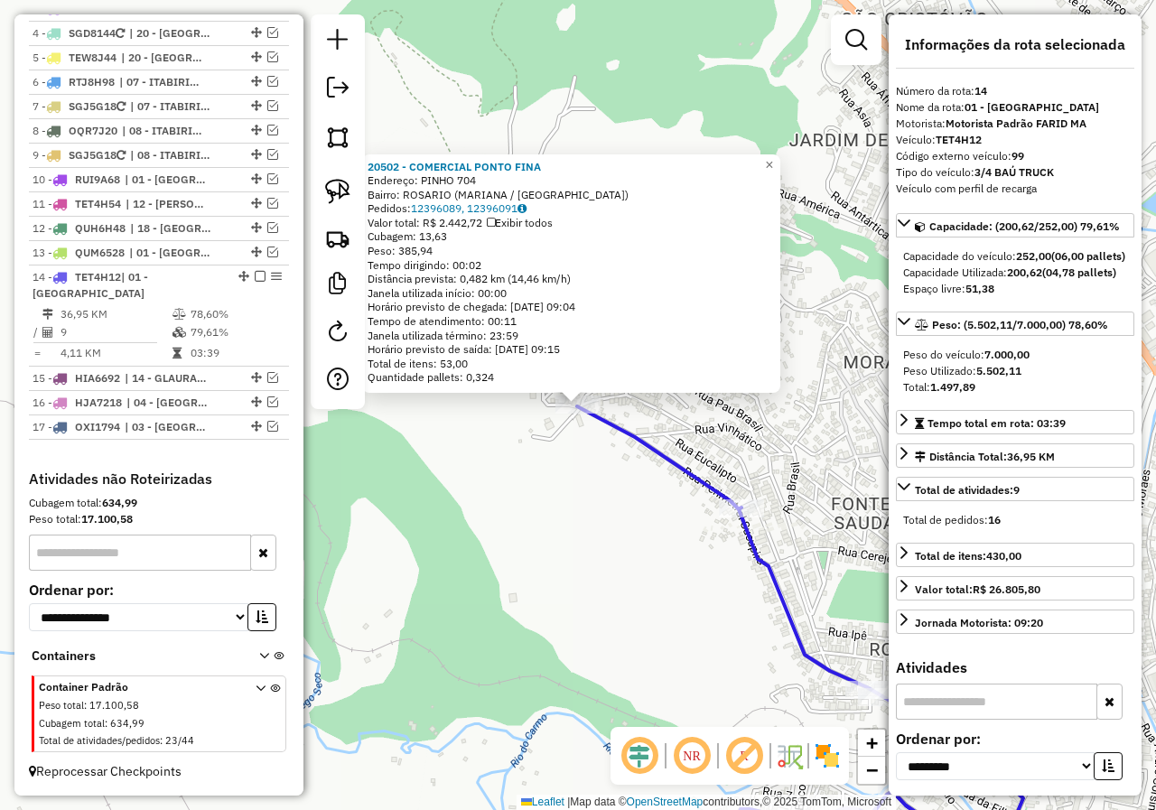
click at [548, 545] on div "20502 - COMERCIAL PONTO FINA Endereço: PINHO 704 Bairro: ROSARIO (MARIANA / MG)…" at bounding box center [578, 405] width 1156 height 810
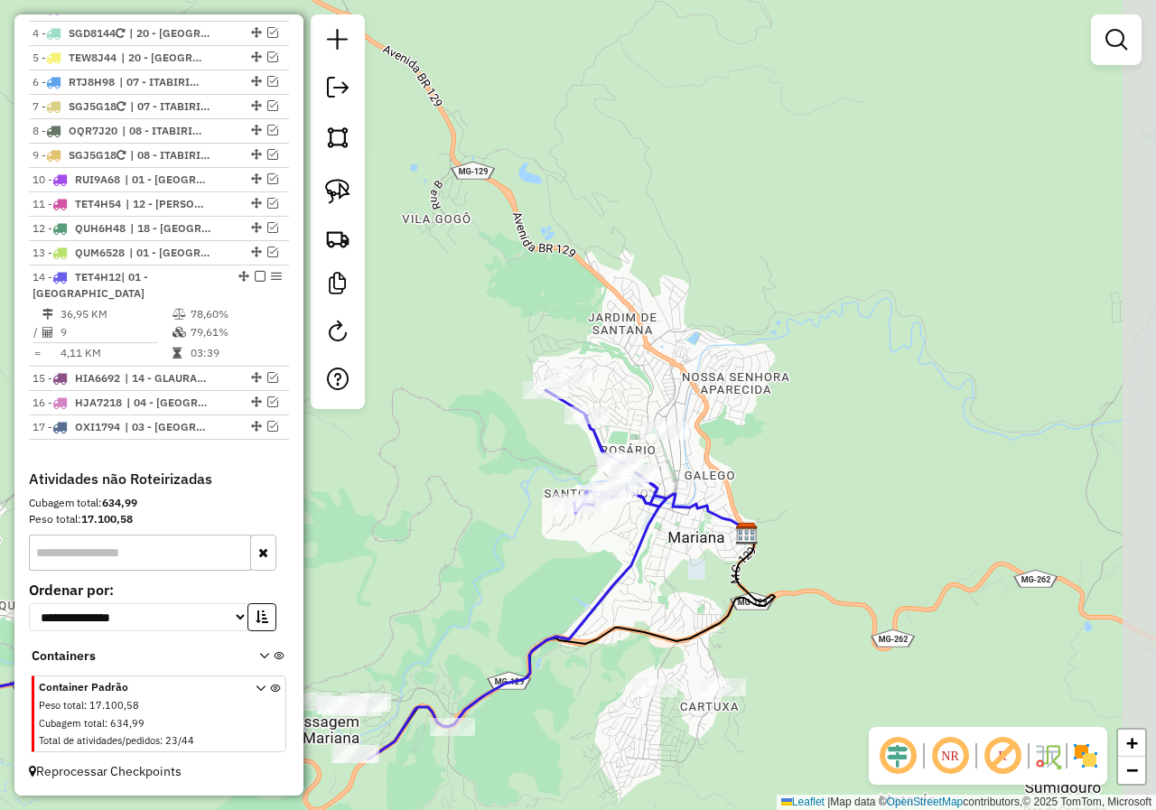
drag, startPoint x: 538, startPoint y: 461, endPoint x: 535, endPoint y: 386, distance: 75.9
click at [526, 404] on div "Janela de atendimento Grade de atendimento Capacidade Transportadoras Veículos …" at bounding box center [578, 405] width 1156 height 810
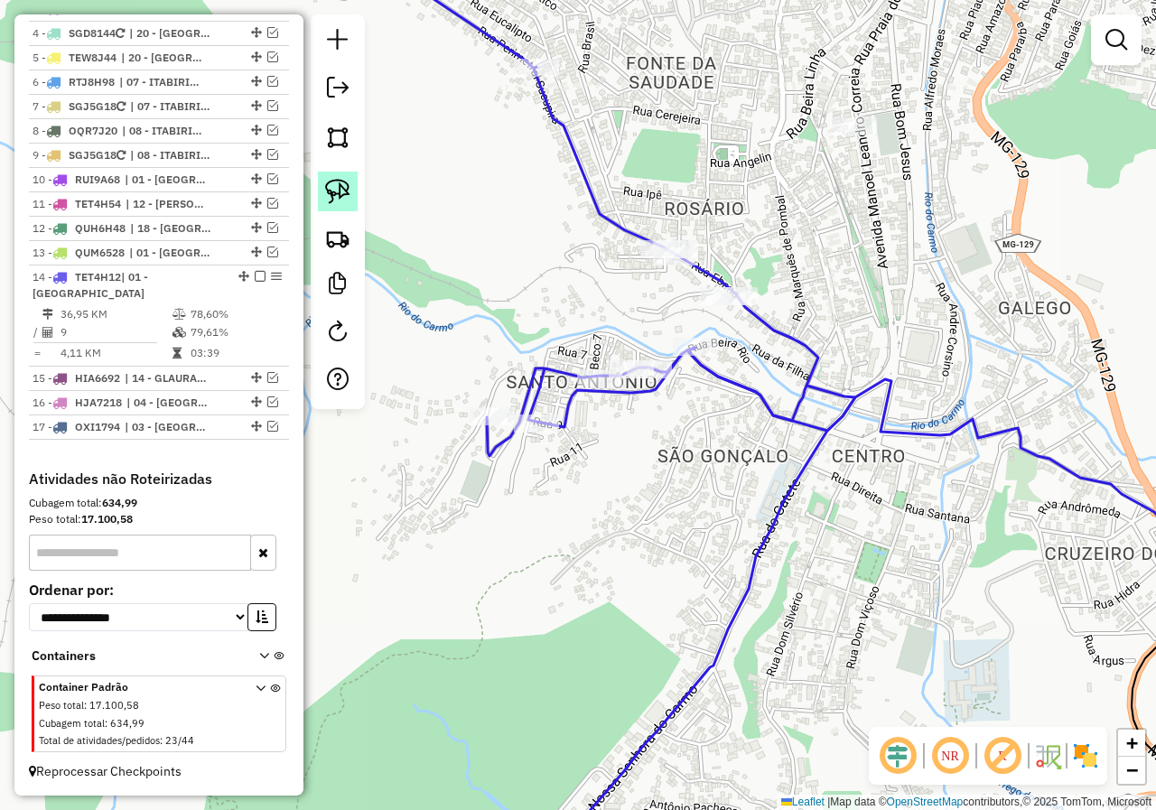
drag, startPoint x: 337, startPoint y: 189, endPoint x: 347, endPoint y: 205, distance: 19.0
click at [336, 190] on img at bounding box center [337, 191] width 25 height 25
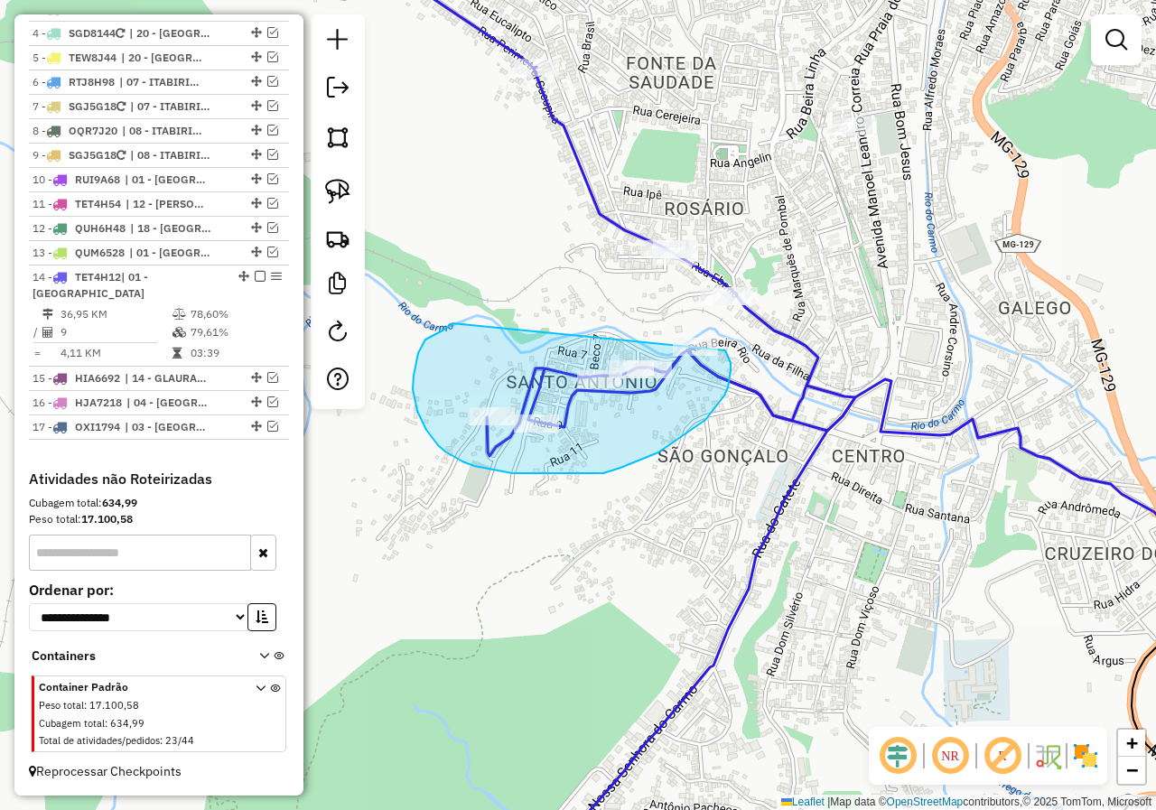
drag, startPoint x: 439, startPoint y: 331, endPoint x: 686, endPoint y: 320, distance: 247.7
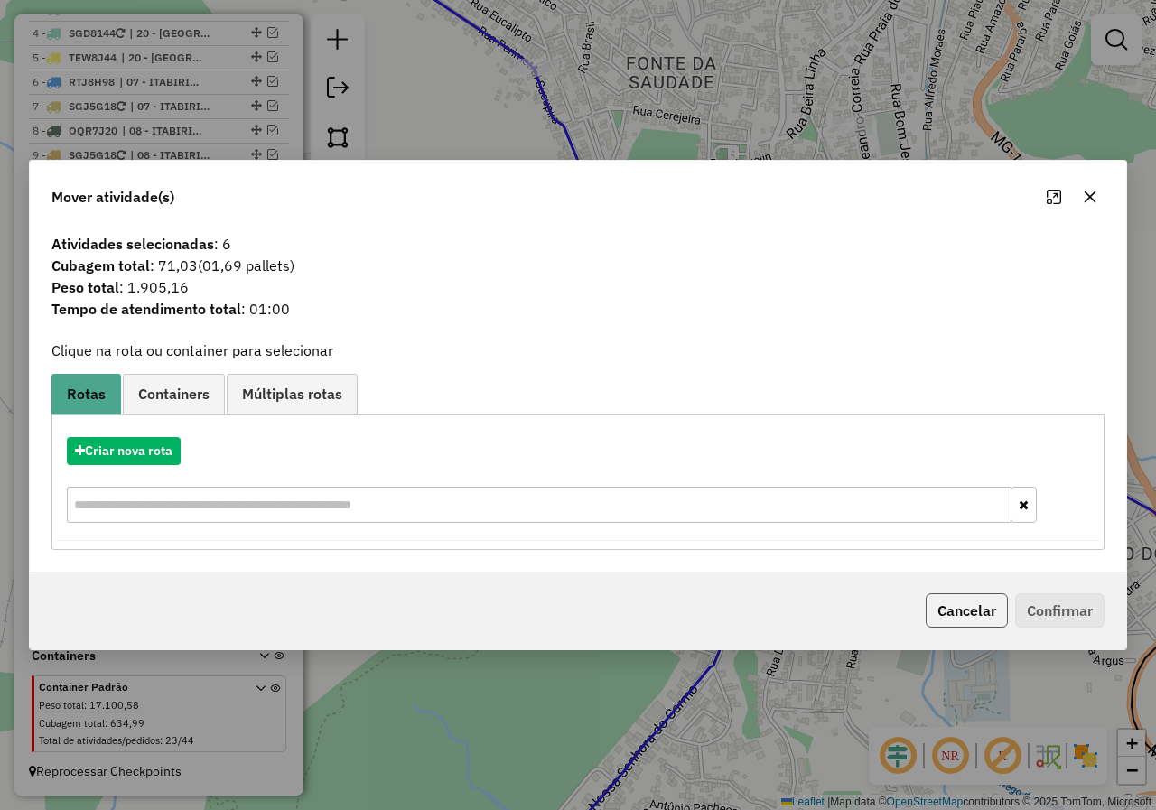
click at [998, 617] on button "Cancelar" at bounding box center [967, 610] width 82 height 34
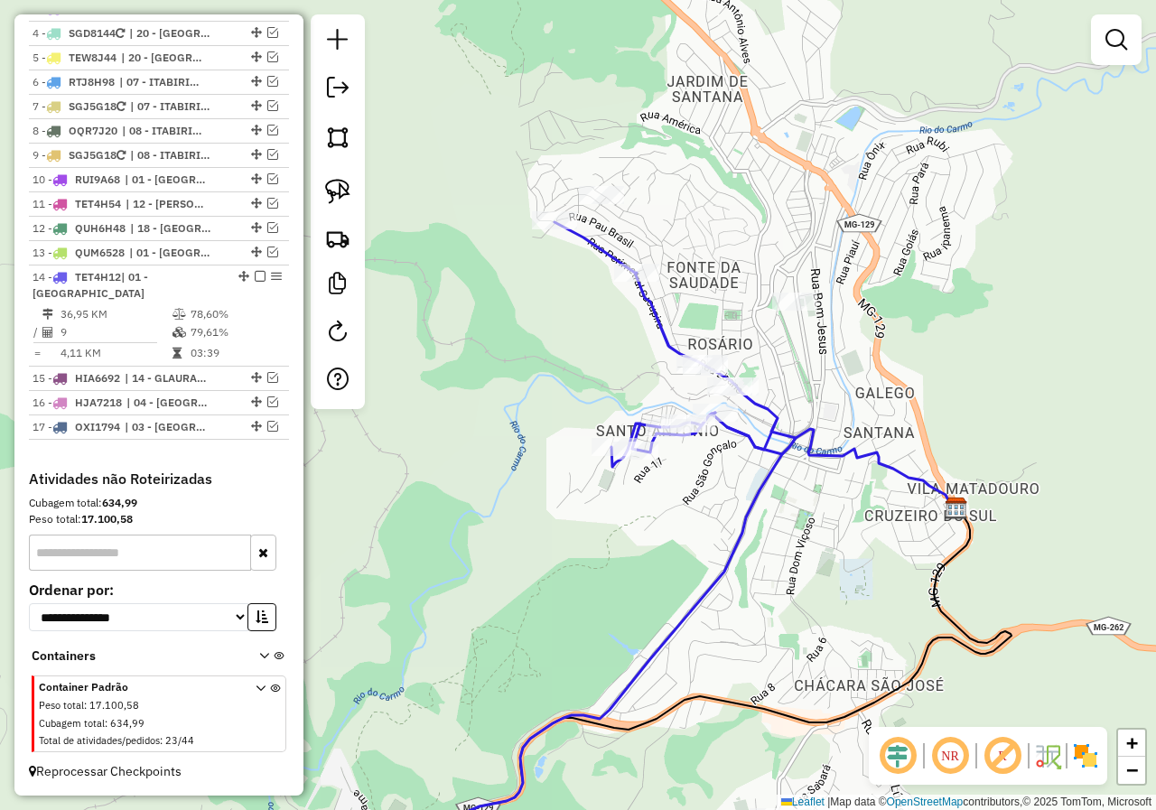
click at [661, 331] on icon at bounding box center [534, 556] width 521 height 668
select select "**********"
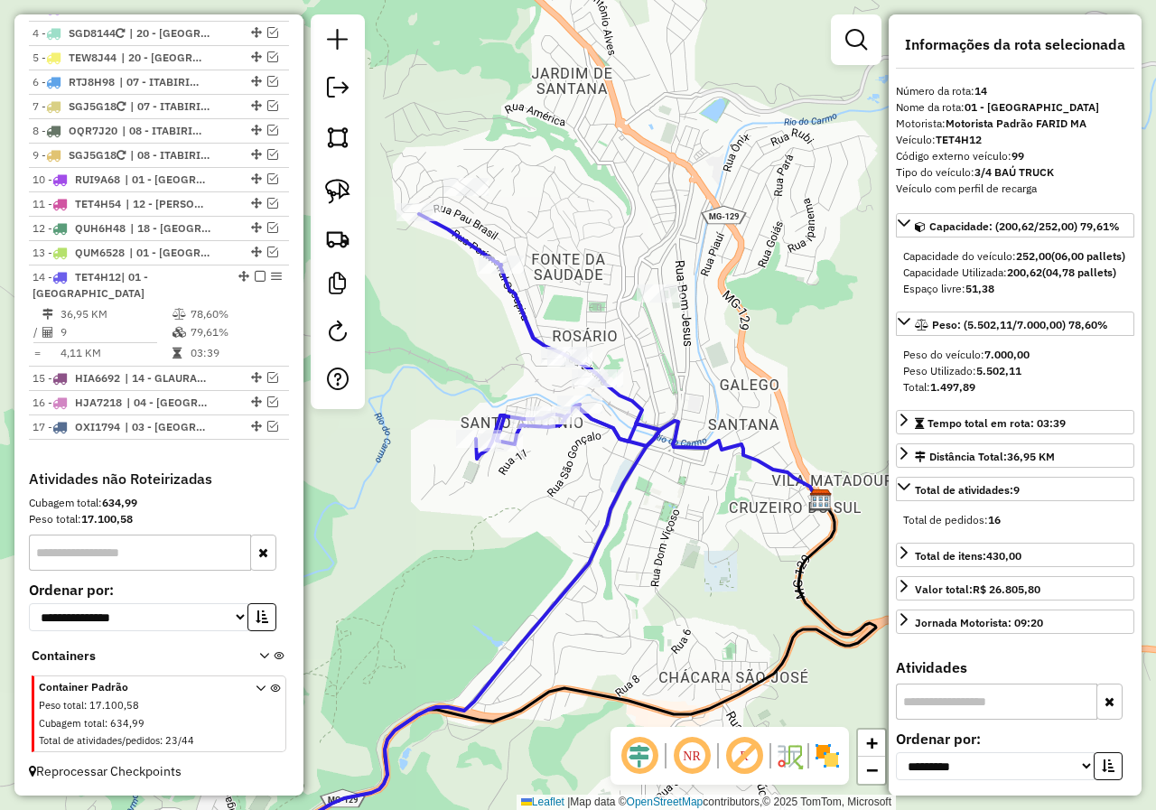
drag, startPoint x: 531, startPoint y: 367, endPoint x: 411, endPoint y: 322, distance: 128.3
click at [420, 353] on div "Janela de atendimento Grade de atendimento Capacidade Transportadoras Veículos …" at bounding box center [578, 405] width 1156 height 810
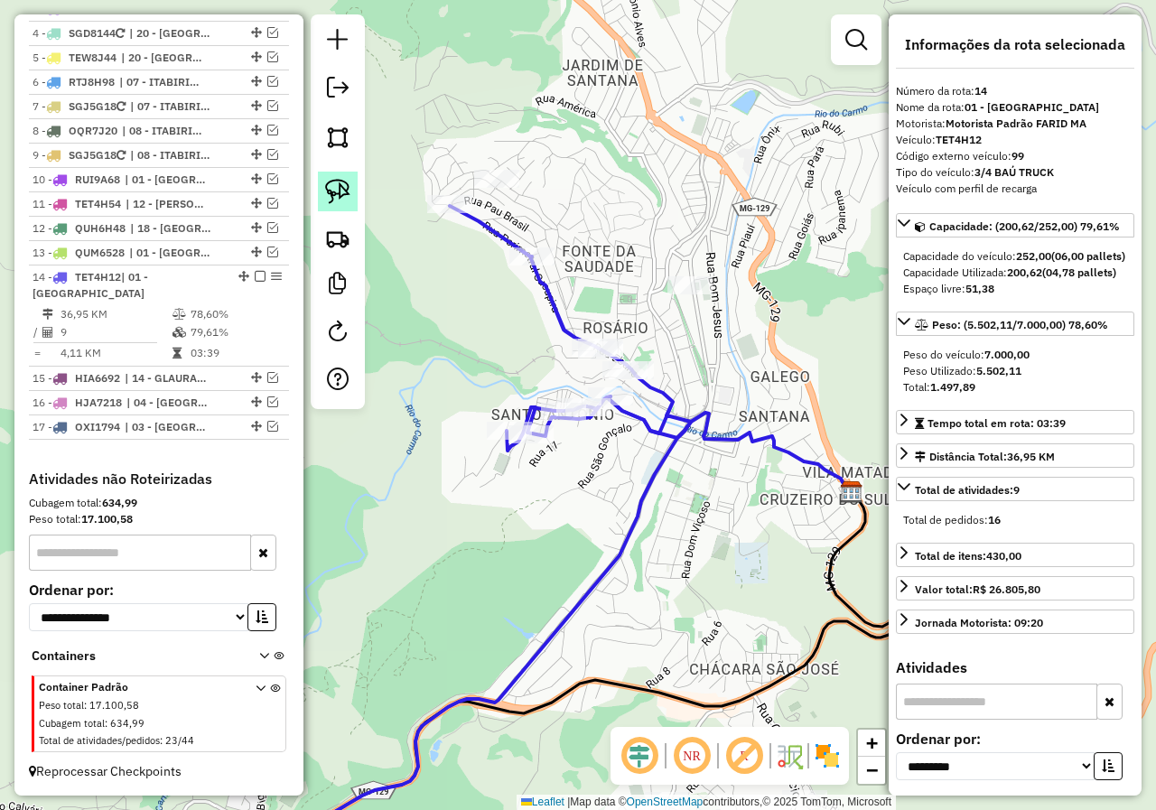
click at [347, 199] on img at bounding box center [337, 191] width 25 height 25
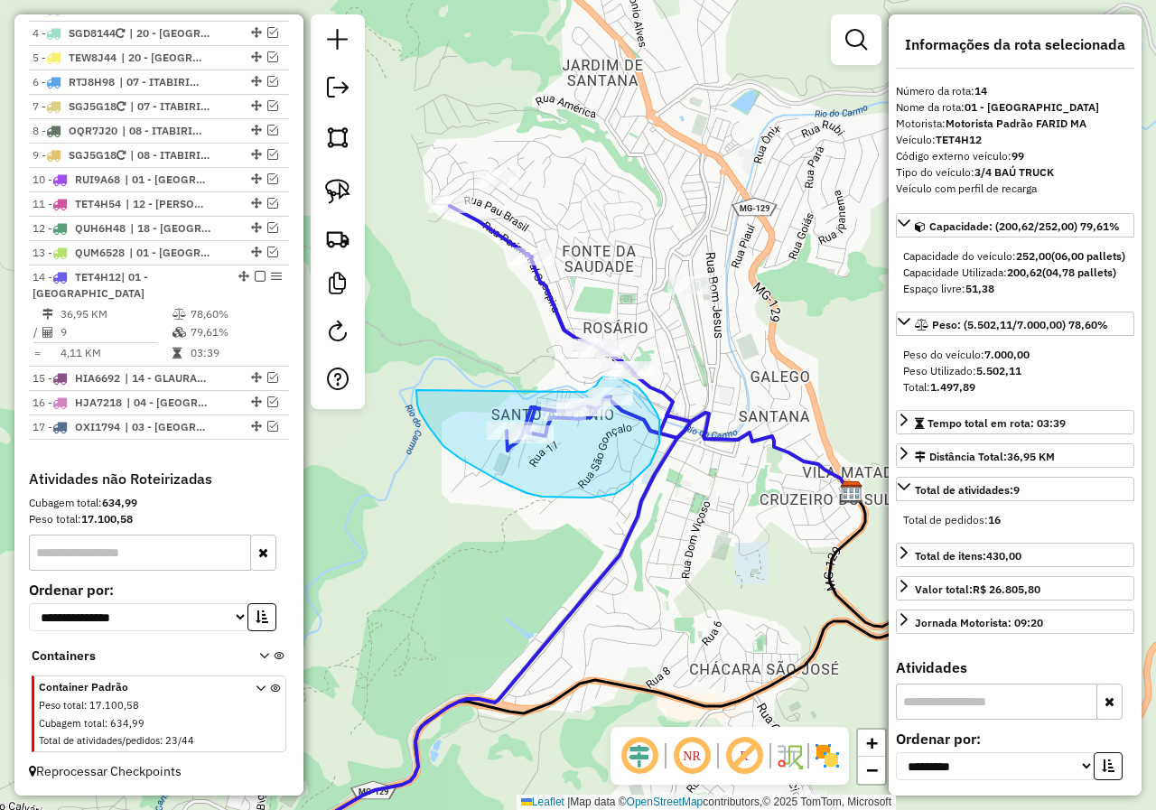
drag, startPoint x: 416, startPoint y: 393, endPoint x: 585, endPoint y: 392, distance: 168.9
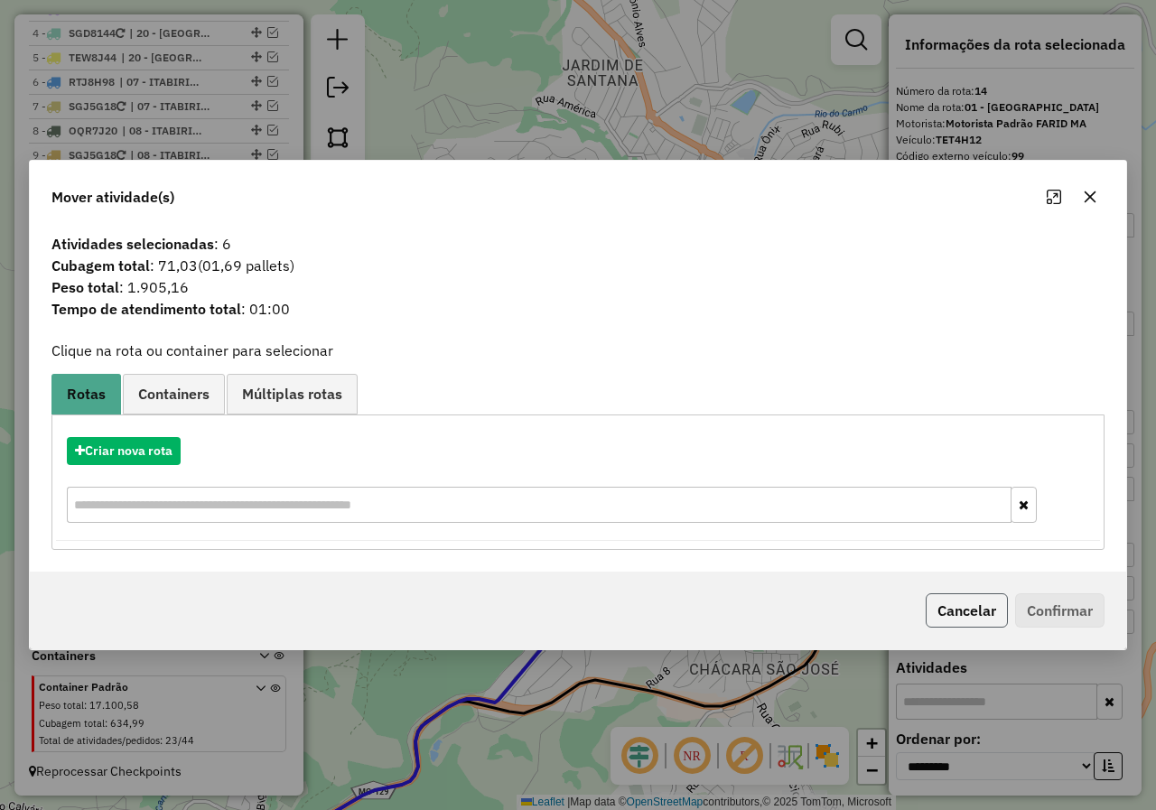
click at [979, 621] on button "Cancelar" at bounding box center [967, 610] width 82 height 34
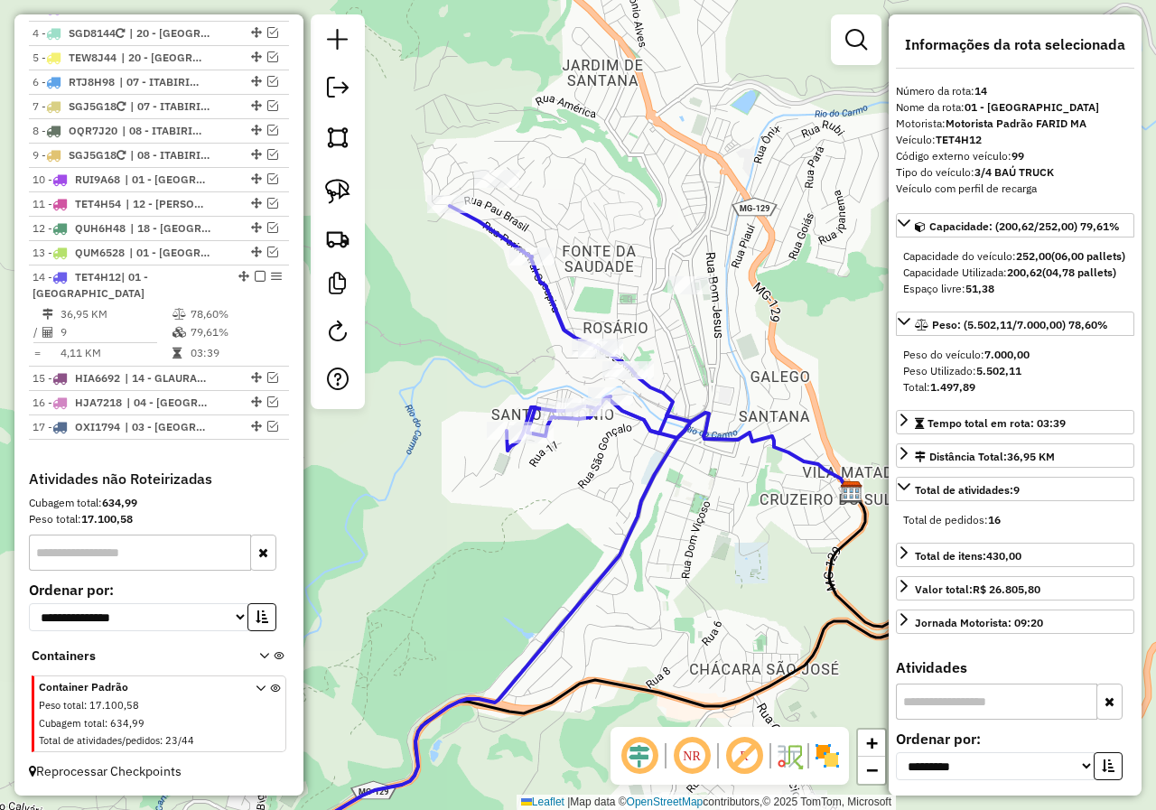
click at [549, 300] on icon at bounding box center [425, 548] width 531 height 684
drag, startPoint x: 513, startPoint y: 324, endPoint x: 596, endPoint y: 386, distance: 103.8
click at [596, 386] on div "Janela de atendimento Grade de atendimento Capacidade Transportadoras Veículos …" at bounding box center [578, 405] width 1156 height 810
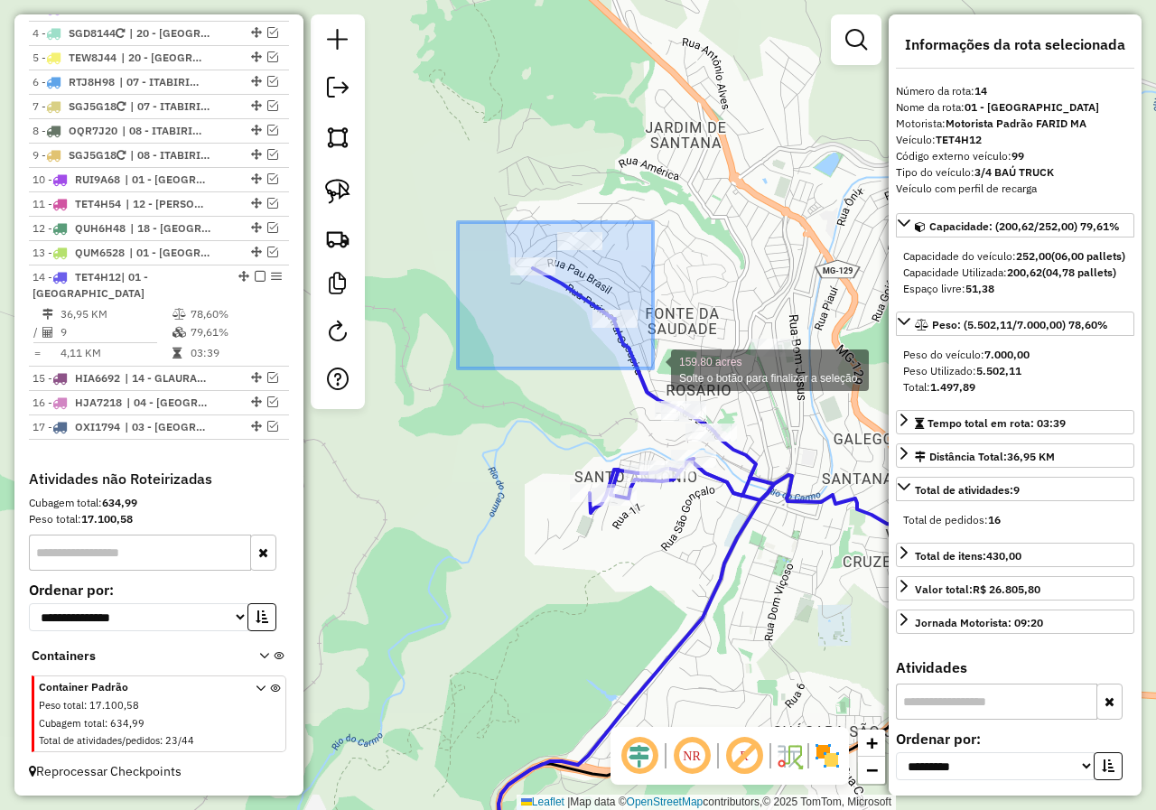
drag, startPoint x: 458, startPoint y: 222, endPoint x: 667, endPoint y: 386, distance: 266.3
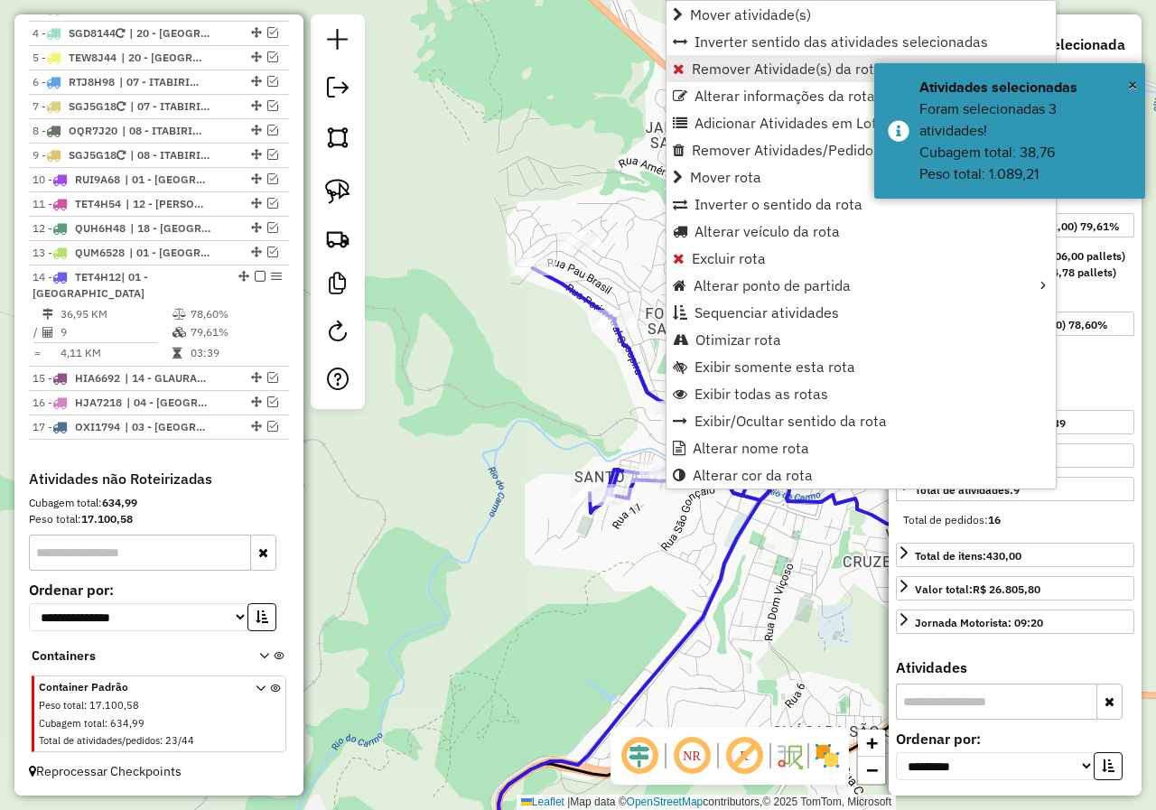
click at [707, 68] on span "Remover Atividade(s) da rota" at bounding box center [787, 68] width 191 height 14
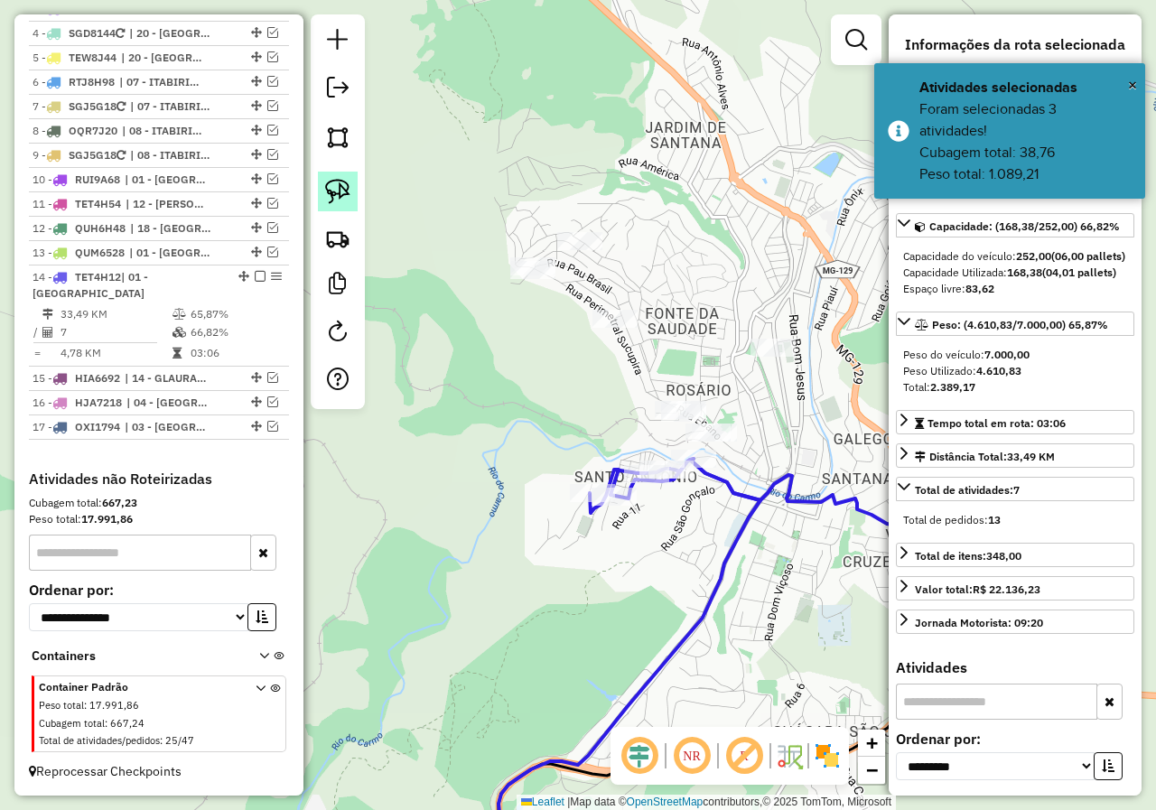
click at [346, 190] on img at bounding box center [337, 191] width 25 height 25
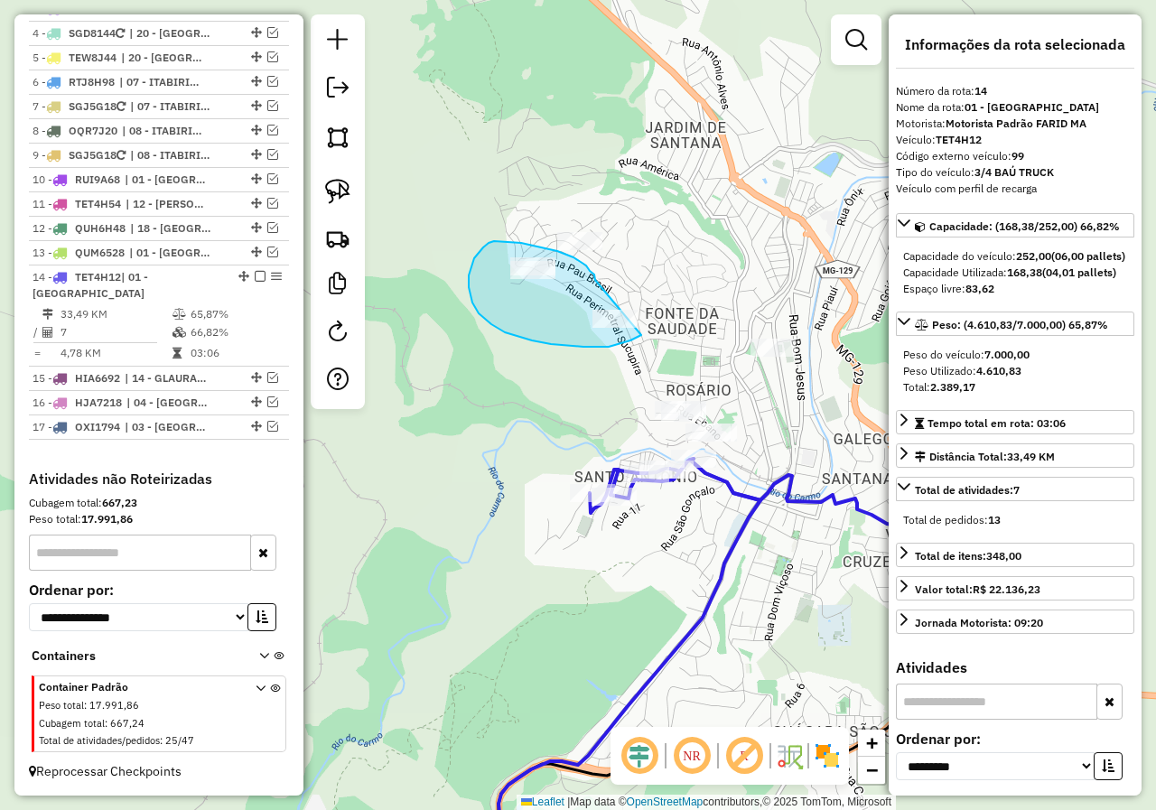
drag, startPoint x: 590, startPoint y: 271, endPoint x: 653, endPoint y: 327, distance: 84.4
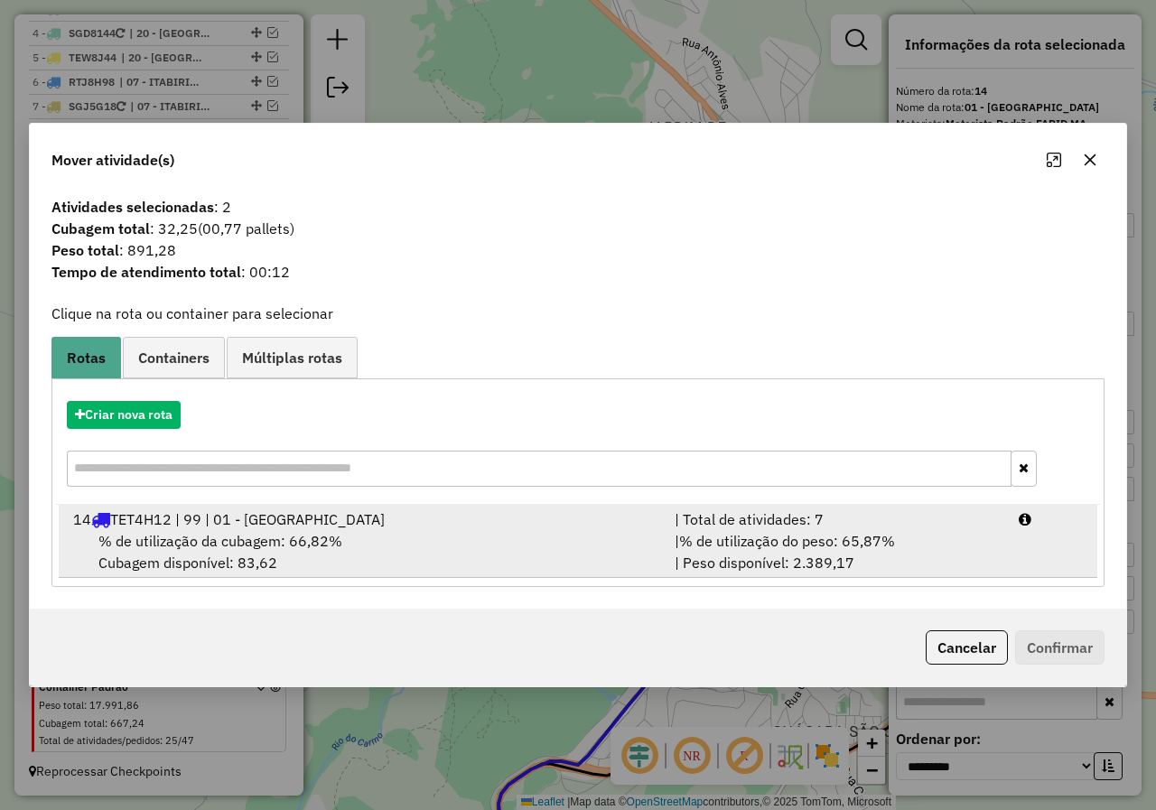
click at [416, 561] on div "% de utilização da cubagem: 66,82% Cubagem disponível: 83,62" at bounding box center [362, 551] width 601 height 43
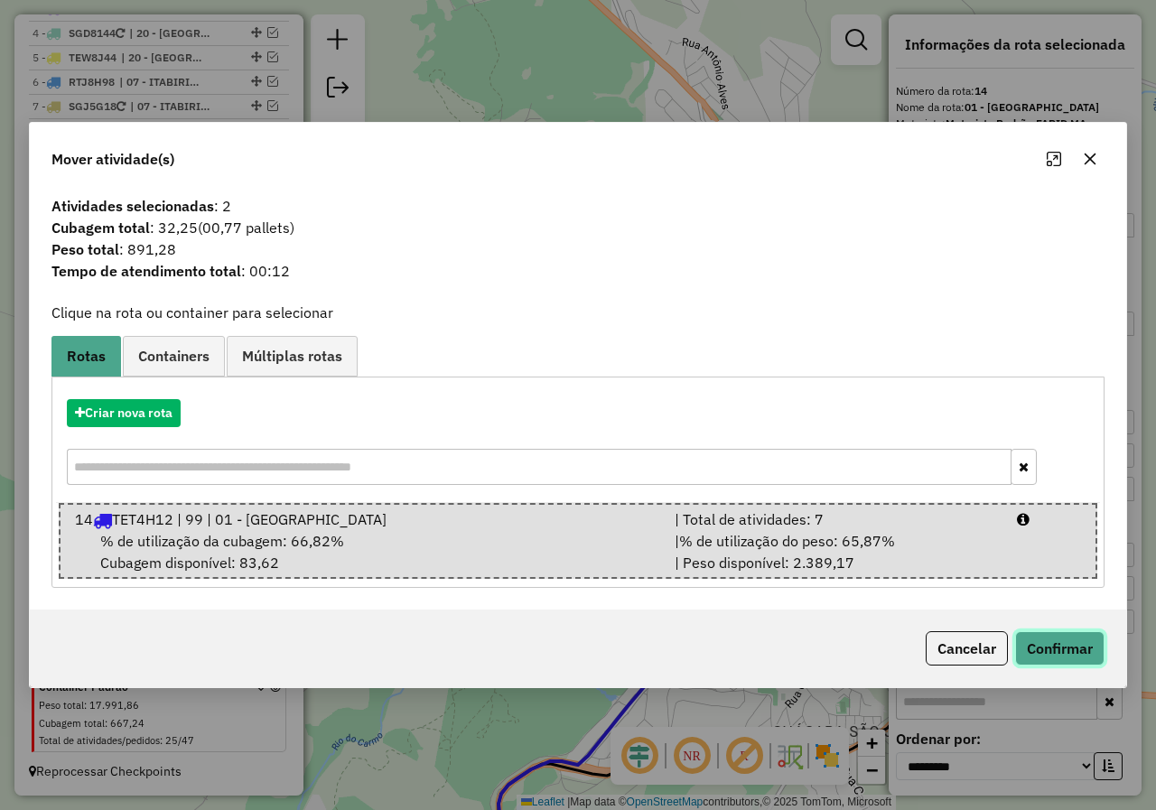
click at [1048, 644] on button "Confirmar" at bounding box center [1059, 648] width 89 height 34
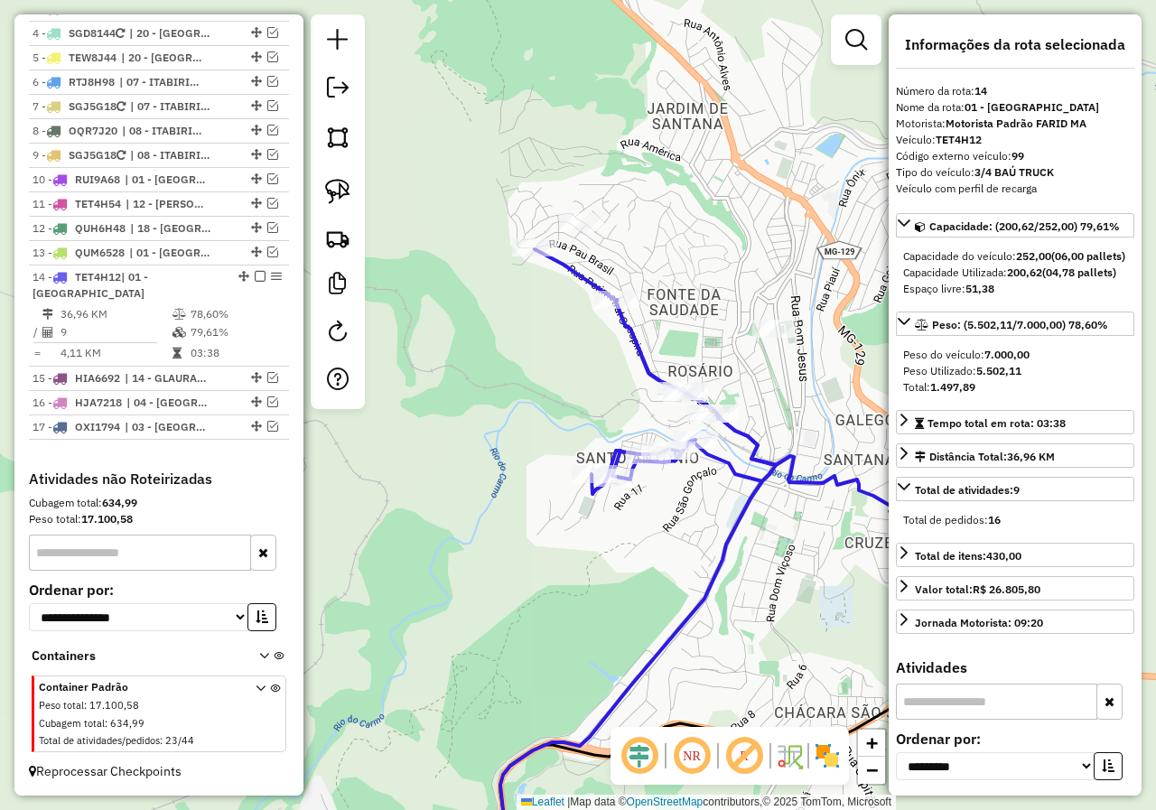
drag, startPoint x: 675, startPoint y: 533, endPoint x: 671, endPoint y: 498, distance: 34.6
click at [672, 502] on div "Janela de atendimento Grade de atendimento Capacidade Transportadoras Veículos …" at bounding box center [578, 405] width 1156 height 810
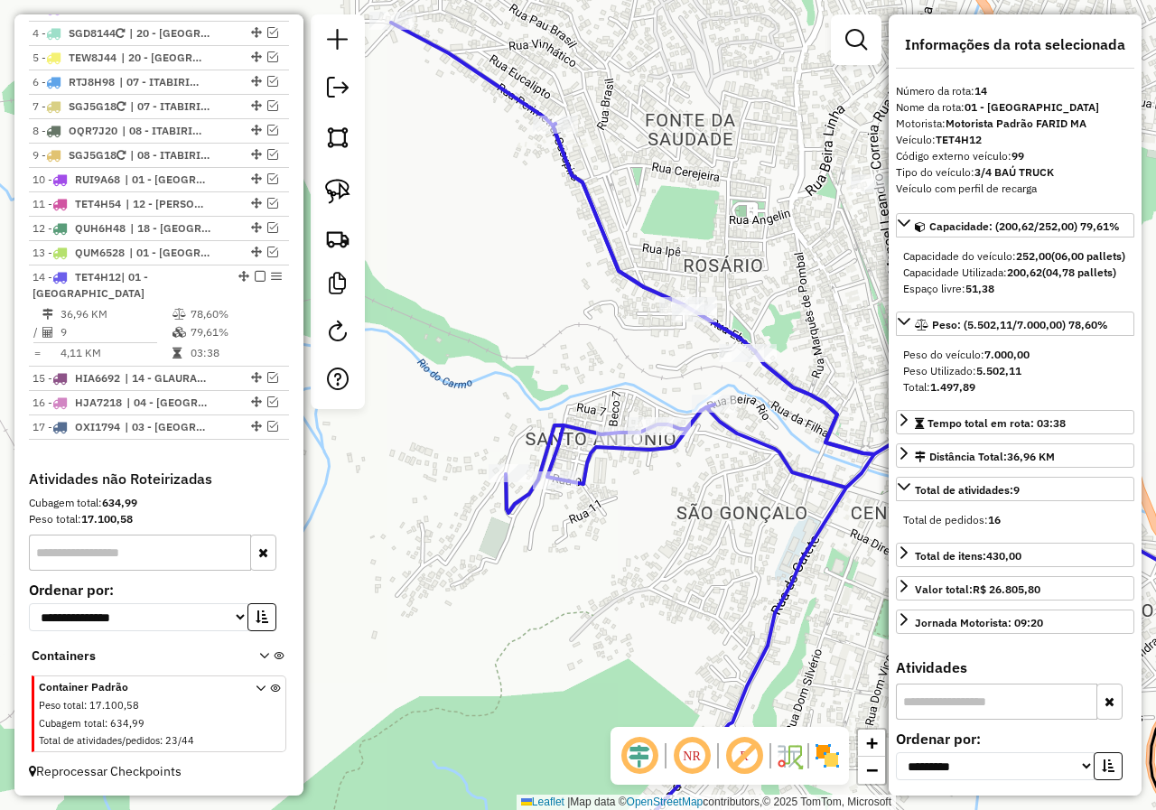
click at [657, 445] on icon at bounding box center [632, 457] width 483 height 868
click at [653, 472] on div "Janela de atendimento Grade de atendimento Capacidade Transportadoras Veículos …" at bounding box center [578, 405] width 1156 height 810
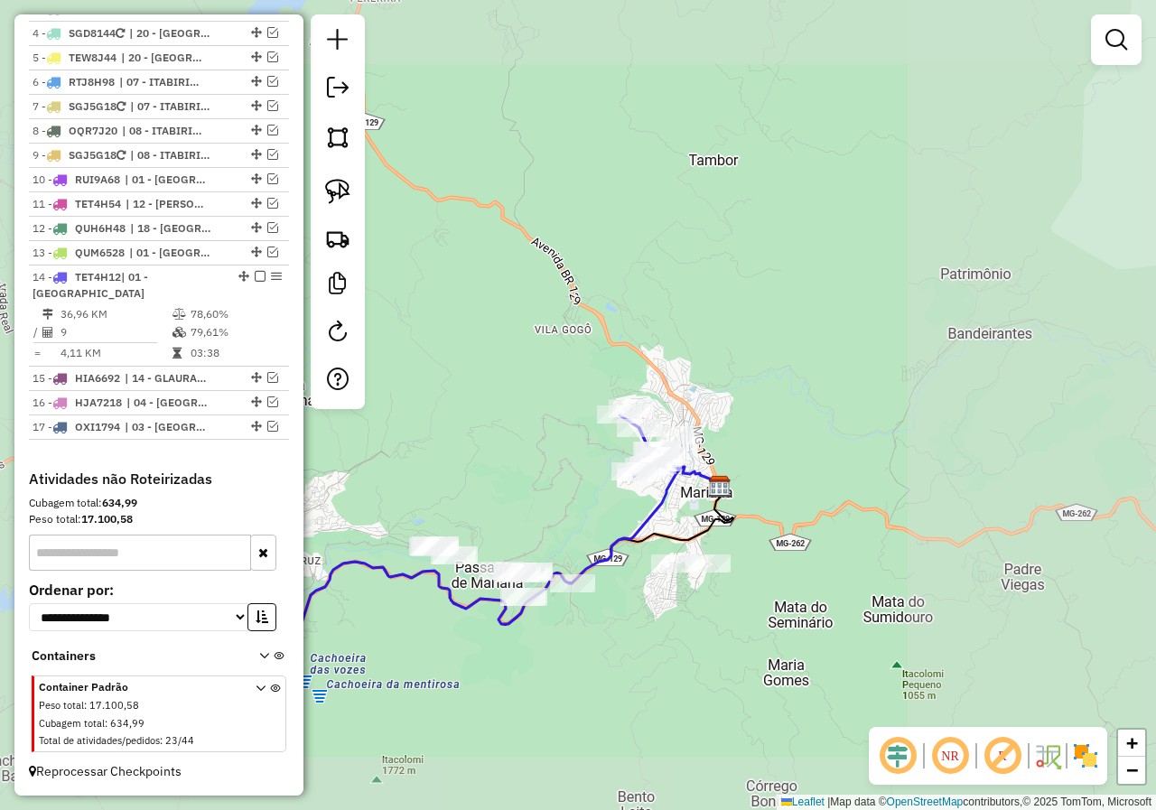
drag, startPoint x: 529, startPoint y: 484, endPoint x: 614, endPoint y: 470, distance: 86.1
click at [583, 476] on div "Janela de atendimento Grade de atendimento Capacidade Transportadoras Veículos …" at bounding box center [578, 405] width 1156 height 810
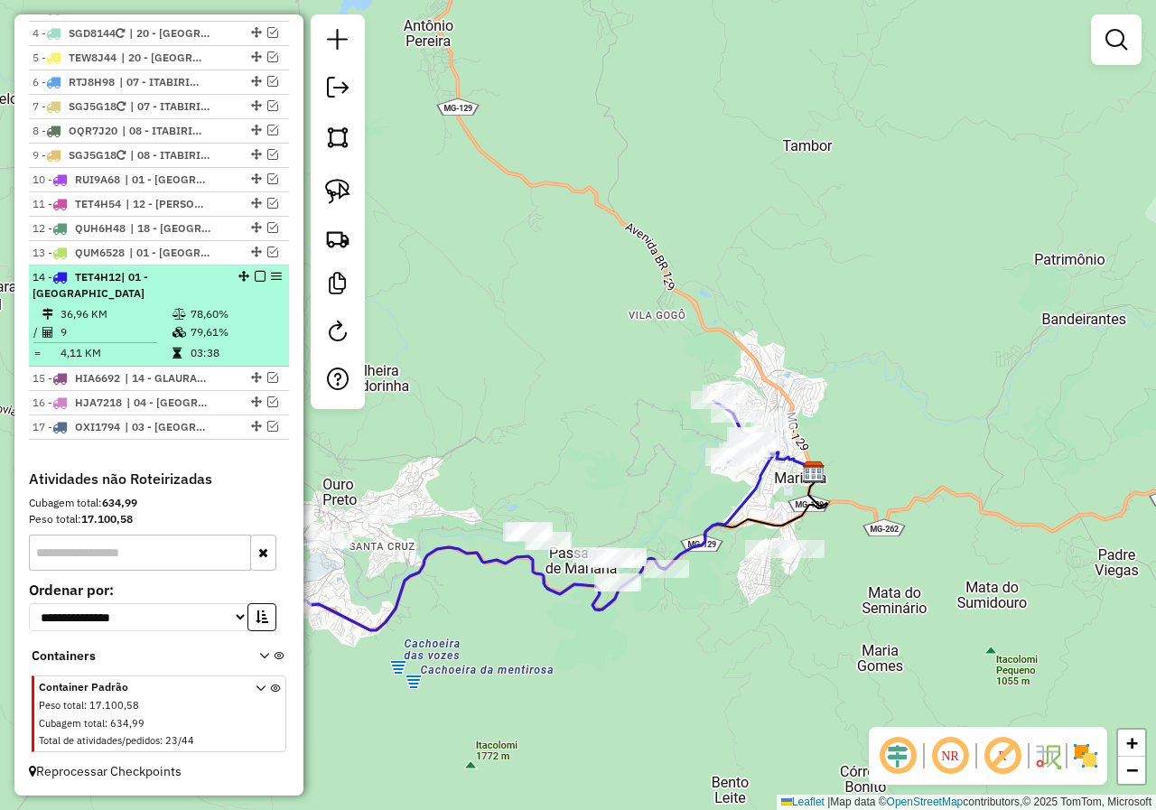
click at [255, 277] on em at bounding box center [260, 276] width 11 height 11
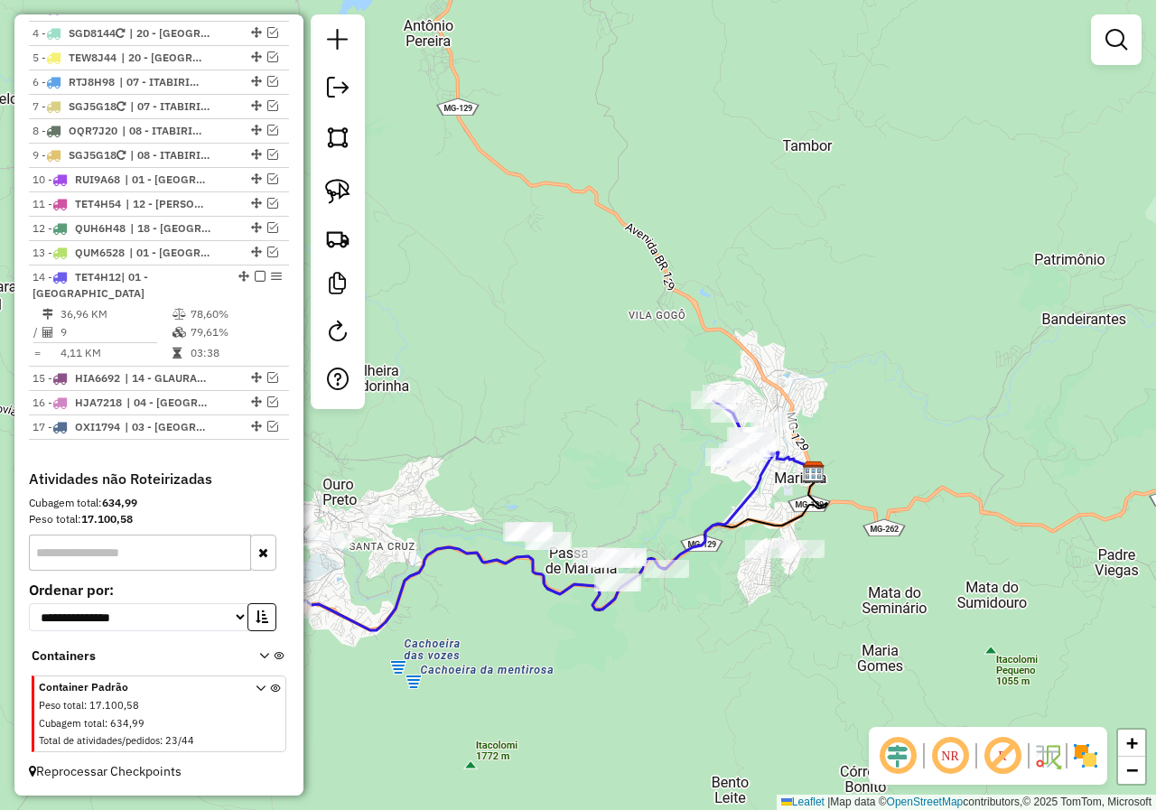
scroll to position [711, 0]
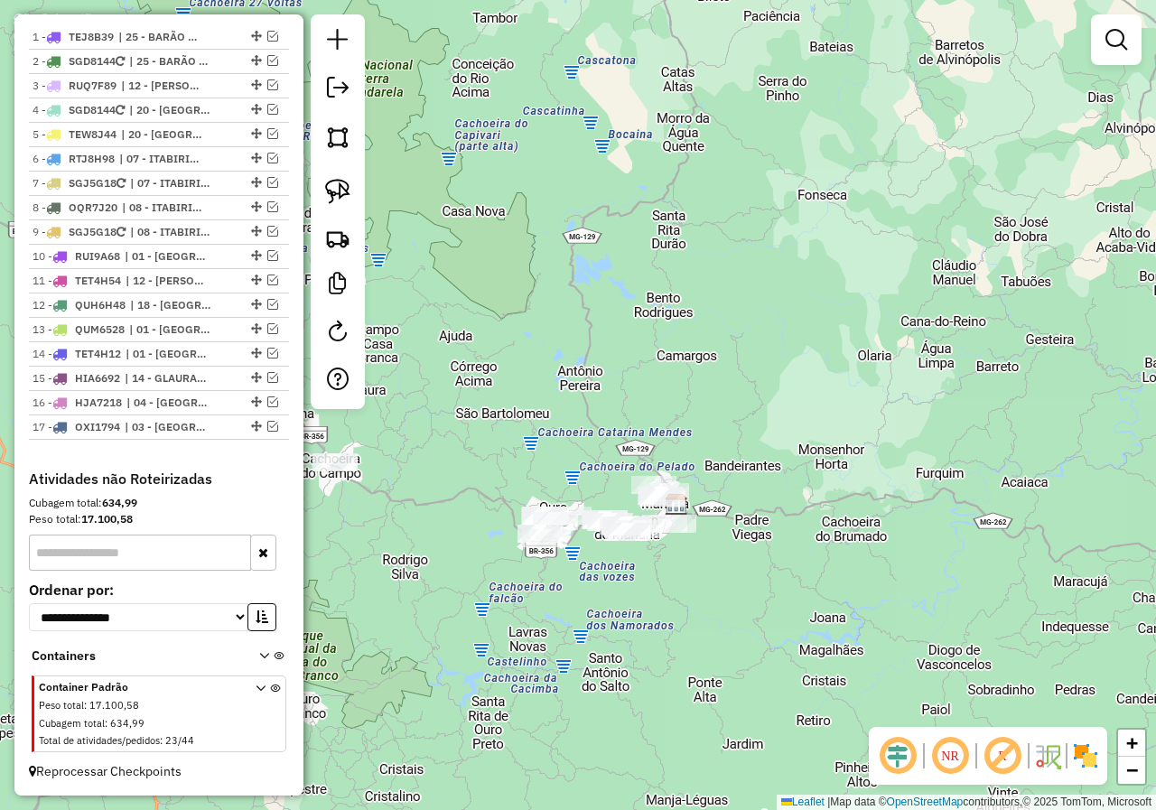
drag, startPoint x: 566, startPoint y: 405, endPoint x: 585, endPoint y: 489, distance: 86.1
click at [585, 489] on div "Janela de atendimento Grade de atendimento Capacidade Transportadoras Veículos …" at bounding box center [578, 405] width 1156 height 810
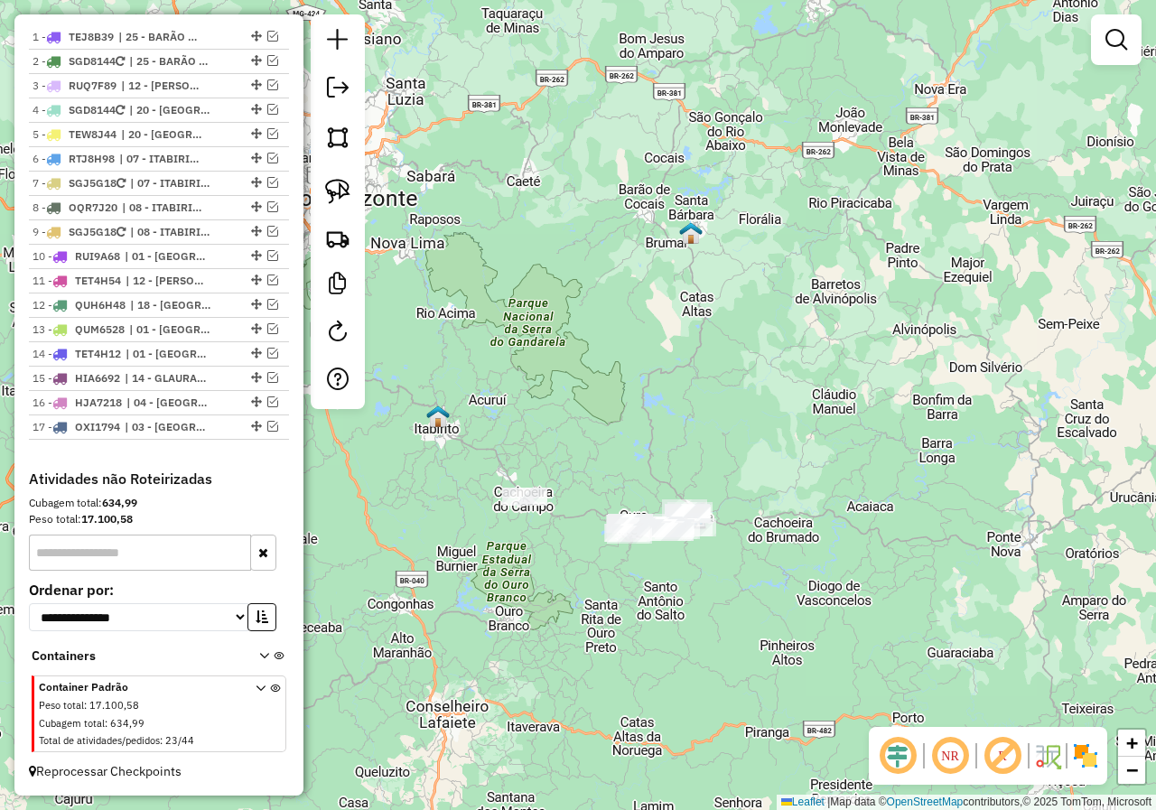
click at [522, 506] on div at bounding box center [524, 497] width 45 height 18
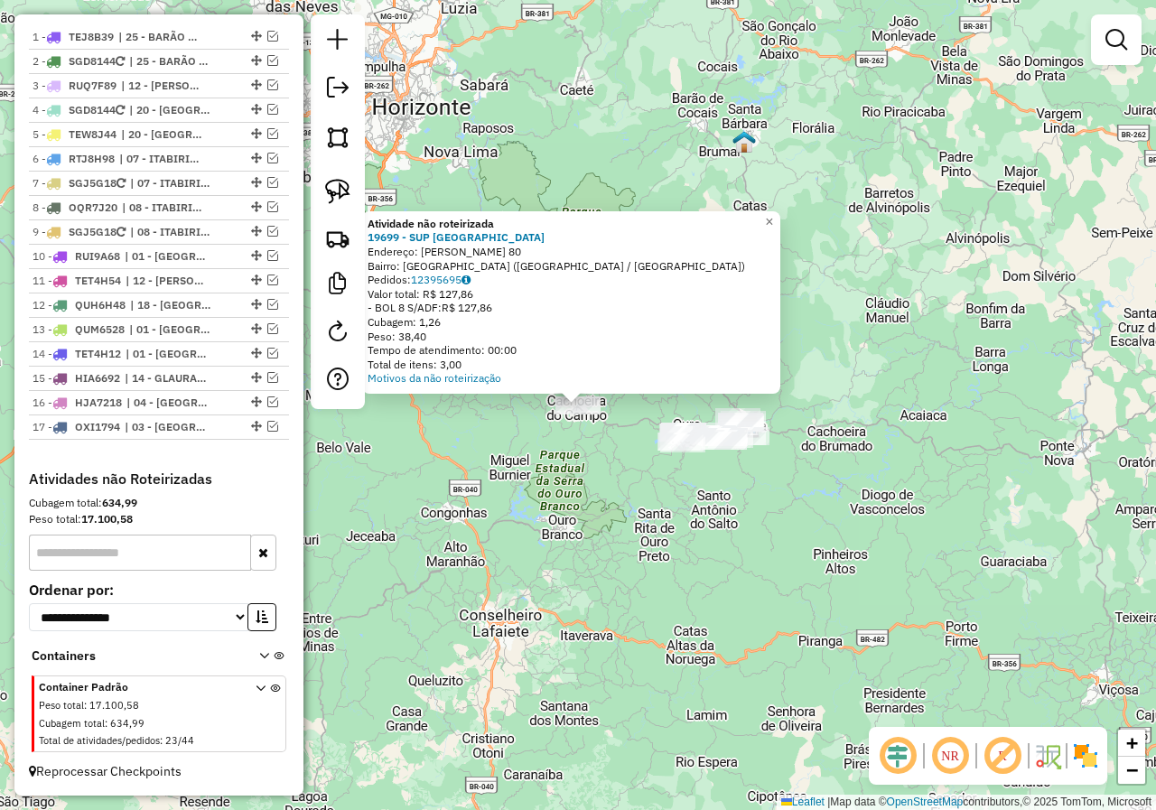
click at [659, 556] on div "Atividade não roteirizada 19699 - SUP VILA IMPERIAL Endereço: JOSE AVELINO MURT…" at bounding box center [578, 405] width 1156 height 810
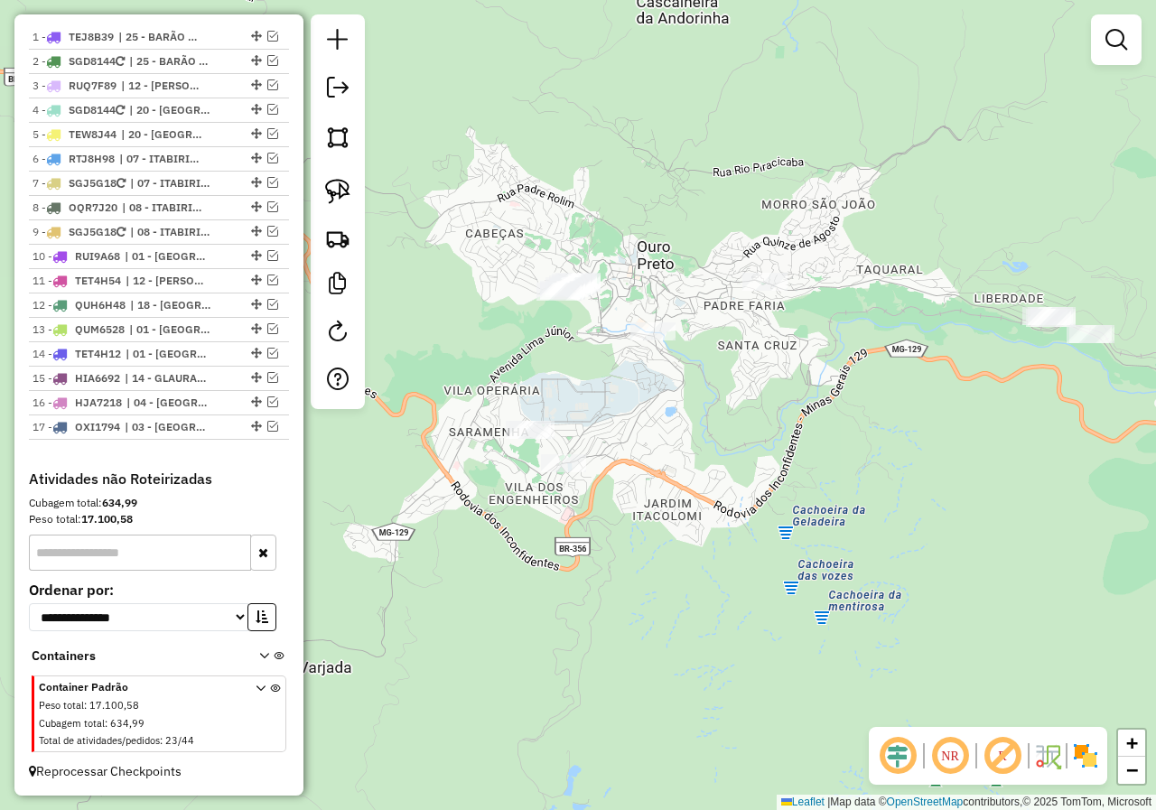
drag, startPoint x: 524, startPoint y: 361, endPoint x: 524, endPoint y: 380, distance: 19.0
click at [535, 406] on div "Janela de atendimento Grade de atendimento Capacidade Transportadoras Veículos …" at bounding box center [578, 405] width 1156 height 810
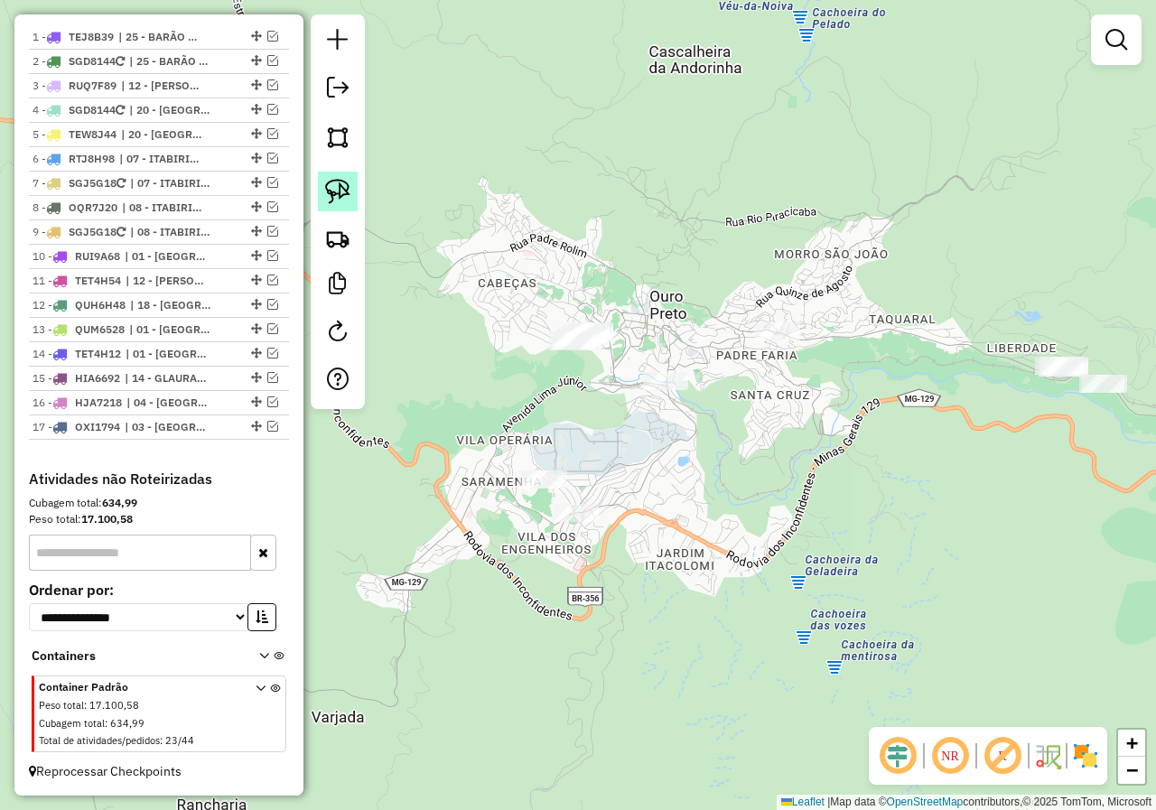
click at [350, 182] on link at bounding box center [338, 192] width 40 height 40
drag, startPoint x: 585, startPoint y: 301, endPoint x: 643, endPoint y: 308, distance: 58.2
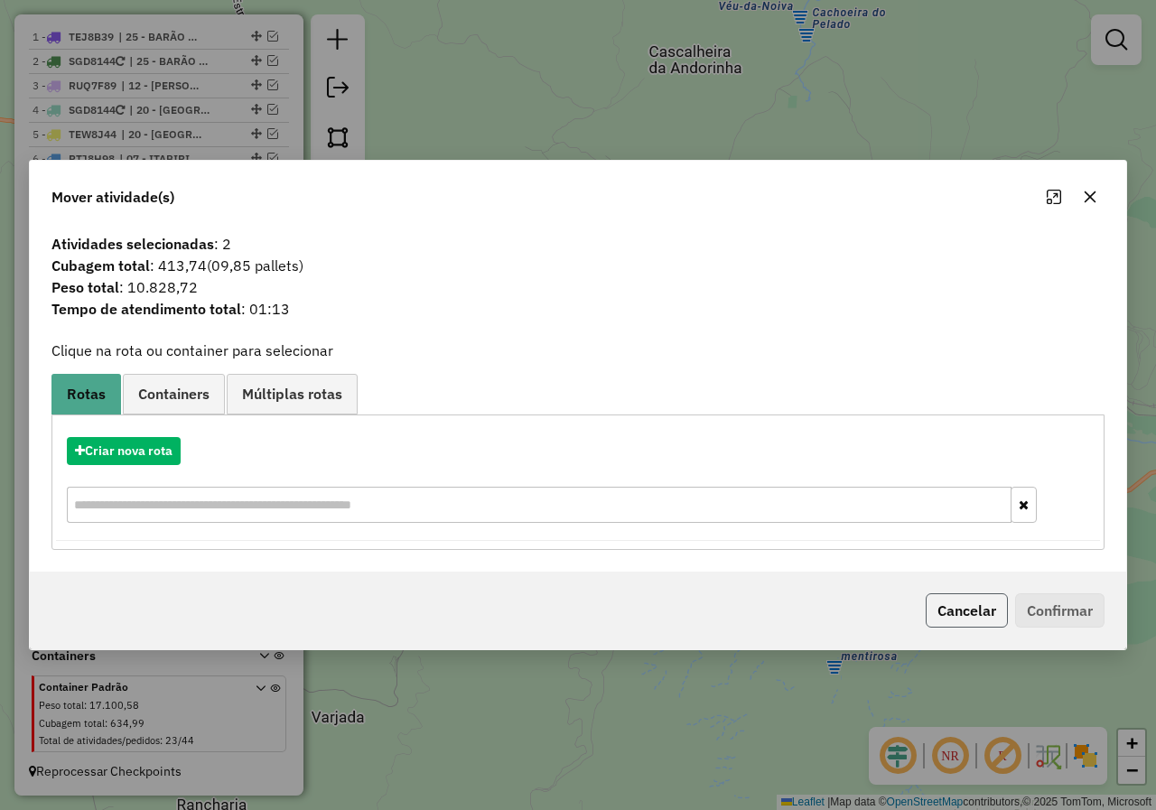
click at [948, 598] on button "Cancelar" at bounding box center [967, 610] width 82 height 34
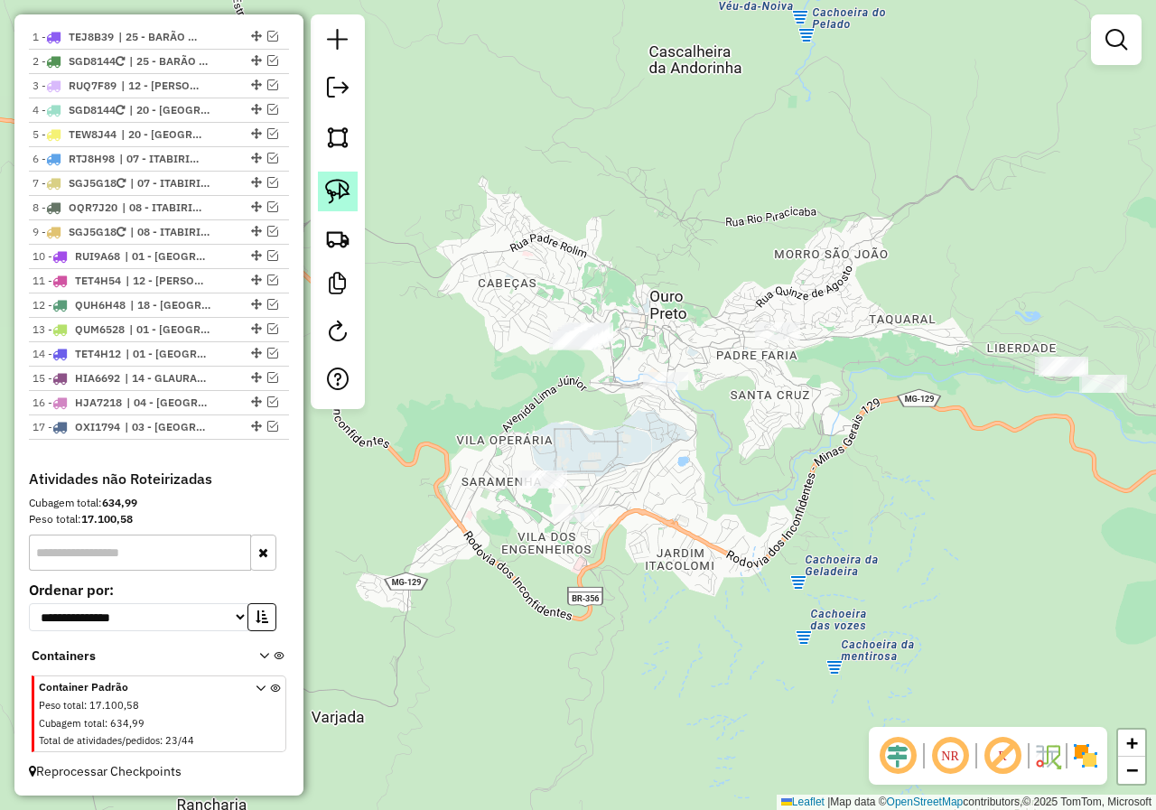
click at [347, 181] on img at bounding box center [337, 191] width 25 height 25
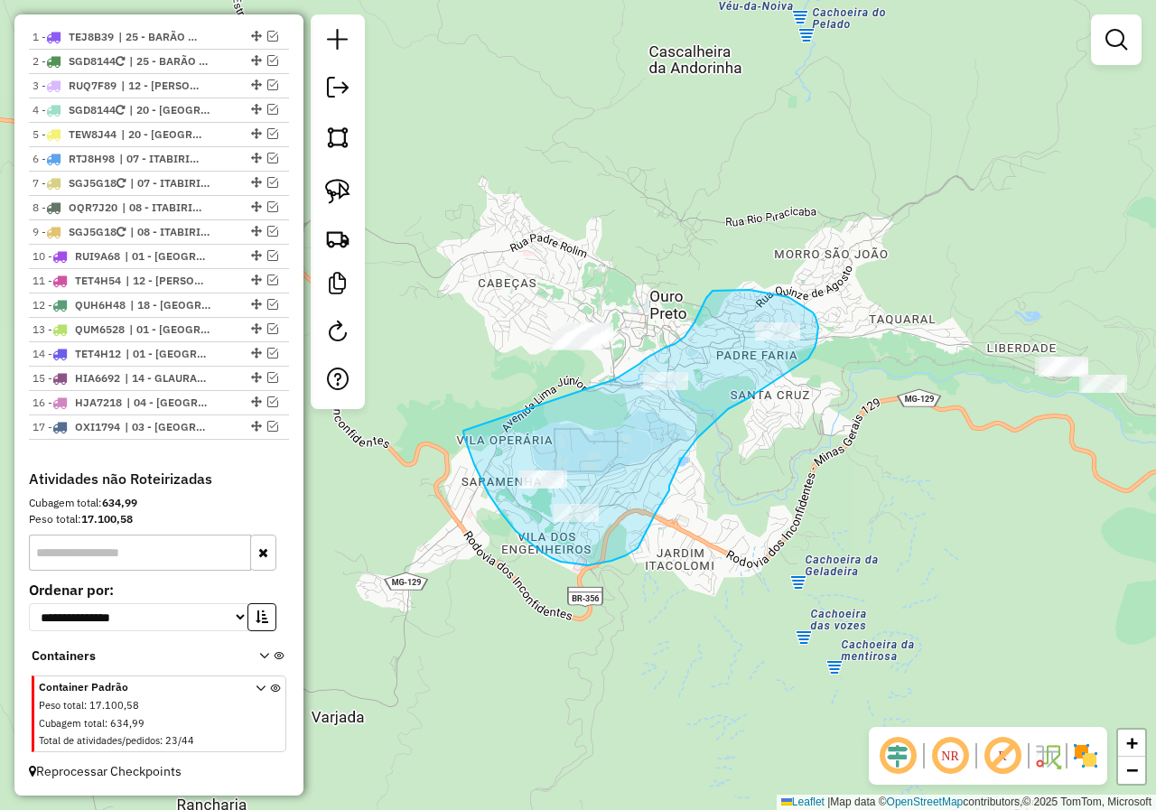
drag, startPoint x: 481, startPoint y: 479, endPoint x: 608, endPoint y: 386, distance: 157.5
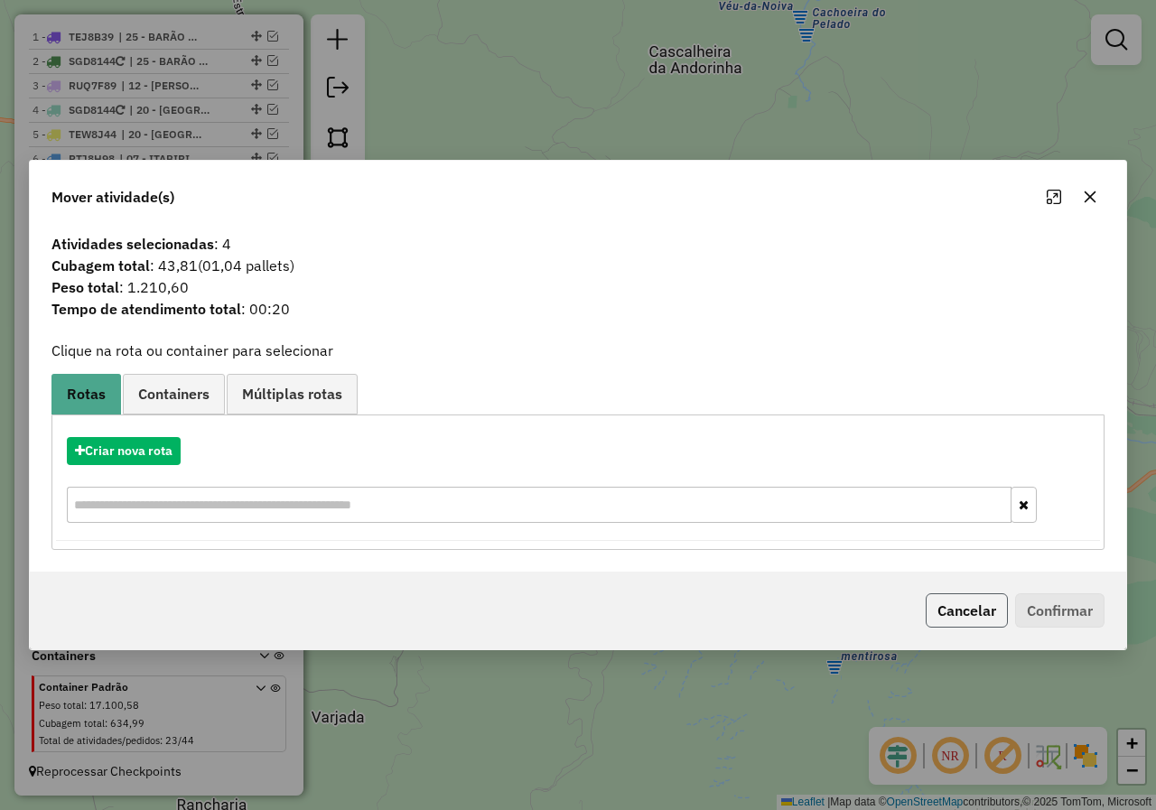
click at [972, 614] on button "Cancelar" at bounding box center [967, 610] width 82 height 34
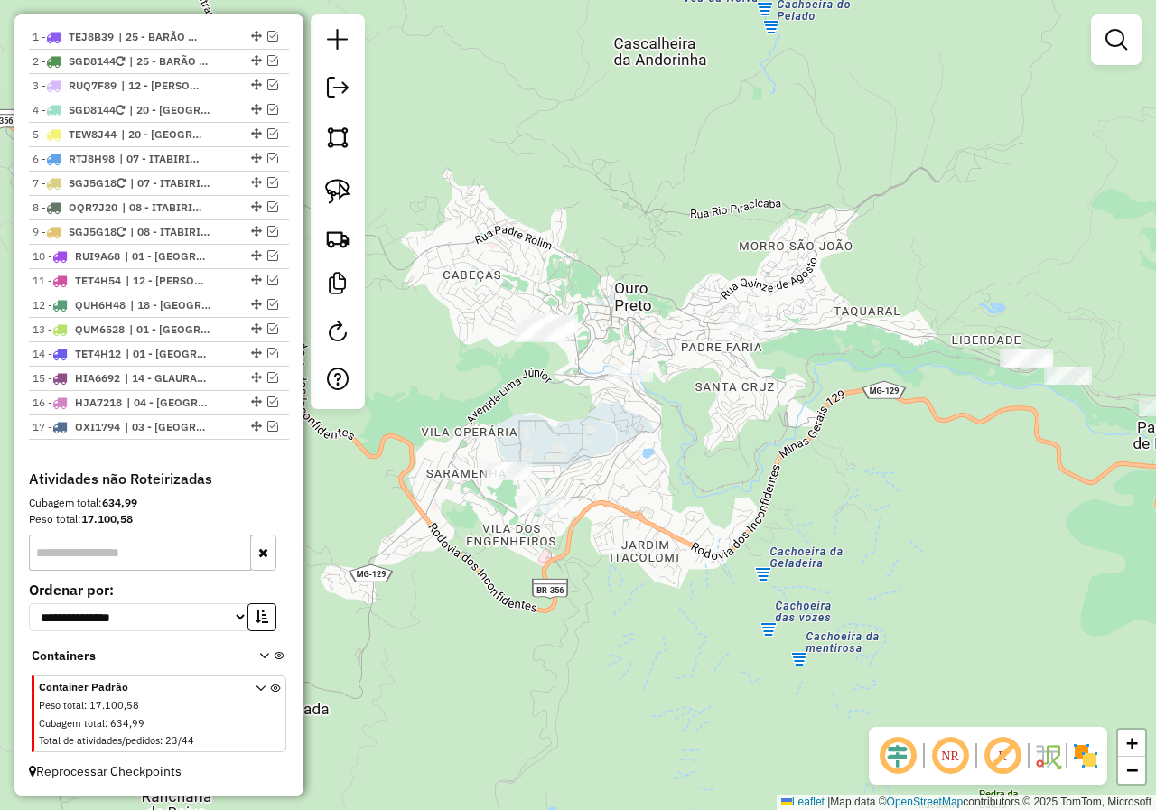
drag, startPoint x: 880, startPoint y: 479, endPoint x: 630, endPoint y: 409, distance: 259.6
click at [659, 418] on div "Janela de atendimento Grade de atendimento Capacidade Transportadoras Veículos …" at bounding box center [578, 405] width 1156 height 810
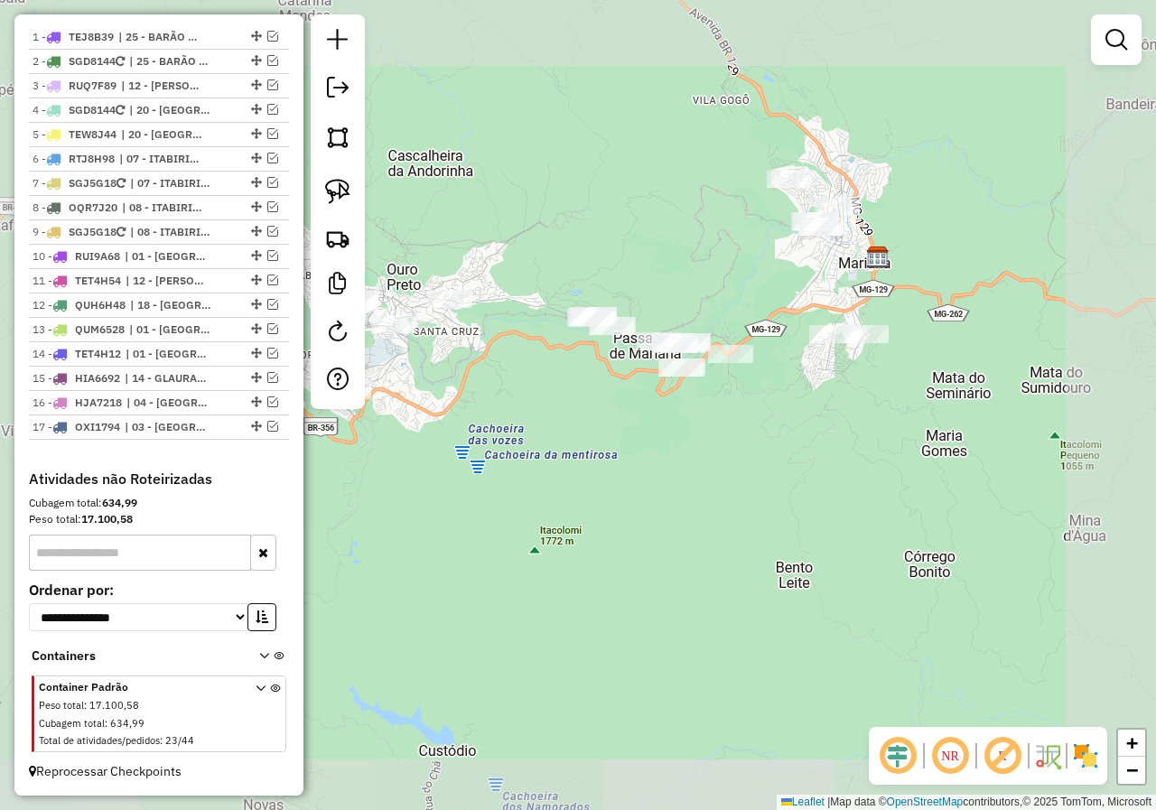
drag, startPoint x: 628, startPoint y: 409, endPoint x: 702, endPoint y: 408, distance: 74.0
click at [693, 409] on div "Janela de atendimento Grade de atendimento Capacidade Transportadoras Veículos …" at bounding box center [578, 405] width 1156 height 810
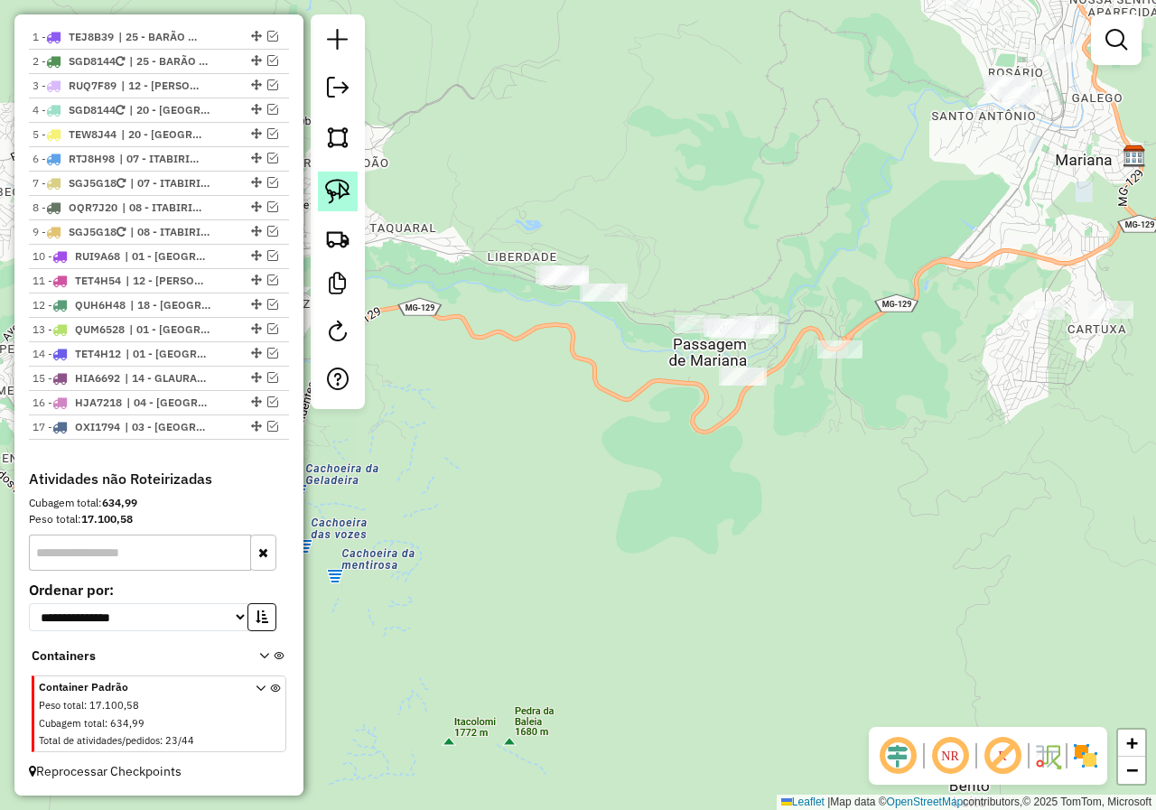
click at [336, 201] on img at bounding box center [337, 191] width 25 height 25
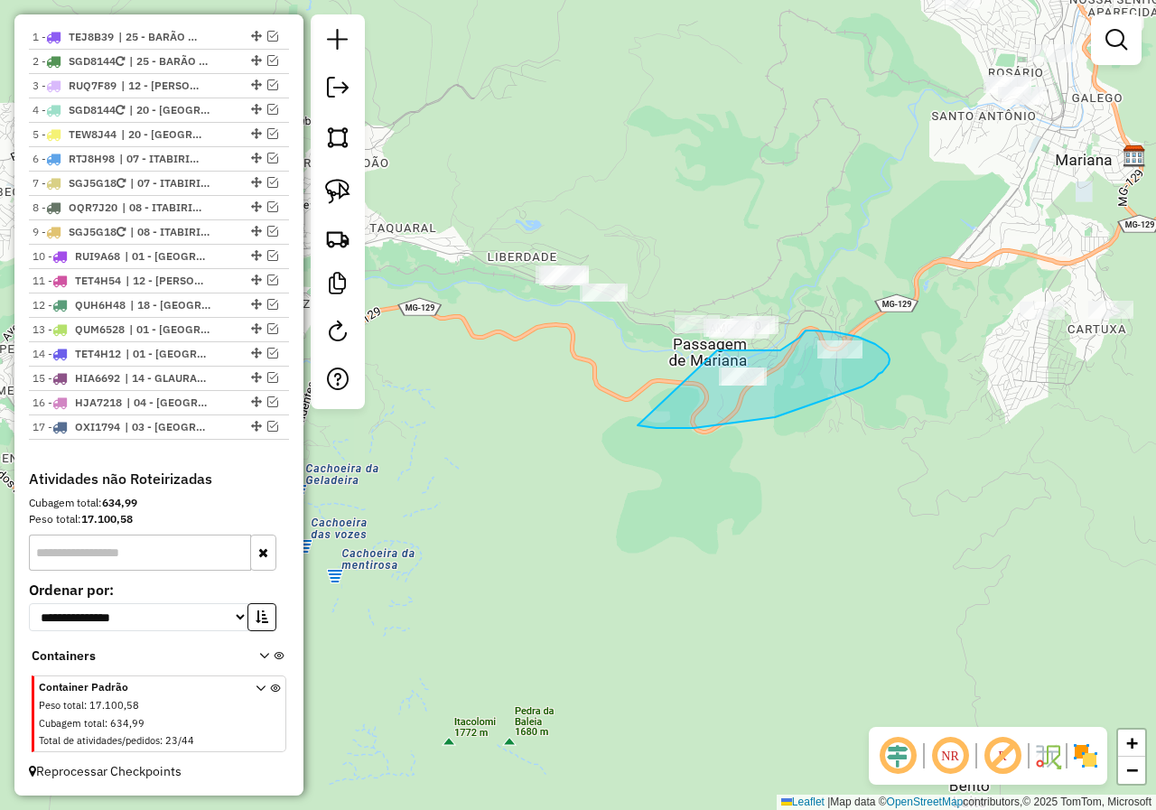
drag, startPoint x: 637, startPoint y: 425, endPoint x: 702, endPoint y: 350, distance: 99.2
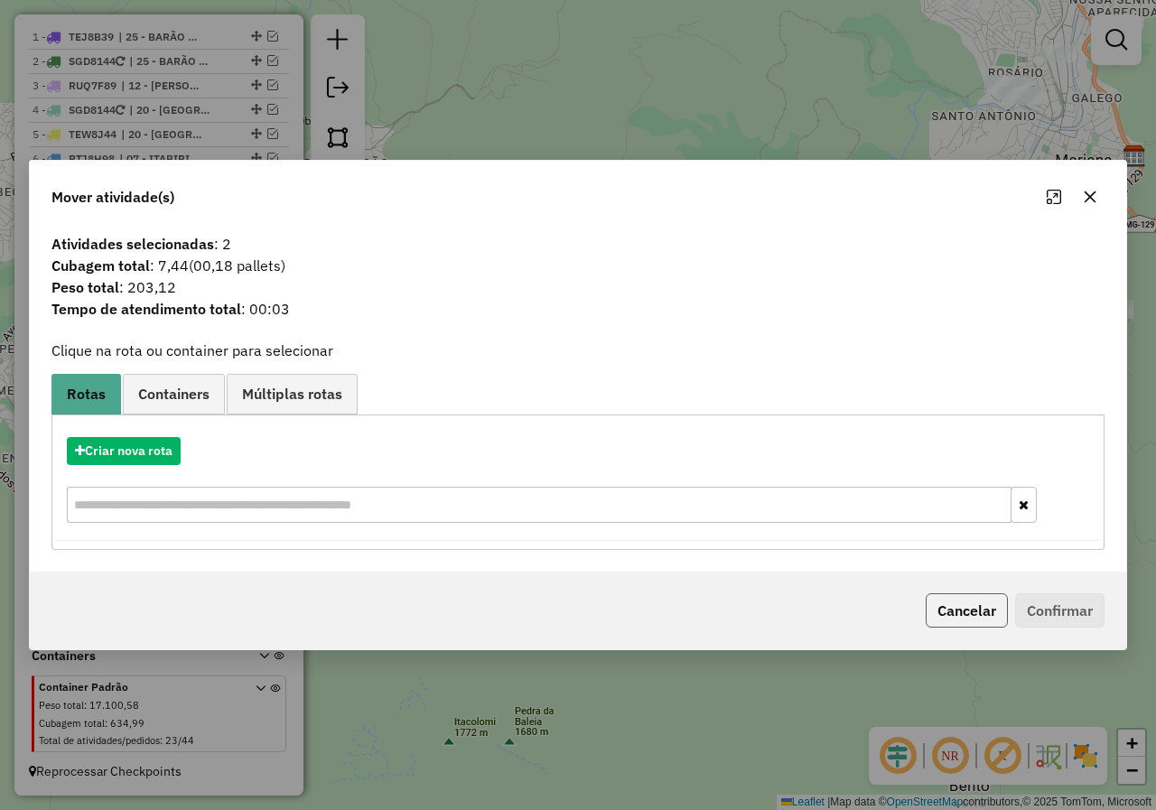
click at [967, 609] on button "Cancelar" at bounding box center [967, 610] width 82 height 34
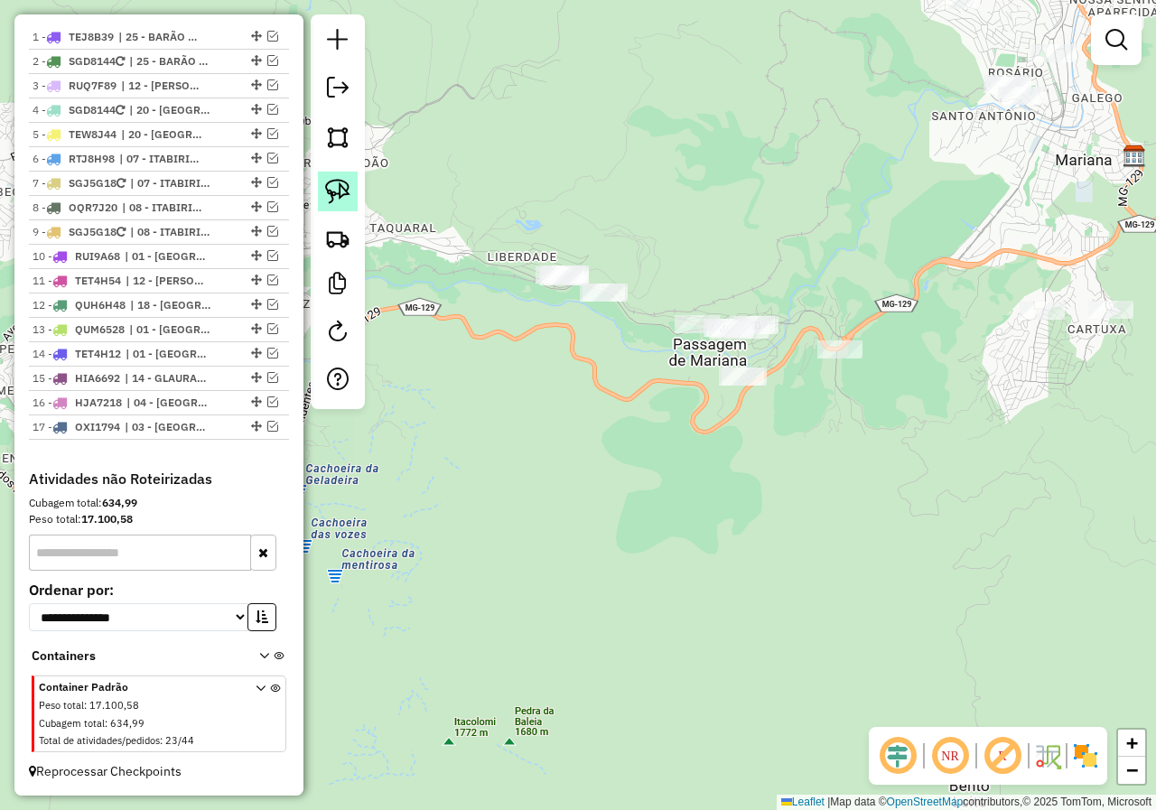
click at [330, 199] on img at bounding box center [337, 191] width 25 height 25
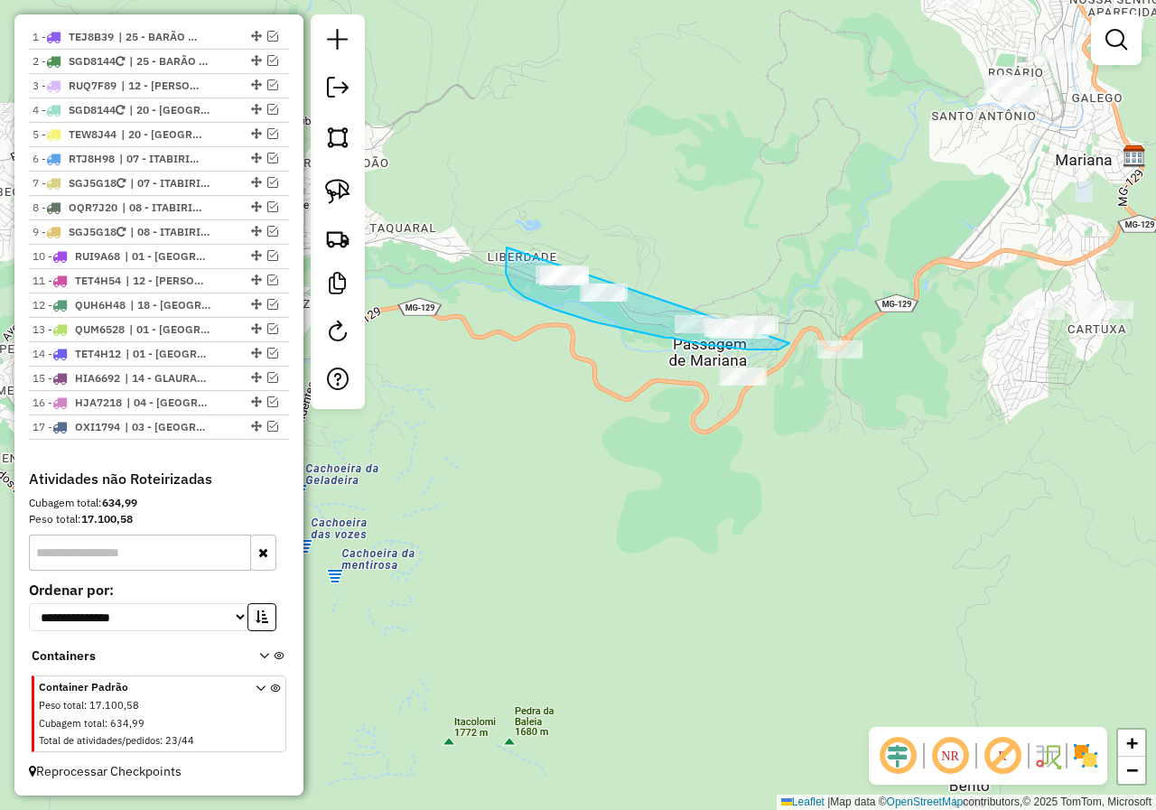
drag, startPoint x: 507, startPoint y: 247, endPoint x: 791, endPoint y: 306, distance: 290.4
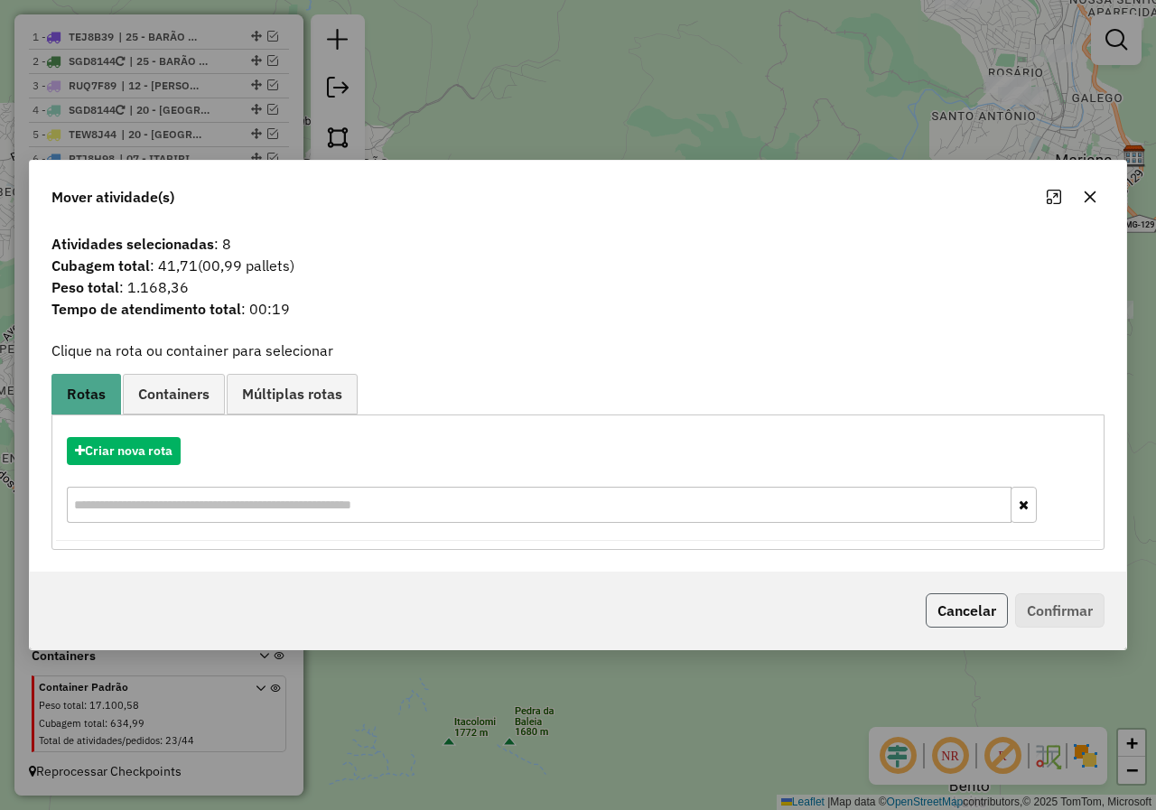
click at [965, 603] on button "Cancelar" at bounding box center [967, 610] width 82 height 34
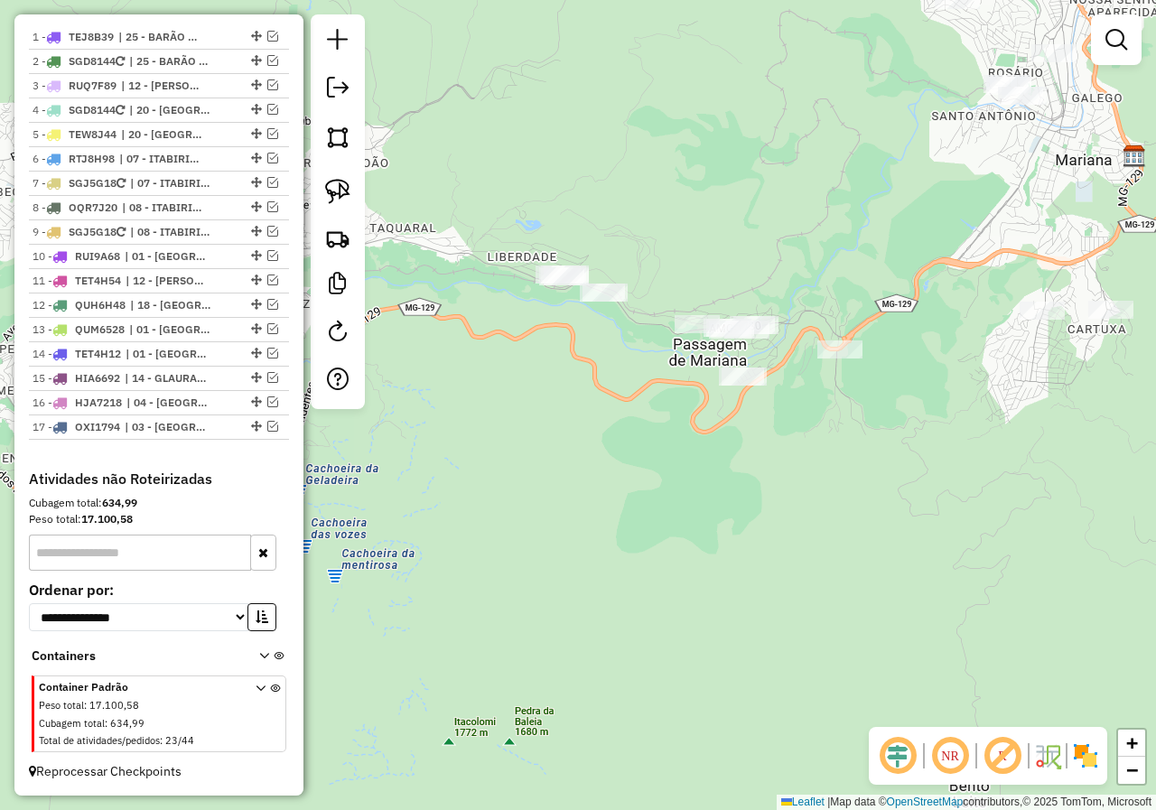
drag, startPoint x: 705, startPoint y: 412, endPoint x: 397, endPoint y: 415, distance: 307.9
click at [397, 415] on div "Janela de atendimento Grade de atendimento Capacidade Transportadoras Veículos …" at bounding box center [578, 405] width 1156 height 810
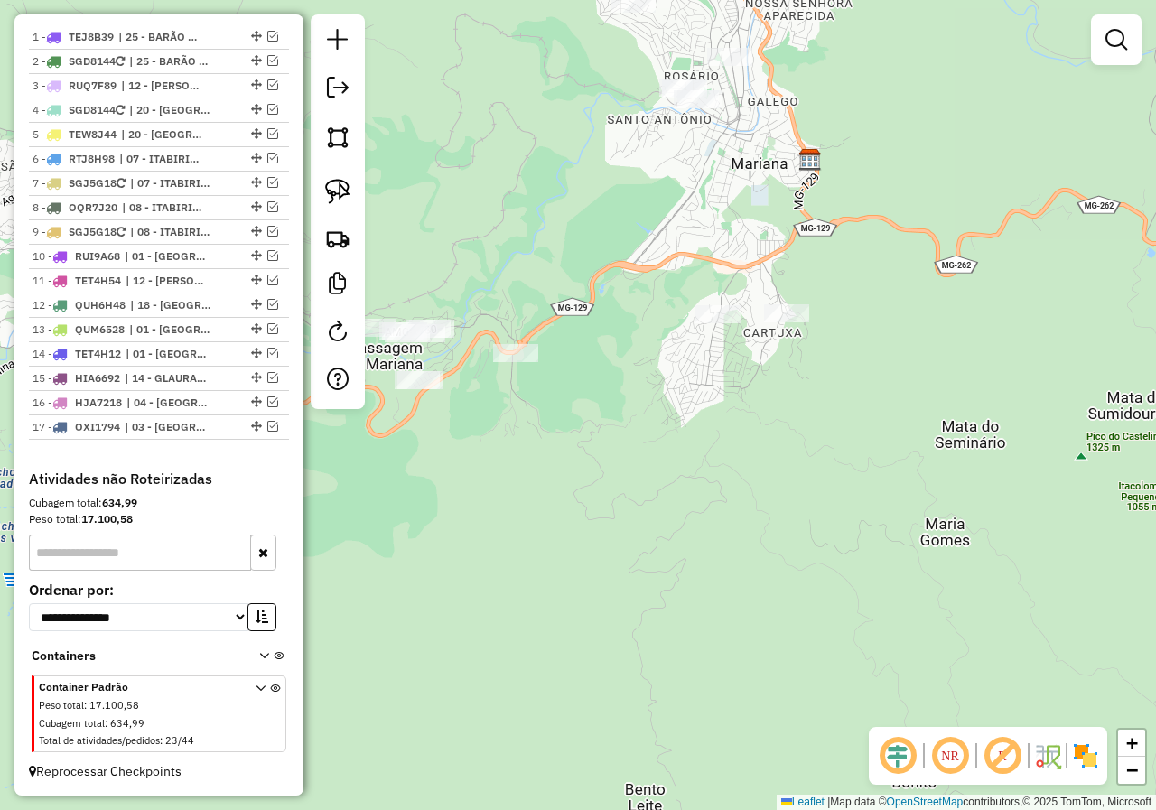
drag, startPoint x: 653, startPoint y: 528, endPoint x: 647, endPoint y: 503, distance: 25.9
click at [652, 529] on div "Janela de atendimento Grade de atendimento Capacidade Transportadoras Veículos …" at bounding box center [578, 405] width 1156 height 810
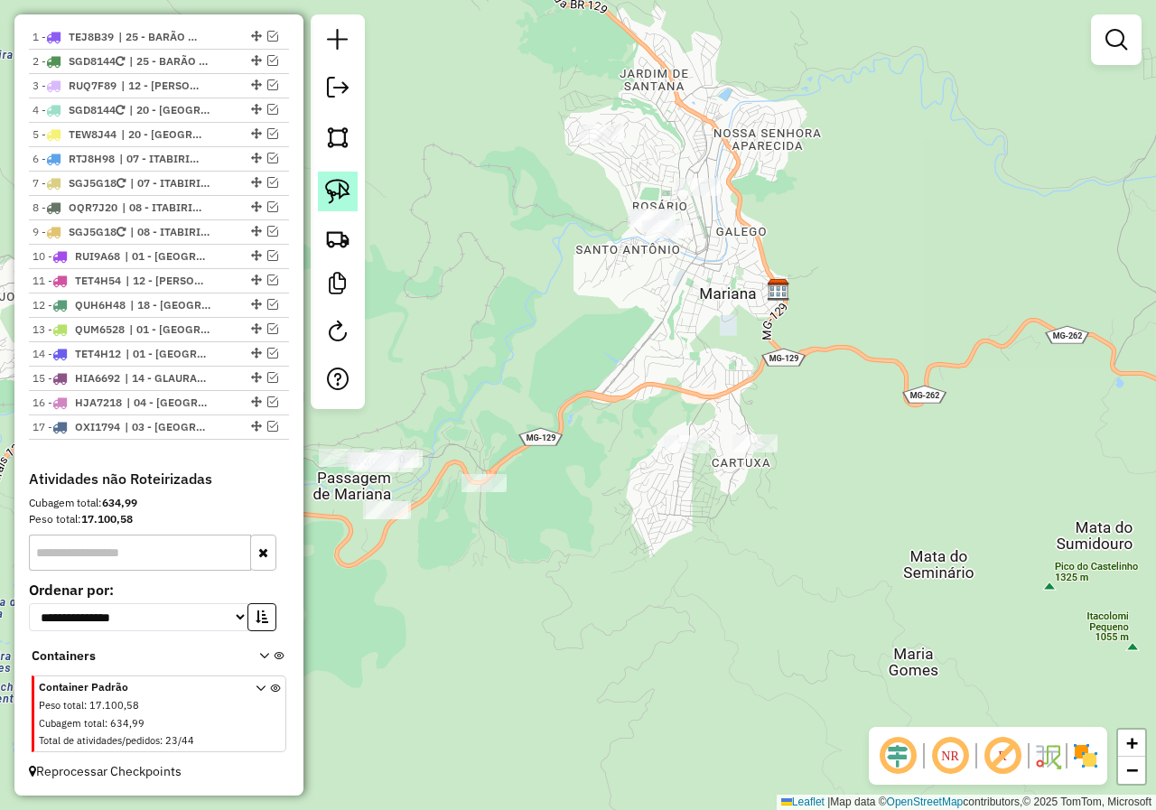
click at [342, 191] on img at bounding box center [337, 191] width 25 height 25
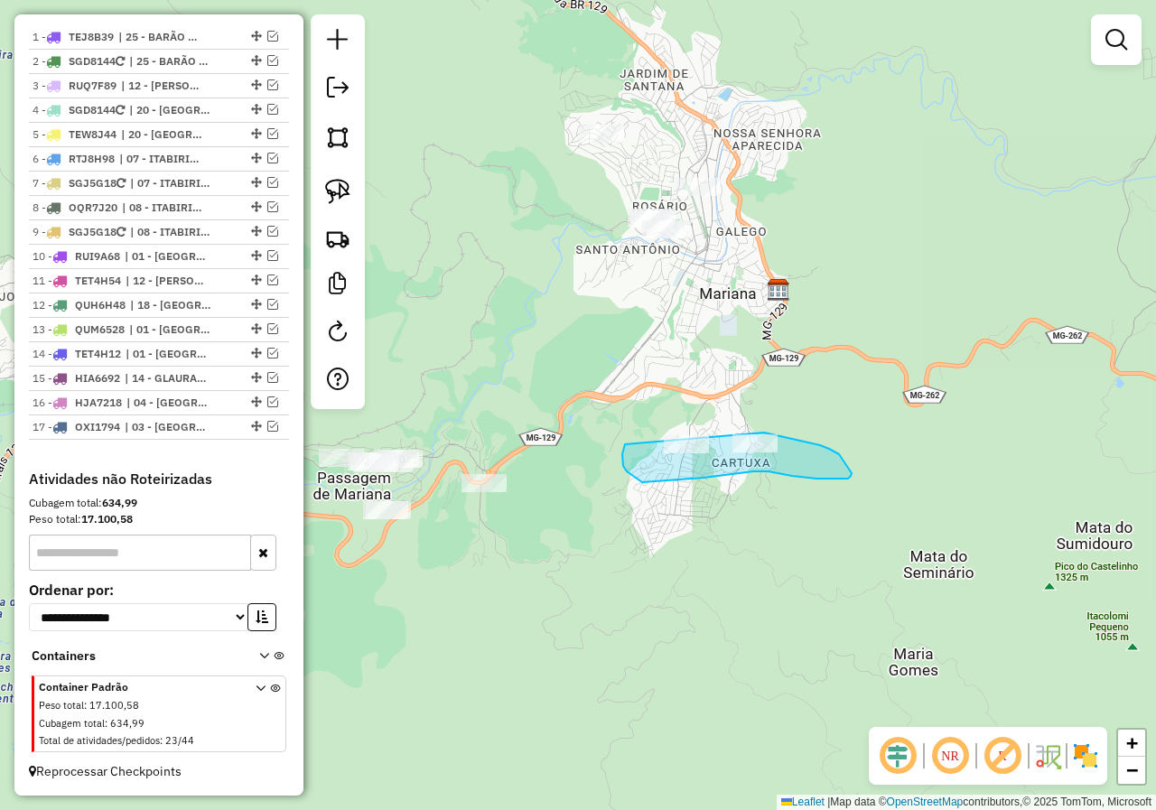
drag, startPoint x: 632, startPoint y: 476, endPoint x: 762, endPoint y: 432, distance: 137.3
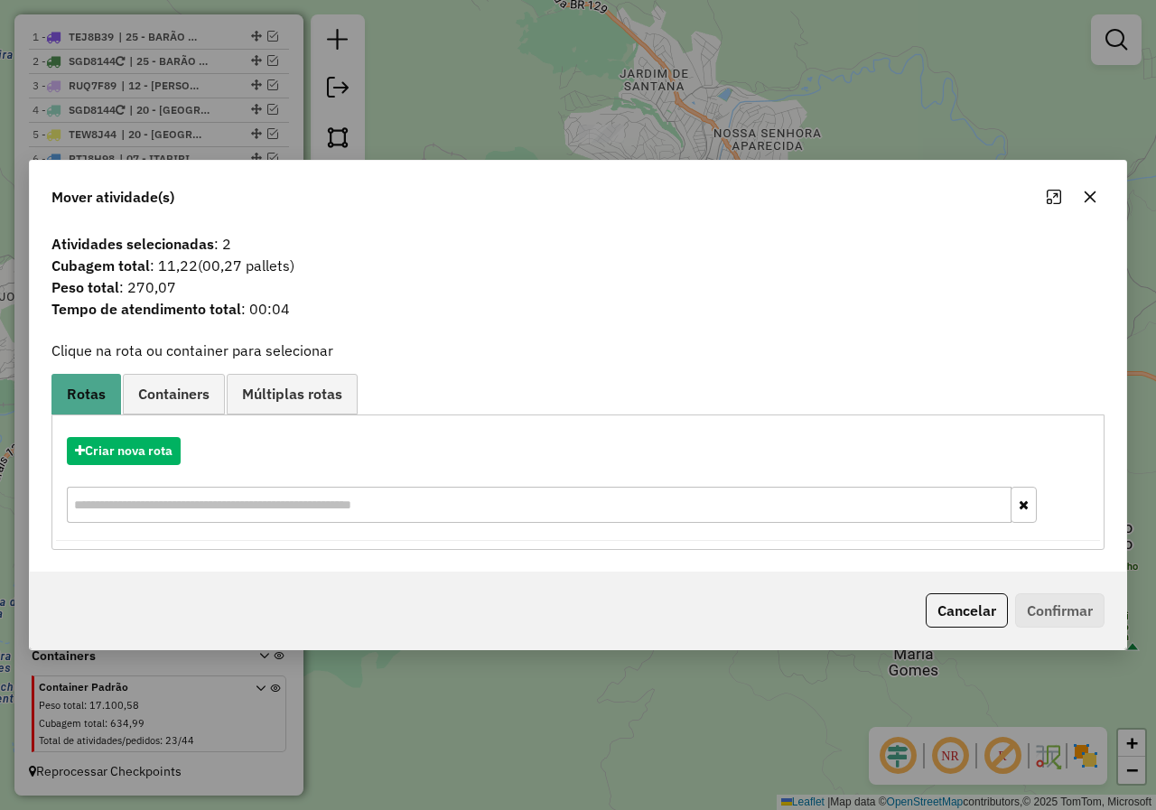
click at [940, 607] on button "Cancelar" at bounding box center [967, 610] width 82 height 34
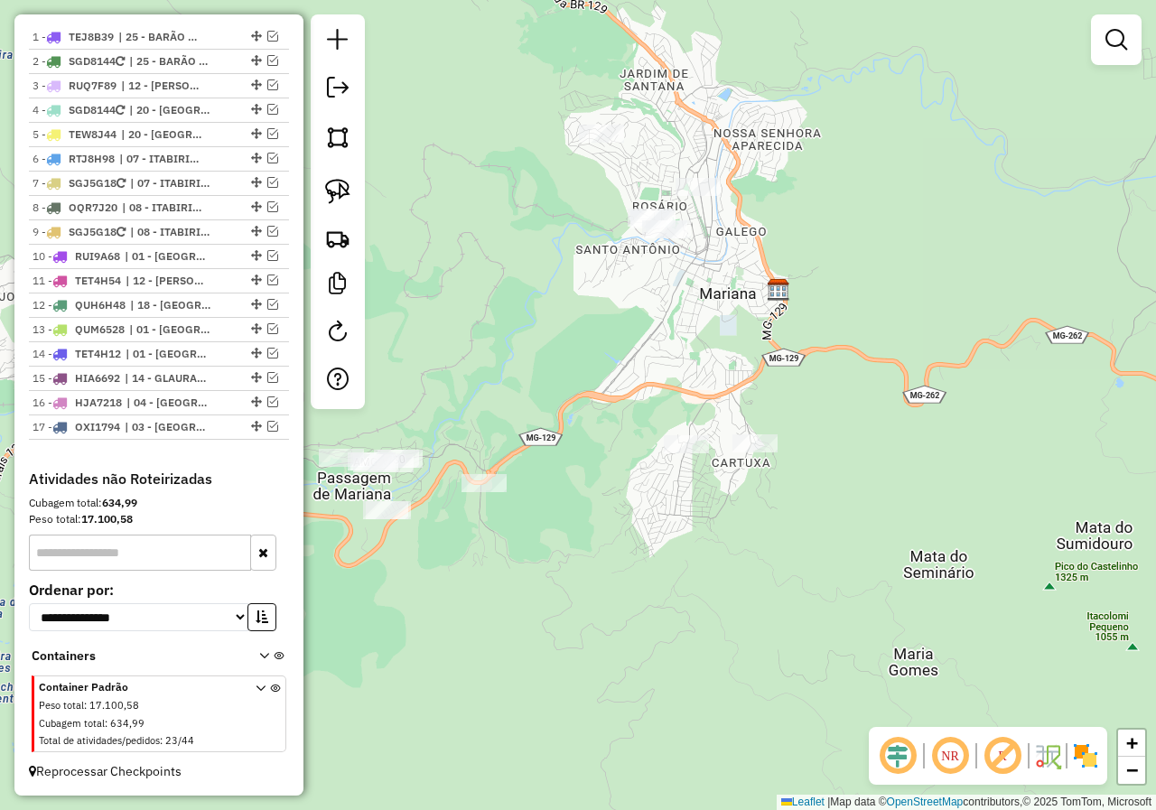
click at [655, 376] on div "Janela de atendimento Grade de atendimento Capacidade Transportadoras Veículos …" at bounding box center [578, 405] width 1156 height 810
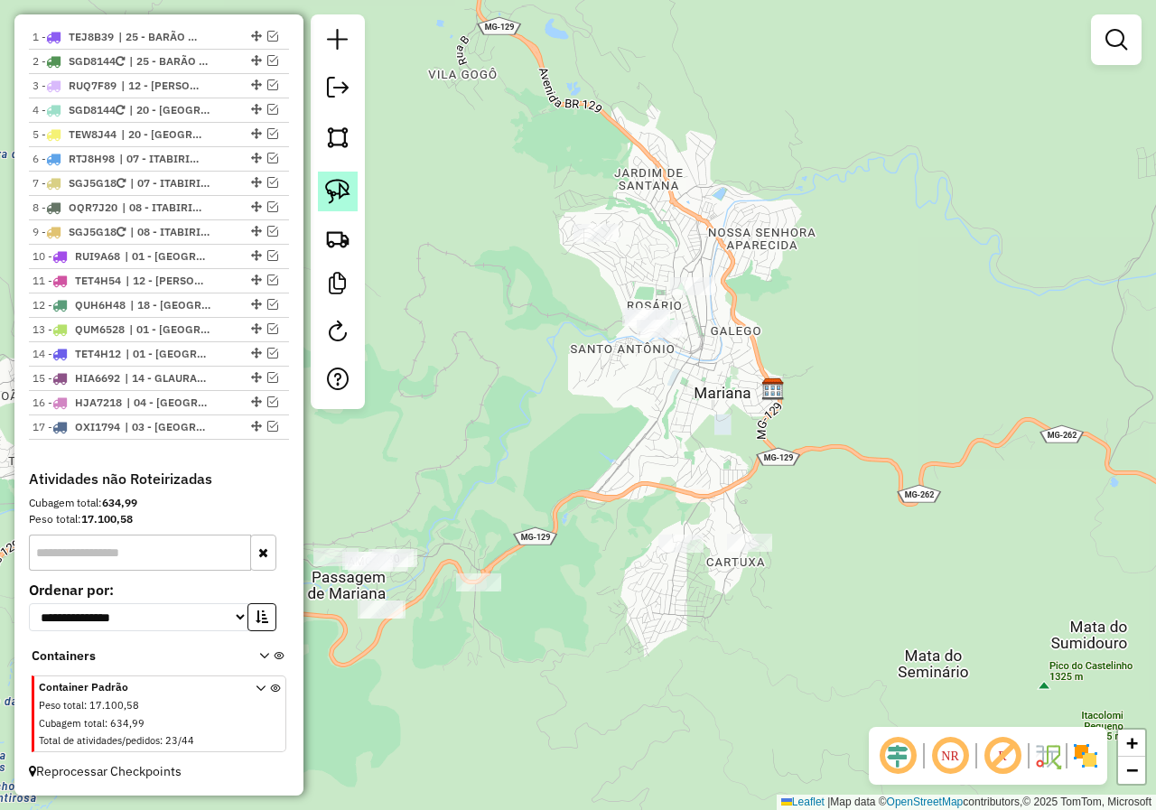
click at [340, 187] on img at bounding box center [337, 191] width 25 height 25
drag, startPoint x: 500, startPoint y: 201, endPoint x: 769, endPoint y: 263, distance: 276.0
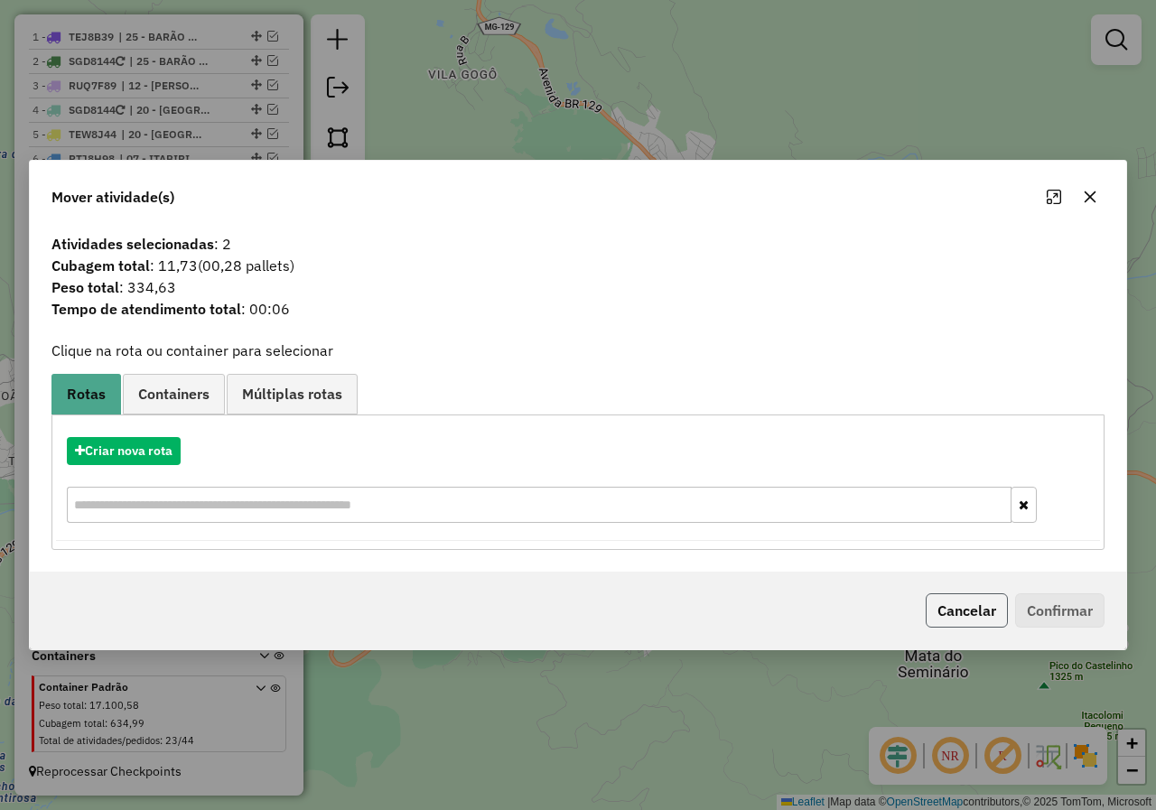
click at [970, 609] on button "Cancelar" at bounding box center [967, 610] width 82 height 34
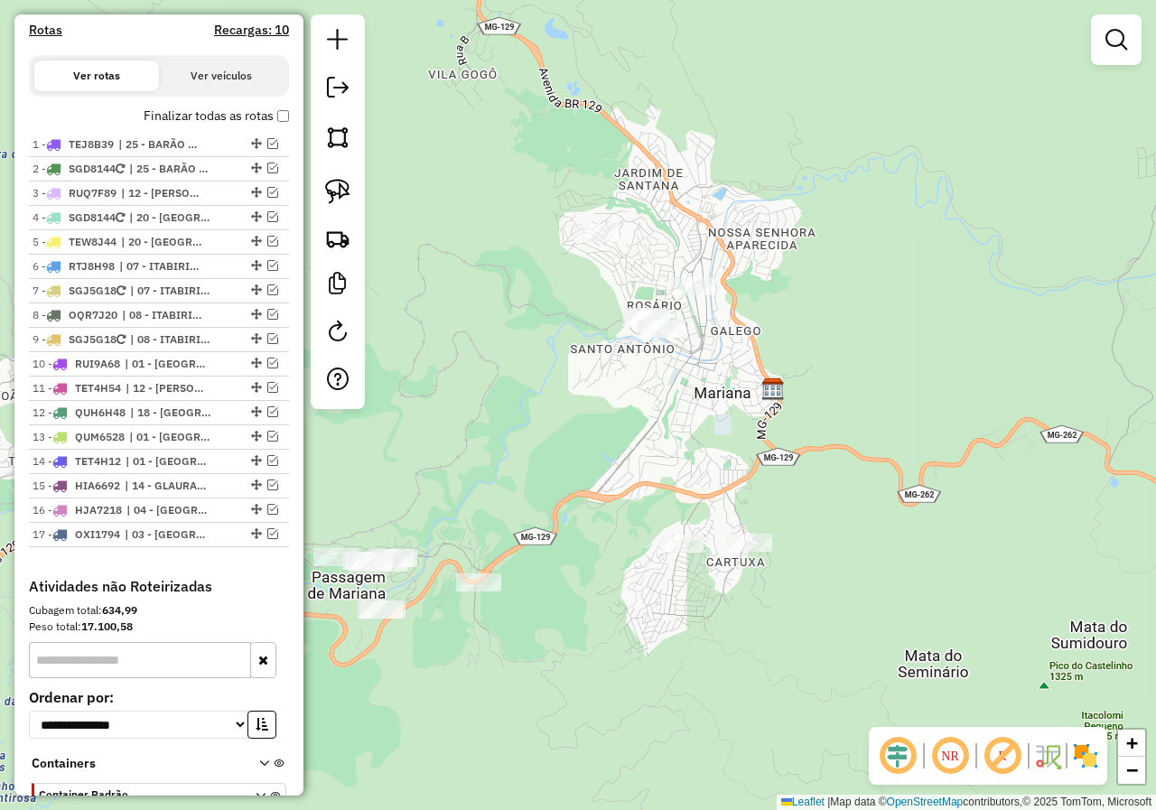
scroll to position [440, 0]
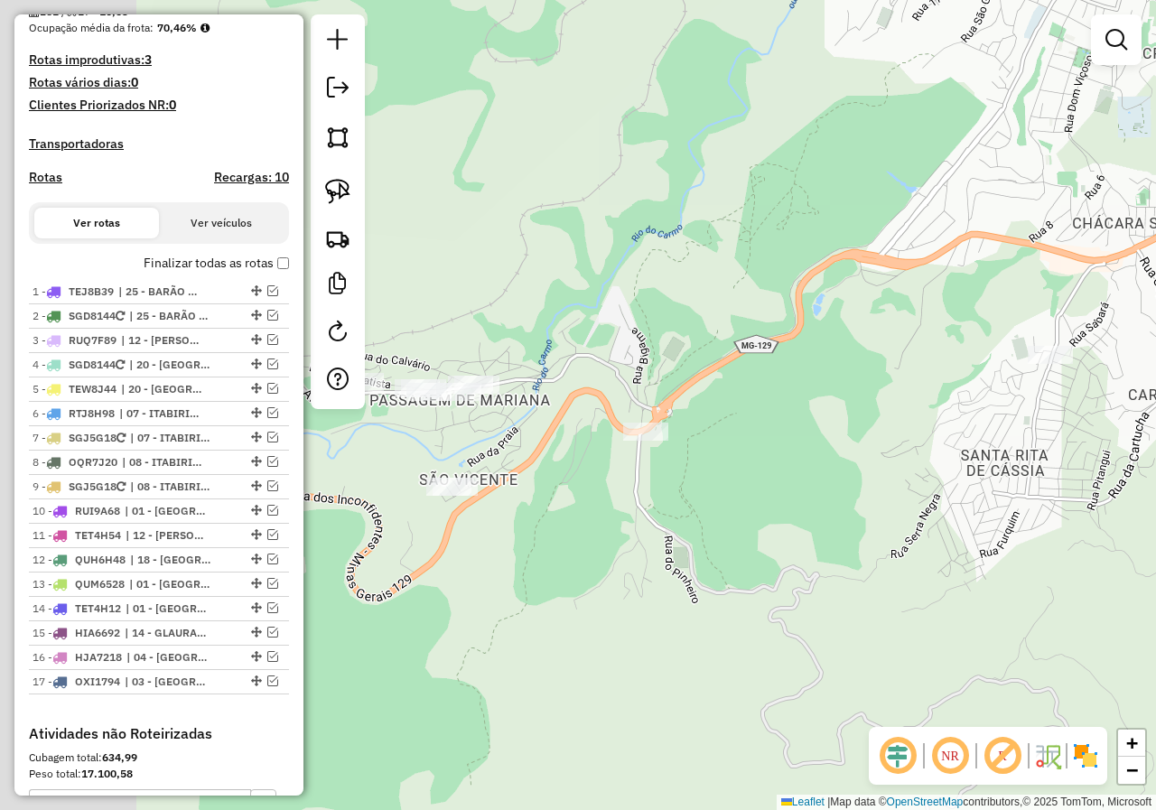
drag, startPoint x: 595, startPoint y: 503, endPoint x: 651, endPoint y: 492, distance: 57.0
click at [625, 498] on div "Janela de atendimento Grade de atendimento Capacidade Transportadoras Veículos …" at bounding box center [578, 405] width 1156 height 810
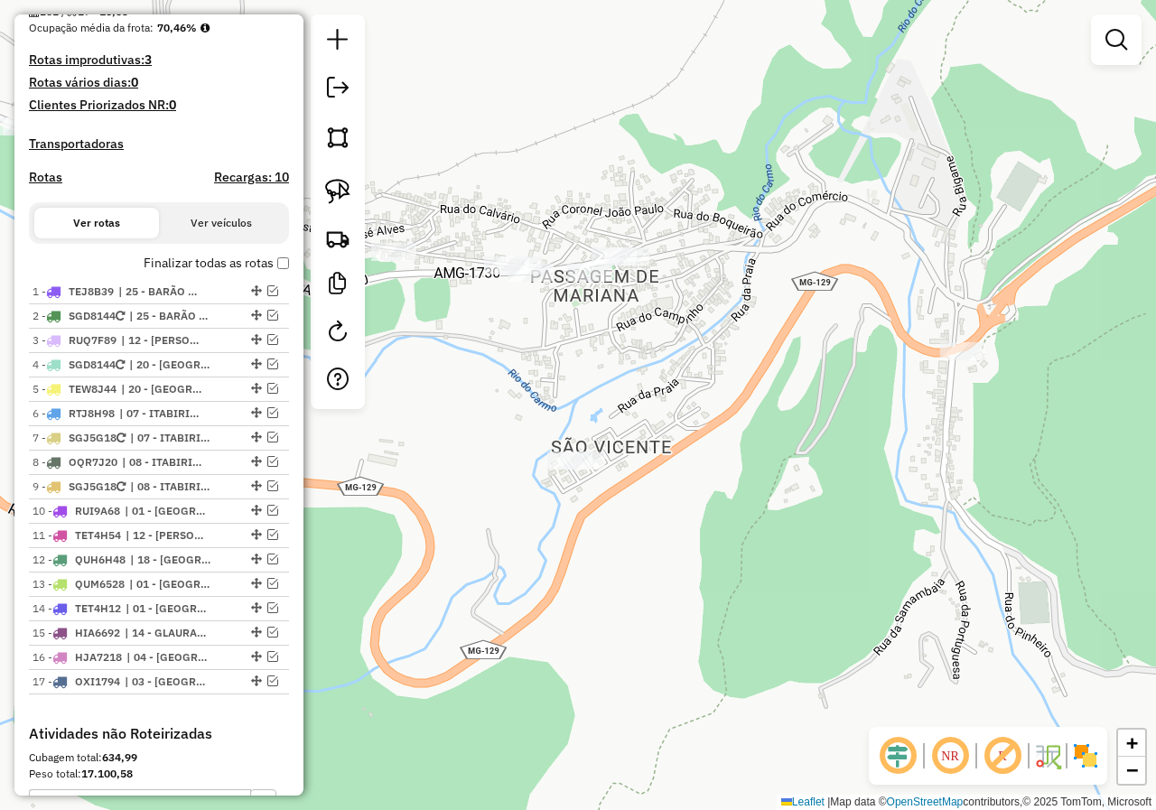
drag, startPoint x: 508, startPoint y: 489, endPoint x: 601, endPoint y: 471, distance: 94.7
click at [598, 474] on div "Janela de atendimento Grade de atendimento Capacidade Transportadoras Veículos …" at bounding box center [578, 405] width 1156 height 810
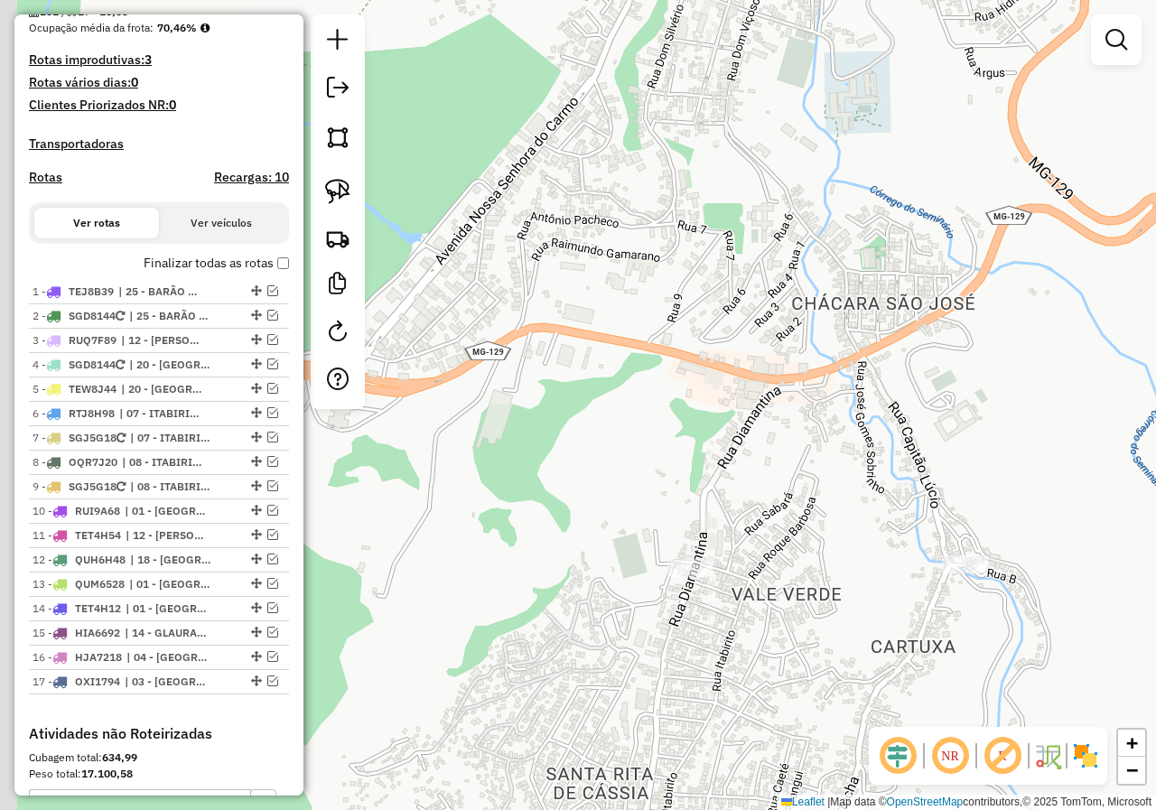
drag, startPoint x: 608, startPoint y: 275, endPoint x: 656, endPoint y: 367, distance: 103.8
click at [656, 367] on div "Janela de atendimento Grade de atendimento Capacidade Transportadoras Veículos …" at bounding box center [578, 405] width 1156 height 810
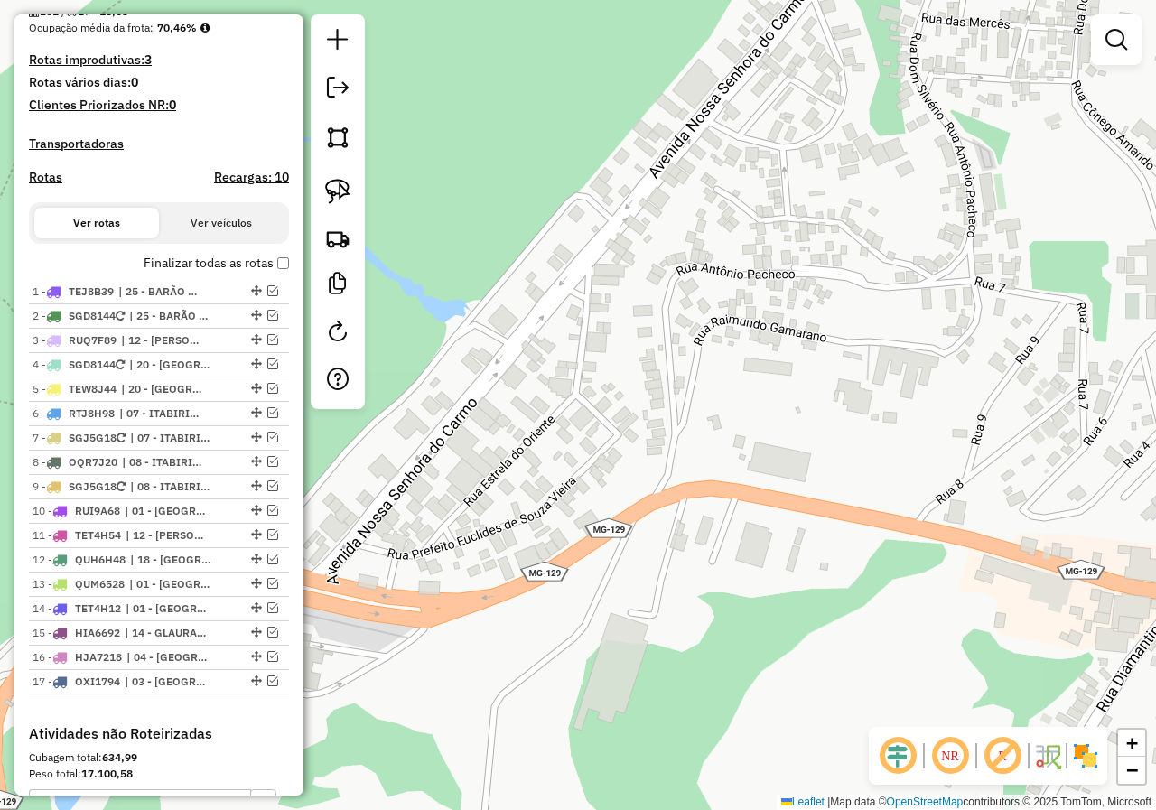
drag, startPoint x: 521, startPoint y: 375, endPoint x: 599, endPoint y: 500, distance: 147.6
click at [599, 500] on div "Janela de atendimento Grade de atendimento Capacidade Transportadoras Veículos …" at bounding box center [578, 405] width 1156 height 810
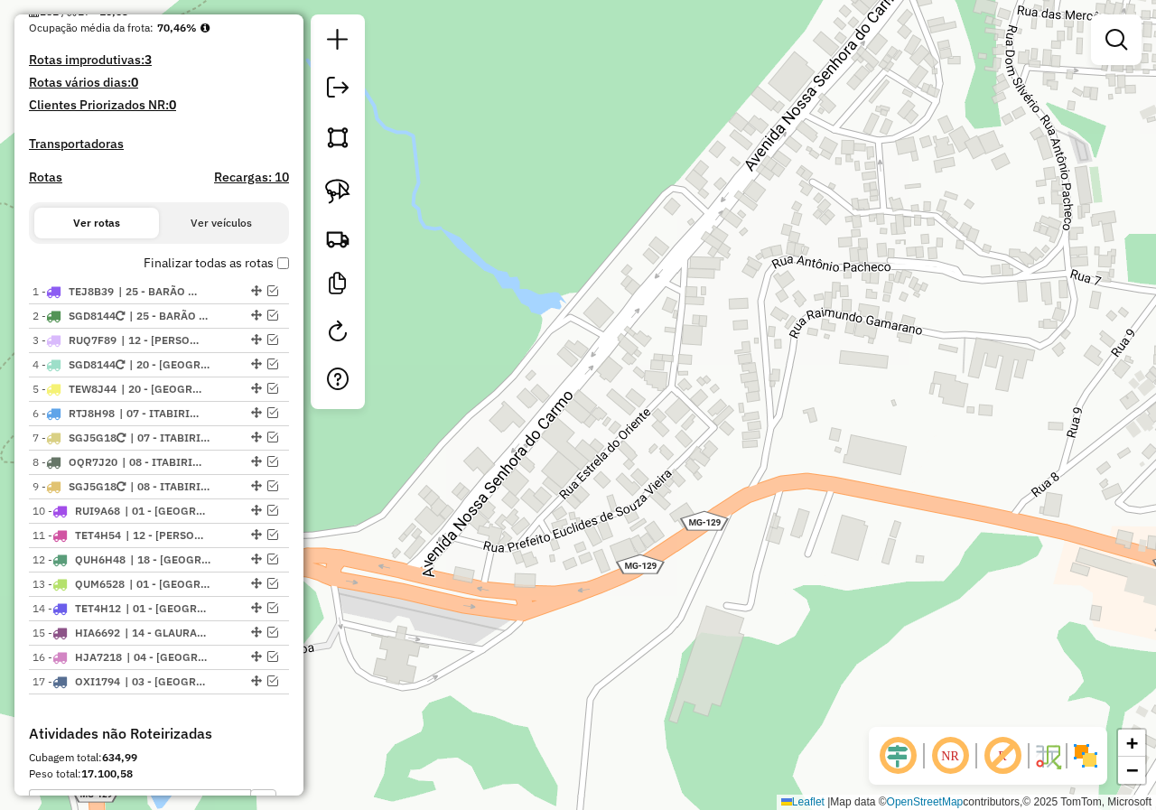
drag, startPoint x: 490, startPoint y: 572, endPoint x: 587, endPoint y: 558, distance: 97.6
click at [587, 558] on div "Janela de atendimento Grade de atendimento Capacidade Transportadoras Veículos …" at bounding box center [578, 405] width 1156 height 810
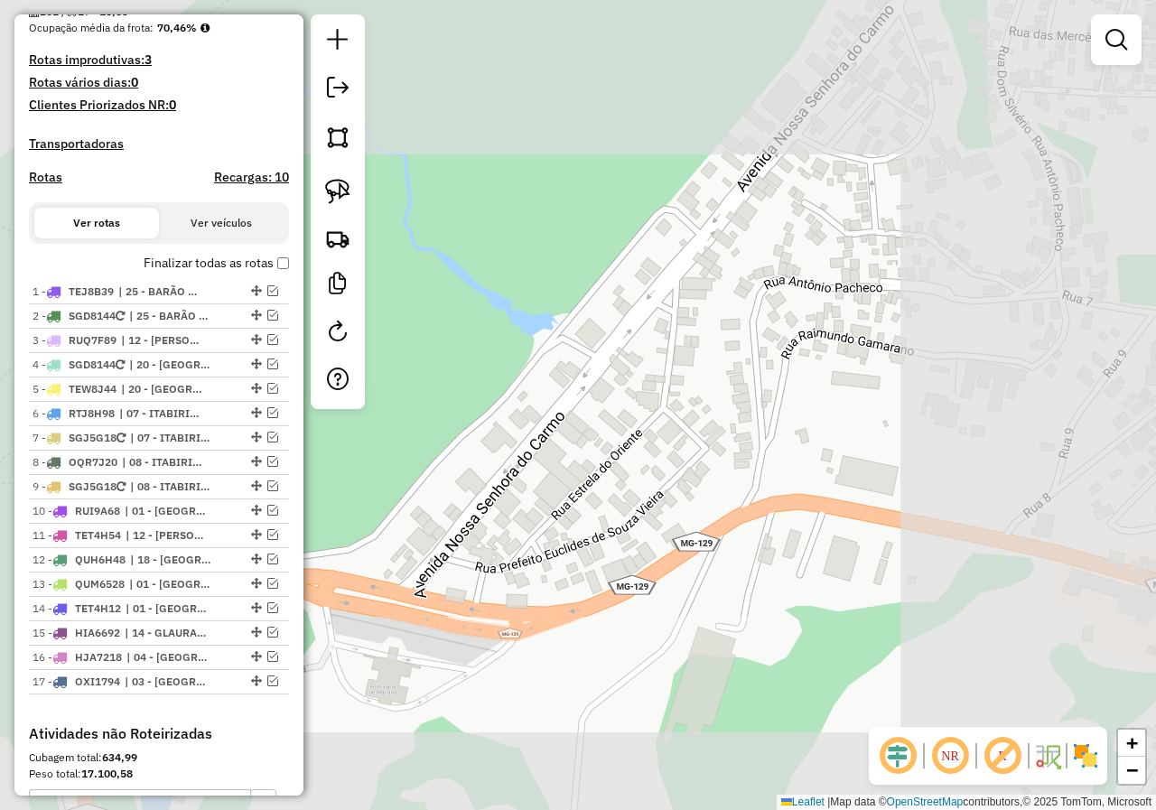
drag, startPoint x: 461, startPoint y: 622, endPoint x: 595, endPoint y: 599, distance: 136.6
click at [591, 600] on div "Janela de atendimento Grade de atendimento Capacidade Transportadoras Veículos …" at bounding box center [578, 405] width 1156 height 810
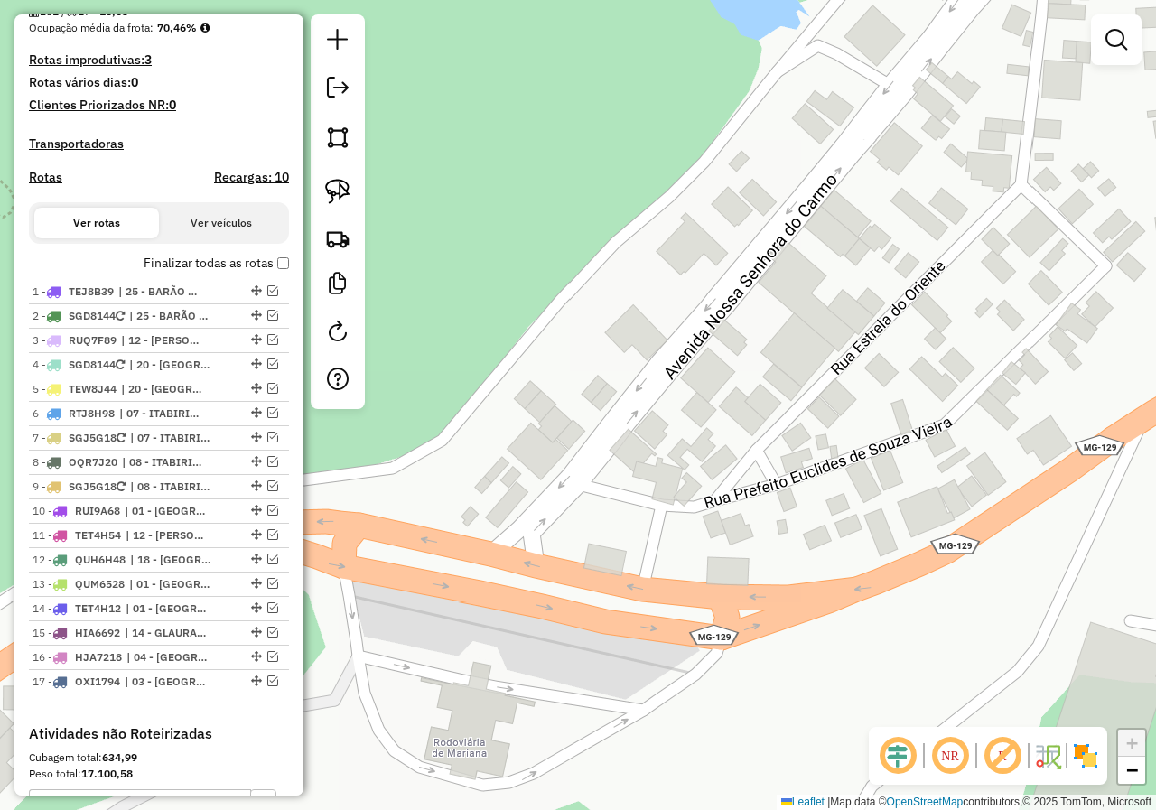
click at [574, 577] on div "Janela de atendimento Grade de atendimento Capacidade Transportadoras Veículos …" at bounding box center [578, 405] width 1156 height 810
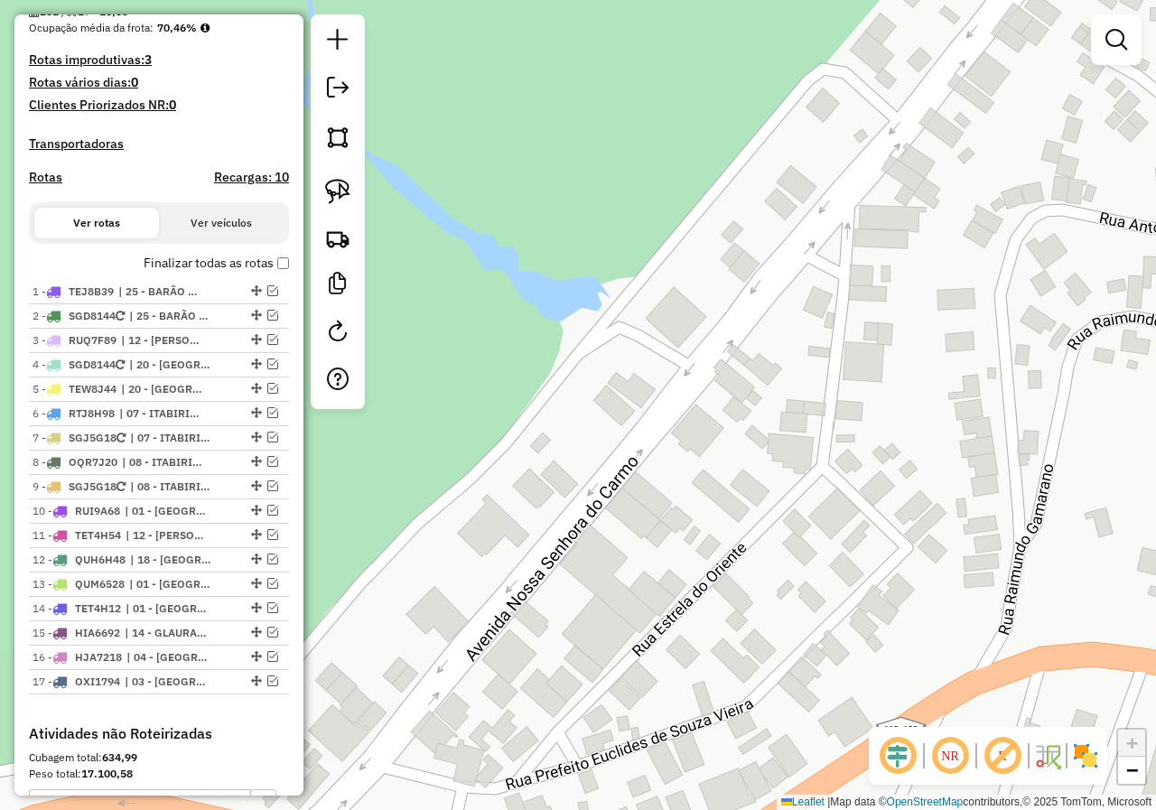
drag, startPoint x: 709, startPoint y: 510, endPoint x: 606, endPoint y: 693, distance: 210.2
click at [606, 693] on div "Janela de atendimento Grade de atendimento Capacidade Transportadoras Veículos …" at bounding box center [578, 405] width 1156 height 810
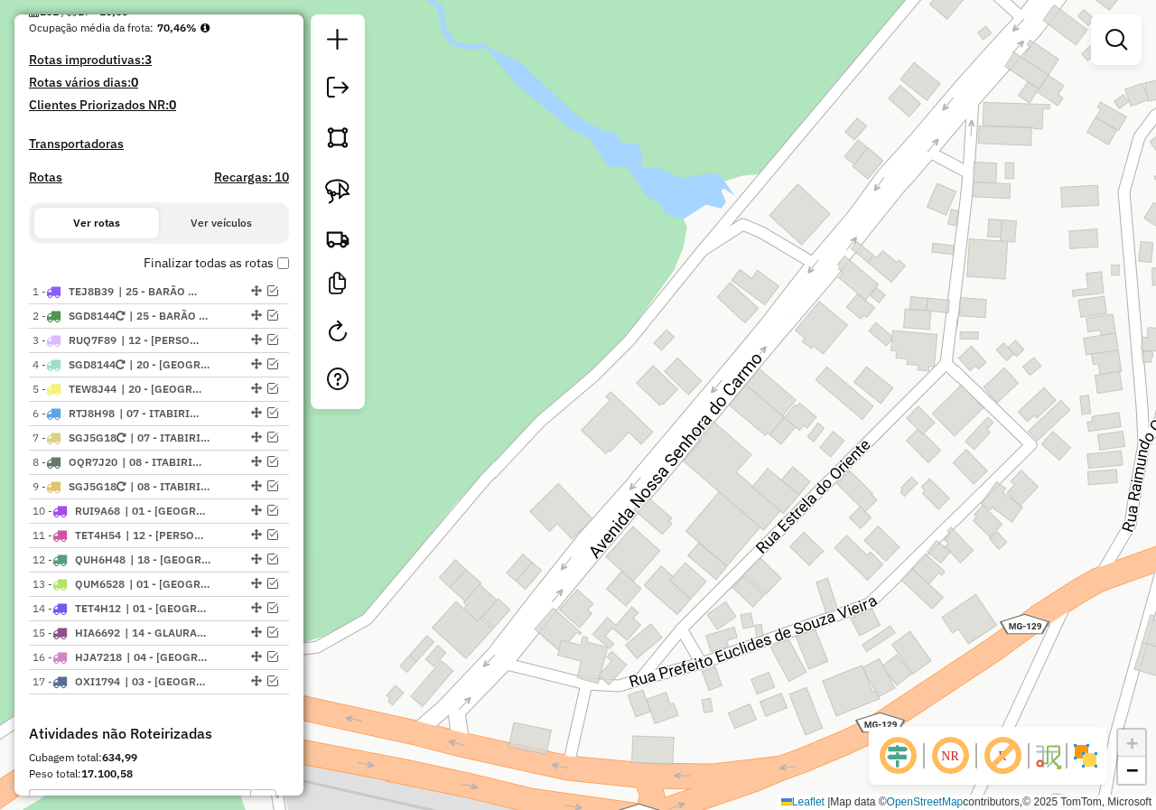
drag, startPoint x: 699, startPoint y: 610, endPoint x: 688, endPoint y: 547, distance: 64.1
click at [693, 562] on div "Janela de atendimento Grade de atendimento Capacidade Transportadoras Veículos …" at bounding box center [578, 405] width 1156 height 810
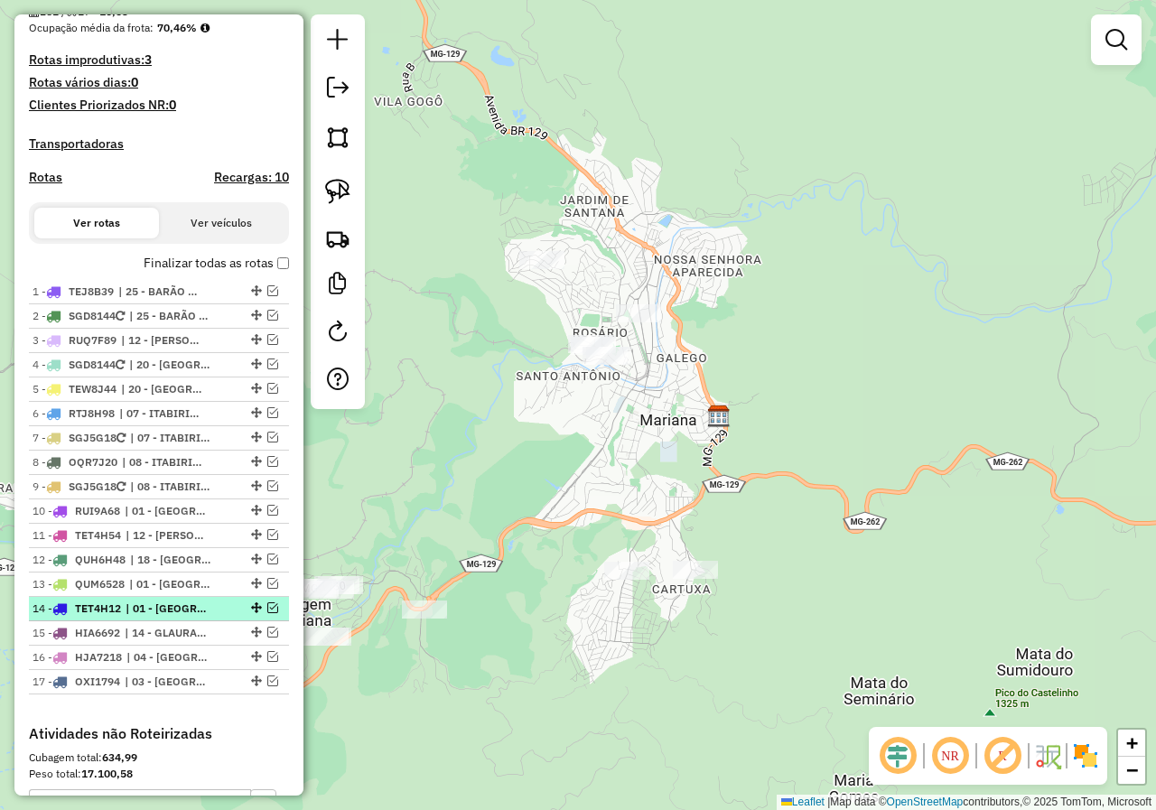
click at [267, 613] on em at bounding box center [272, 607] width 11 height 11
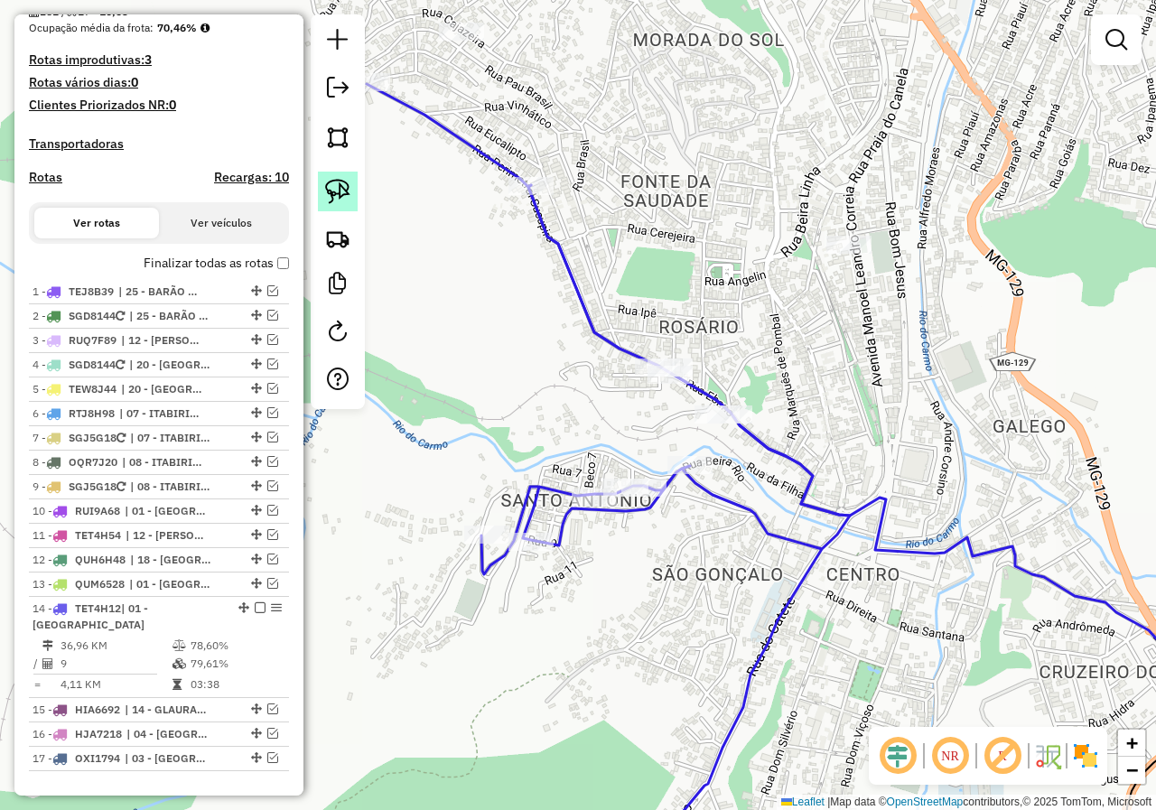
click at [328, 194] on img at bounding box center [337, 191] width 25 height 25
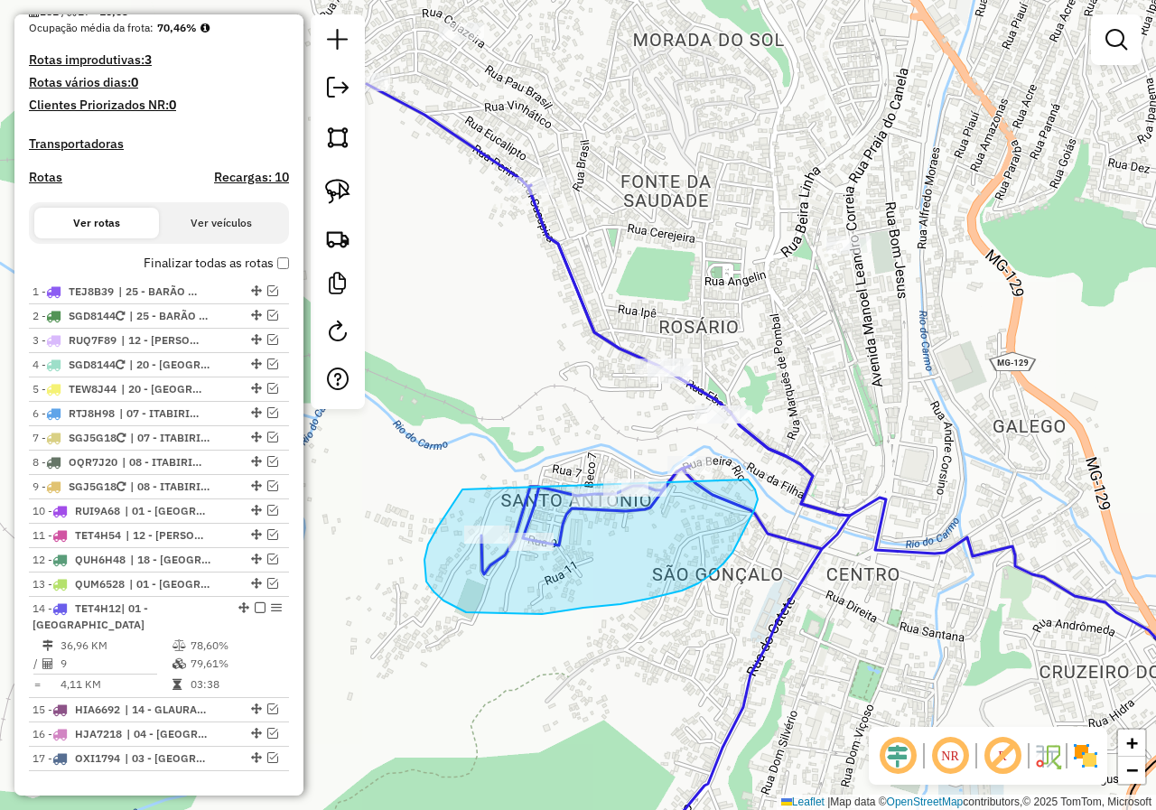
drag, startPoint x: 455, startPoint y: 500, endPoint x: 619, endPoint y: 442, distance: 173.7
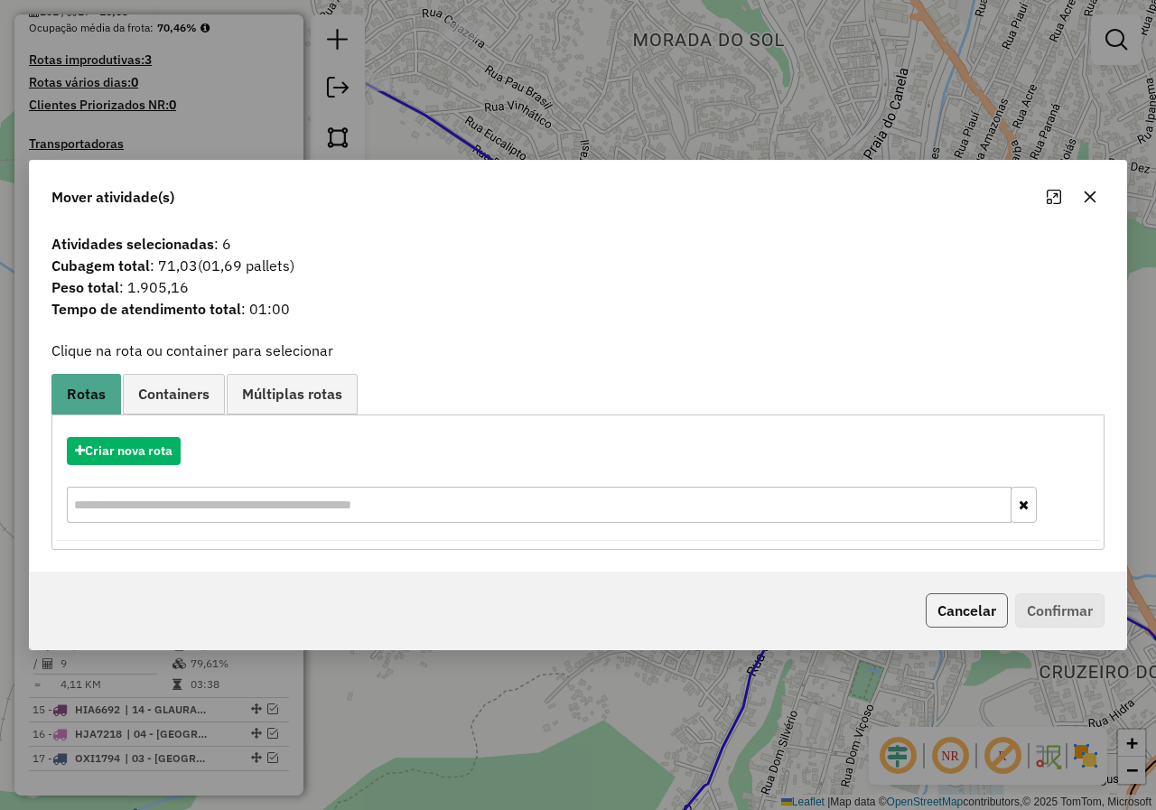
click at [956, 607] on button "Cancelar" at bounding box center [967, 610] width 82 height 34
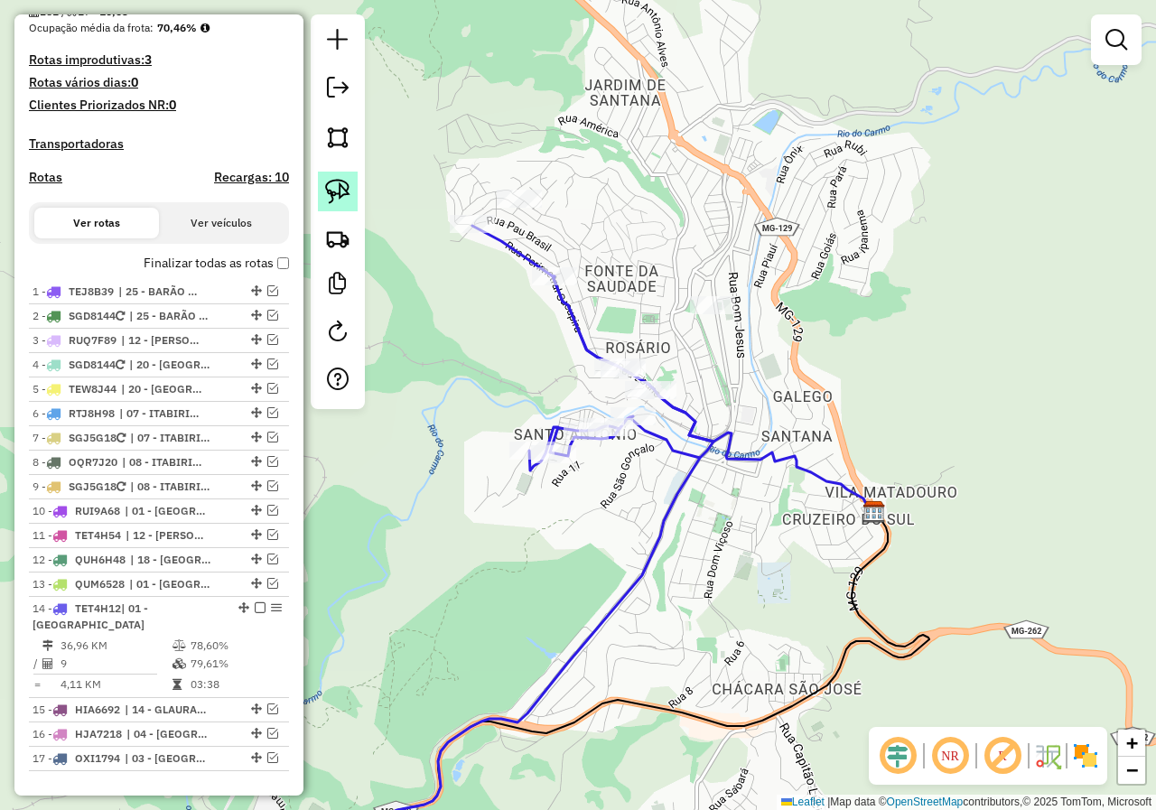
click at [327, 186] on img at bounding box center [337, 191] width 25 height 25
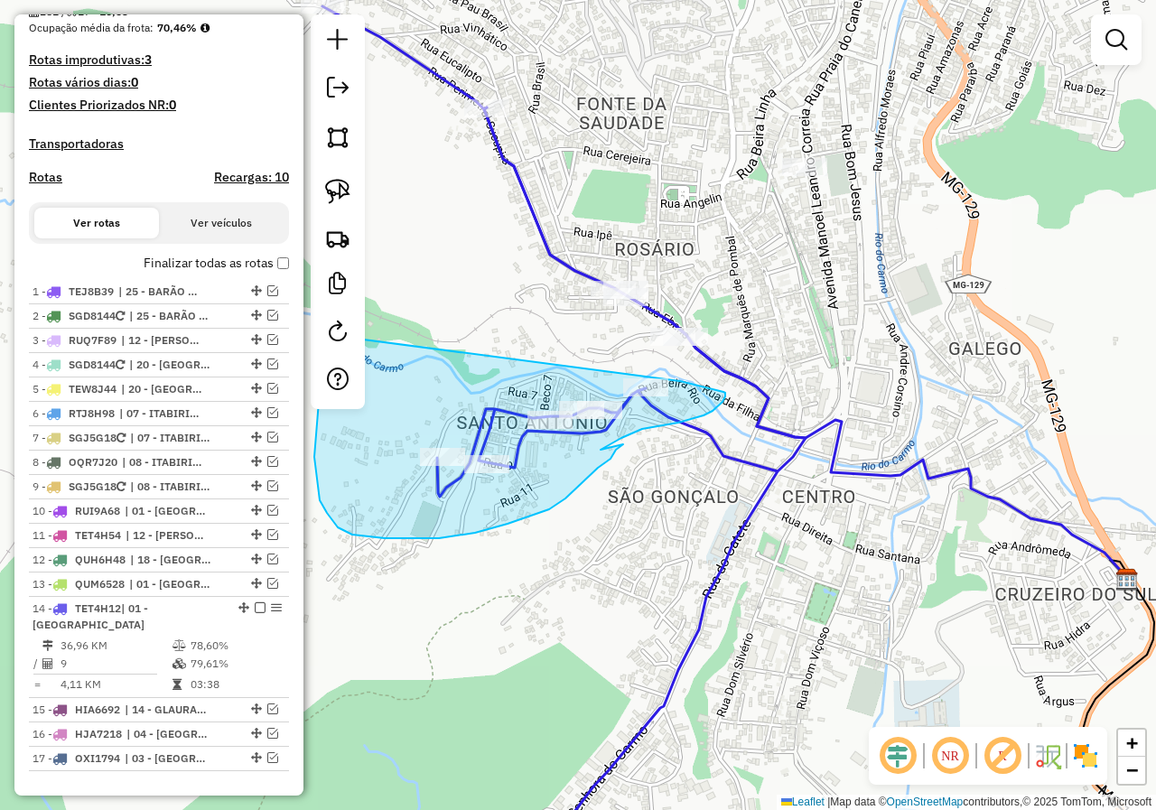
drag, startPoint x: 470, startPoint y: 472, endPoint x: 667, endPoint y: 376, distance: 219.3
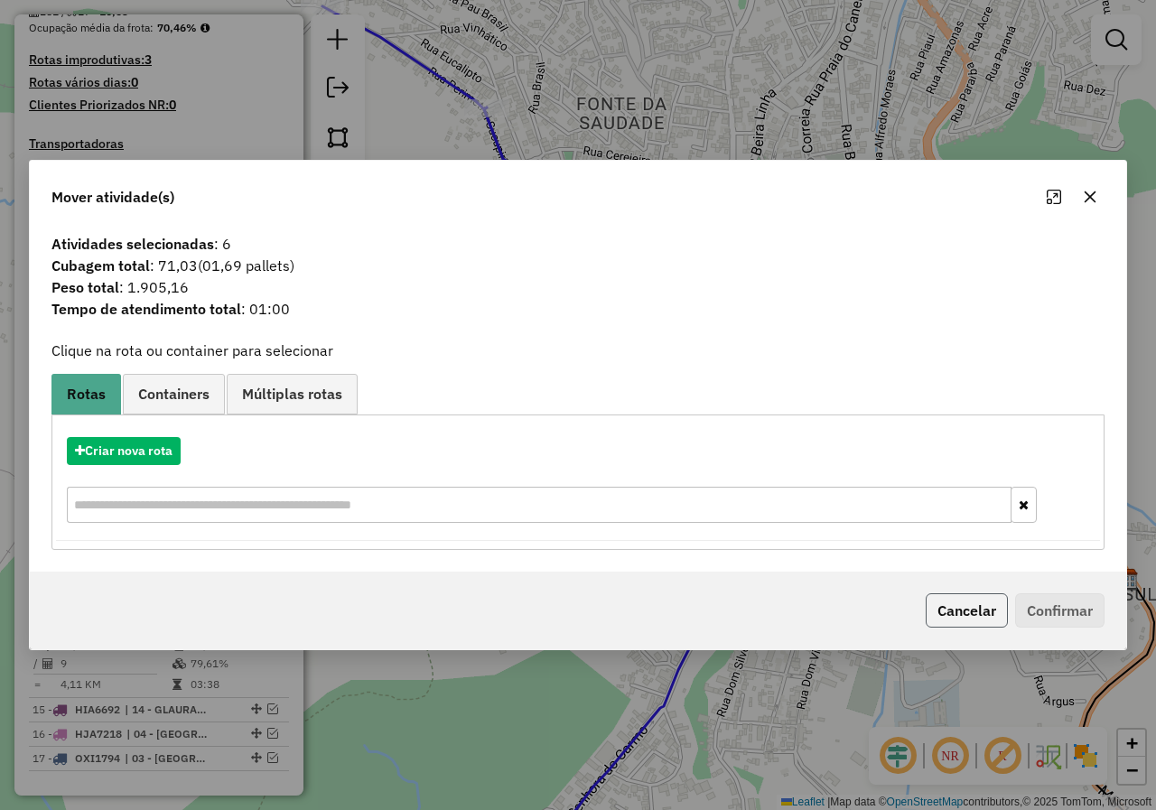
click at [943, 614] on button "Cancelar" at bounding box center [967, 610] width 82 height 34
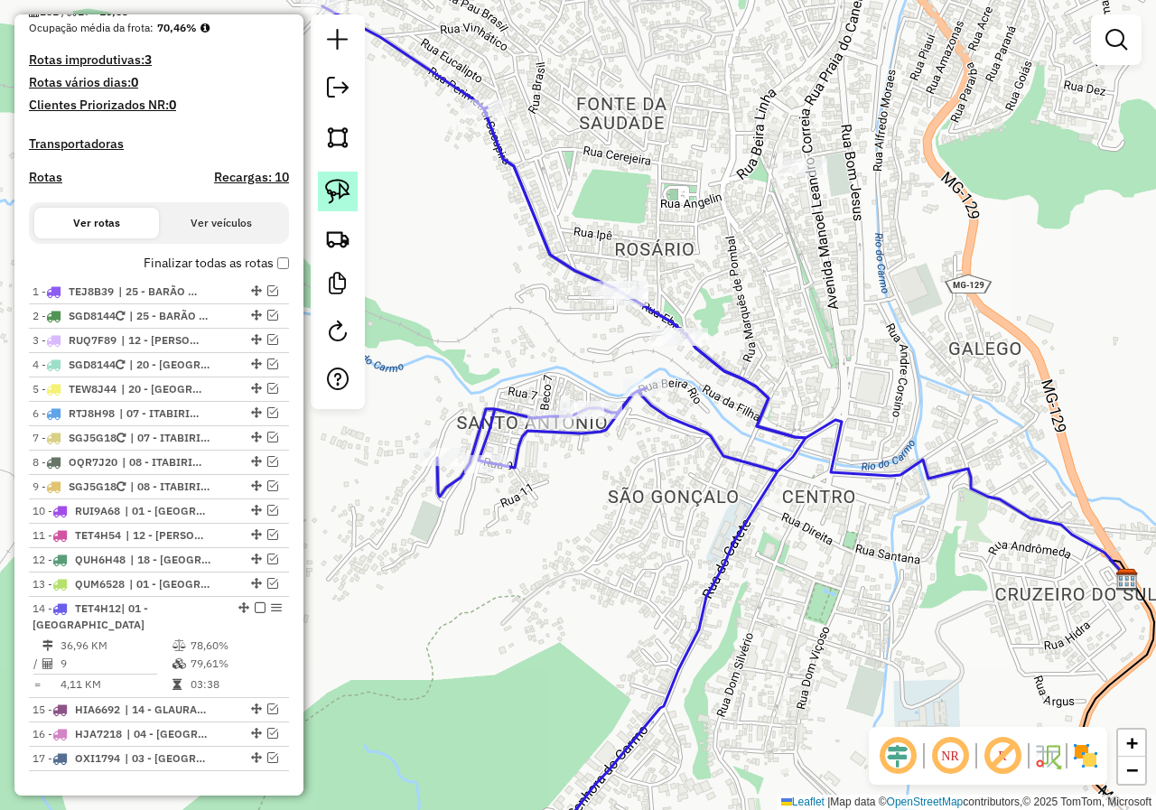
drag, startPoint x: 333, startPoint y: 191, endPoint x: 389, endPoint y: 288, distance: 112.4
click at [332, 191] on img at bounding box center [337, 191] width 25 height 25
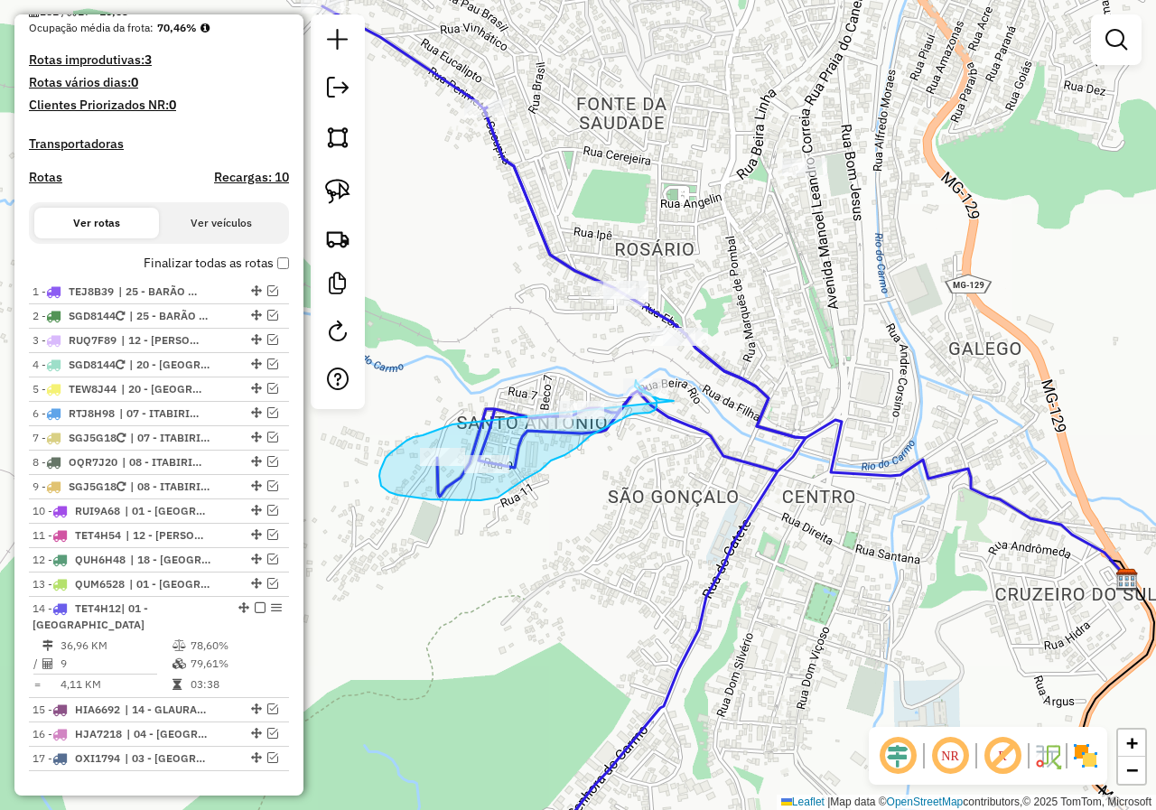
drag, startPoint x: 423, startPoint y: 435, endPoint x: 555, endPoint y: 336, distance: 165.8
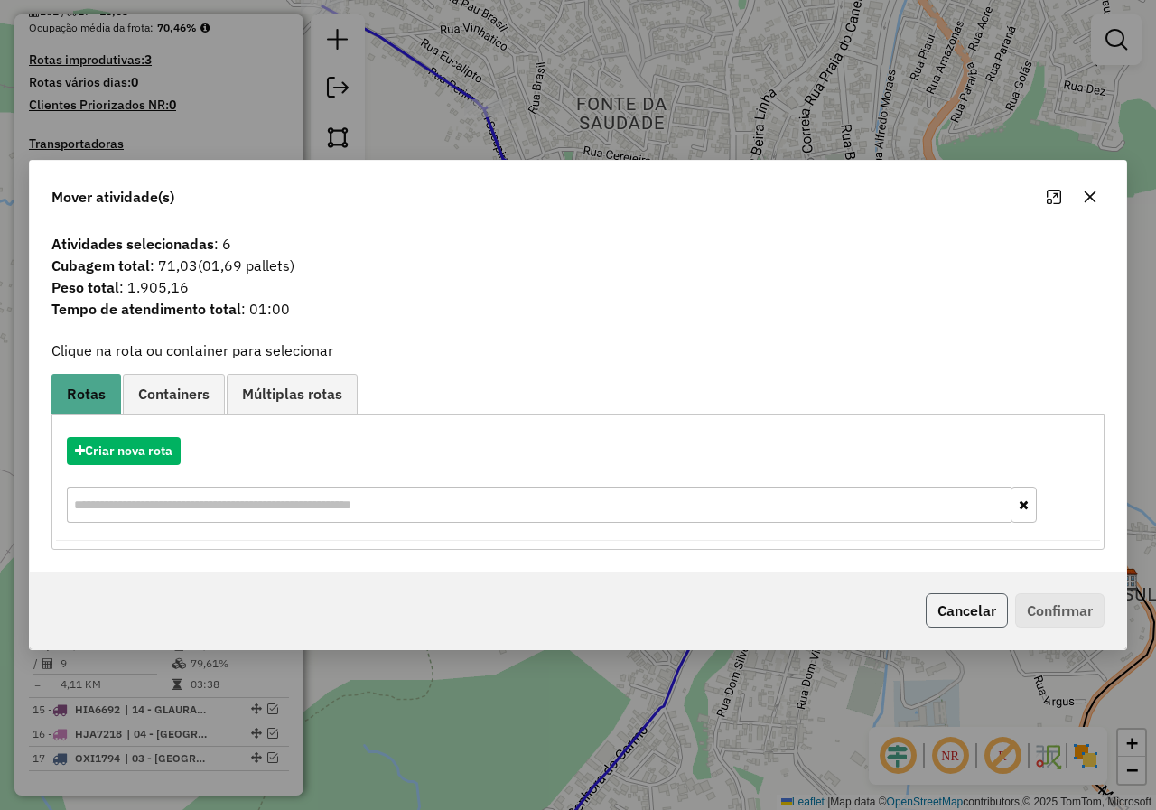
click at [941, 610] on button "Cancelar" at bounding box center [967, 610] width 82 height 34
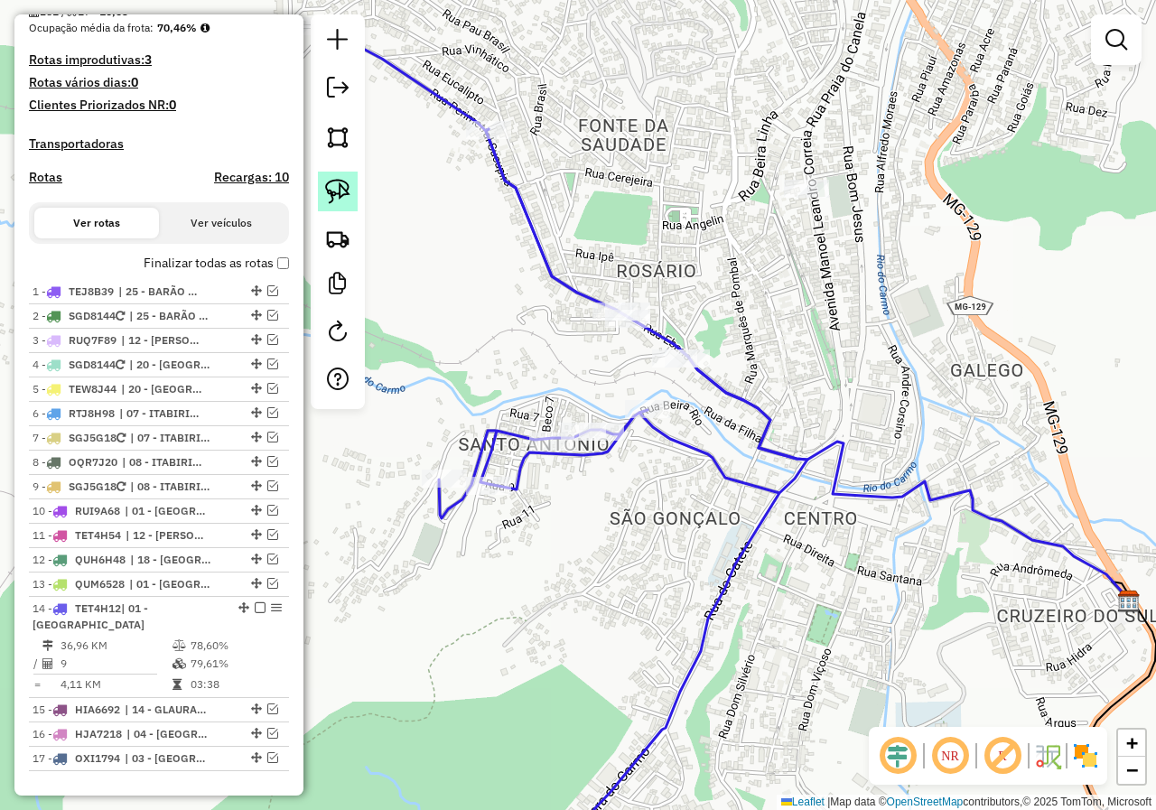
click at [349, 198] on img at bounding box center [337, 191] width 25 height 25
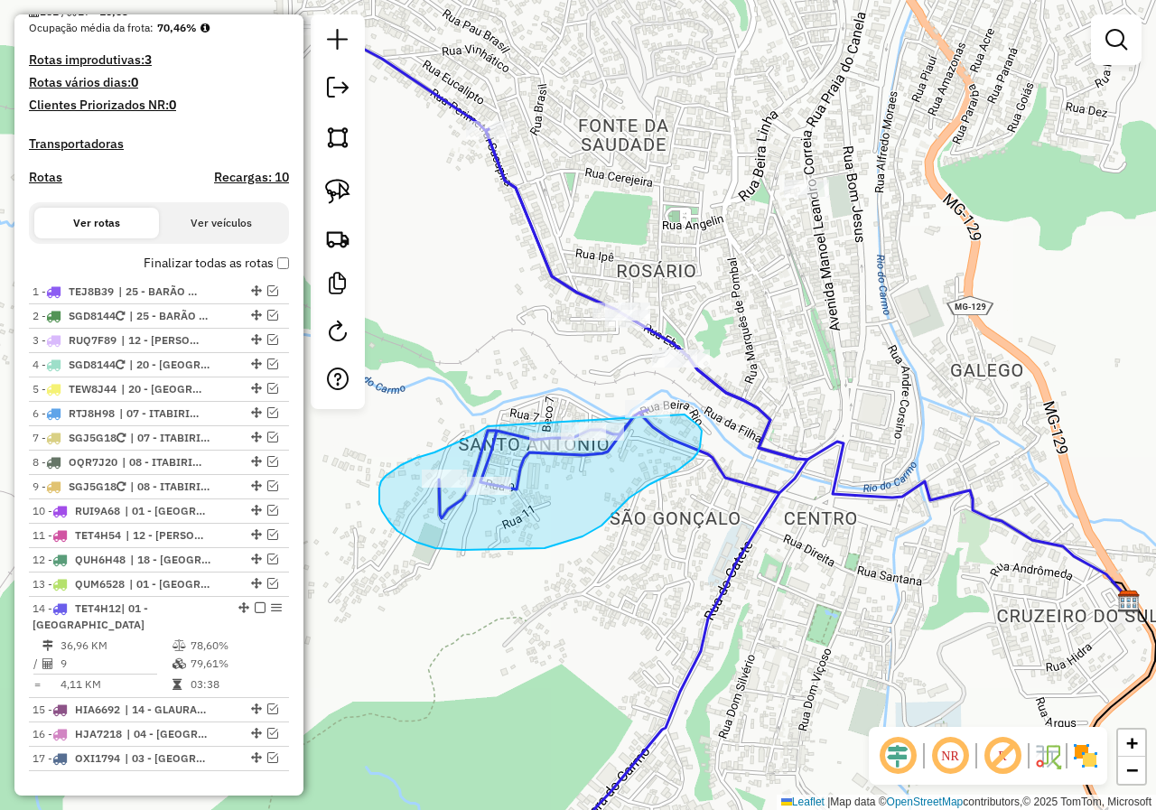
drag, startPoint x: 488, startPoint y: 426, endPoint x: 559, endPoint y: 369, distance: 91.2
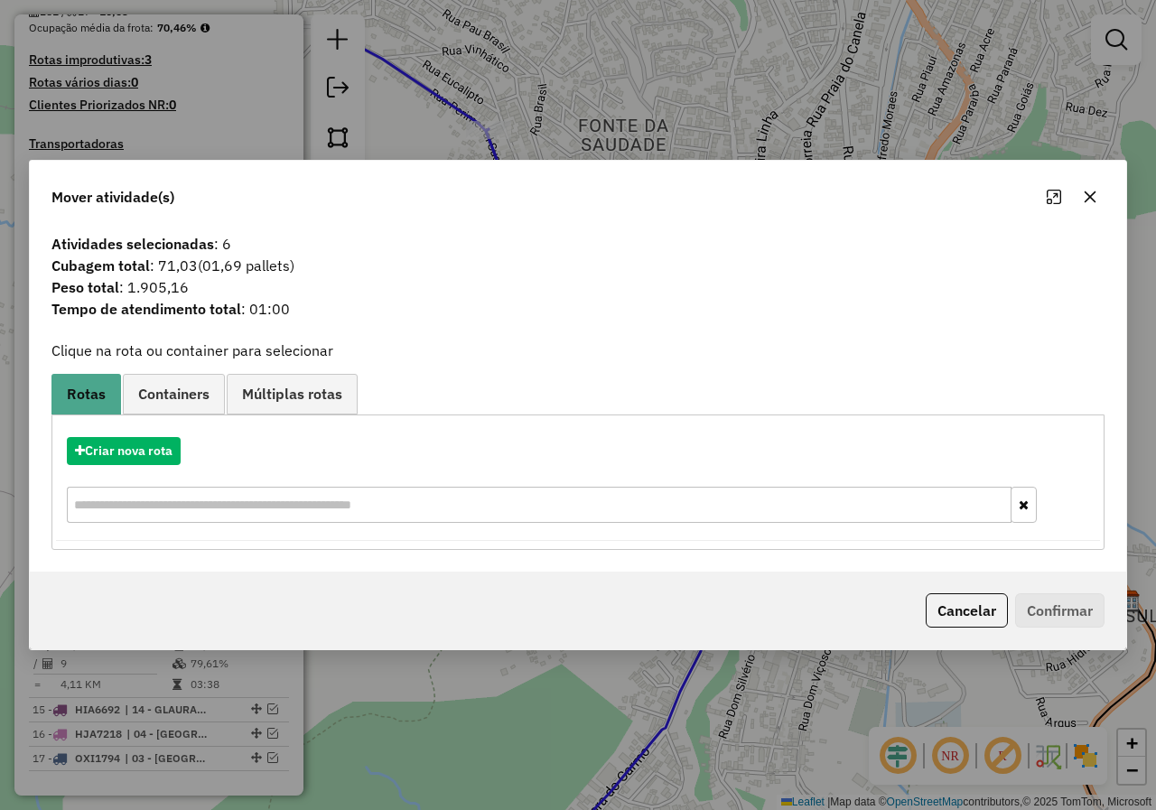
click at [964, 601] on button "Cancelar" at bounding box center [967, 610] width 82 height 34
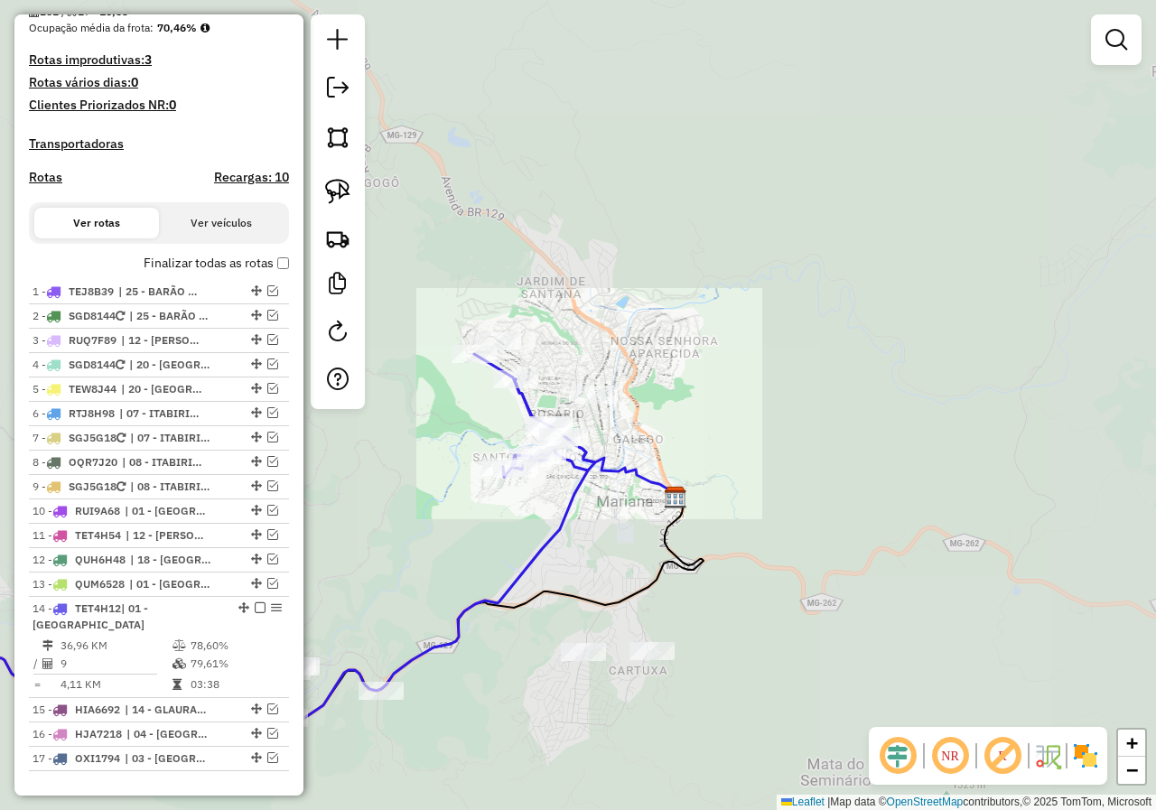
drag, startPoint x: 401, startPoint y: 559, endPoint x: 607, endPoint y: 457, distance: 229.8
click at [515, 515] on div "Janela de atendimento Grade de atendimento Capacidade Transportadoras Veículos …" at bounding box center [578, 405] width 1156 height 810
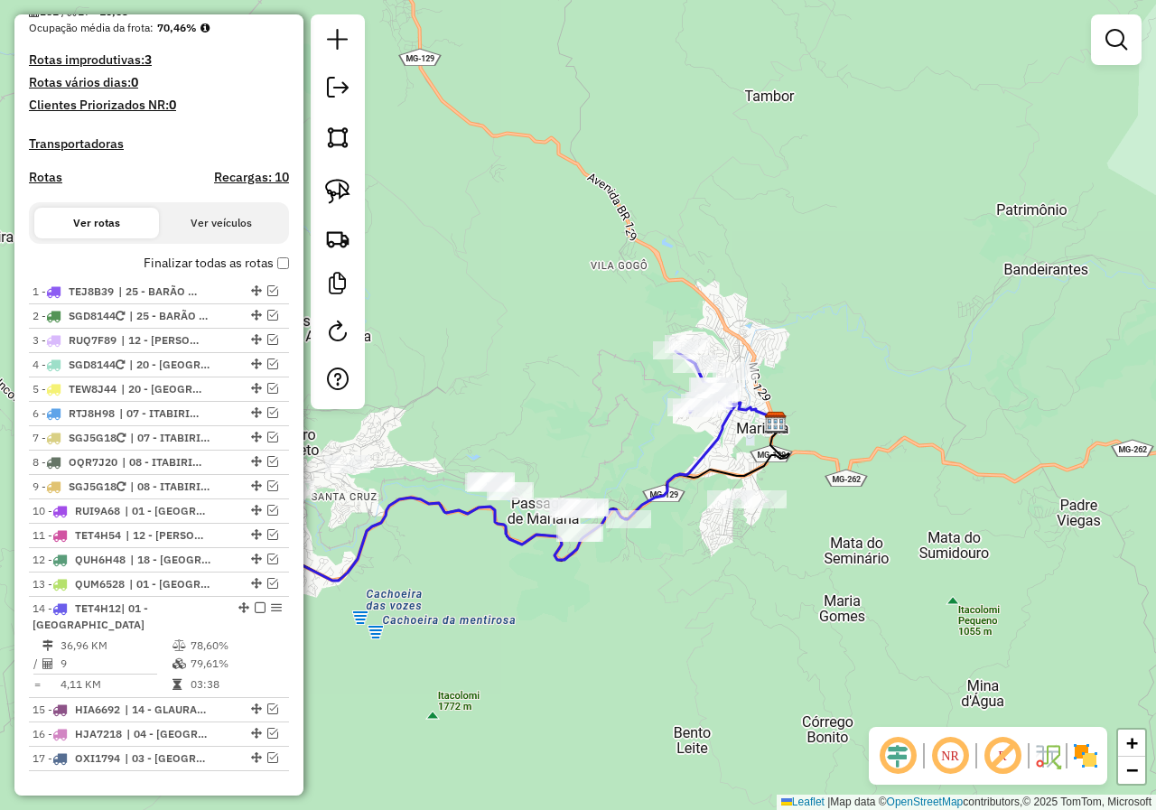
drag, startPoint x: 354, startPoint y: 563, endPoint x: 526, endPoint y: 565, distance: 172.5
click at [526, 565] on icon at bounding box center [491, 465] width 488 height 229
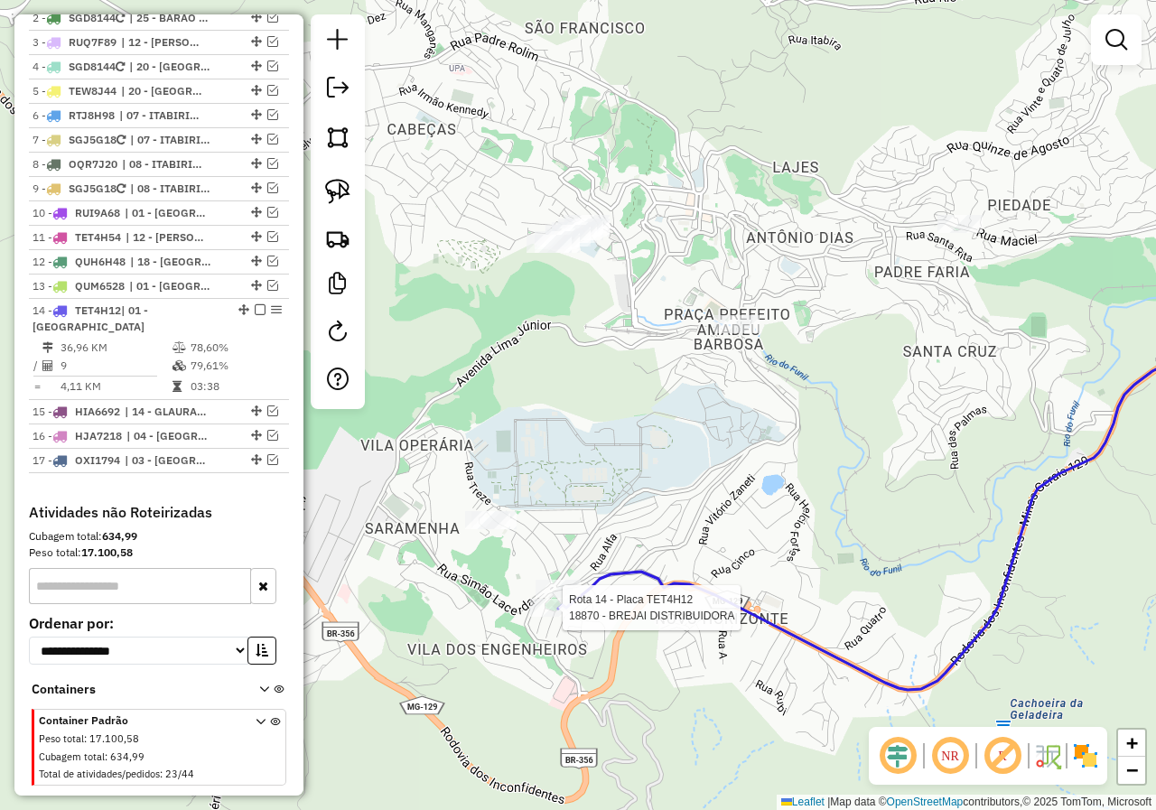
select select "**********"
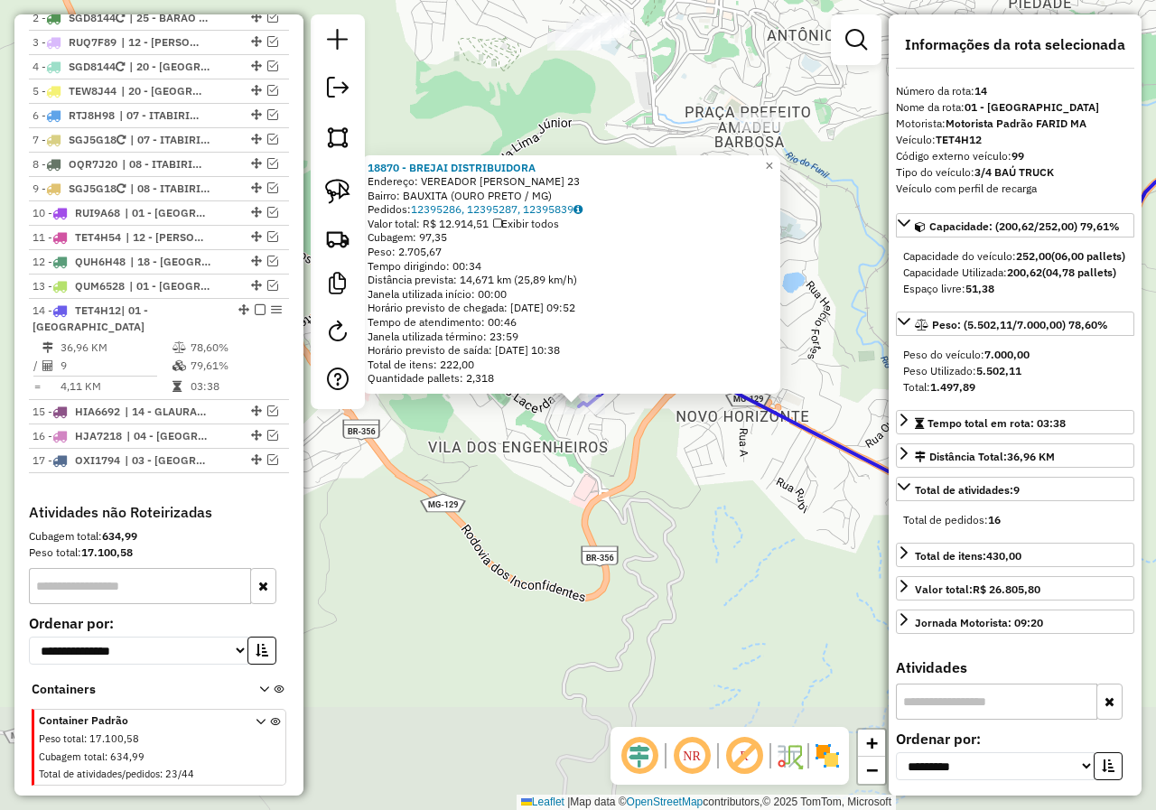
scroll to position [787, 0]
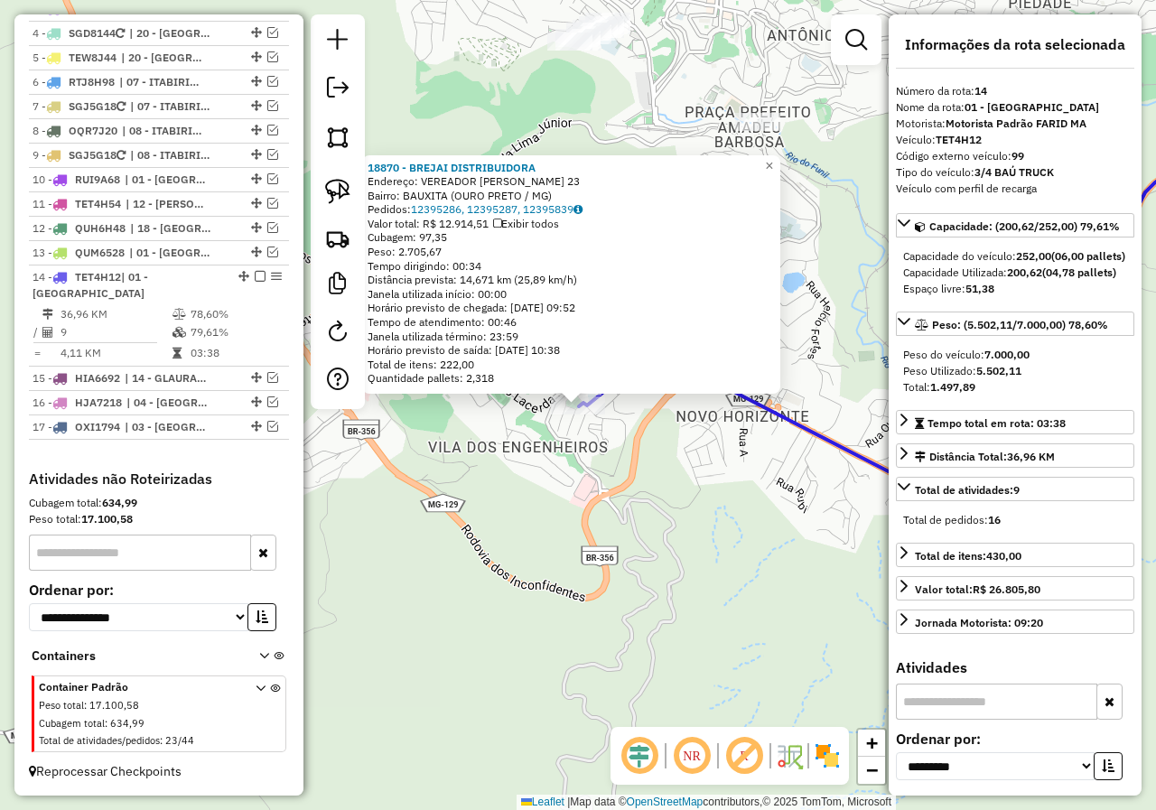
click at [543, 602] on div "18870 - BREJAI DISTRIBUIDORA Endereço: VEREADOR OSCAR ARAUJO 23 Bairro: BAUXITA…" at bounding box center [578, 405] width 1156 height 810
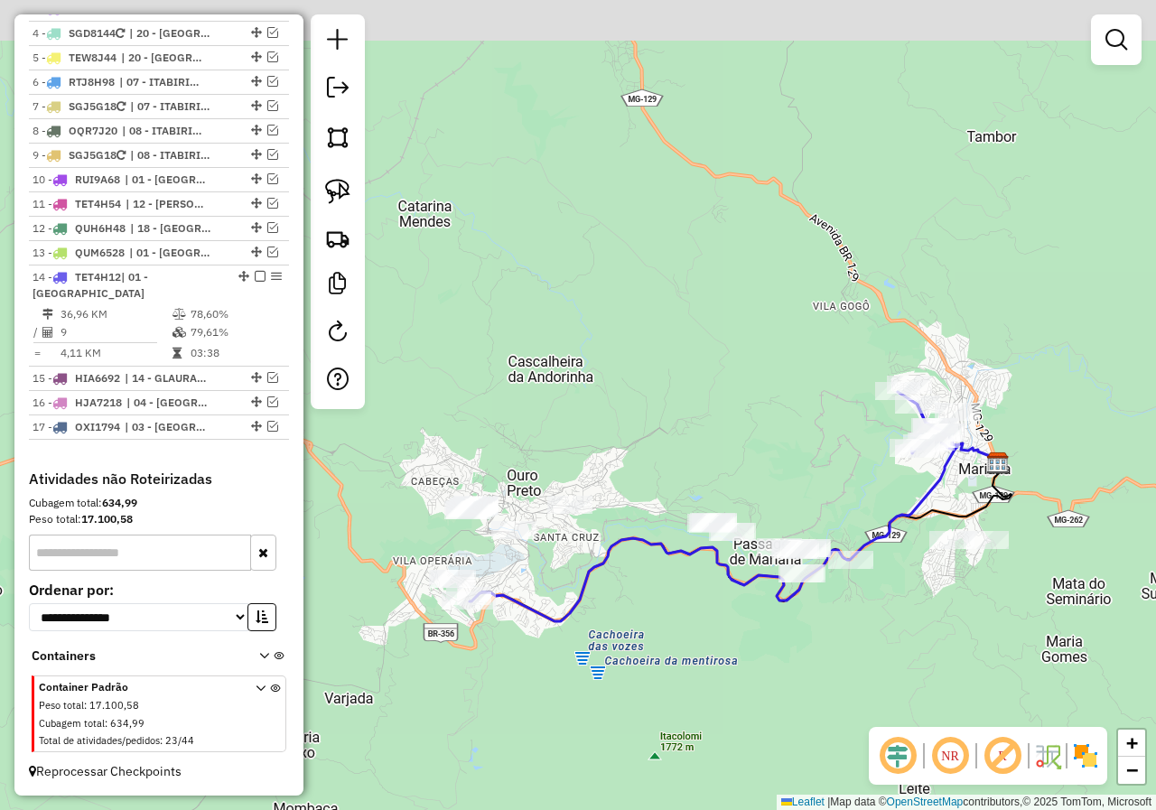
drag, startPoint x: 723, startPoint y: 475, endPoint x: 721, endPoint y: 568, distance: 93.0
click at [530, 585] on icon at bounding box center [714, 506] width 488 height 229
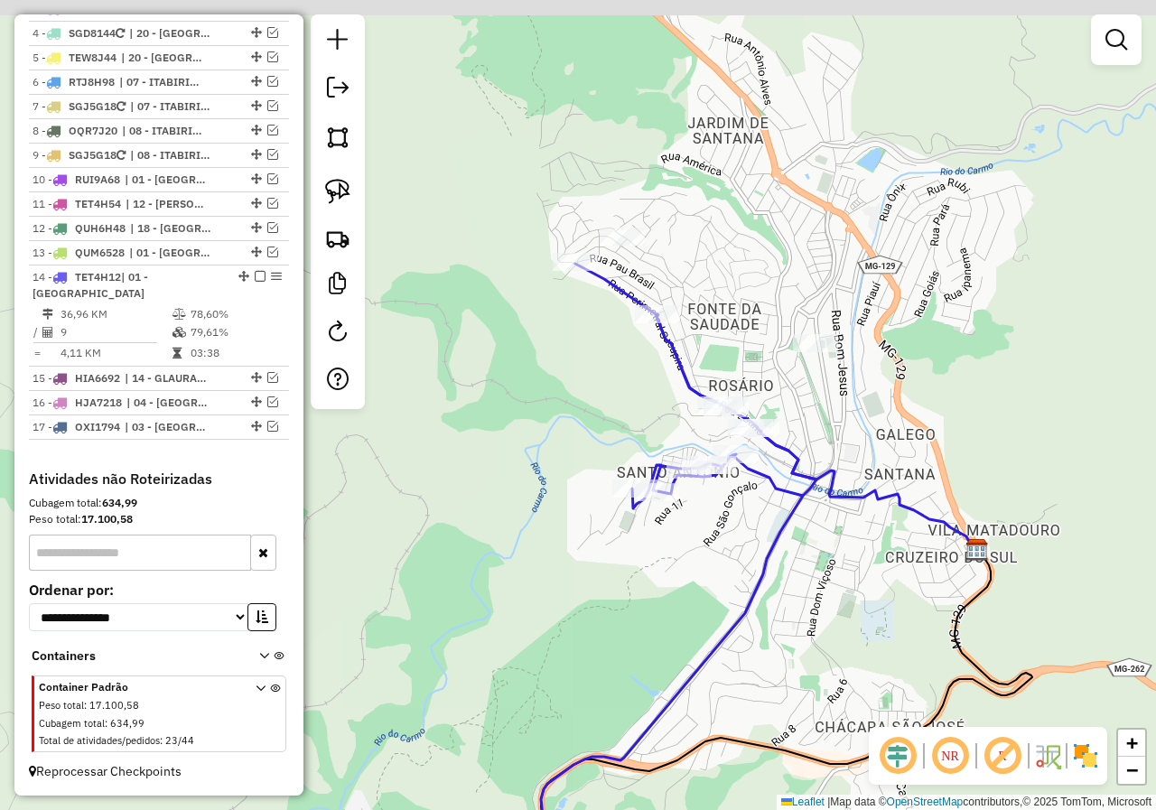
drag, startPoint x: 654, startPoint y: 287, endPoint x: 657, endPoint y: 371, distance: 84.1
click at [657, 371] on div "Janela de atendimento Grade de atendimento Capacidade Transportadoras Veículos …" at bounding box center [578, 405] width 1156 height 810
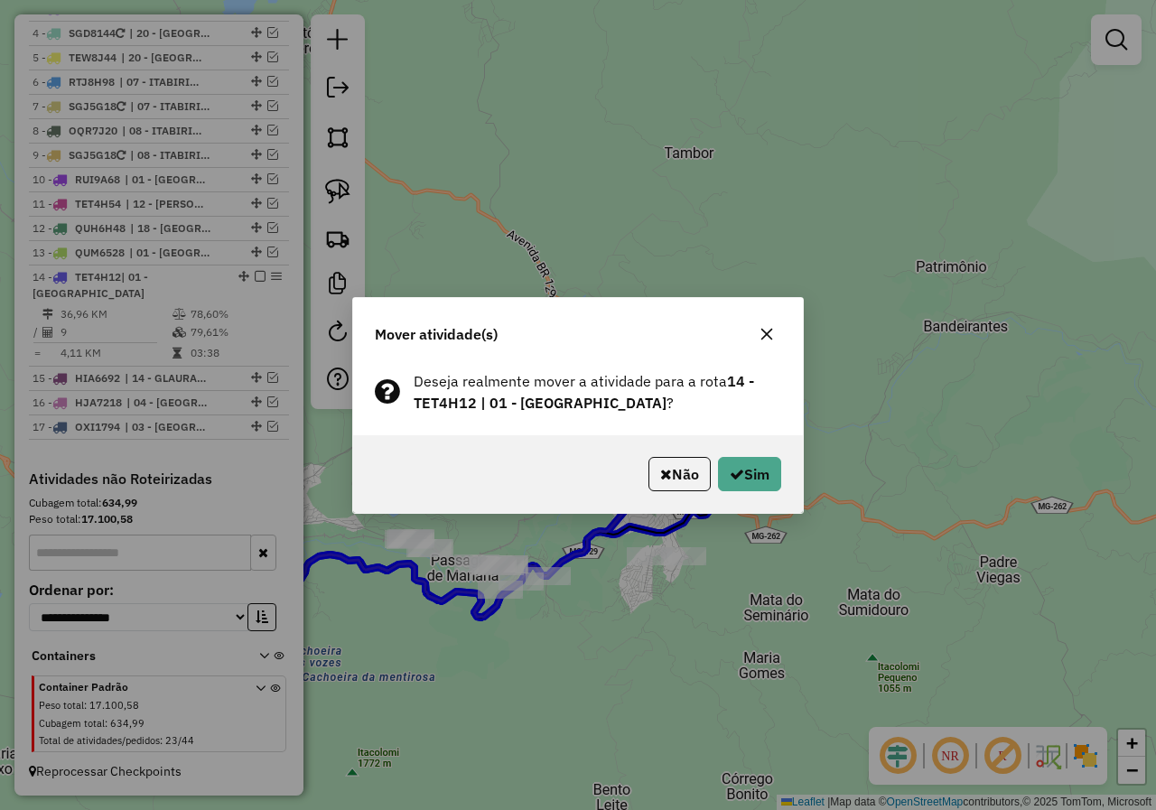
drag, startPoint x: 663, startPoint y: 487, endPoint x: 644, endPoint y: 503, distance: 25.0
click at [663, 486] on button "Não" at bounding box center [679, 474] width 62 height 34
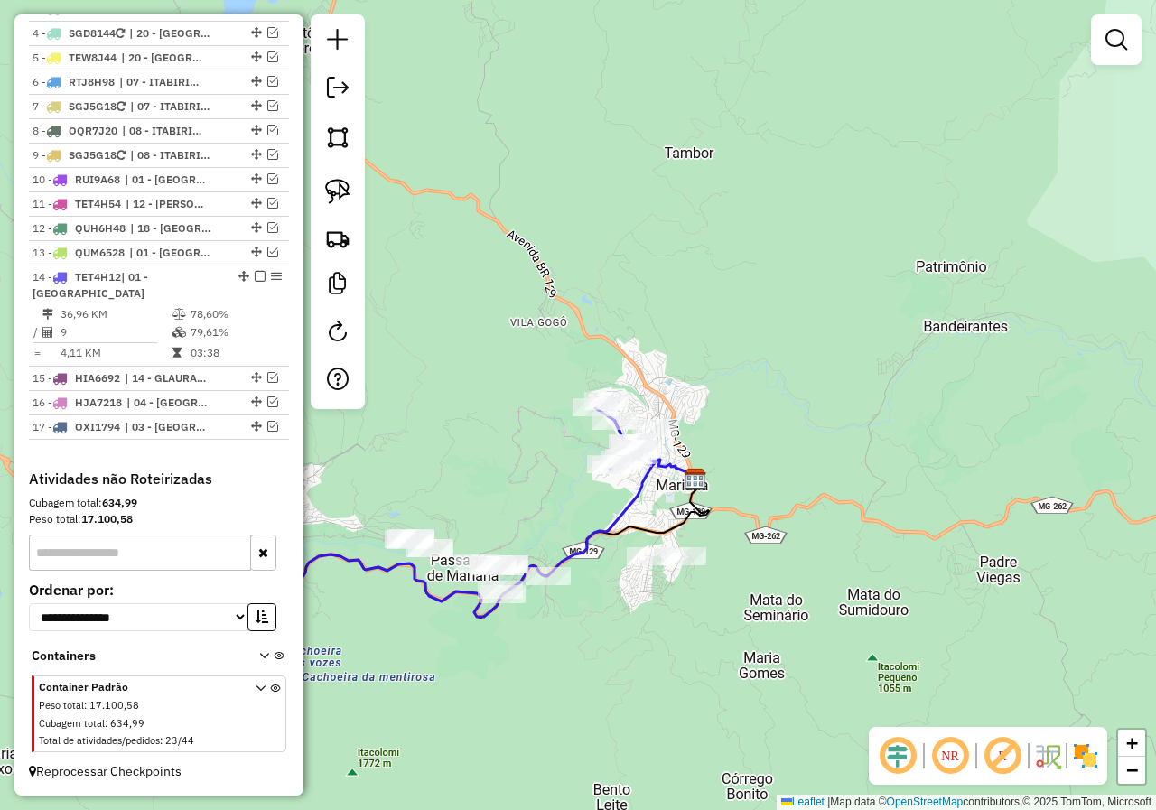
drag, startPoint x: 433, startPoint y: 639, endPoint x: 590, endPoint y: 591, distance: 163.4
click at [590, 591] on div "Janela de atendimento Grade de atendimento Capacidade Transportadoras Veículos …" at bounding box center [578, 405] width 1156 height 810
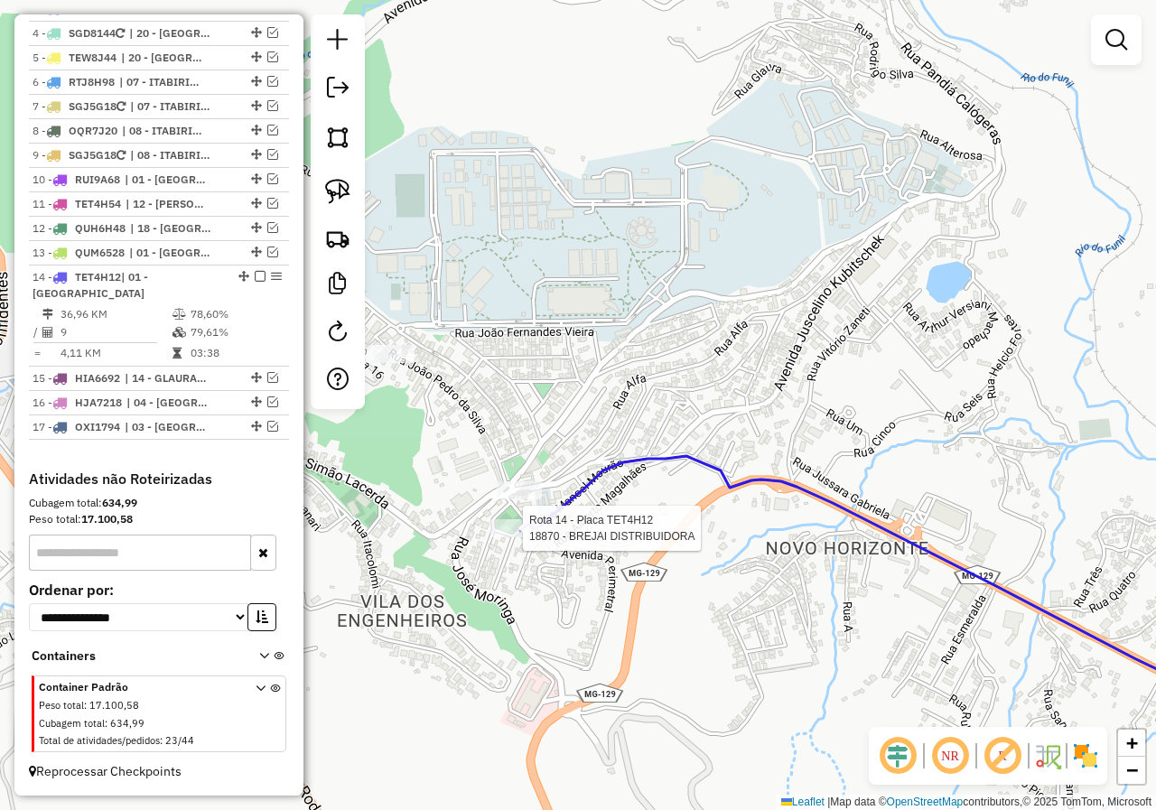
select select "**********"
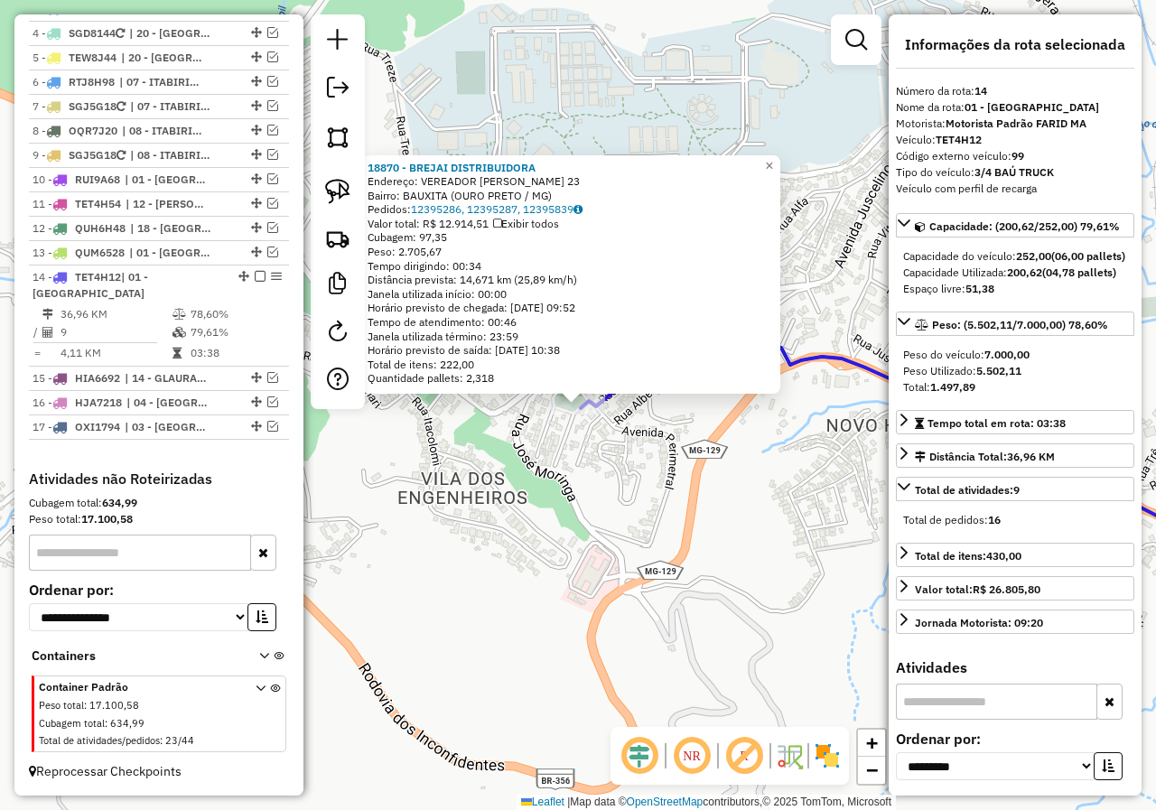
click at [525, 525] on div "18870 - BREJAI DISTRIBUIDORA Endereço: VEREADOR OSCAR ARAUJO 23 Bairro: BAUXITA…" at bounding box center [578, 405] width 1156 height 810
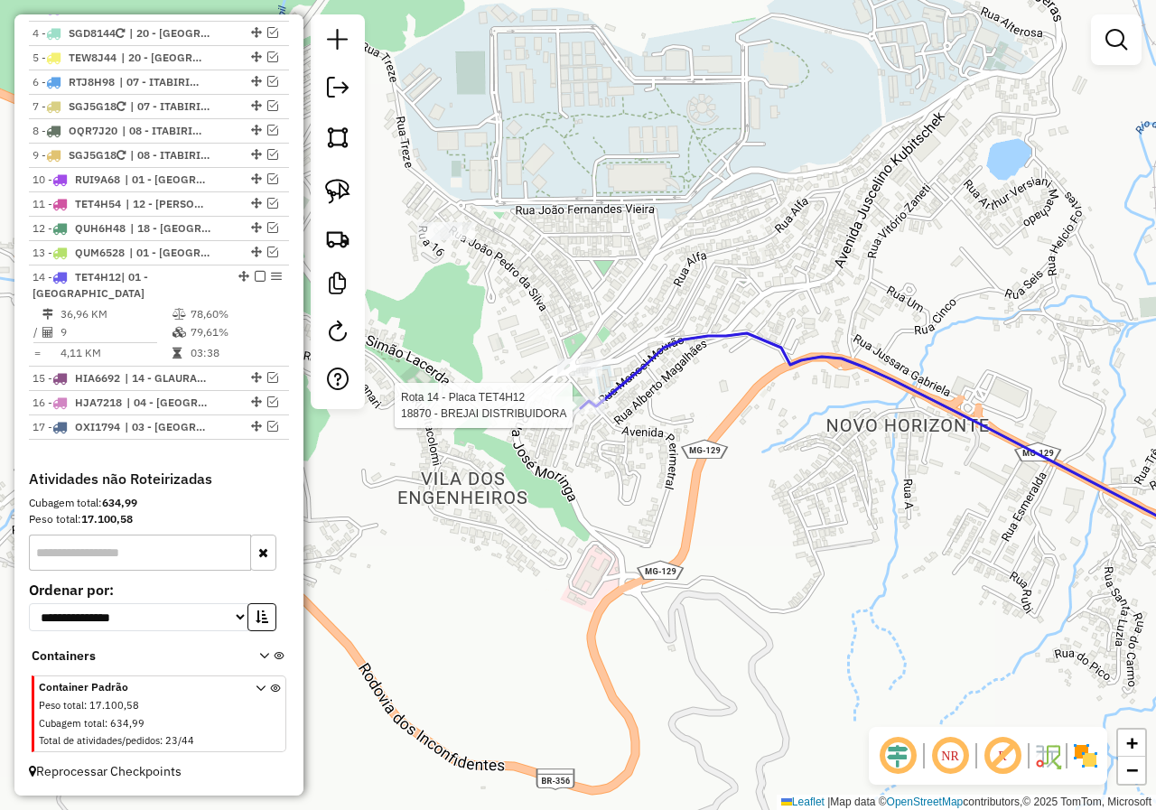
select select "**********"
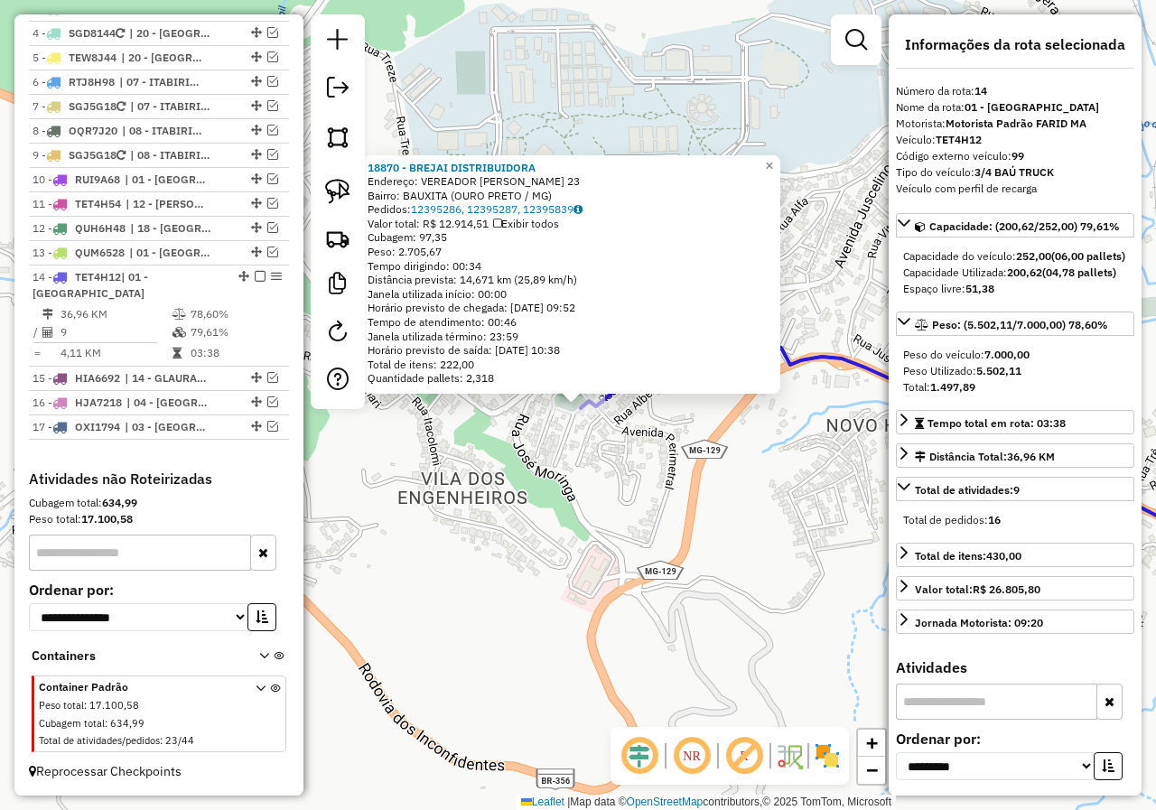
click at [562, 498] on div "18870 - BREJAI DISTRIBUIDORA Endereço: VEREADOR OSCAR ARAUJO 23 Bairro: BAUXITA…" at bounding box center [578, 405] width 1156 height 810
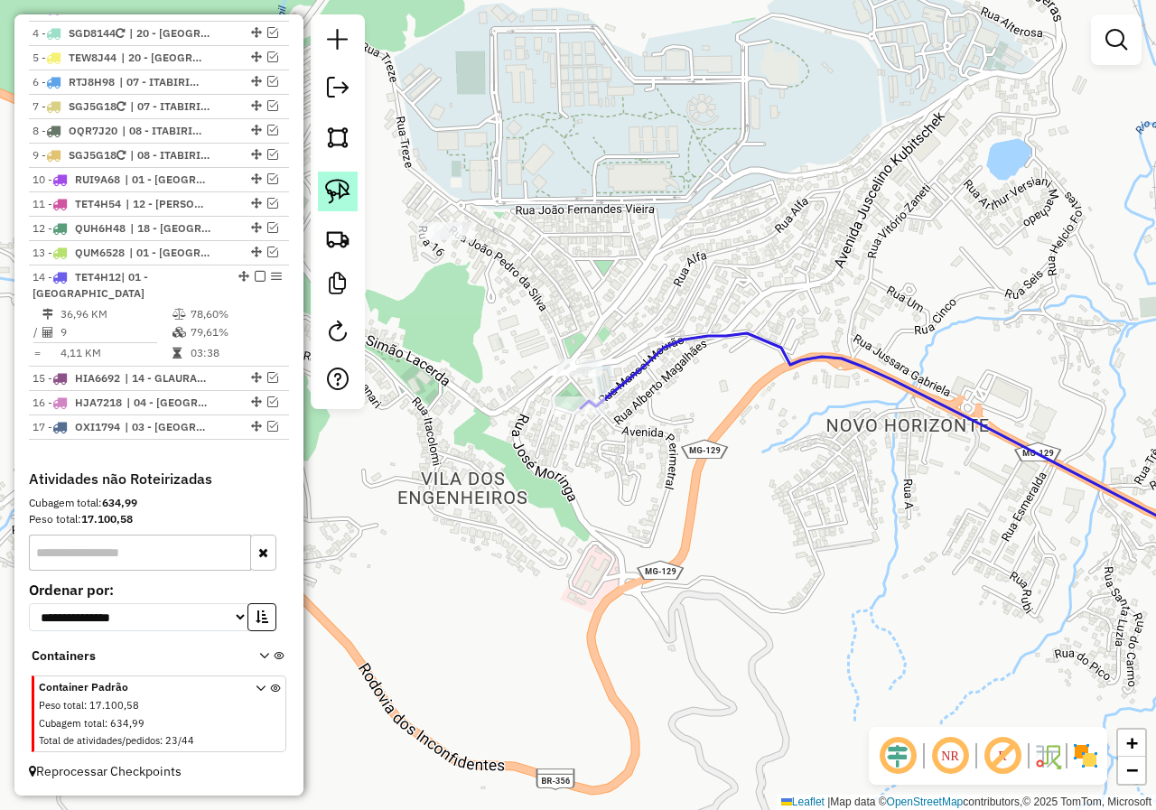
click at [346, 199] on img at bounding box center [337, 191] width 25 height 25
drag, startPoint x: 438, startPoint y: 377, endPoint x: 607, endPoint y: 395, distance: 169.7
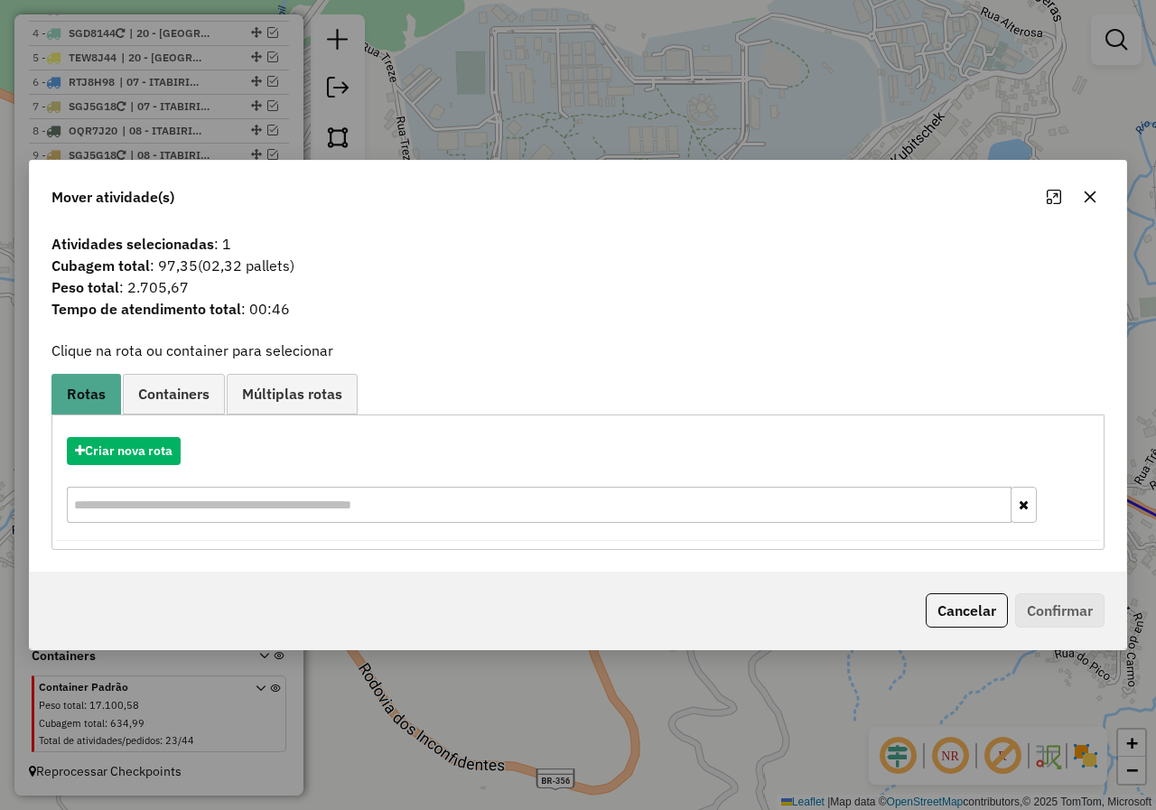
drag, startPoint x: 952, startPoint y: 591, endPoint x: 895, endPoint y: 624, distance: 66.0
click at [865, 625] on div "Cancelar Confirmar" at bounding box center [578, 611] width 1096 height 78
click at [1001, 588] on div "Cancelar Confirmar" at bounding box center [578, 611] width 1096 height 78
click at [1003, 625] on button "Cancelar" at bounding box center [967, 610] width 82 height 34
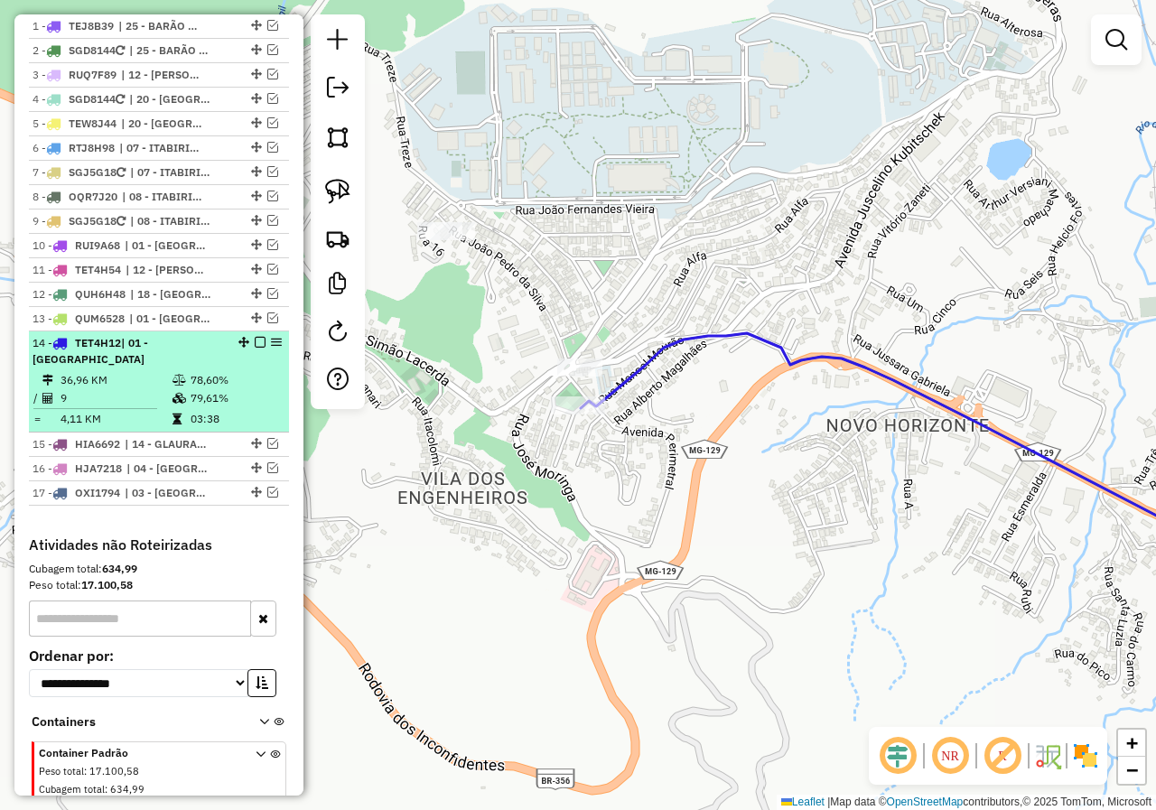
scroll to position [607, 0]
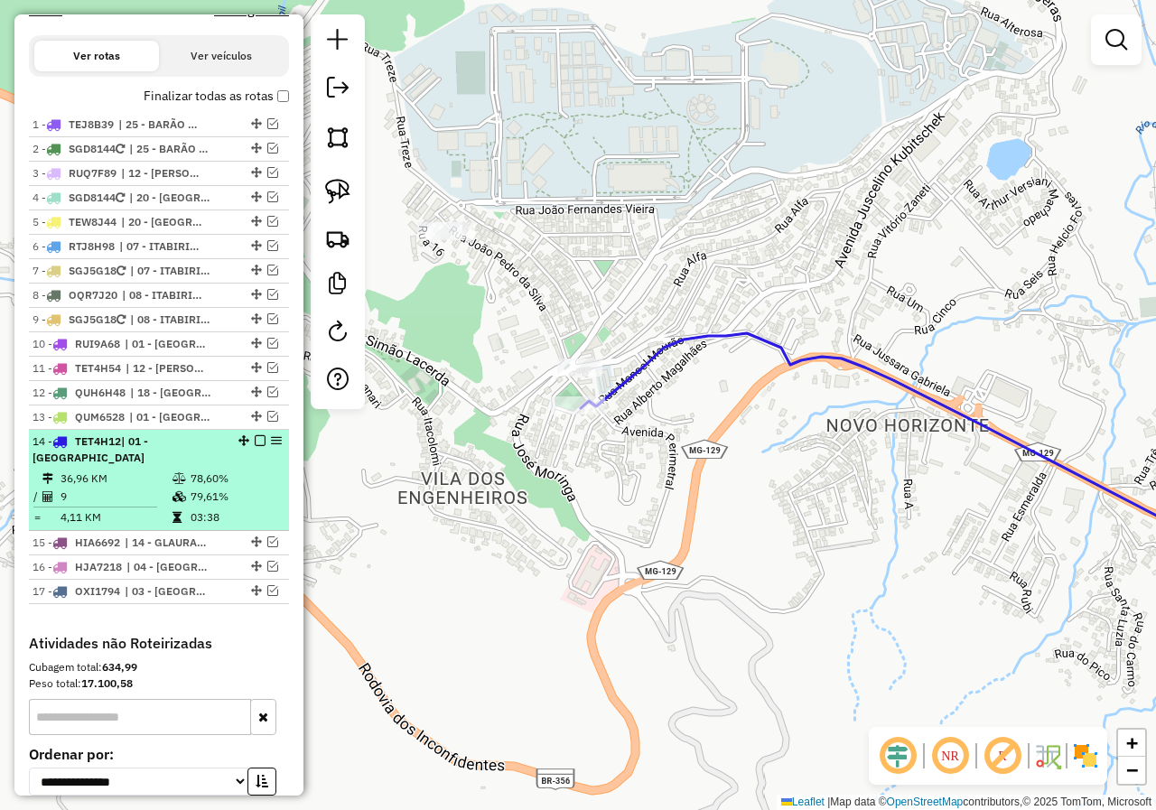
click at [255, 446] on em at bounding box center [260, 440] width 11 height 11
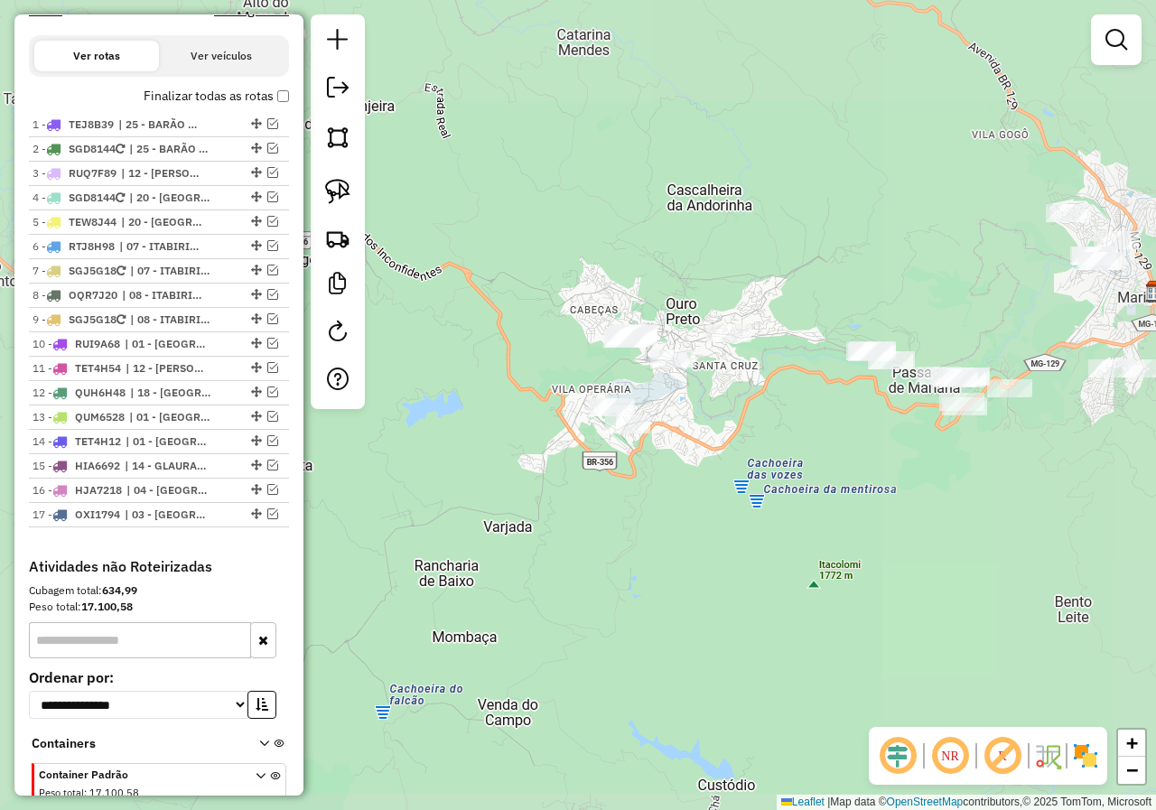
drag, startPoint x: 814, startPoint y: 413, endPoint x: 507, endPoint y: 394, distance: 308.5
click at [514, 399] on div "Janela de atendimento Grade de atendimento Capacidade Transportadoras Veículos …" at bounding box center [578, 405] width 1156 height 810
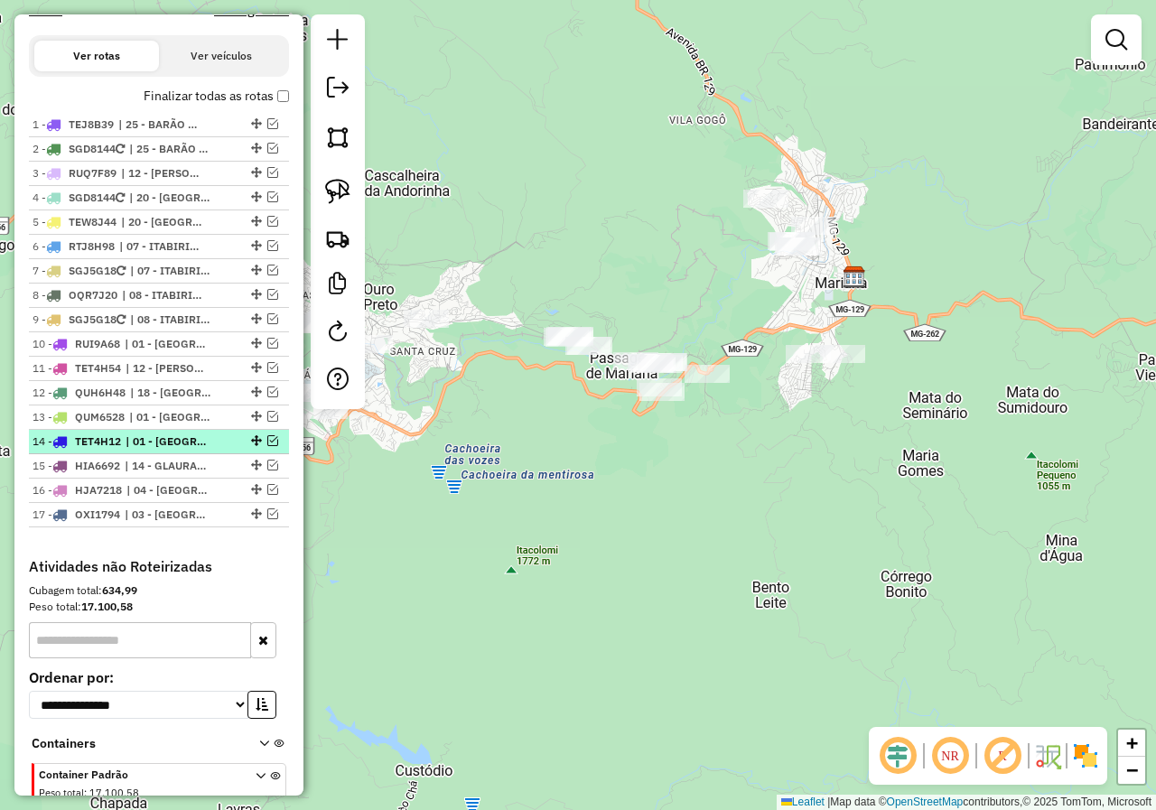
click at [267, 446] on em at bounding box center [272, 440] width 11 height 11
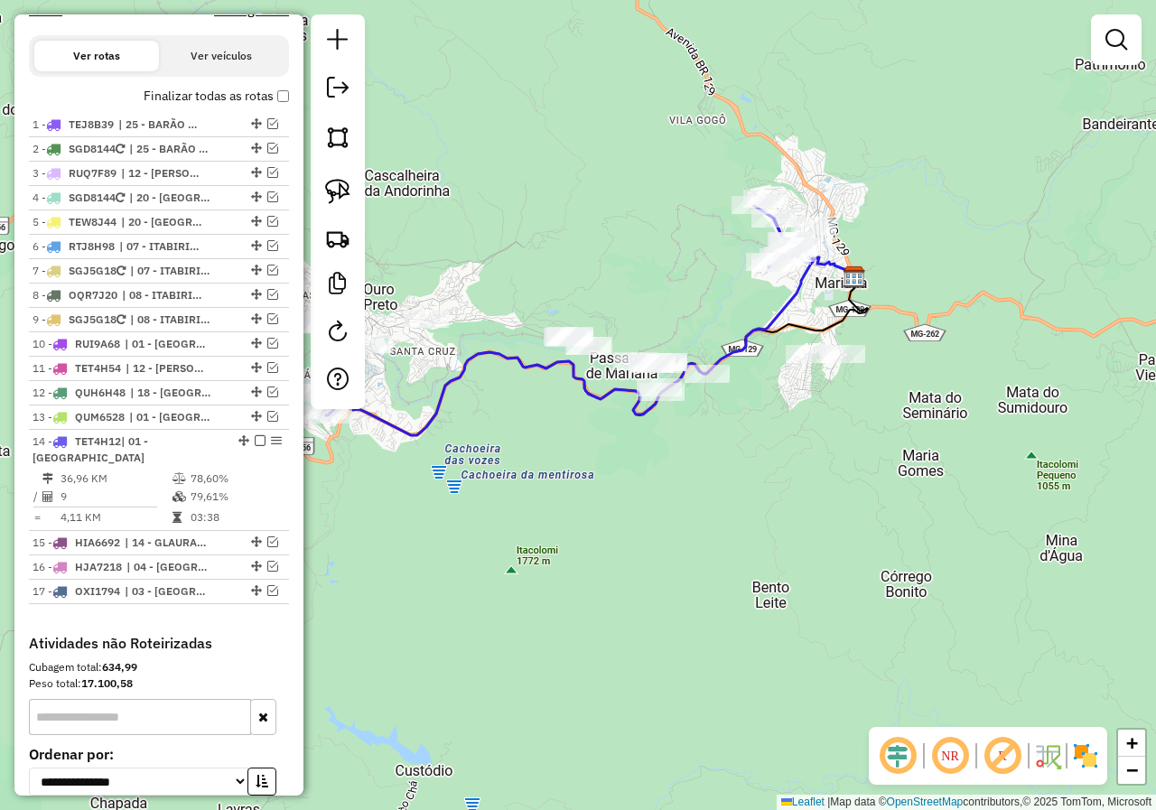
drag, startPoint x: 617, startPoint y: 490, endPoint x: 643, endPoint y: 492, distance: 26.2
click at [639, 492] on div "Janela de atendimento Grade de atendimento Capacidade Transportadoras Veículos …" at bounding box center [578, 405] width 1156 height 810
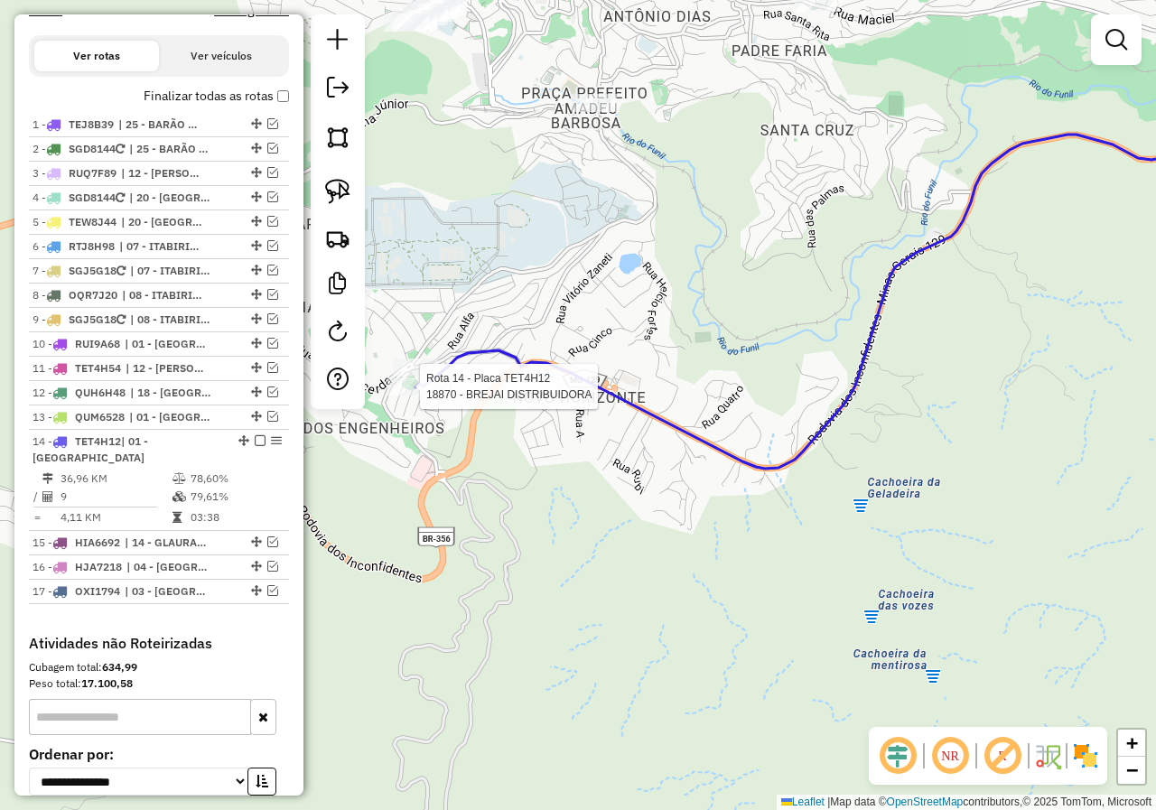
click at [414, 395] on div at bounding box center [414, 386] width 54 height 18
select select "**********"
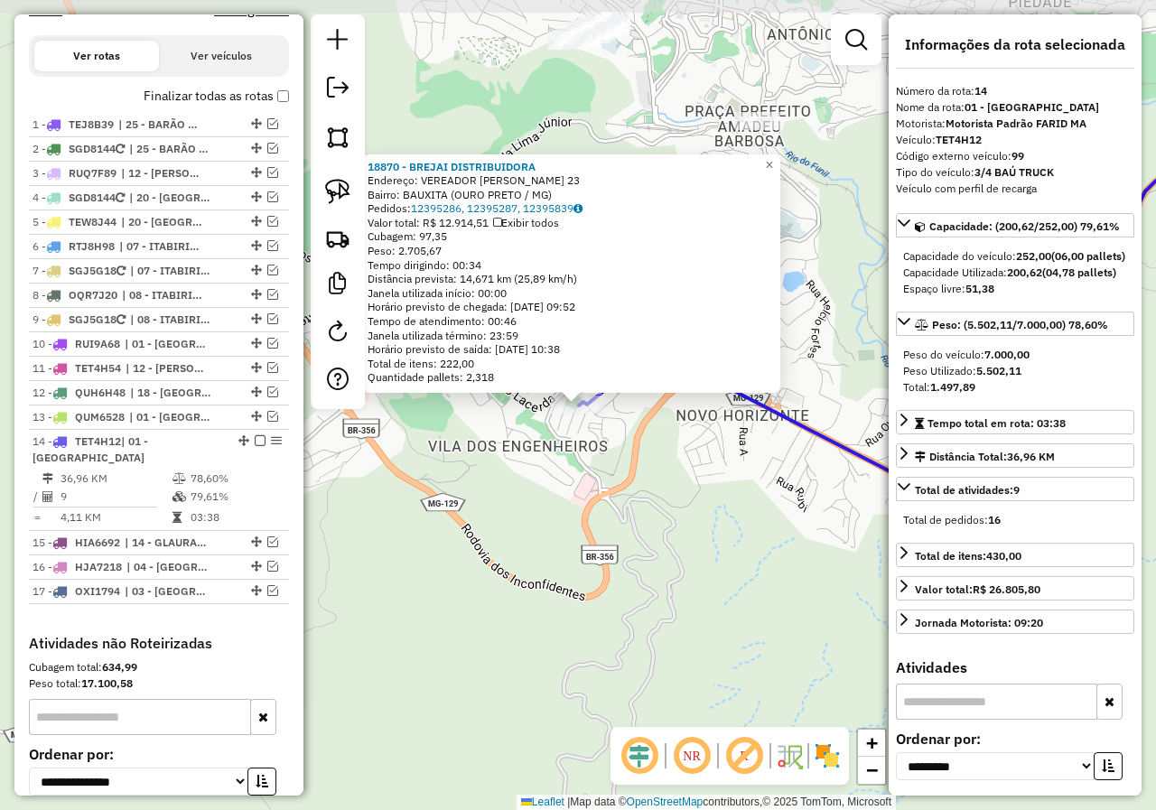
scroll to position [787, 0]
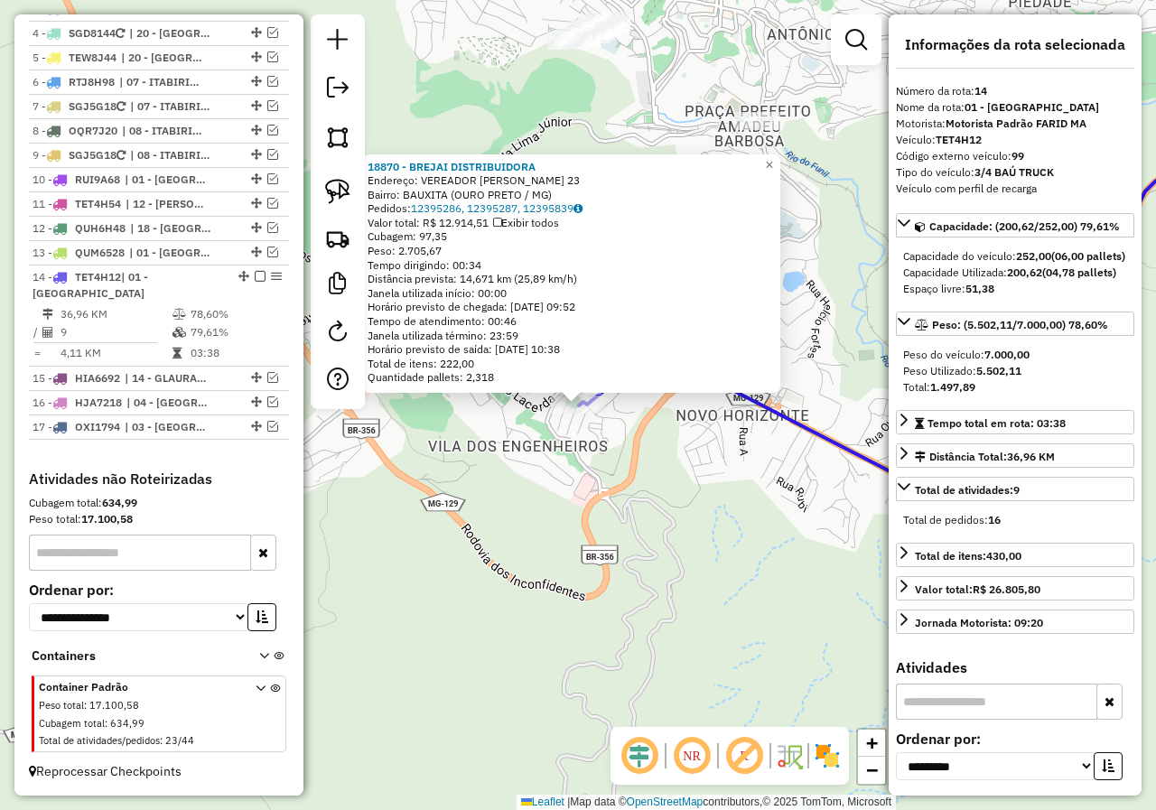
click at [498, 469] on div "18870 - BREJAI DISTRIBUIDORA Endereço: VEREADOR OSCAR ARAUJO 23 Bairro: BAUXITA…" at bounding box center [578, 405] width 1156 height 810
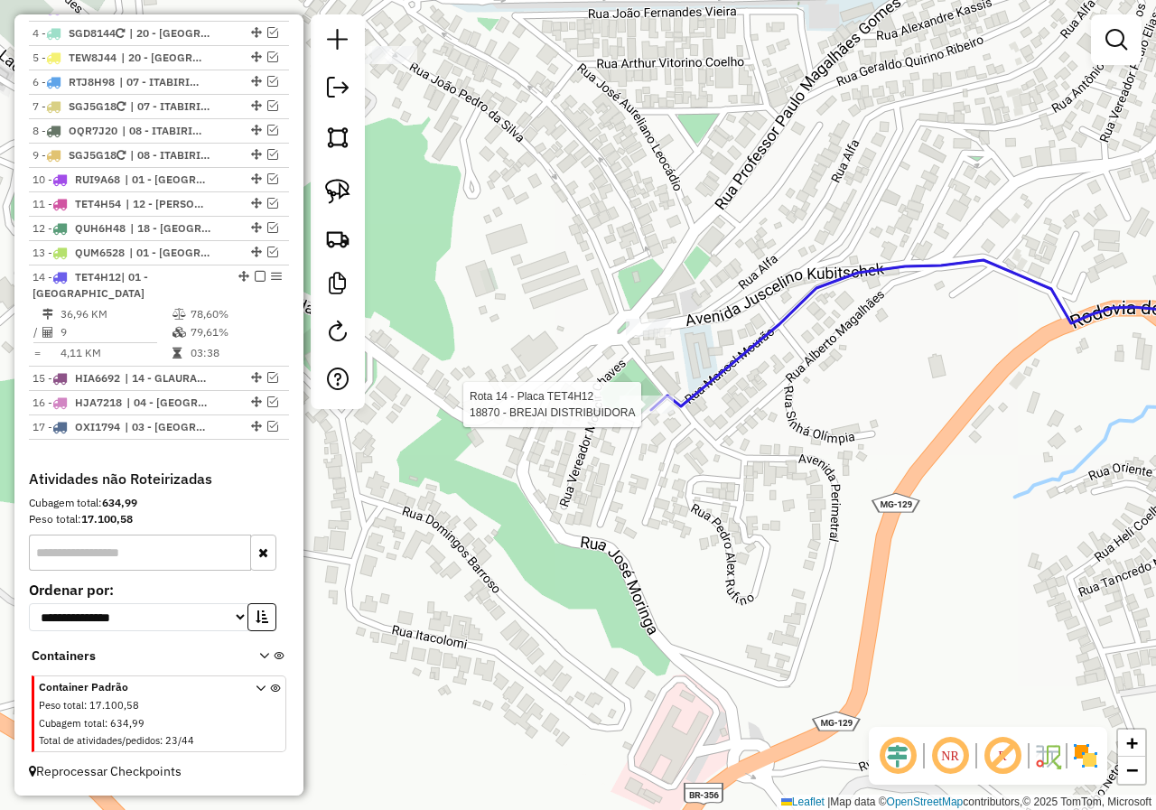
select select "**********"
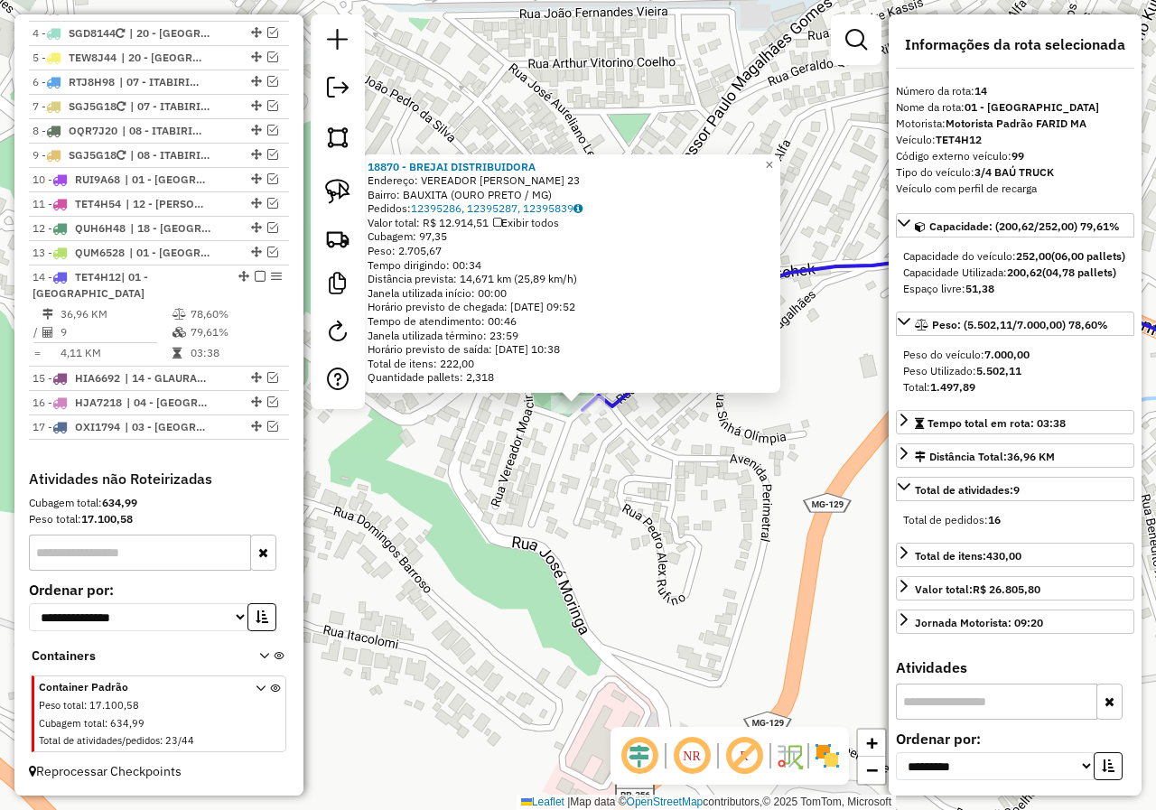
click at [584, 446] on div "18870 - BREJAI DISTRIBUIDORA Endereço: VEREADOR OSCAR ARAUJO 23 Bairro: BAUXITA…" at bounding box center [578, 405] width 1156 height 810
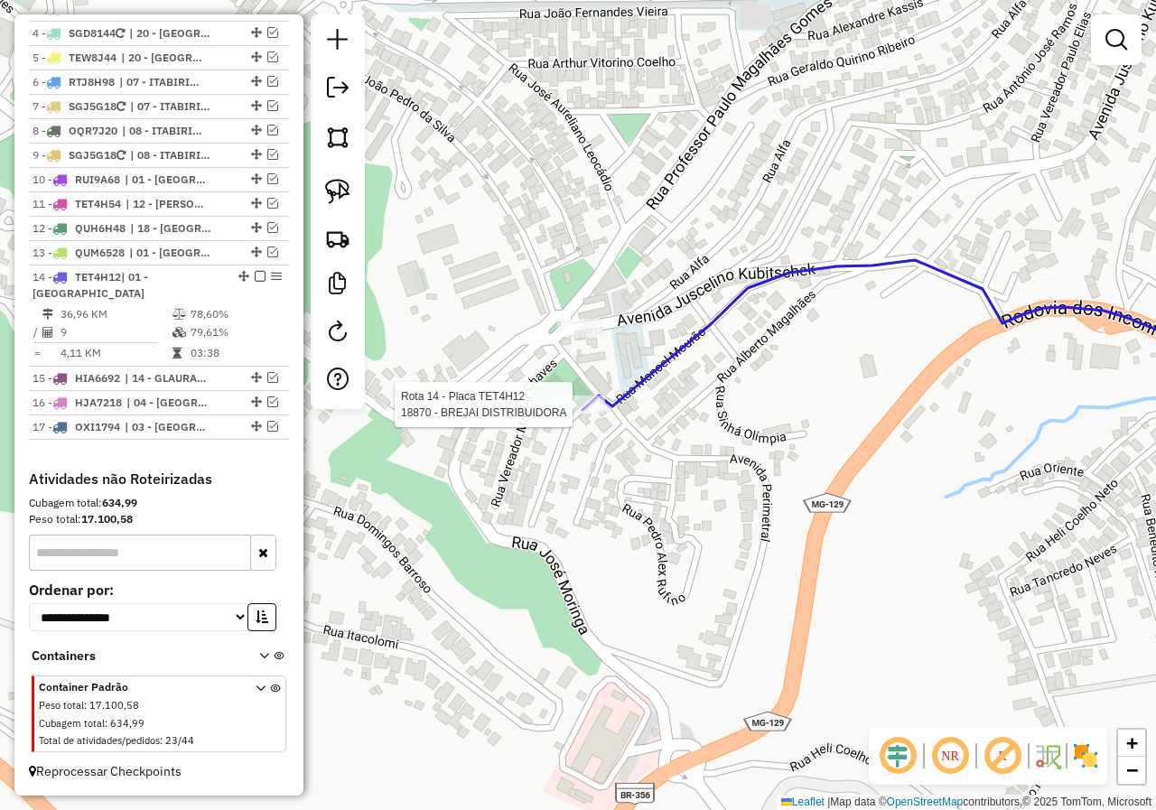
select select "**********"
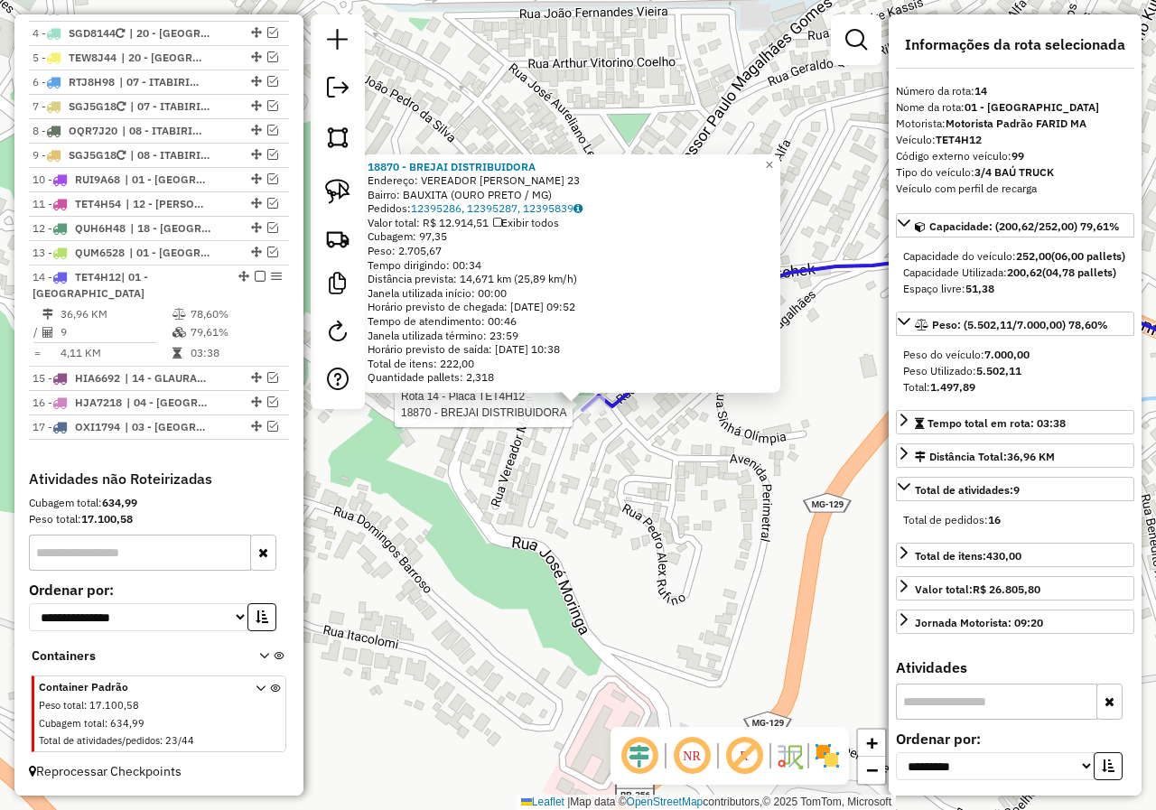
click at [616, 479] on div "Rota 14 - Placa TET4H12 18870 - BREJAI DISTRIBUIDORA 18870 - BREJAI DISTRIBUIDO…" at bounding box center [578, 405] width 1156 height 810
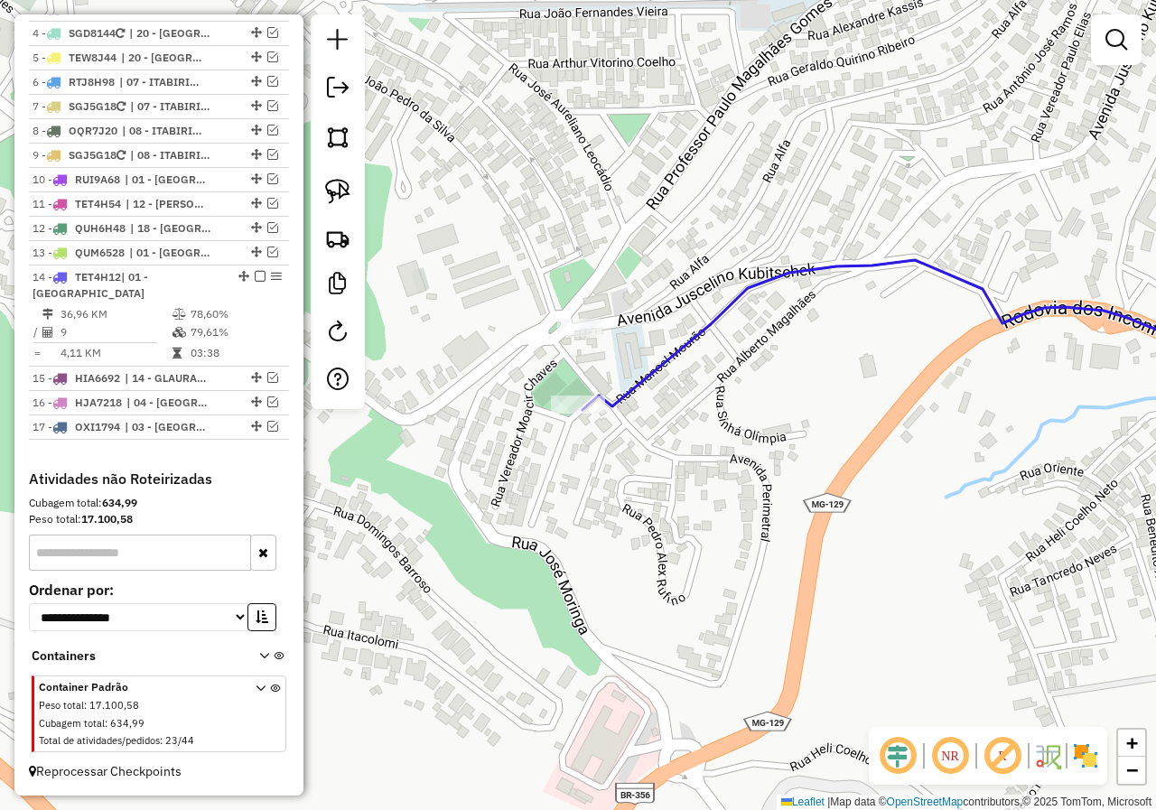
click at [460, 665] on div "Janela de atendimento Grade de atendimento Capacidade Transportadoras Veículos …" at bounding box center [578, 405] width 1156 height 810
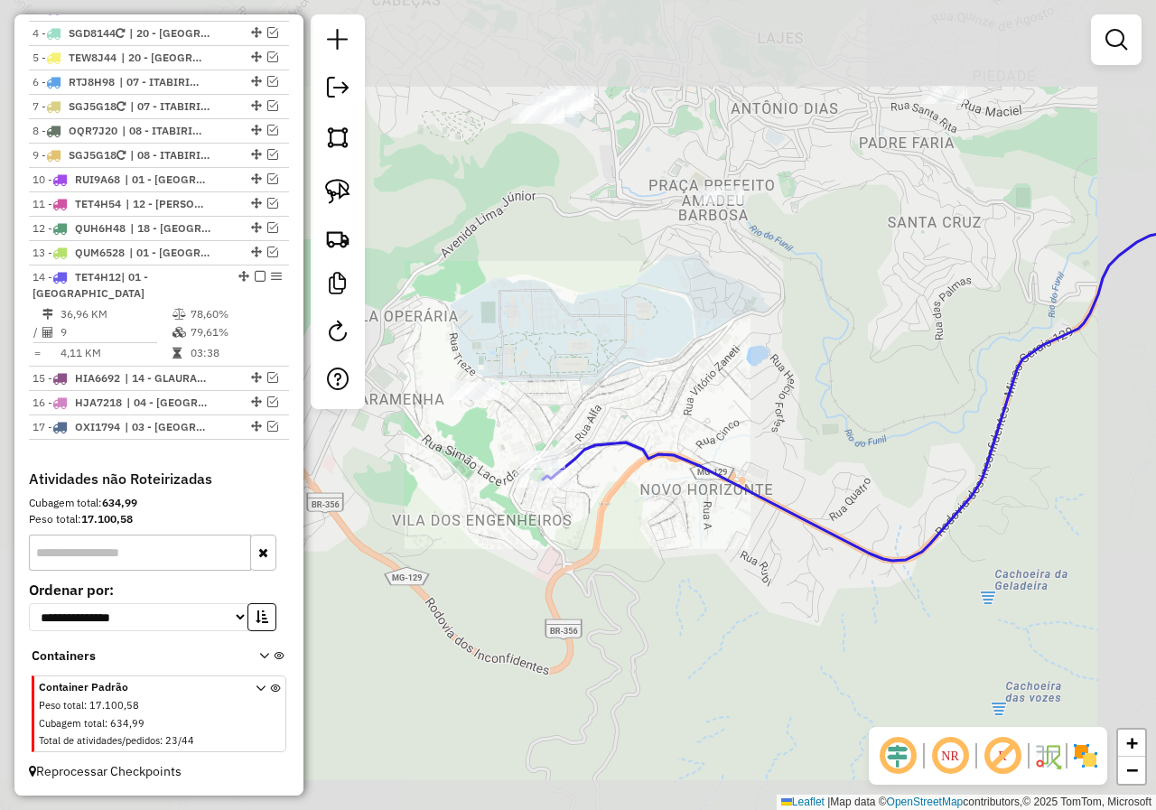
drag, startPoint x: 814, startPoint y: 538, endPoint x: 602, endPoint y: 446, distance: 231.3
click at [694, 491] on div "Janela de atendimento Grade de atendimento Capacidade Transportadoras Veículos …" at bounding box center [578, 405] width 1156 height 810
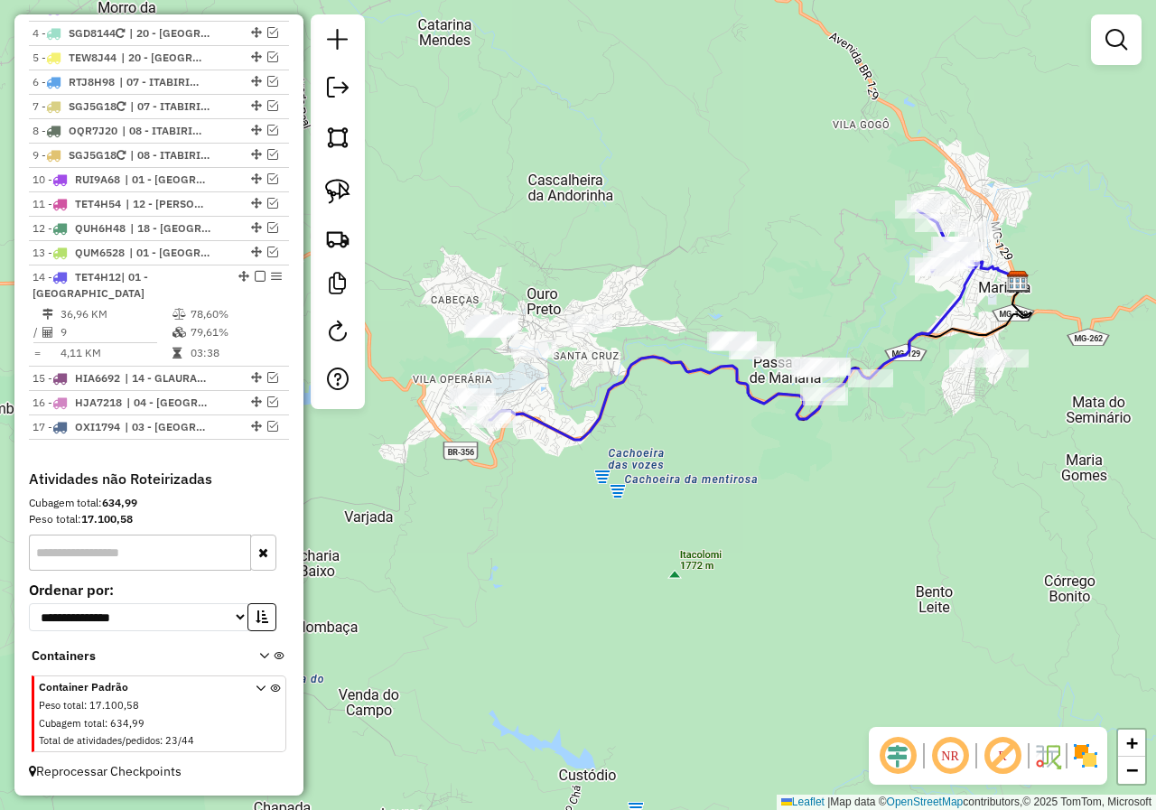
click at [646, 367] on icon at bounding box center [733, 324] width 488 height 229
select select "**********"
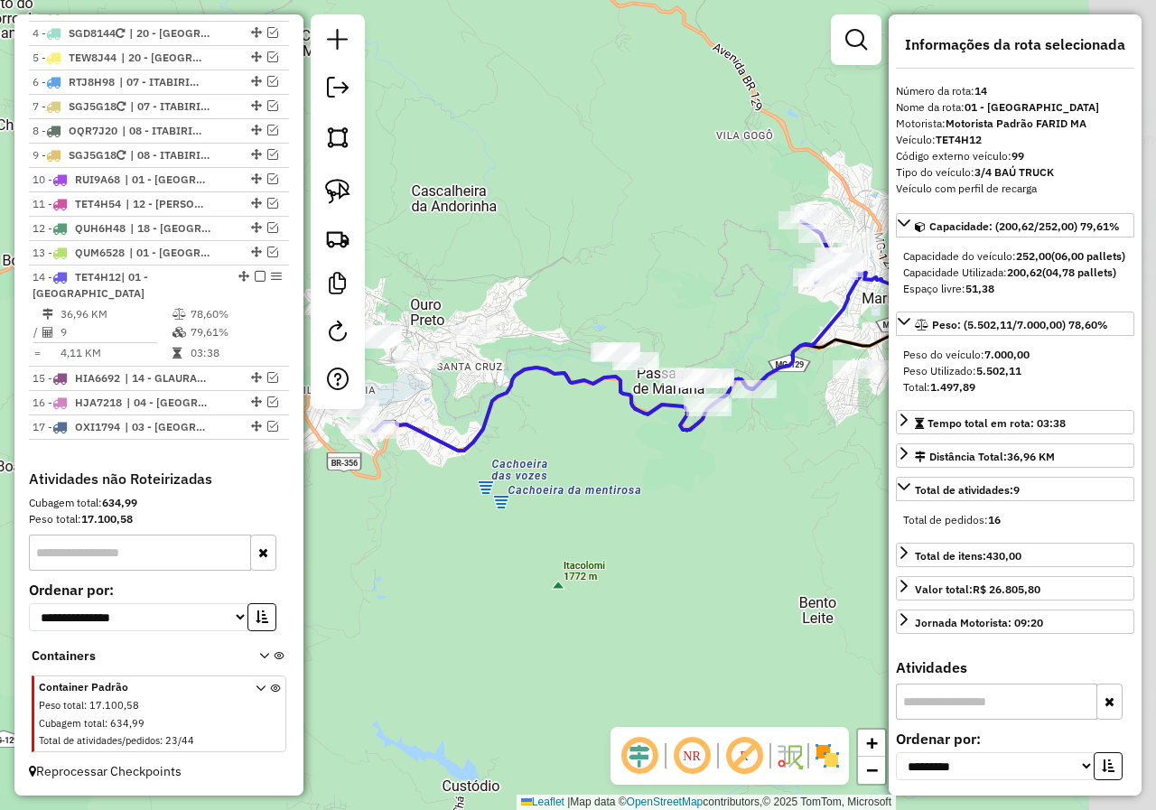
drag, startPoint x: 507, startPoint y: 408, endPoint x: 449, endPoint y: 419, distance: 59.7
click at [449, 419] on div "Janela de atendimento Grade de atendimento Capacidade Transportadoras Veículos …" at bounding box center [578, 405] width 1156 height 810
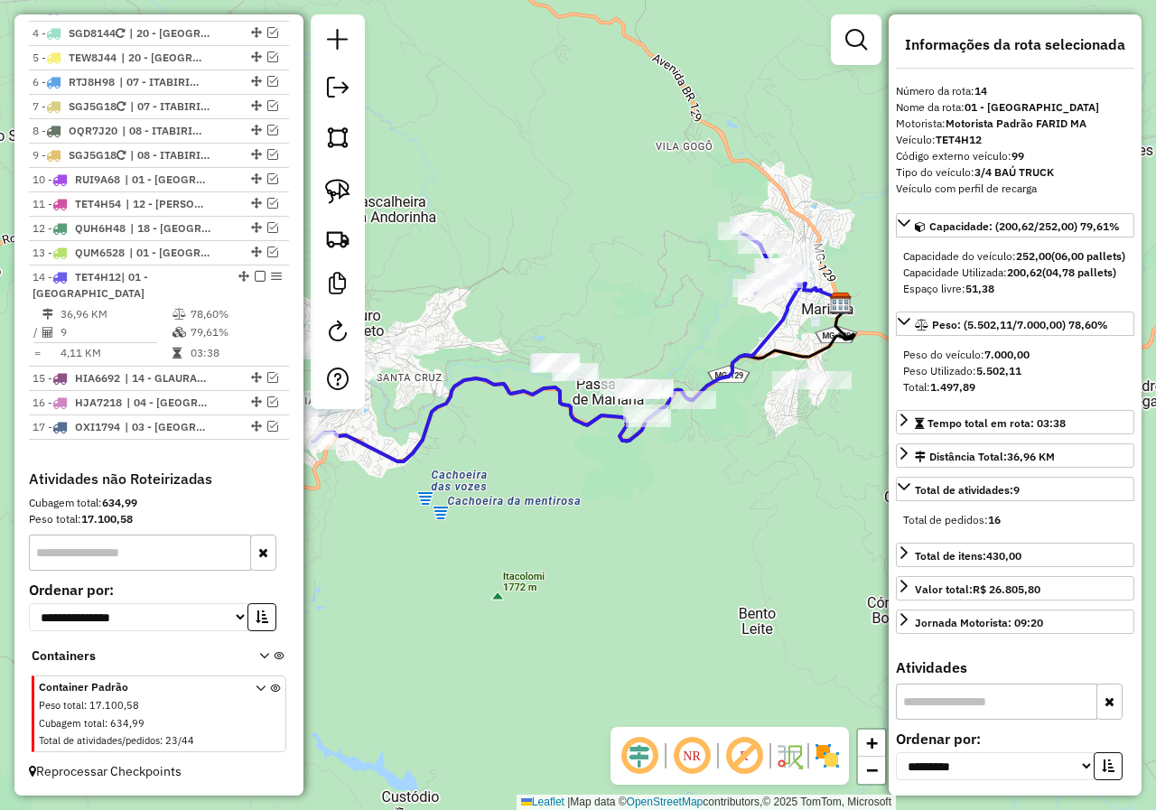
drag, startPoint x: 661, startPoint y: 347, endPoint x: 459, endPoint y: 453, distance: 228.6
click at [628, 375] on div "Janela de atendimento Grade de atendimento Capacidade Transportadoras Veículos …" at bounding box center [578, 405] width 1156 height 810
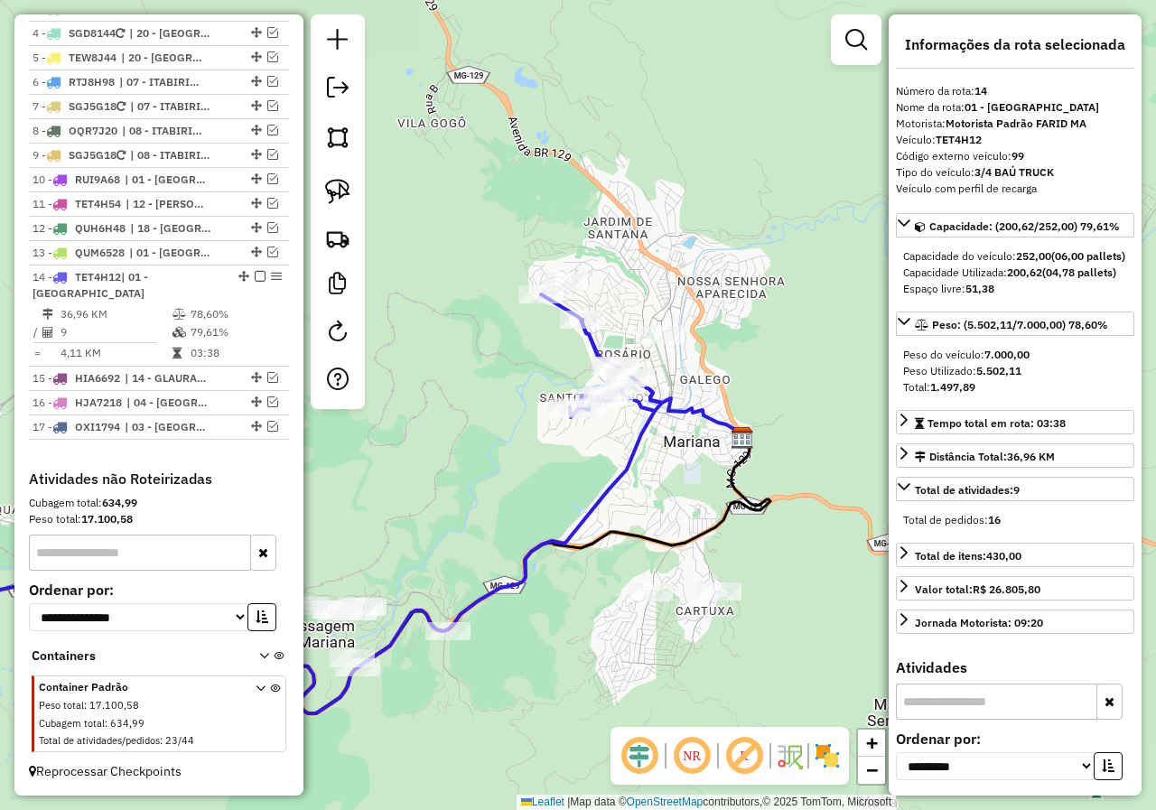
click at [597, 349] on icon at bounding box center [272, 516] width 777 height 444
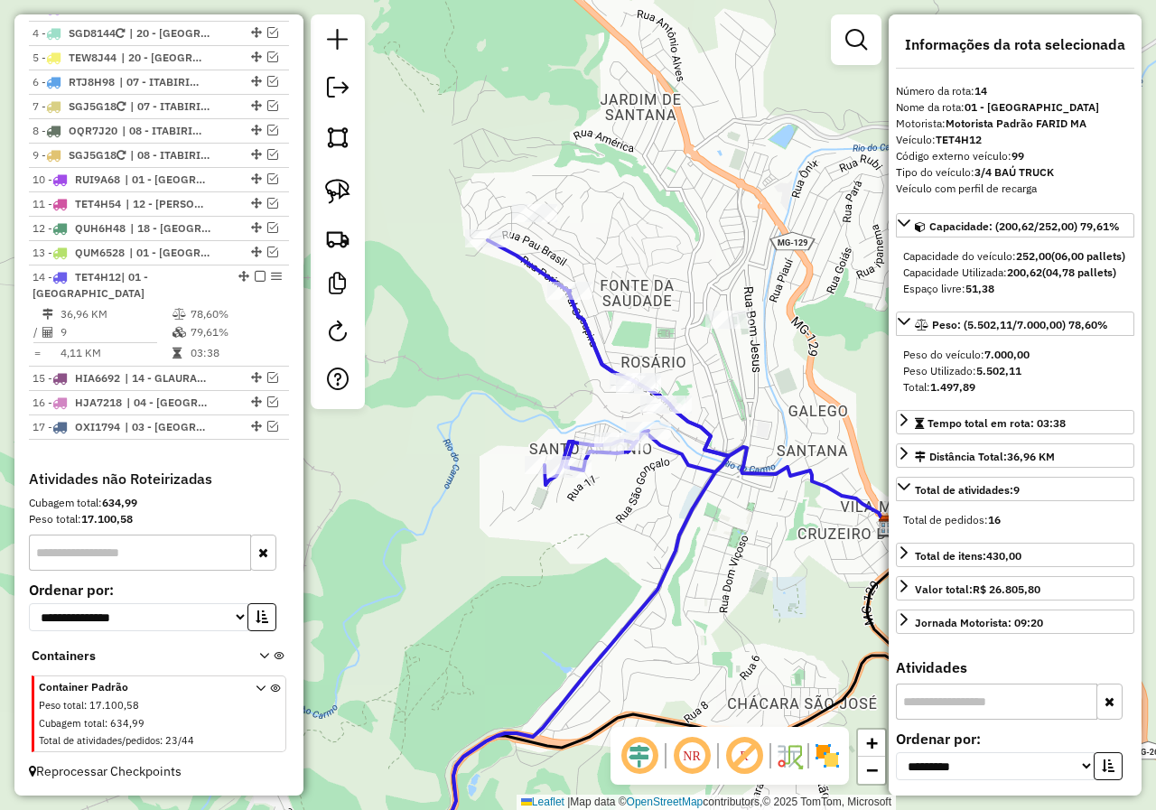
drag, startPoint x: 580, startPoint y: 392, endPoint x: 403, endPoint y: 261, distance: 220.1
click at [461, 306] on div "Janela de atendimento Grade de atendimento Capacidade Transportadoras Veículos …" at bounding box center [578, 405] width 1156 height 810
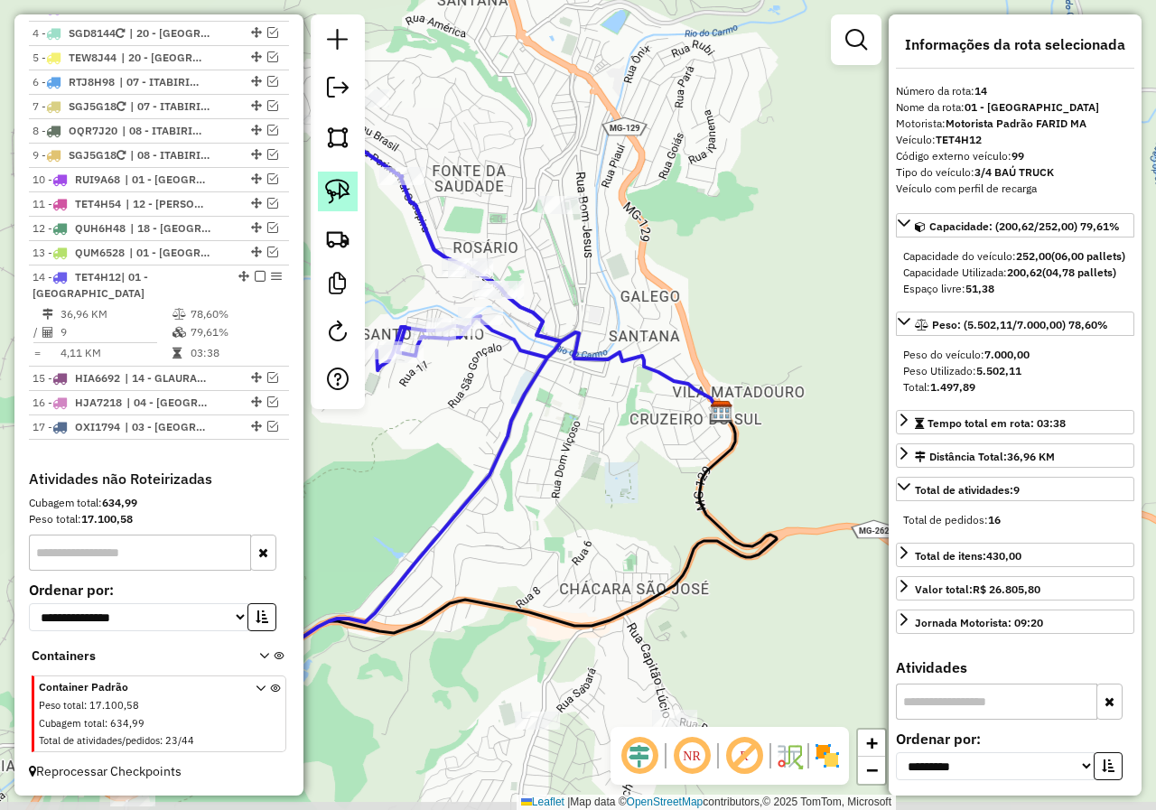
click at [334, 199] on img at bounding box center [337, 191] width 25 height 25
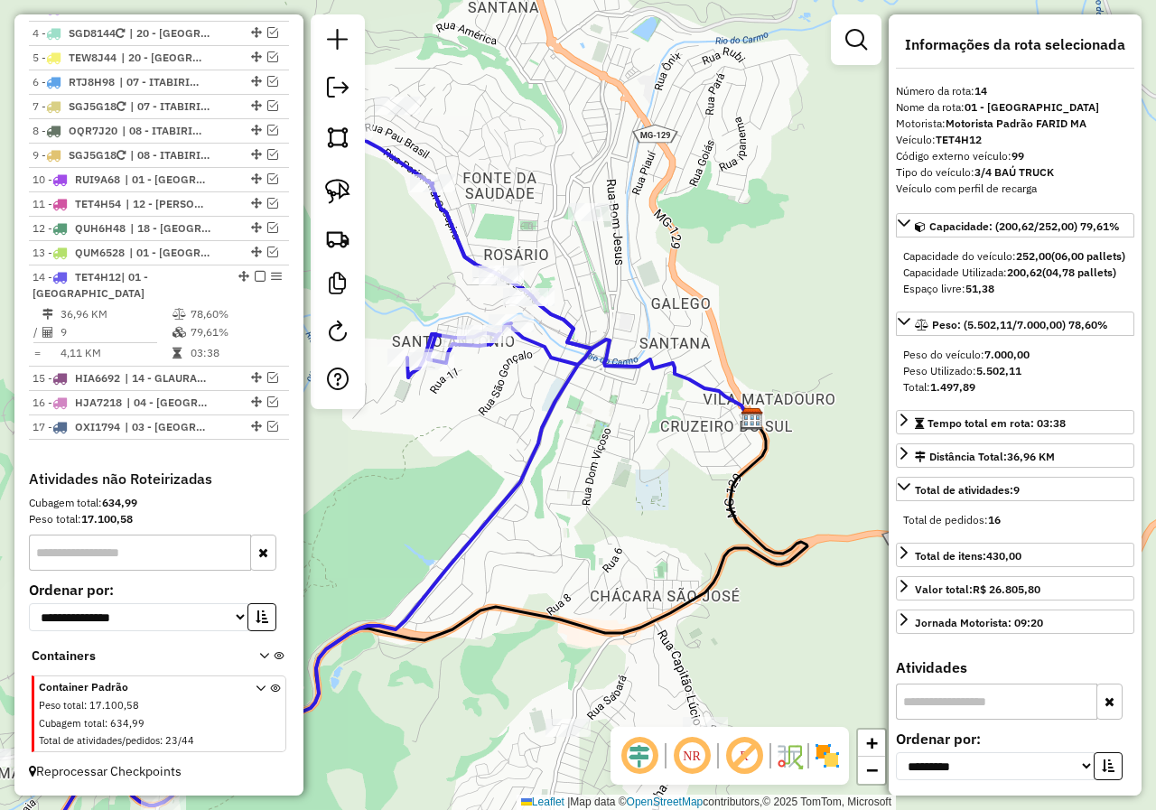
drag, startPoint x: 451, startPoint y: 441, endPoint x: 514, endPoint y: 470, distance: 69.5
click at [513, 469] on div "Janela de atendimento Grade de atendimento Capacidade Transportadoras Veículos …" at bounding box center [578, 405] width 1156 height 810
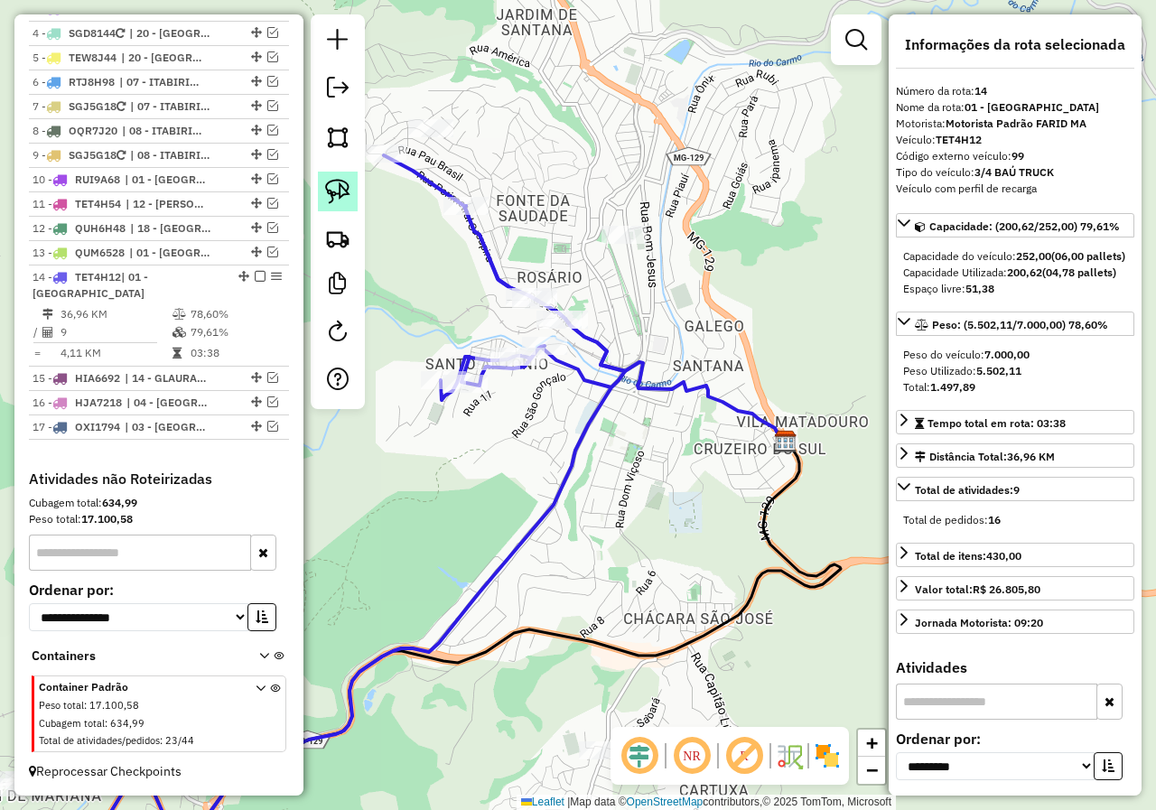
click at [349, 206] on link at bounding box center [338, 192] width 40 height 40
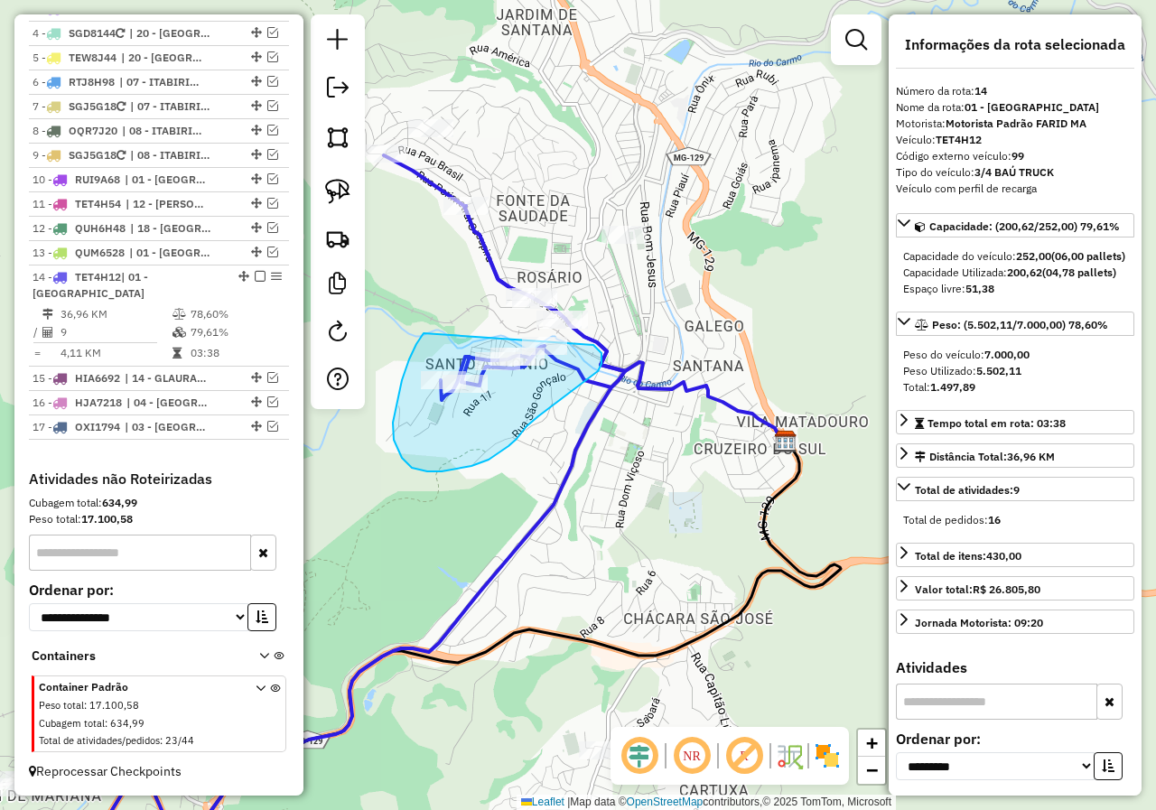
drag, startPoint x: 420, startPoint y: 340, endPoint x: 592, endPoint y: 344, distance: 172.5
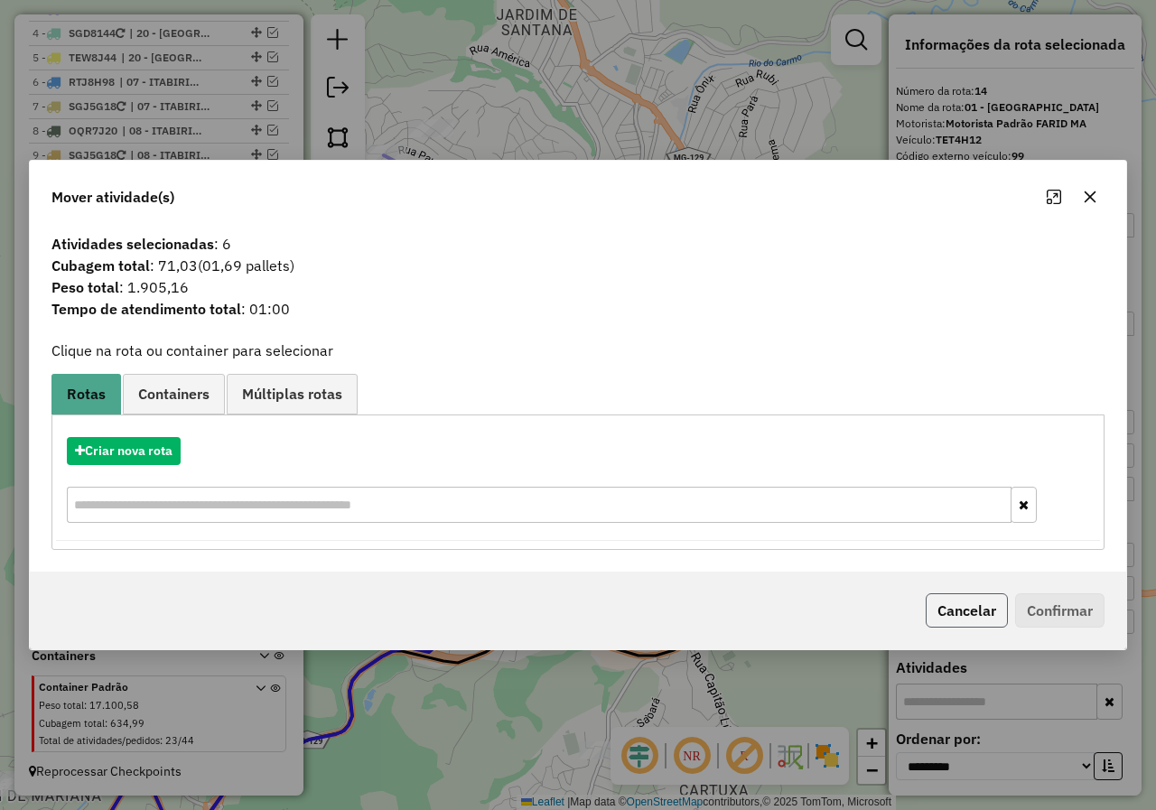
click at [1000, 610] on button "Cancelar" at bounding box center [967, 610] width 82 height 34
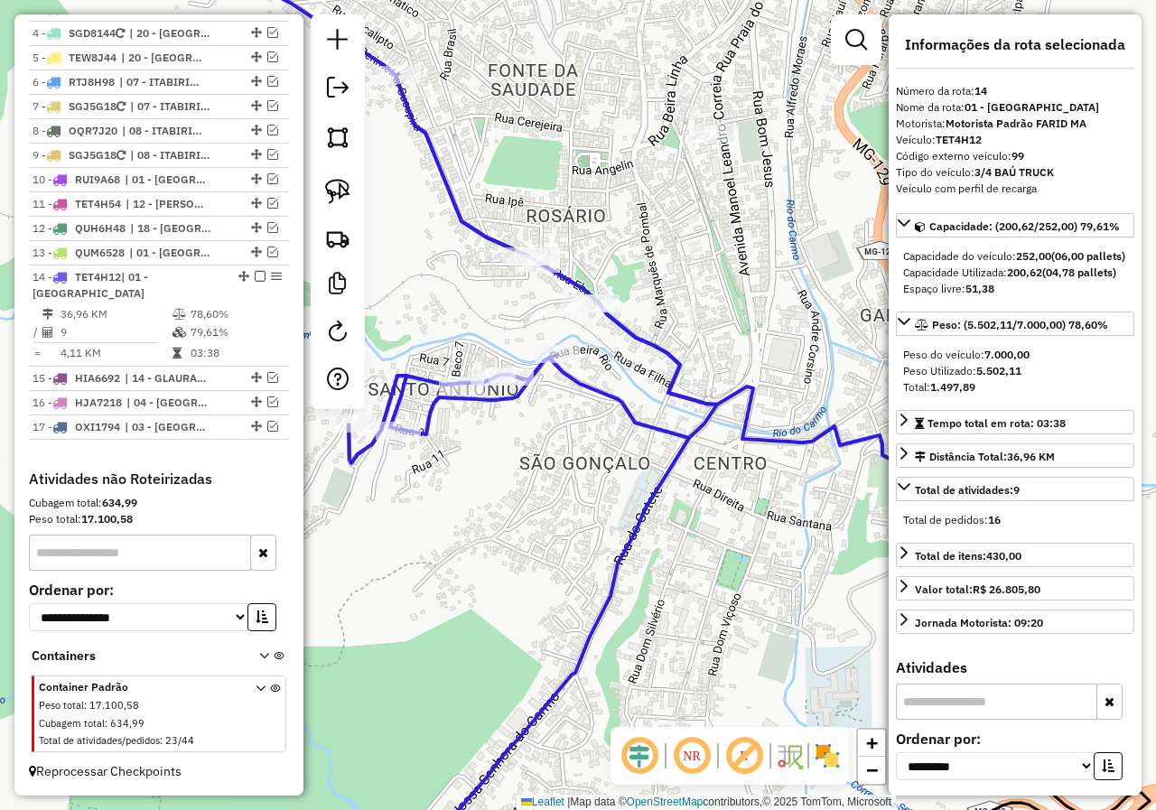
drag, startPoint x: 527, startPoint y: 431, endPoint x: 590, endPoint y: 424, distance: 62.6
click at [587, 425] on div "Janela de atendimento Grade de atendimento Capacidade Transportadoras Veículos …" at bounding box center [578, 405] width 1156 height 810
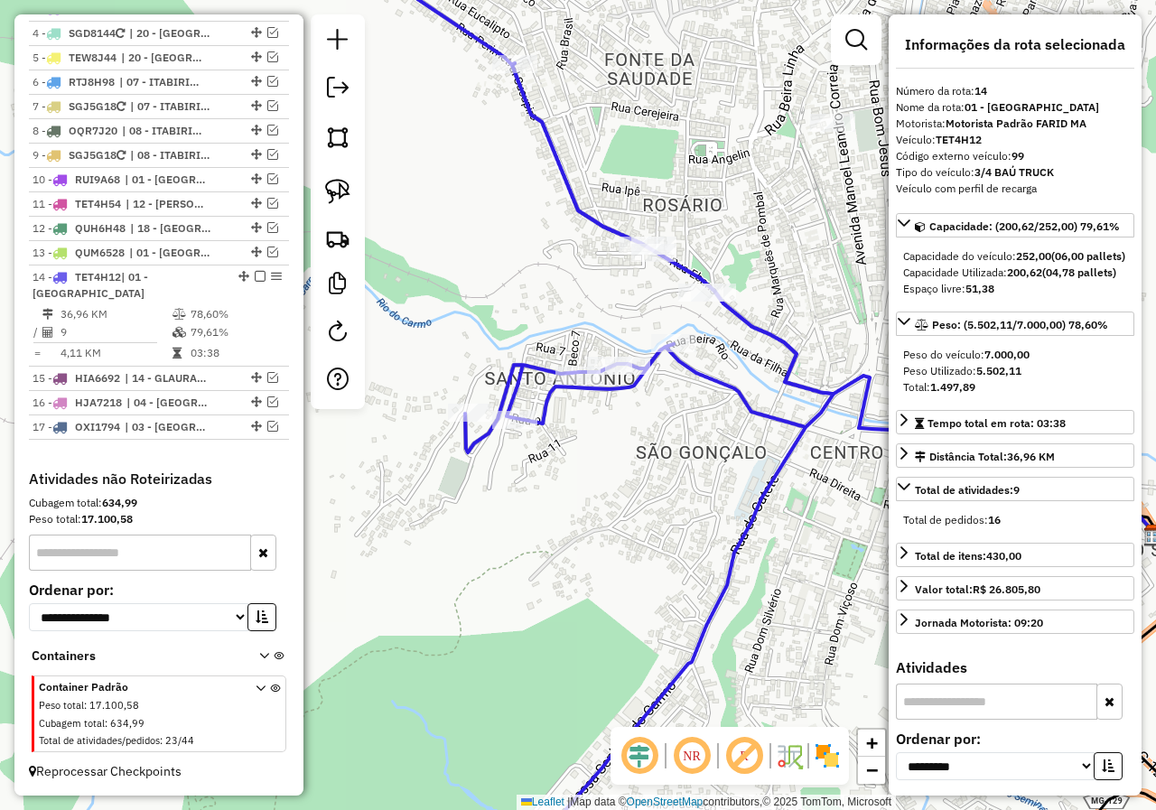
click at [554, 392] on icon at bounding box center [591, 426] width 483 height 928
click at [542, 348] on div "Janela de atendimento Grade de atendimento Capacidade Transportadoras Veículos …" at bounding box center [578, 405] width 1156 height 810
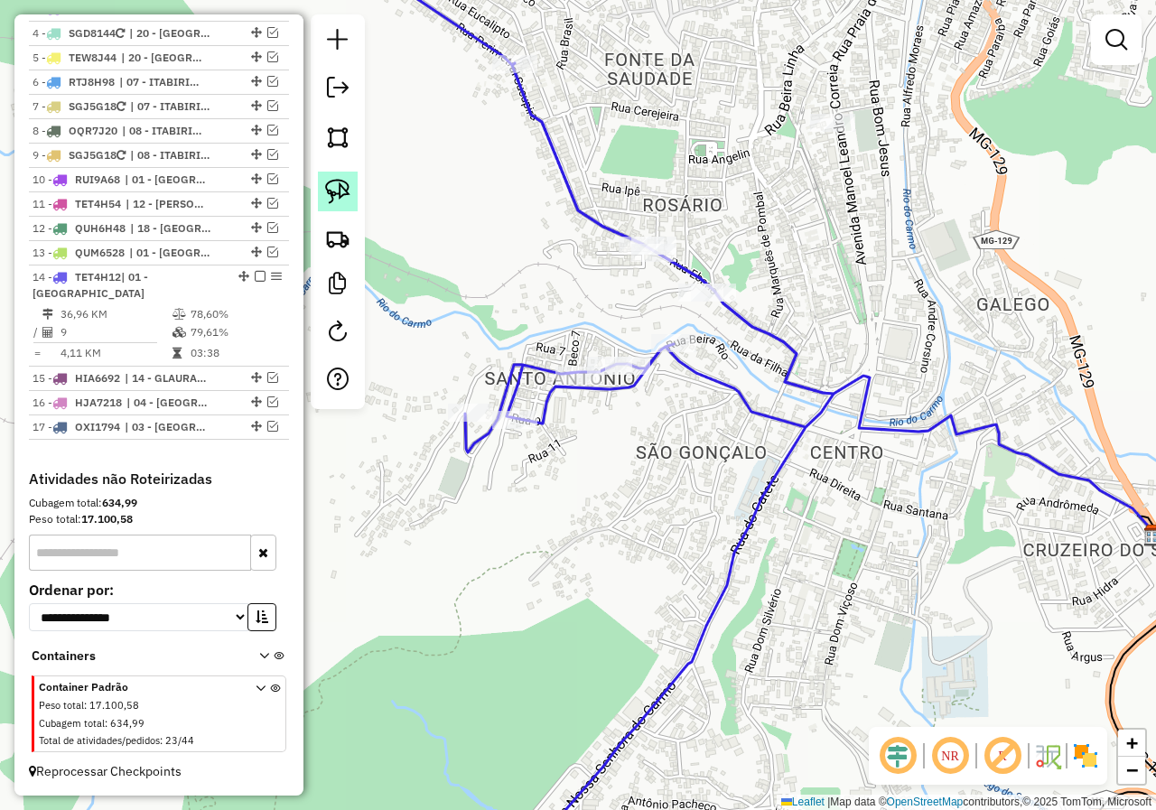
drag, startPoint x: 334, startPoint y: 191, endPoint x: 349, endPoint y: 205, distance: 19.8
click at [333, 191] on img at bounding box center [337, 191] width 25 height 25
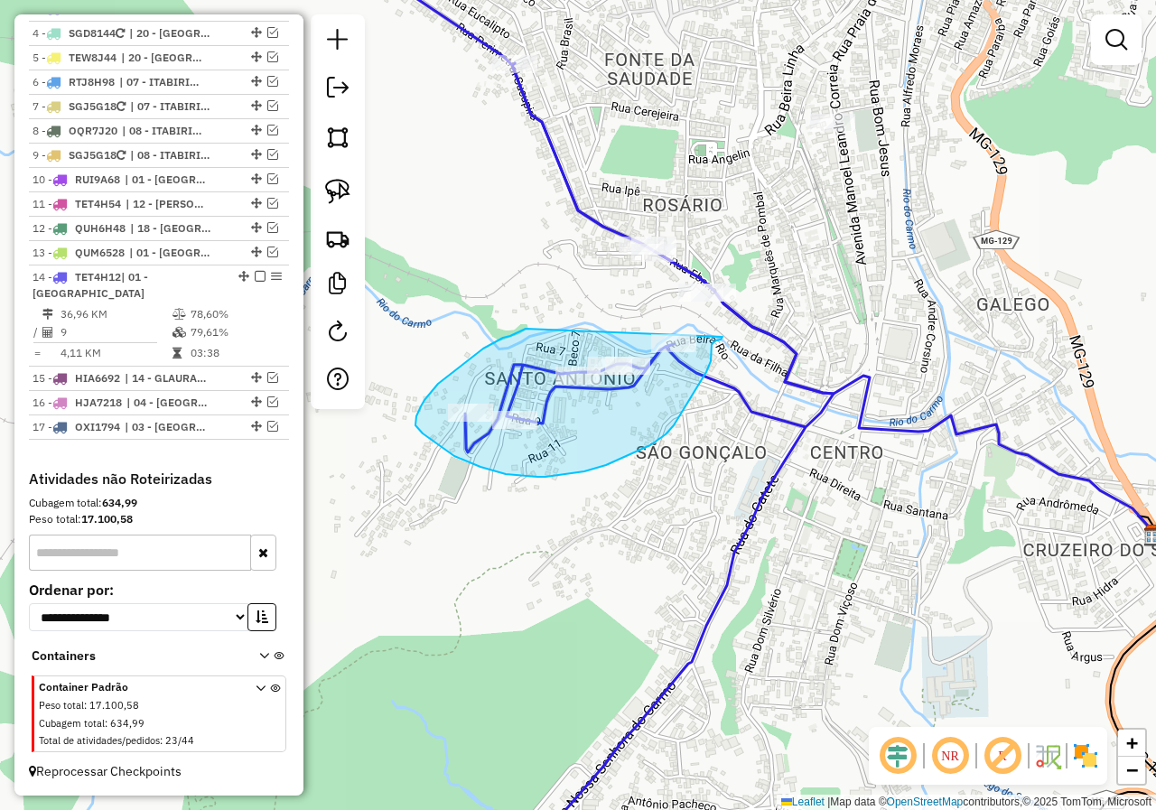
drag, startPoint x: 514, startPoint y: 334, endPoint x: 658, endPoint y: 326, distance: 144.7
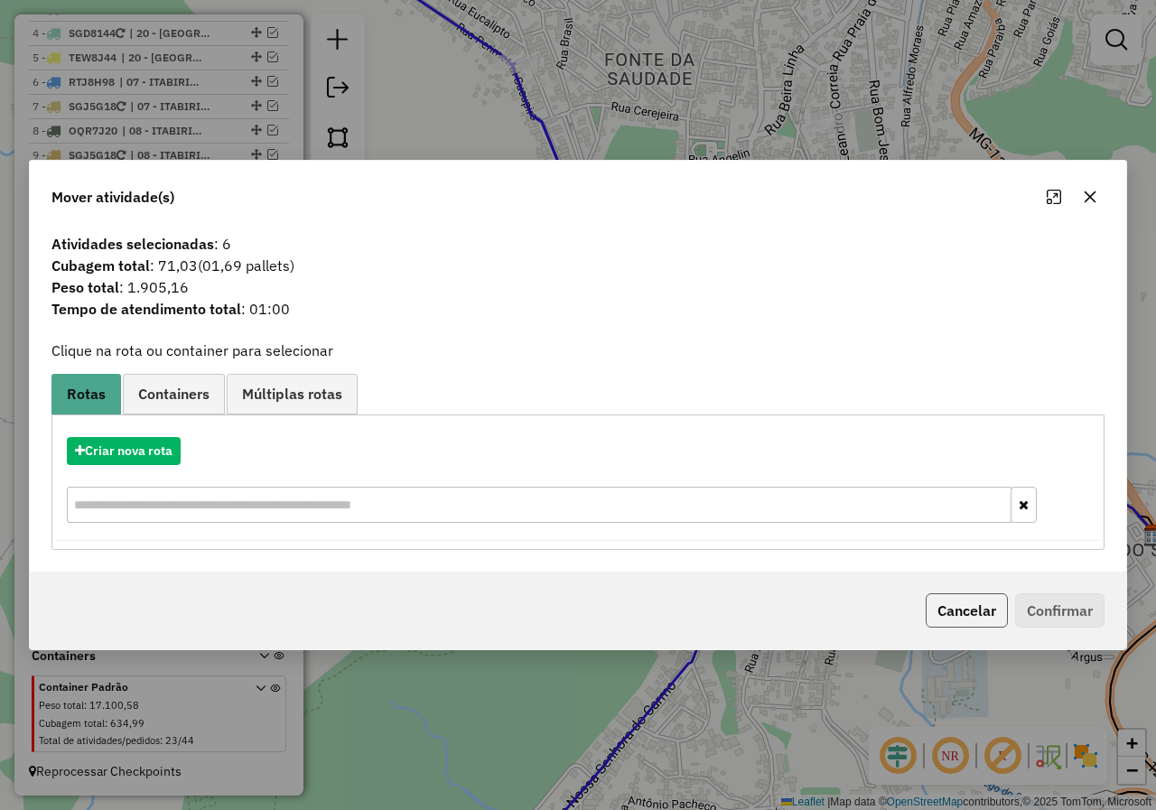
click at [969, 612] on button "Cancelar" at bounding box center [967, 610] width 82 height 34
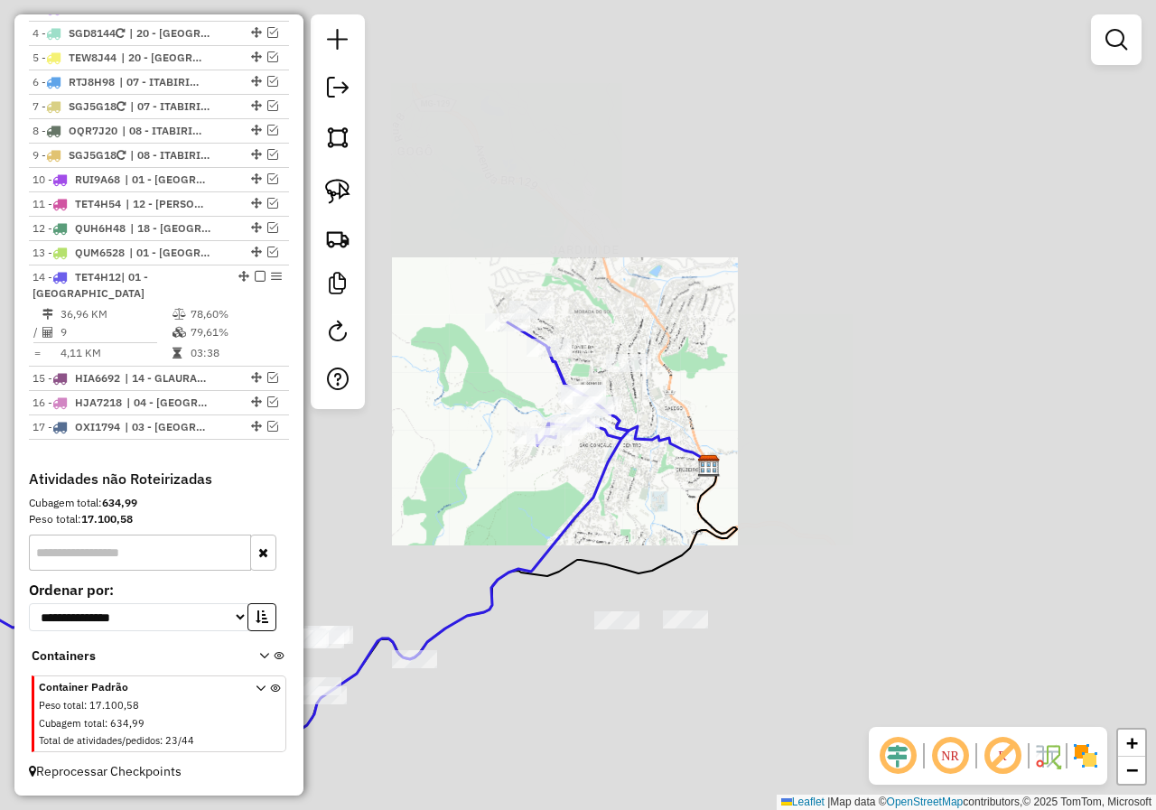
drag, startPoint x: 461, startPoint y: 515, endPoint x: 657, endPoint y: 409, distance: 222.6
click at [656, 411] on div "Janela de atendimento Grade de atendimento Capacidade Transportadoras Veículos …" at bounding box center [578, 405] width 1156 height 810
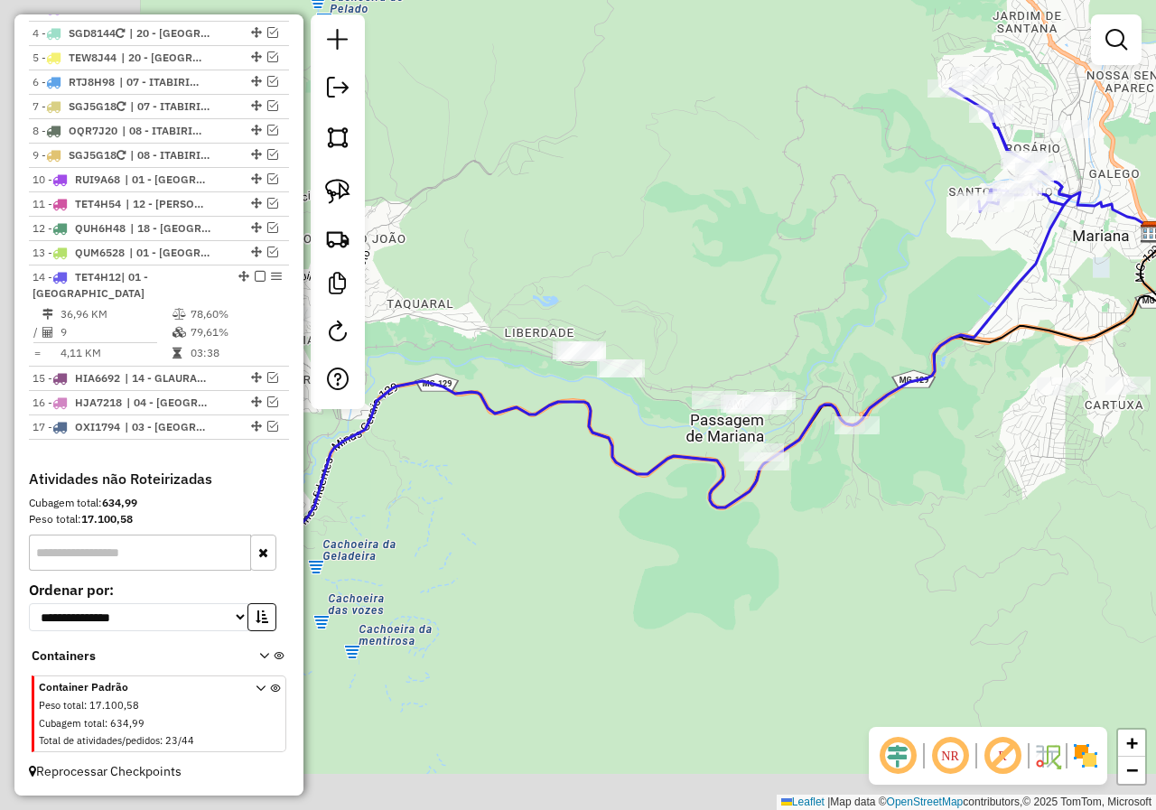
drag, startPoint x: 743, startPoint y: 381, endPoint x: 754, endPoint y: 349, distance: 33.4
click at [786, 358] on div "Janela de atendimento Grade de atendimento Capacidade Transportadoras Veículos …" at bounding box center [578, 405] width 1156 height 810
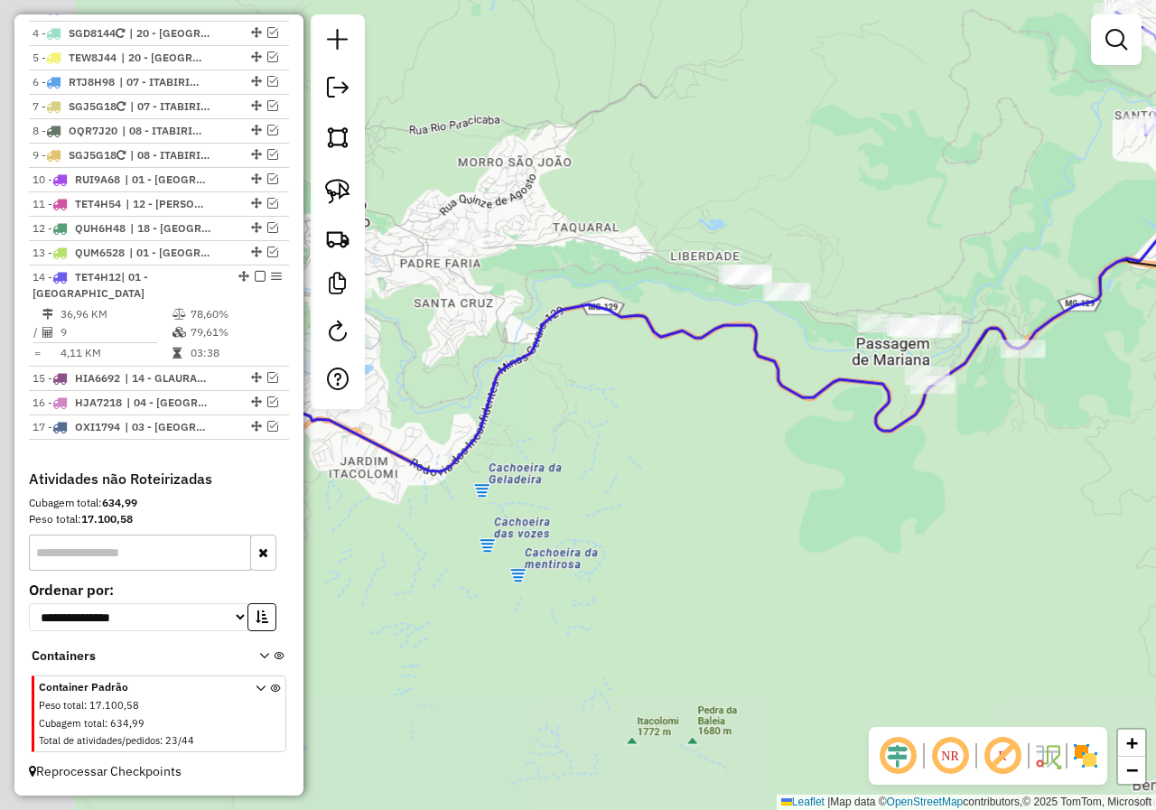
drag, startPoint x: 831, startPoint y: 365, endPoint x: 858, endPoint y: 359, distance: 27.6
click at [856, 360] on div "Janela de atendimento Grade de atendimento Capacidade Transportadoras Veículos …" at bounding box center [578, 405] width 1156 height 810
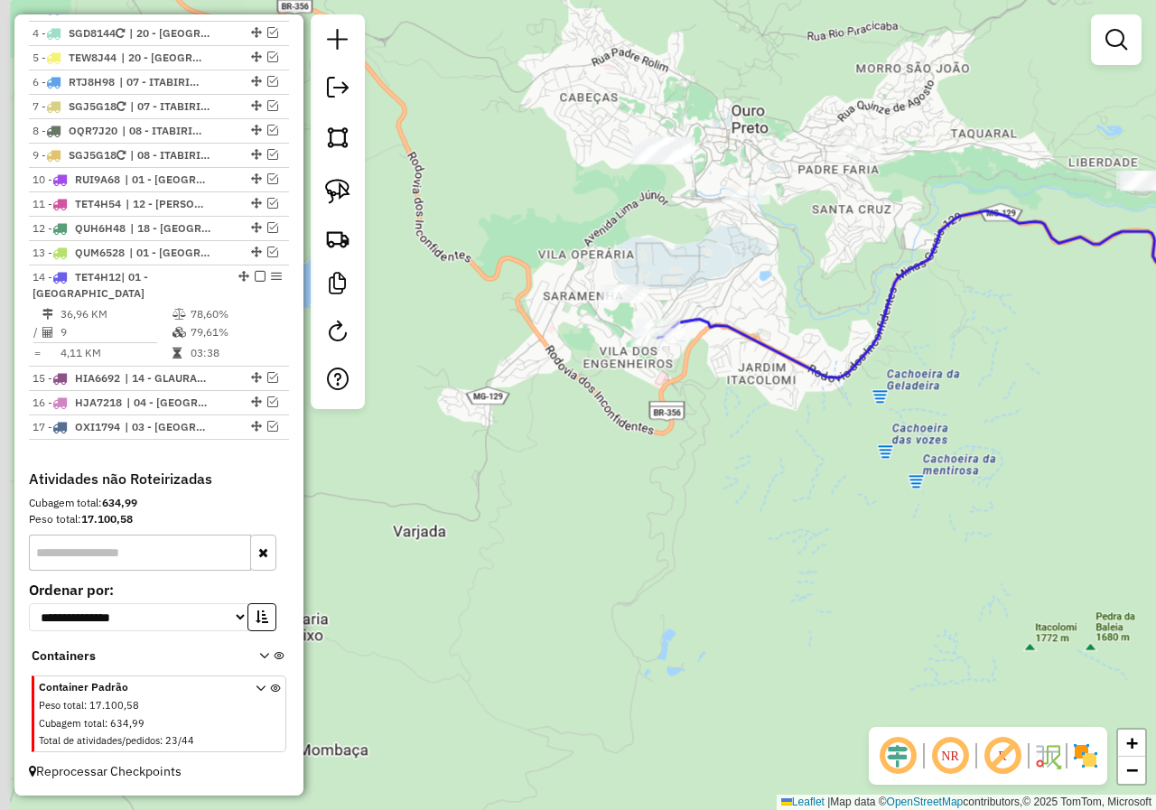
drag, startPoint x: 693, startPoint y: 350, endPoint x: 710, endPoint y: 425, distance: 76.9
click at [710, 425] on div "Janela de atendimento Grade de atendimento Capacidade Transportadoras Veículos …" at bounding box center [578, 405] width 1156 height 810
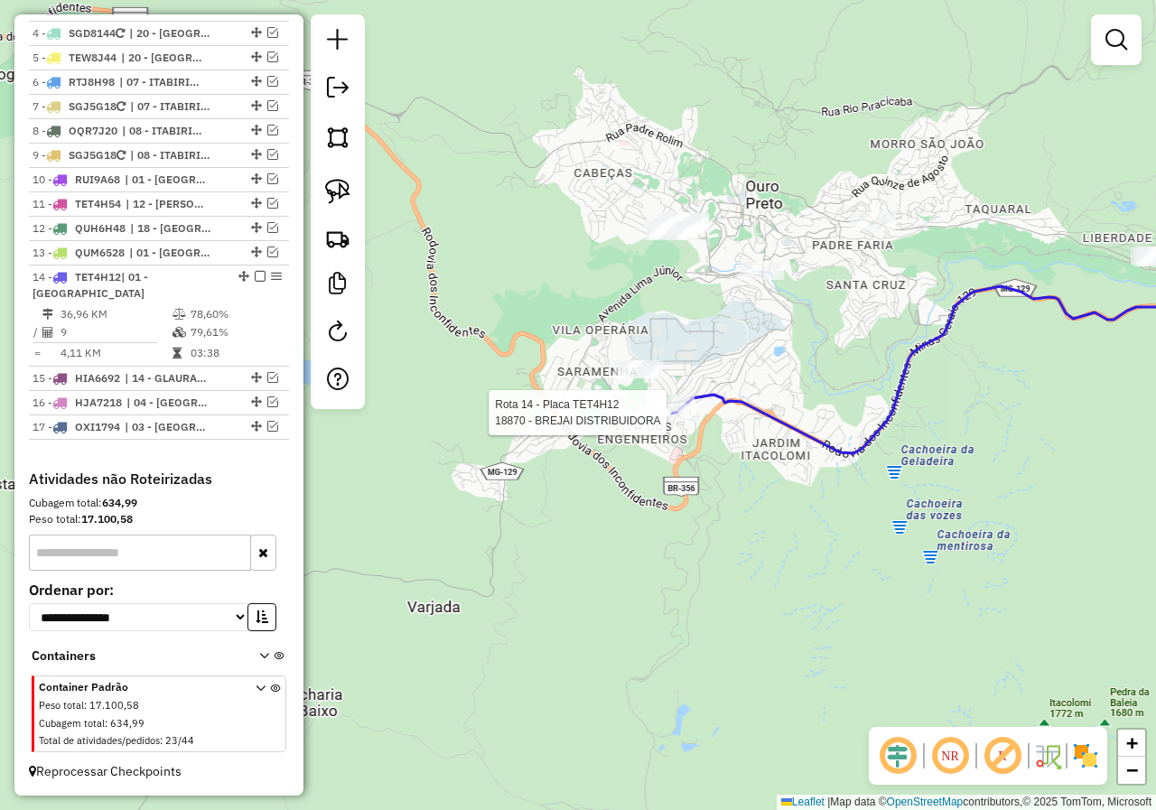
select select "**********"
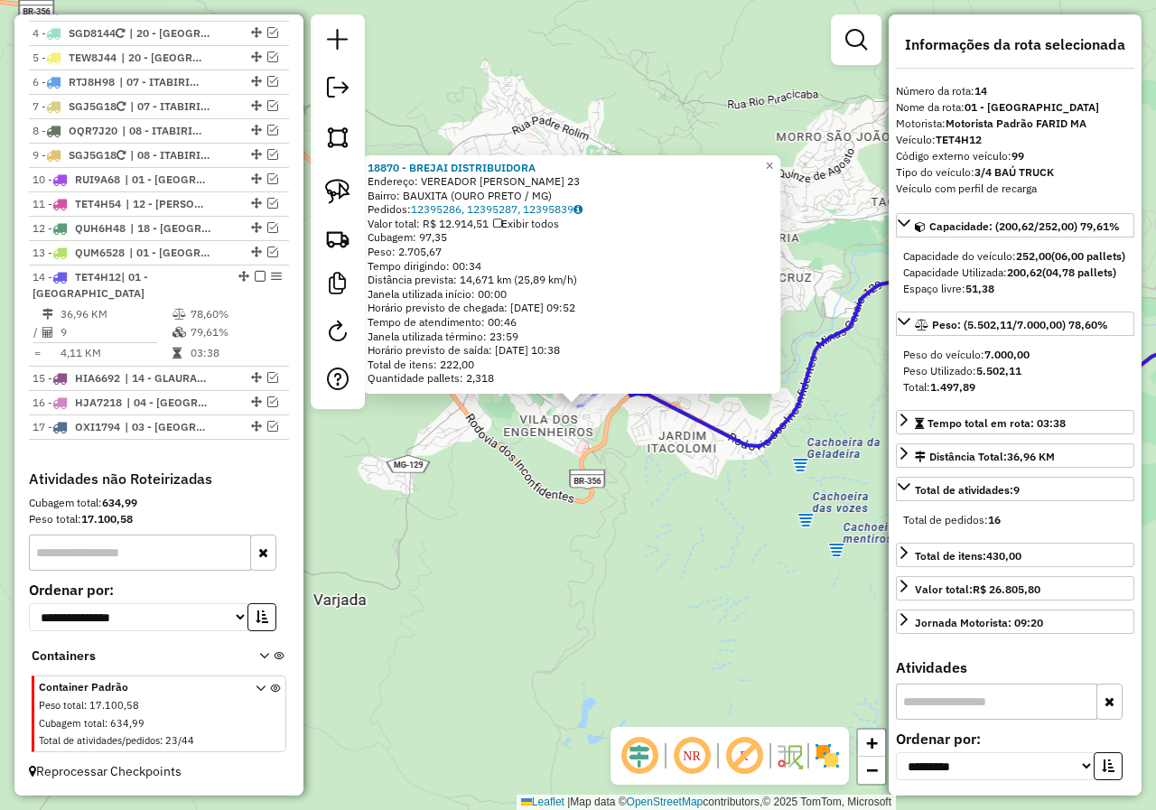
click at [702, 487] on div "18870 - BREJAI DISTRIBUIDORA Endereço: VEREADOR OSCAR ARAUJO 23 Bairro: BAUXITA…" at bounding box center [578, 405] width 1156 height 810
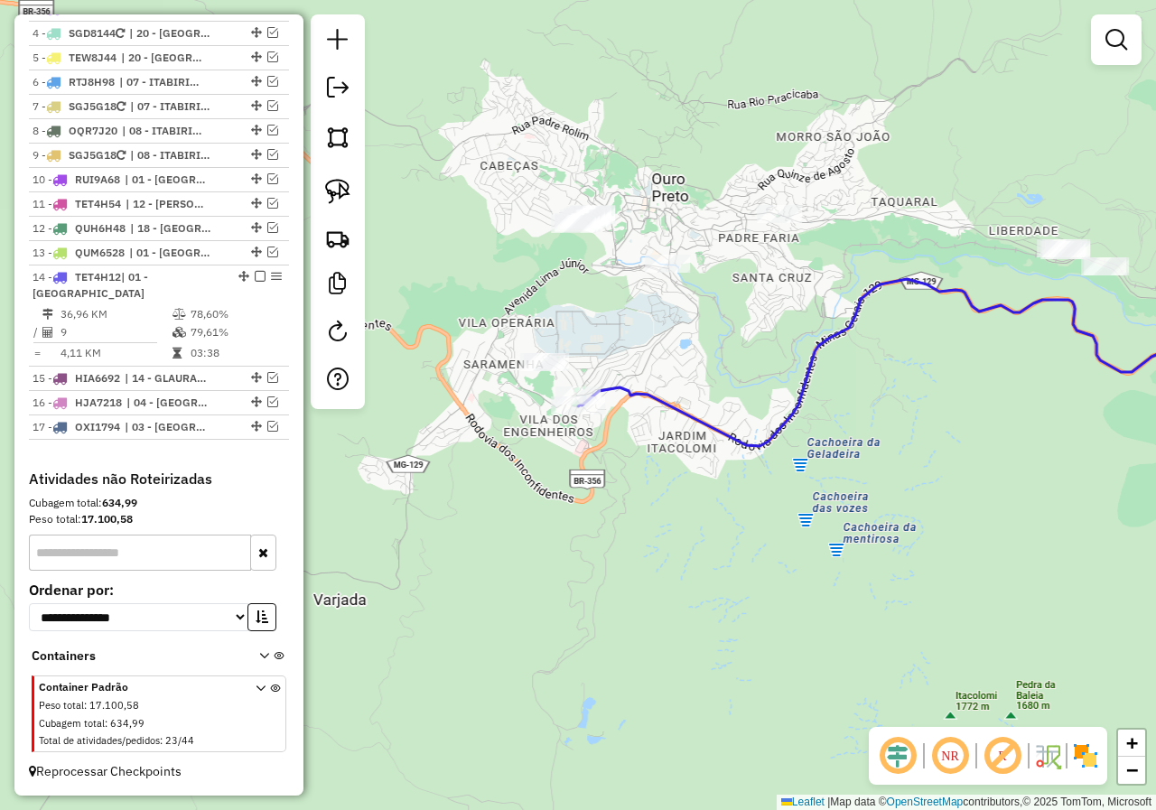
drag, startPoint x: 809, startPoint y: 393, endPoint x: 533, endPoint y: 457, distance: 283.6
click at [578, 446] on icon at bounding box center [924, 362] width 693 height 167
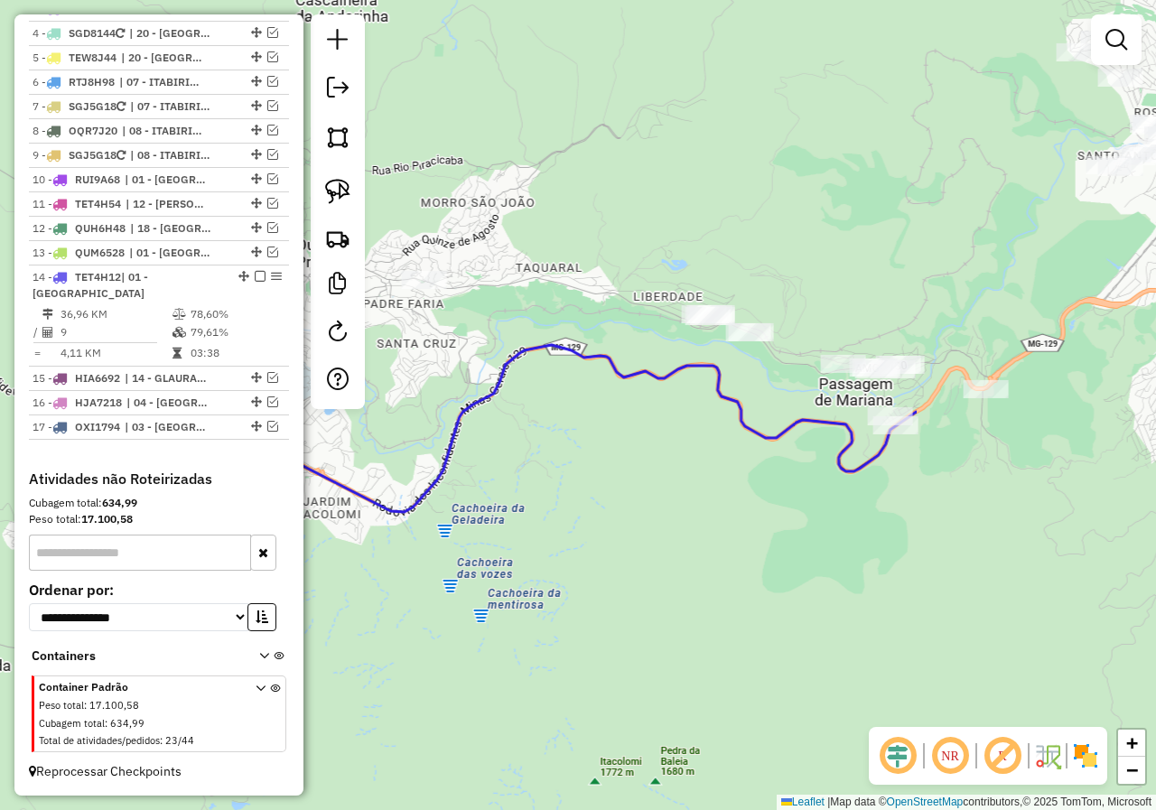
drag, startPoint x: 722, startPoint y: 469, endPoint x: 562, endPoint y: 463, distance: 160.8
click at [563, 488] on icon at bounding box center [569, 428] width 693 height 167
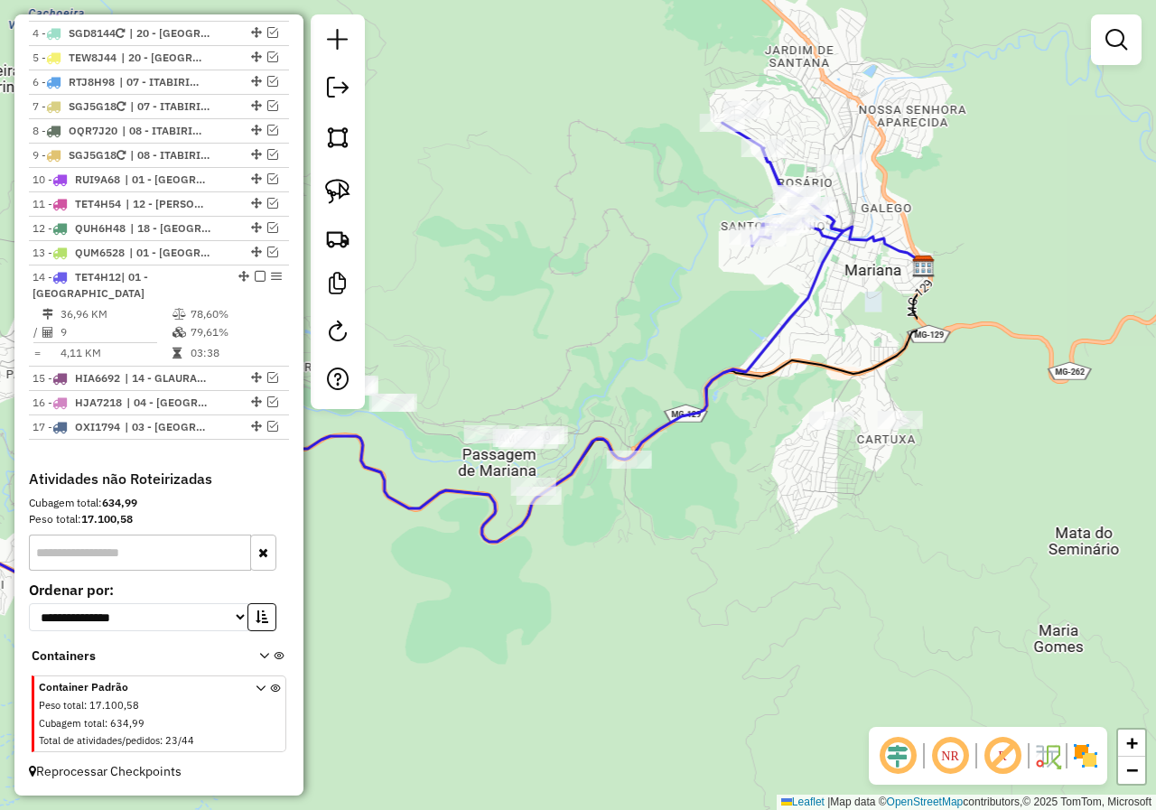
drag, startPoint x: 689, startPoint y: 270, endPoint x: 539, endPoint y: 379, distance: 185.5
click at [539, 379] on div "Janela de atendimento Grade de atendimento Capacidade Transportadoras Veículos …" at bounding box center [578, 405] width 1156 height 810
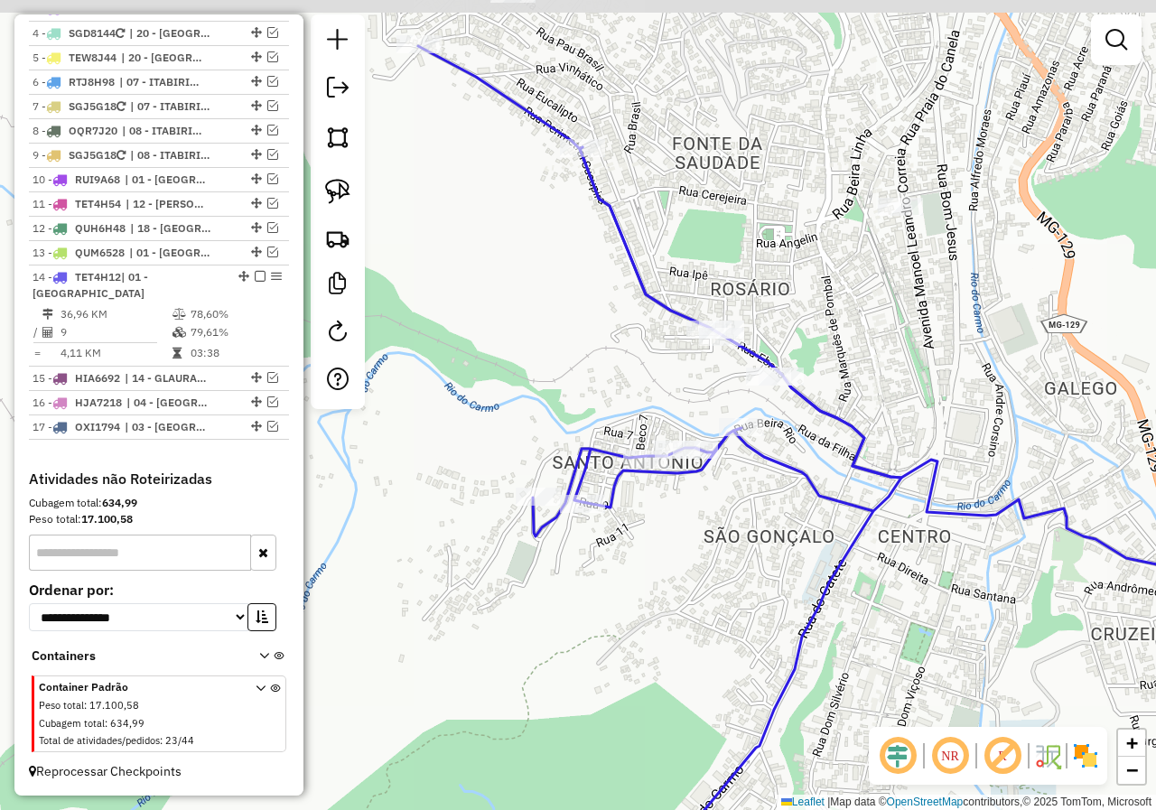
drag, startPoint x: 491, startPoint y: 361, endPoint x: 381, endPoint y: 301, distance: 125.7
click at [477, 398] on div "Janela de atendimento Grade de atendimento Capacidade Transportadoras Veículos …" at bounding box center [578, 405] width 1156 height 810
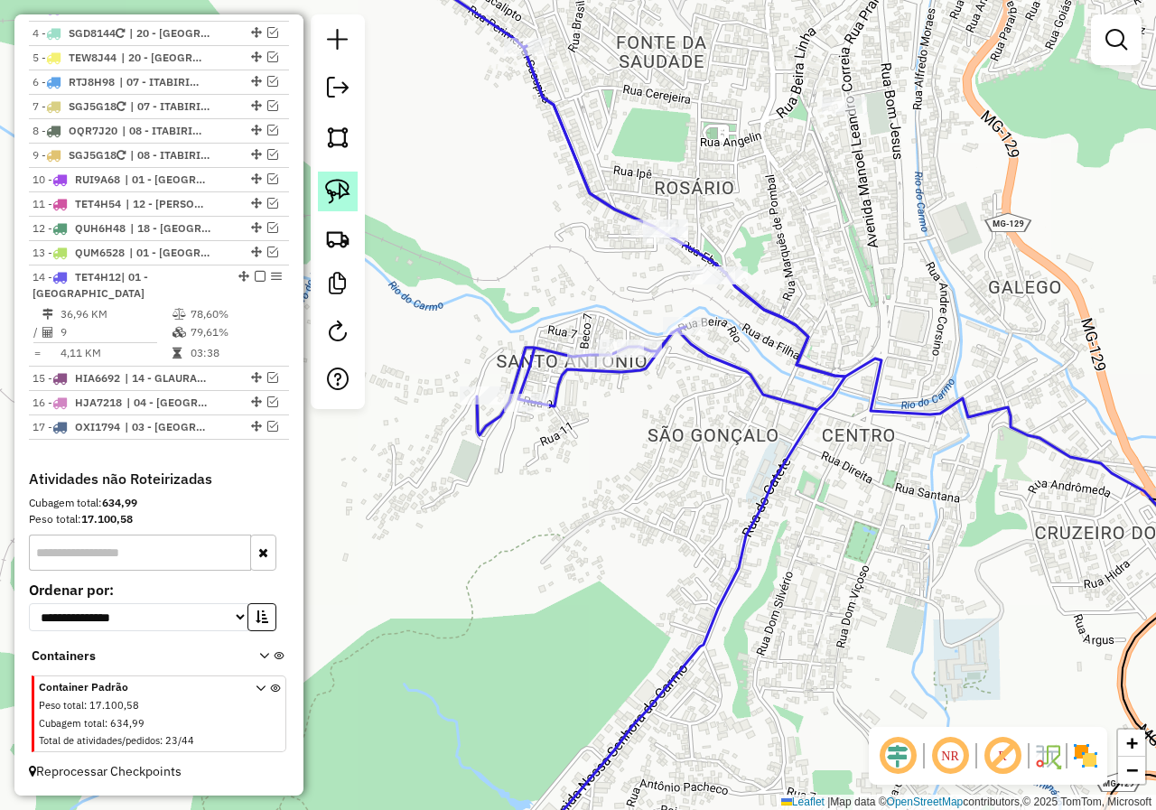
click at [323, 181] on link at bounding box center [338, 192] width 40 height 40
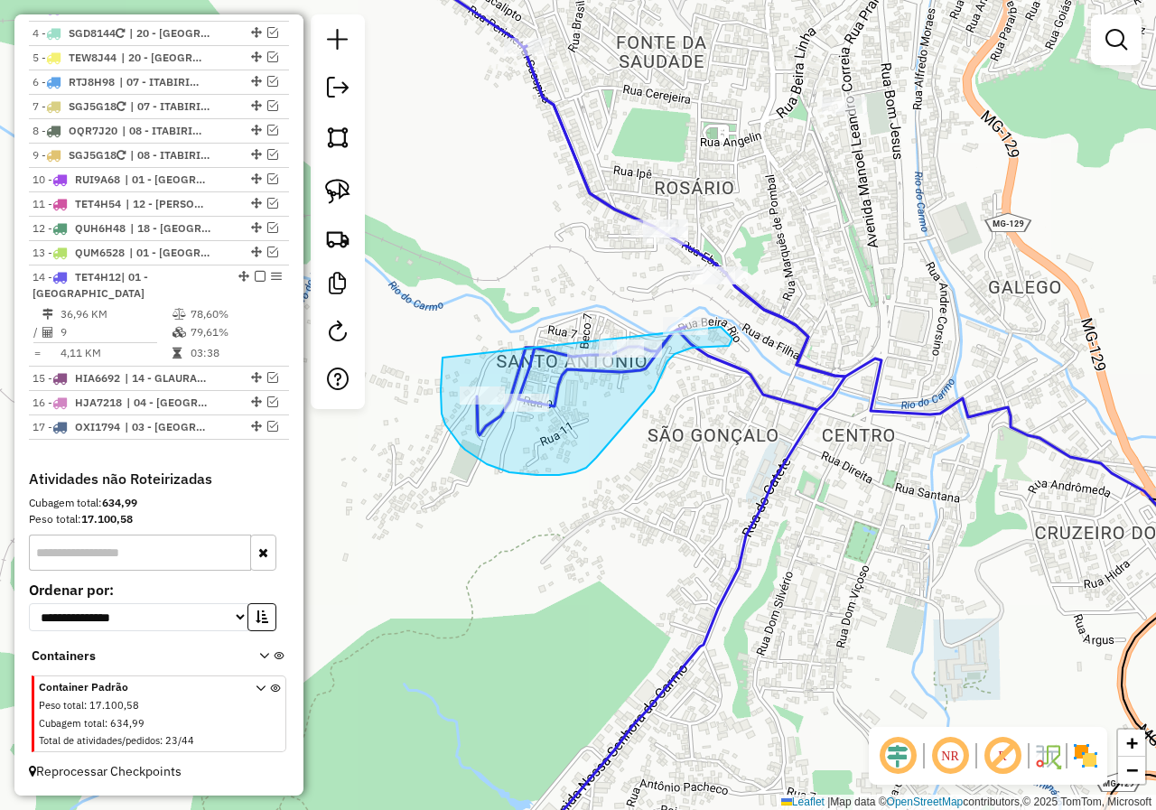
drag, startPoint x: 442, startPoint y: 366, endPoint x: 541, endPoint y: 274, distance: 134.8
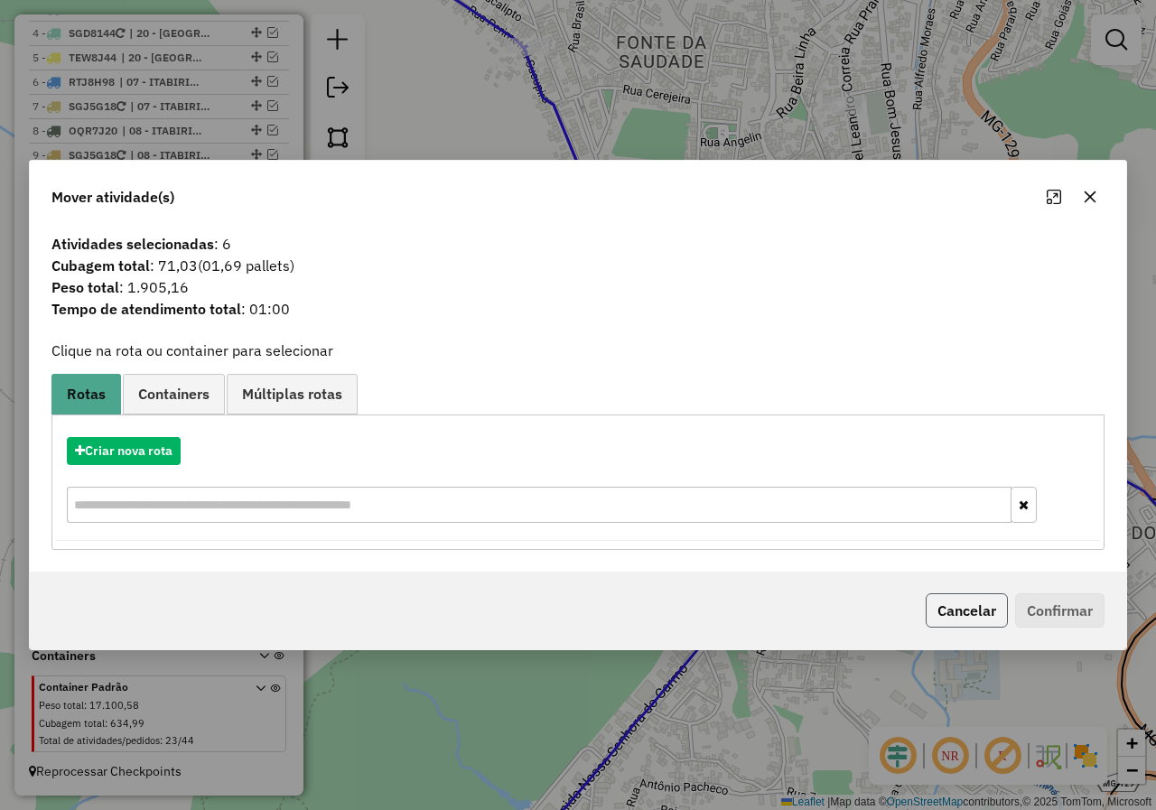
click at [939, 617] on button "Cancelar" at bounding box center [967, 610] width 82 height 34
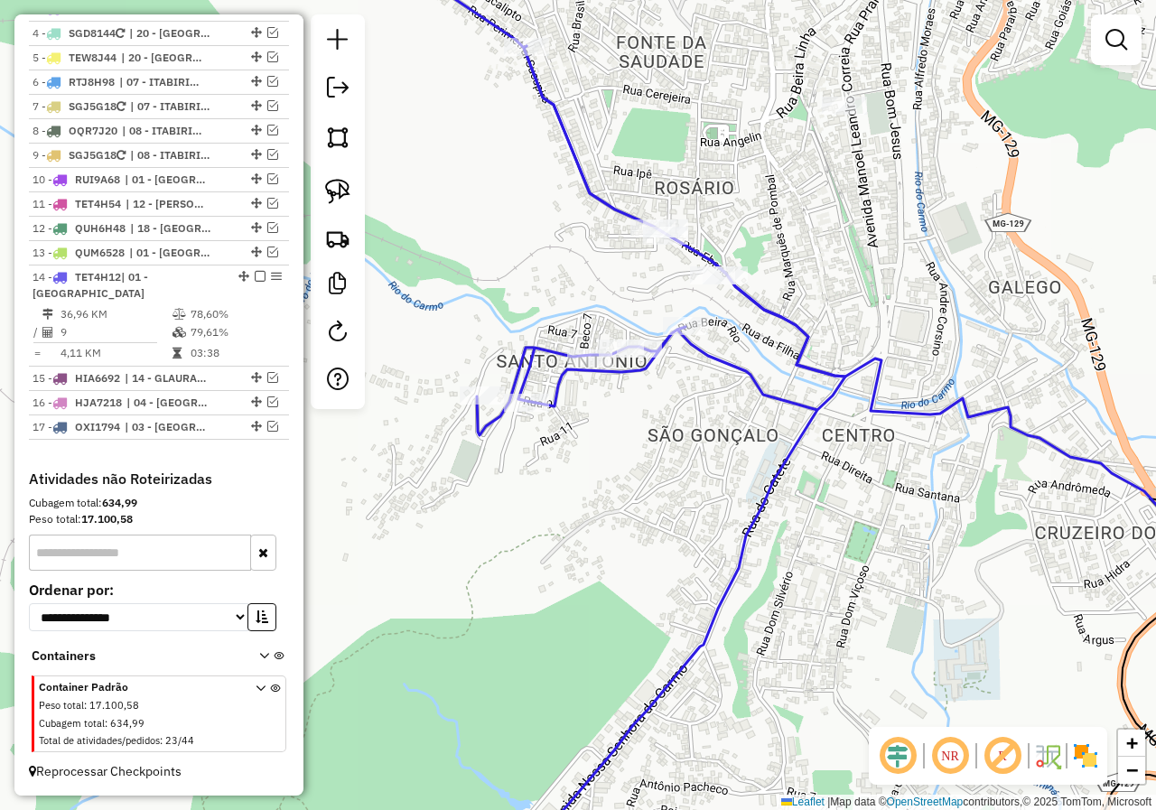
drag, startPoint x: 417, startPoint y: 395, endPoint x: 647, endPoint y: 273, distance: 259.7
click at [604, 314] on div "Janela de atendimento Grade de atendimento Capacidade Transportadoras Veículos …" at bounding box center [578, 405] width 1156 height 810
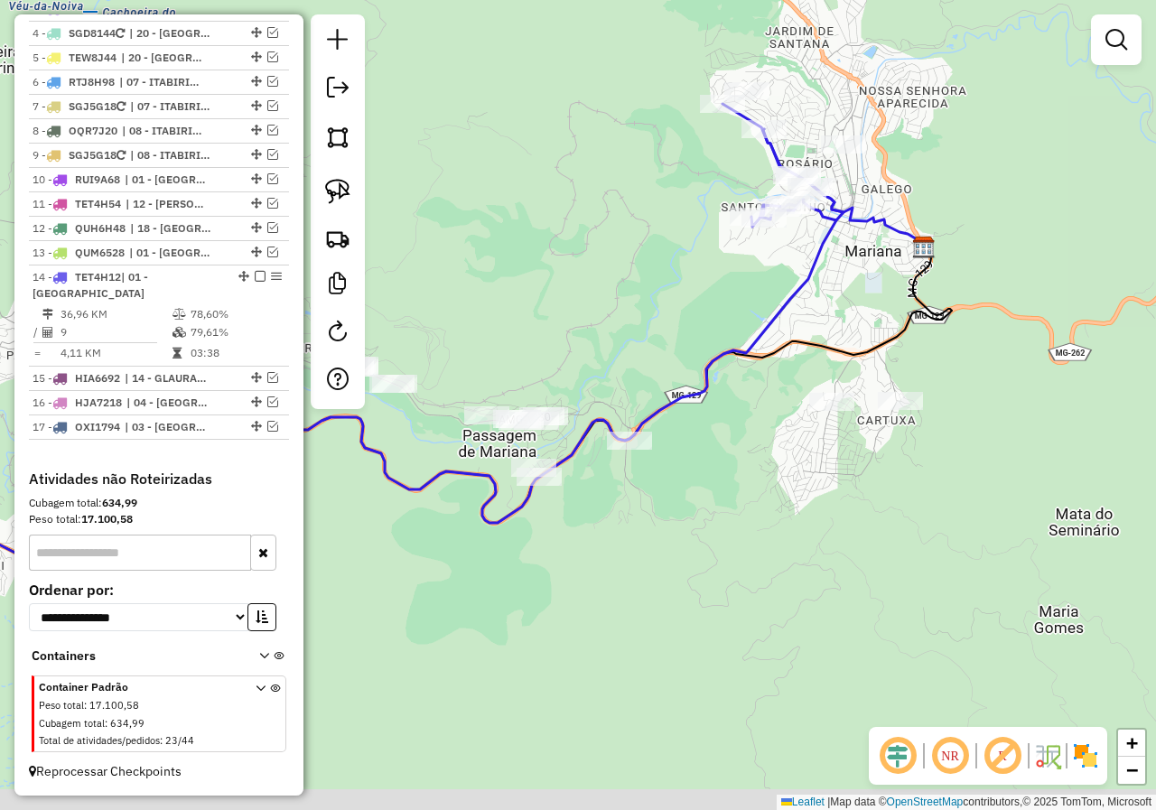
drag, startPoint x: 537, startPoint y: 371, endPoint x: 665, endPoint y: 284, distance: 154.8
click at [655, 292] on div "Janela de atendimento Grade de atendimento Capacidade Transportadoras Veículos …" at bounding box center [578, 405] width 1156 height 810
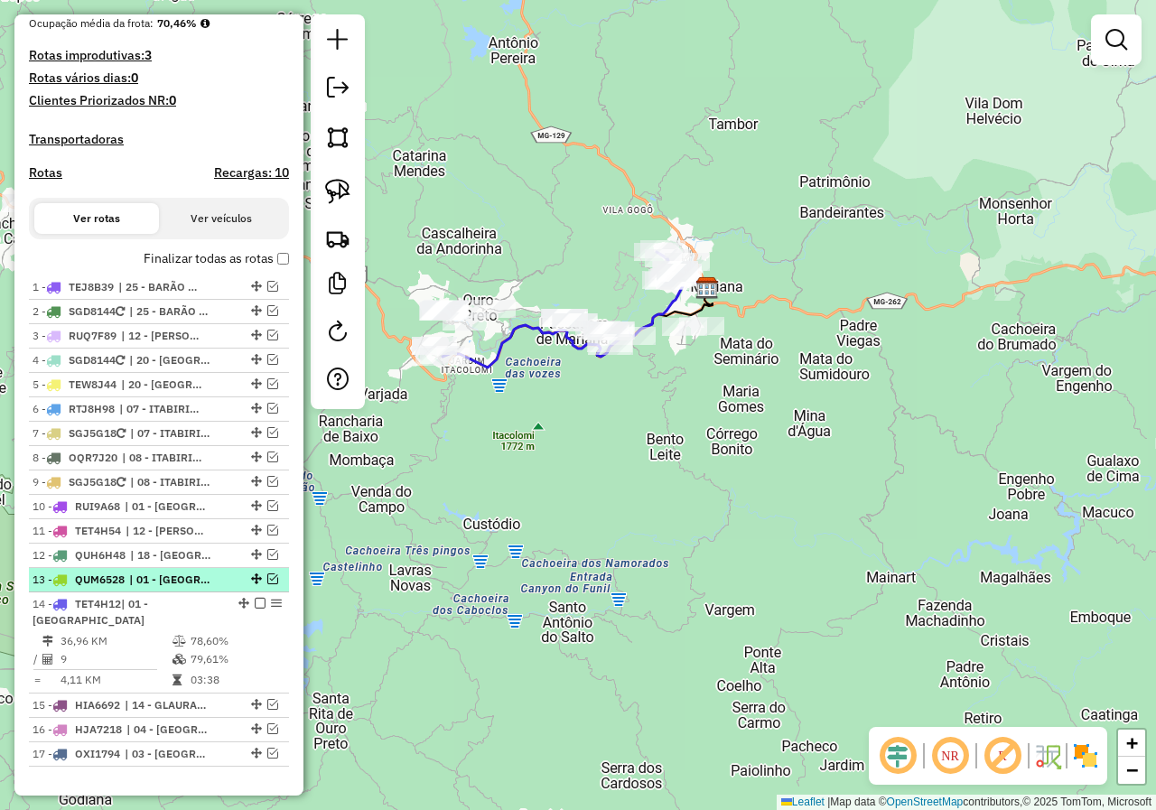
scroll to position [155, 0]
